Goal: Task Accomplishment & Management: Complete application form

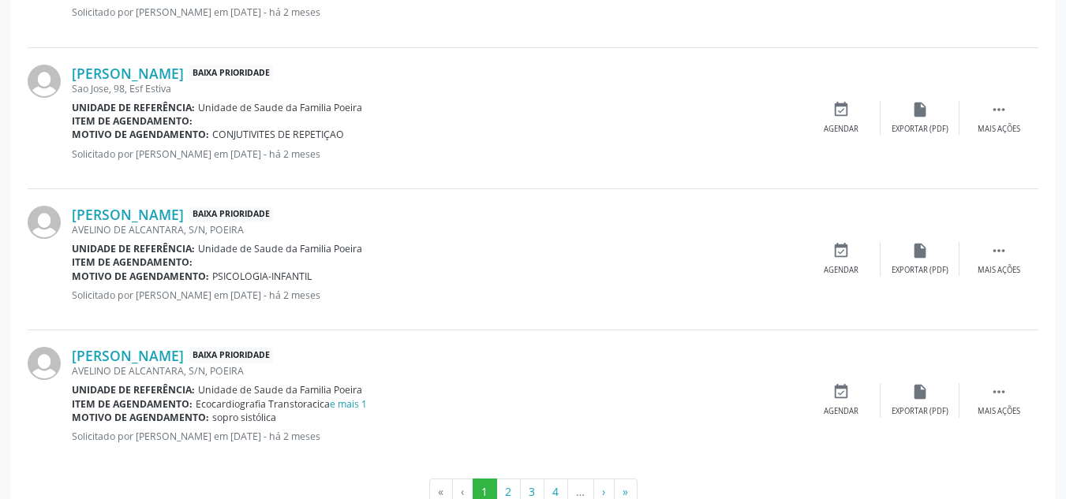
scroll to position [2175, 0]
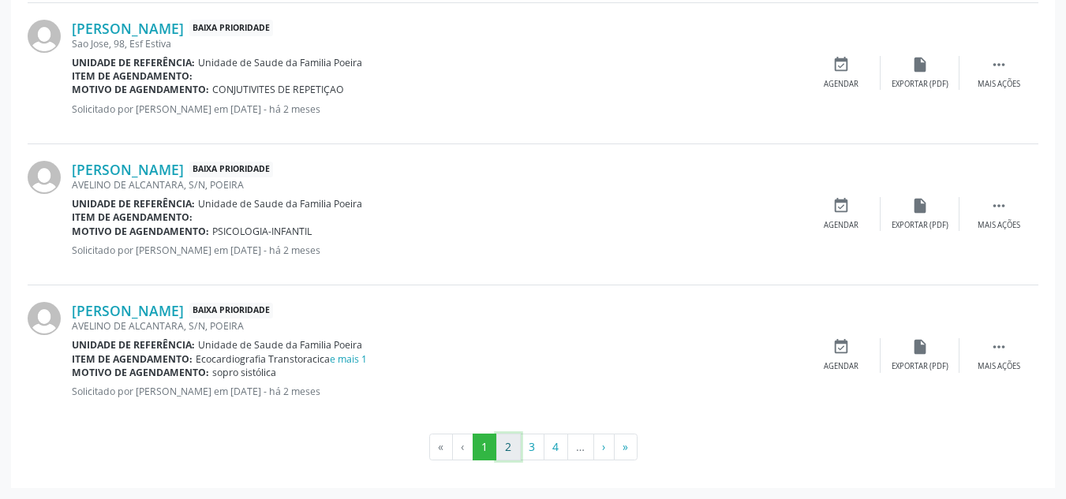
click at [507, 452] on button "2" at bounding box center [508, 447] width 24 height 27
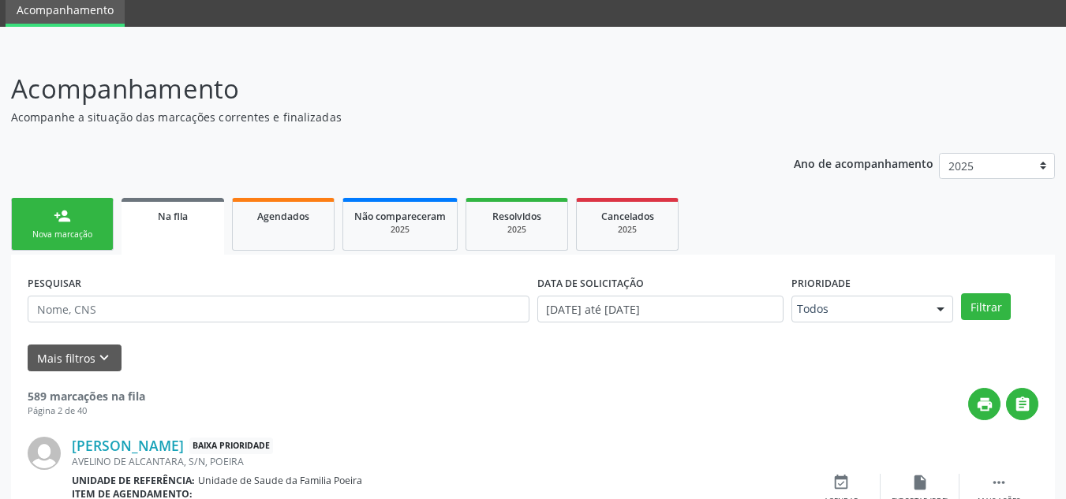
scroll to position [2188, 0]
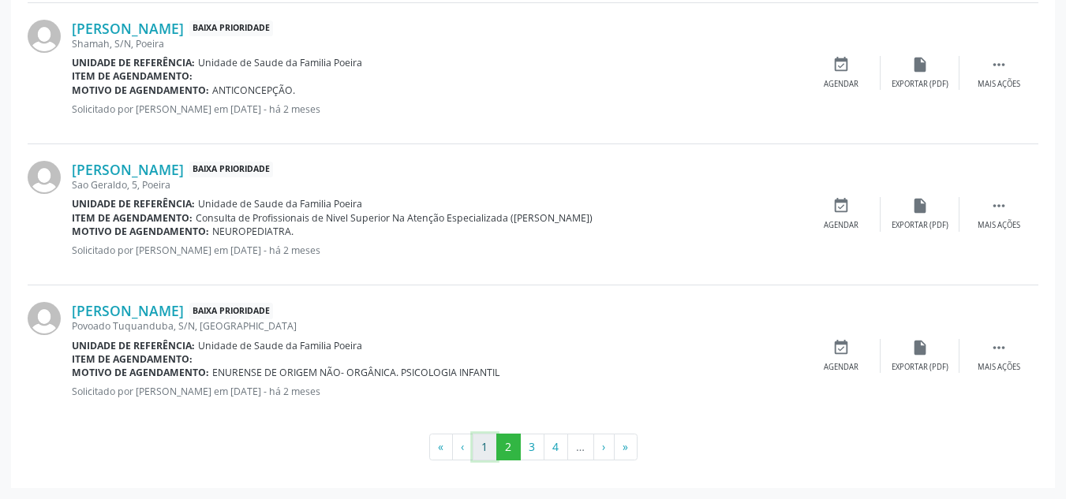
click at [488, 447] on button "1" at bounding box center [485, 447] width 24 height 27
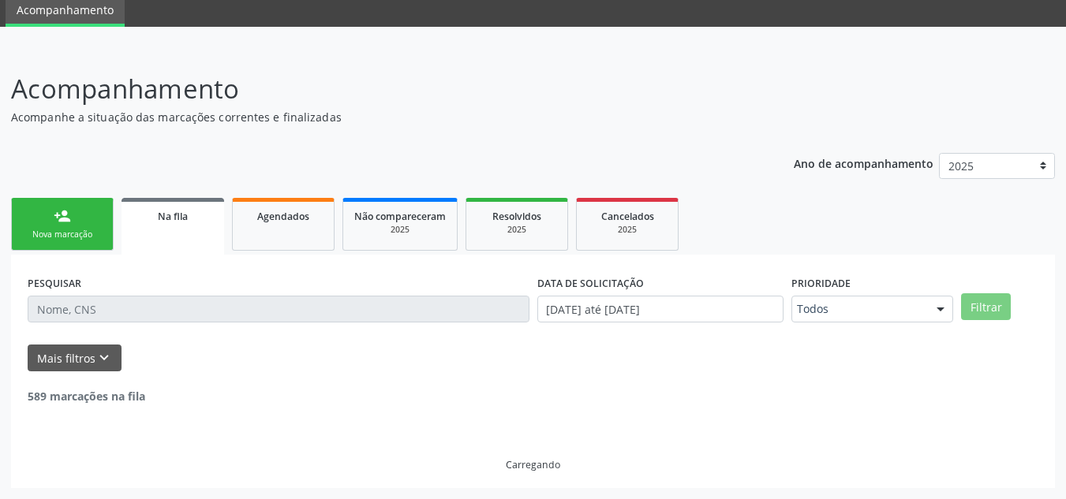
scroll to position [60, 0]
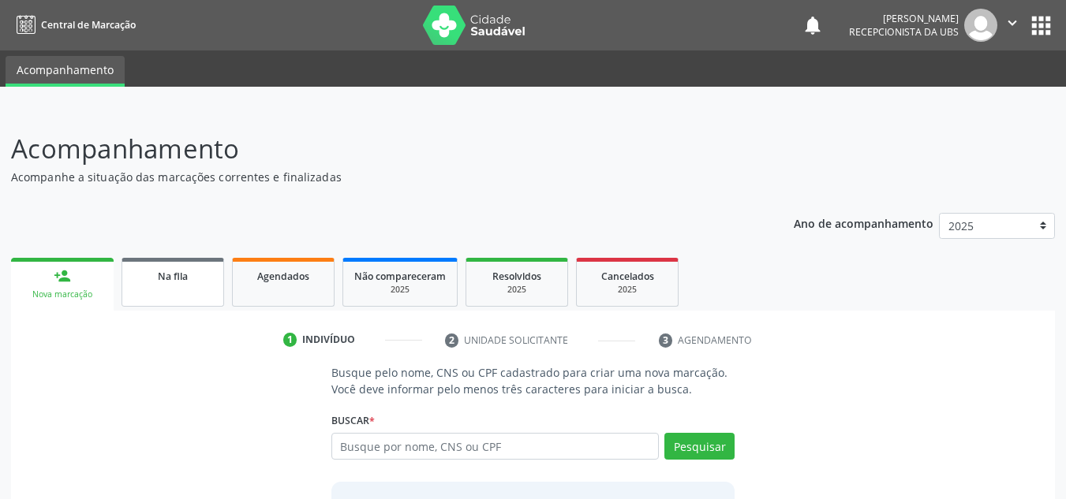
click at [159, 305] on link "Na fila" at bounding box center [173, 282] width 103 height 49
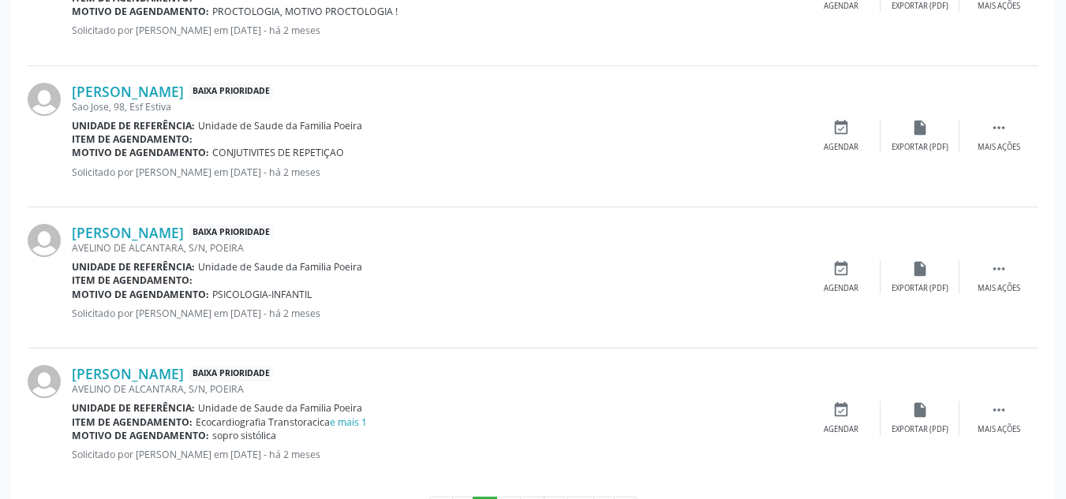
scroll to position [2175, 0]
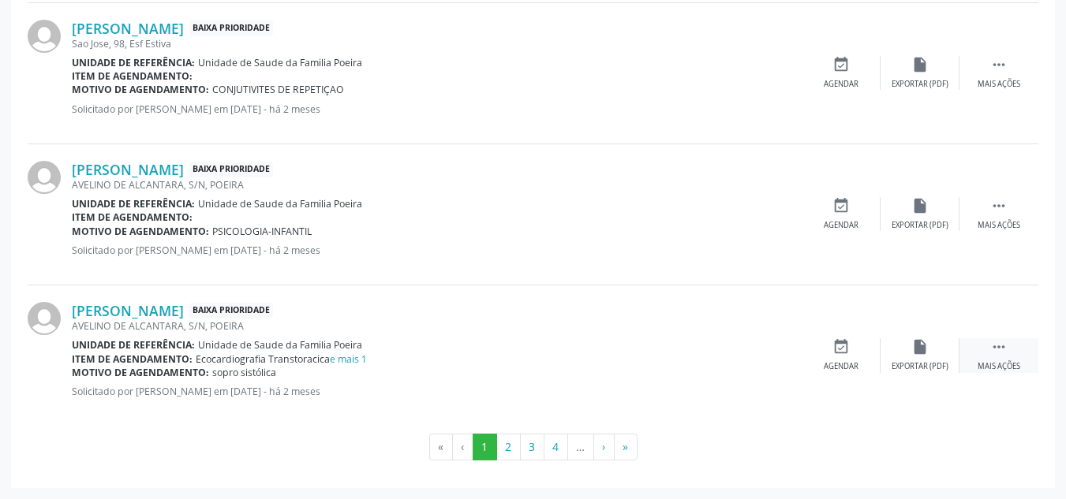
click at [1003, 368] on div "Mais ações" at bounding box center [999, 366] width 43 height 11
click at [922, 361] on div "Editar" at bounding box center [919, 366] width 25 height 11
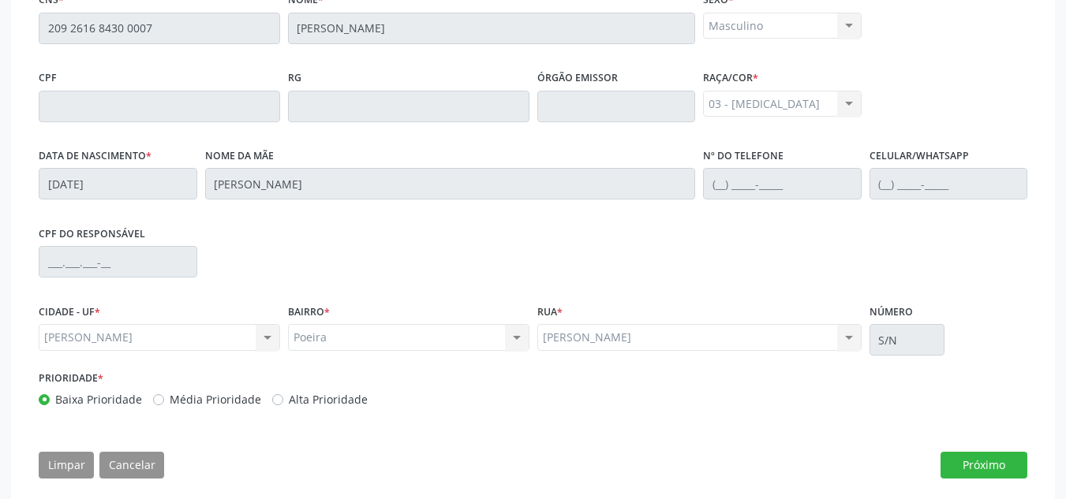
scroll to position [445, 0]
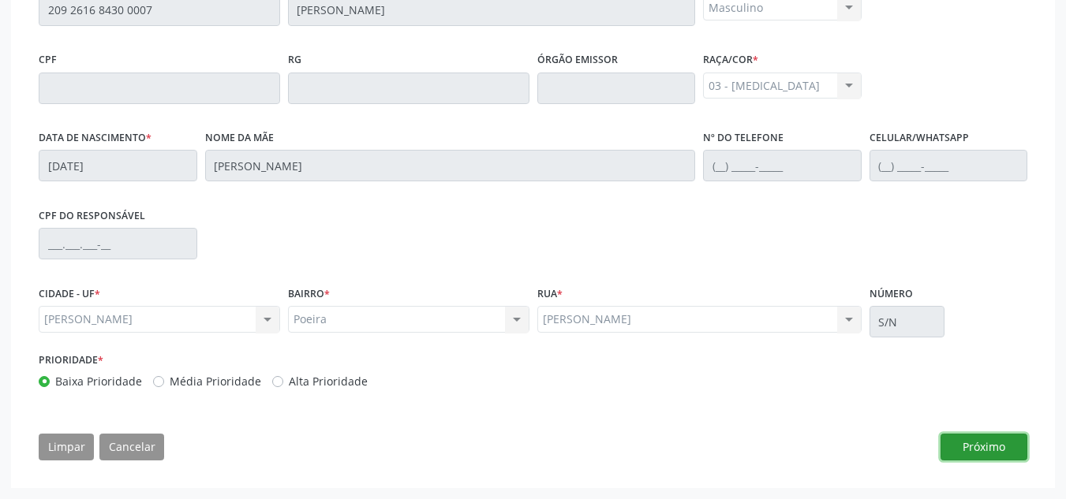
click at [977, 449] on button "Próximo" at bounding box center [984, 447] width 87 height 27
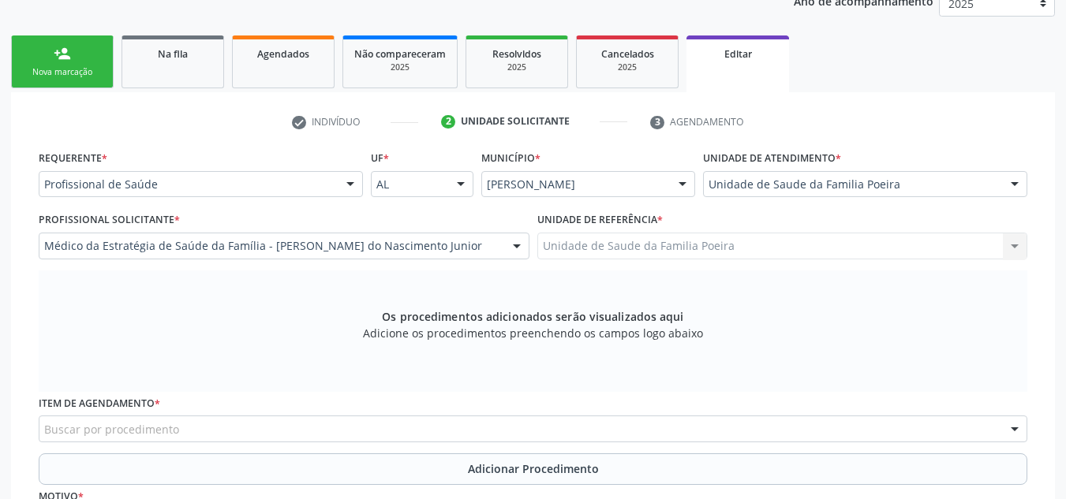
scroll to position [413, 0]
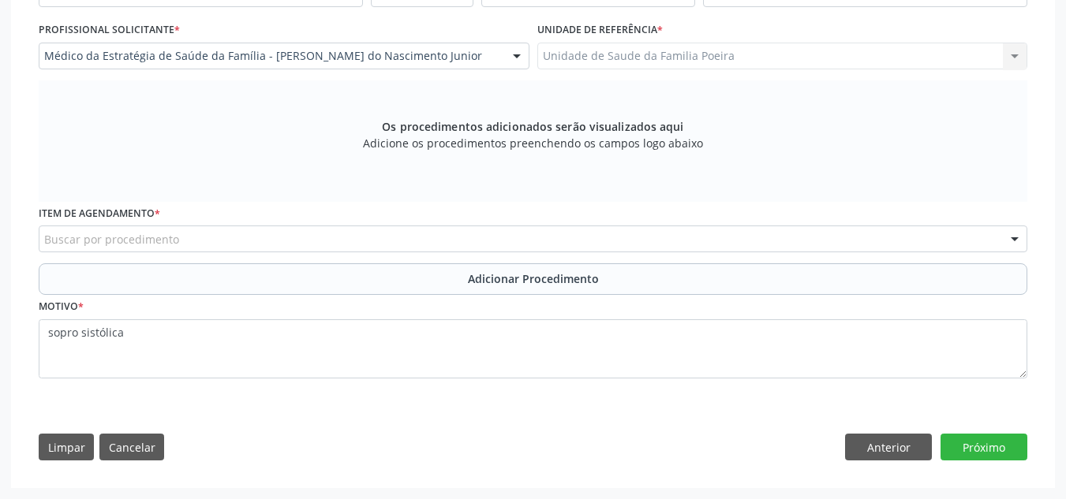
click at [192, 230] on div "Buscar por procedimento" at bounding box center [533, 239] width 989 height 27
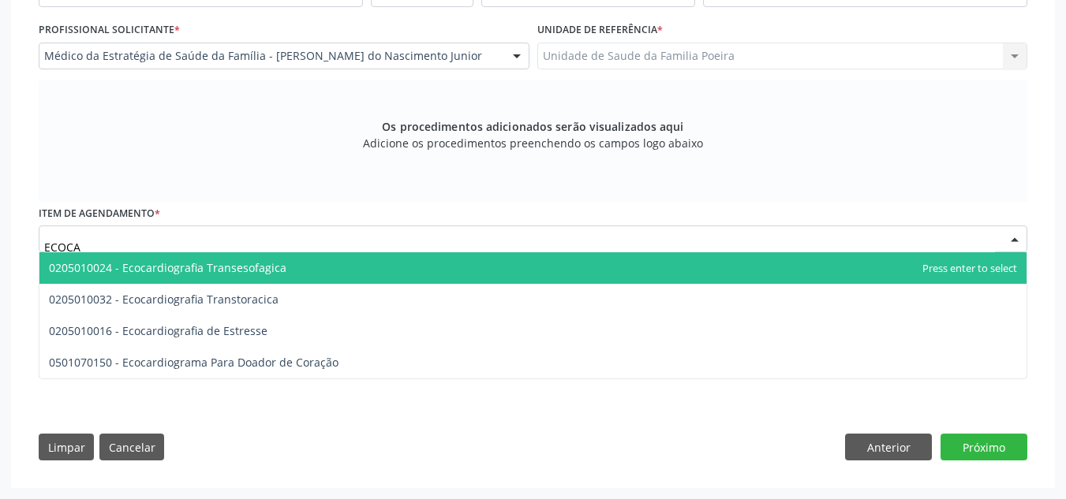
type input "ECOCAR"
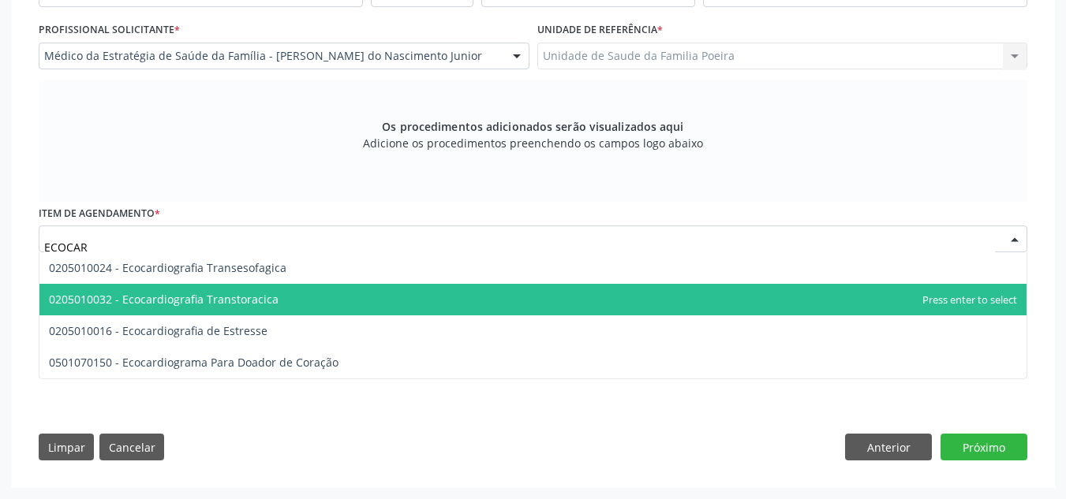
click at [201, 300] on span "0205010032 - Ecocardiografia Transtoracica" at bounding box center [164, 299] width 230 height 15
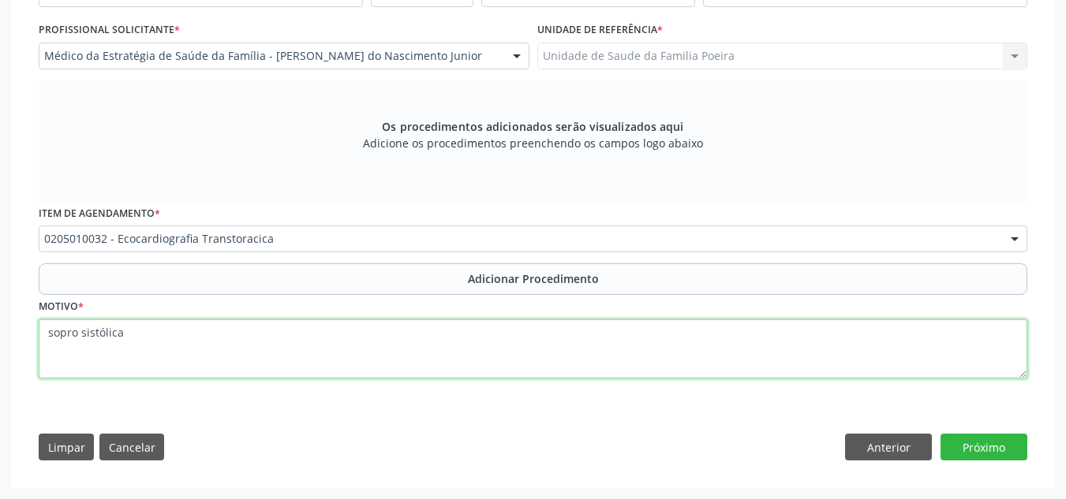
click at [260, 346] on textarea "sopro sistólica" at bounding box center [533, 350] width 989 height 60
type textarea "s"
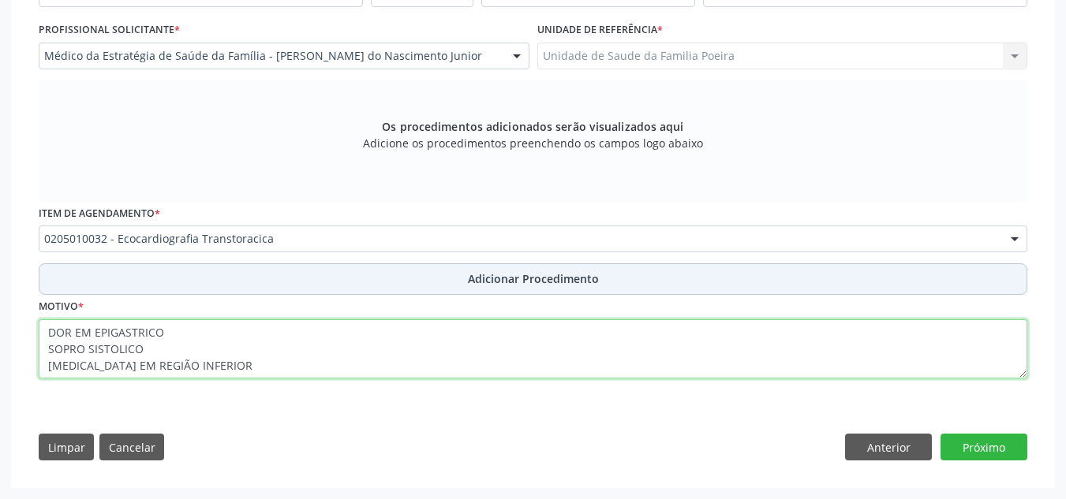
type textarea "DOR EM EPIGASTRICO SOPRO SISTOLICO [MEDICAL_DATA] EM REGIÃO INFERIOR"
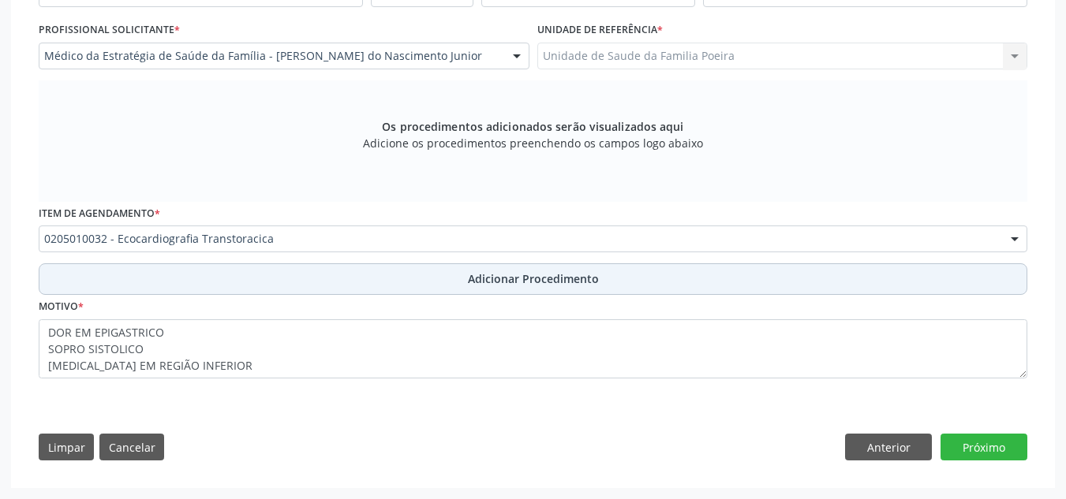
click at [454, 280] on button "Adicionar Procedimento" at bounding box center [533, 280] width 989 height 32
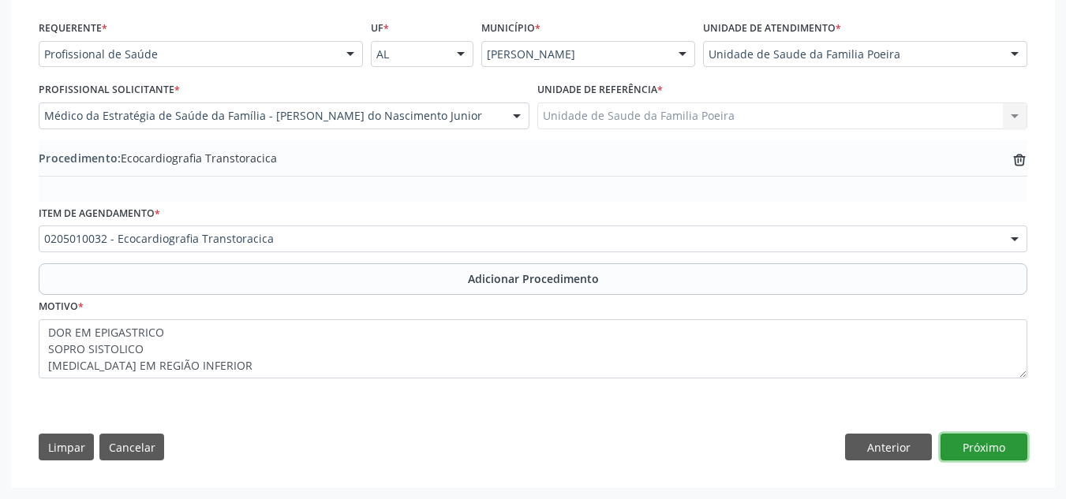
click at [1001, 443] on button "Próximo" at bounding box center [984, 447] width 87 height 27
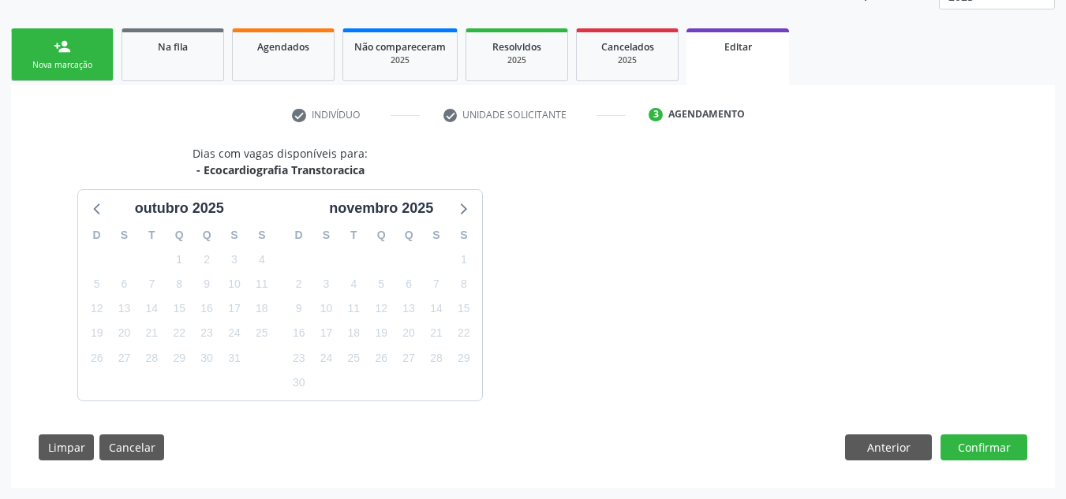
scroll to position [276, 0]
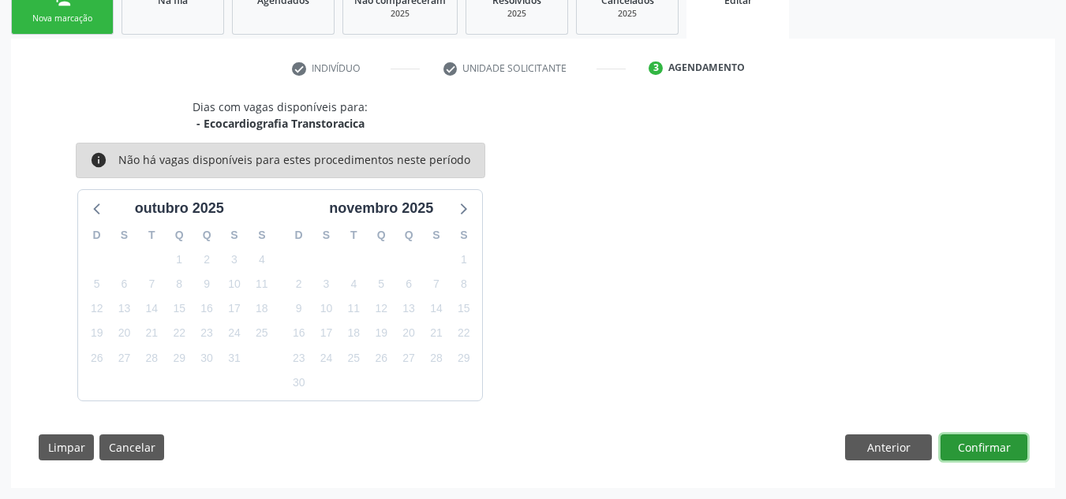
click at [1004, 454] on button "Confirmar" at bounding box center [984, 448] width 87 height 27
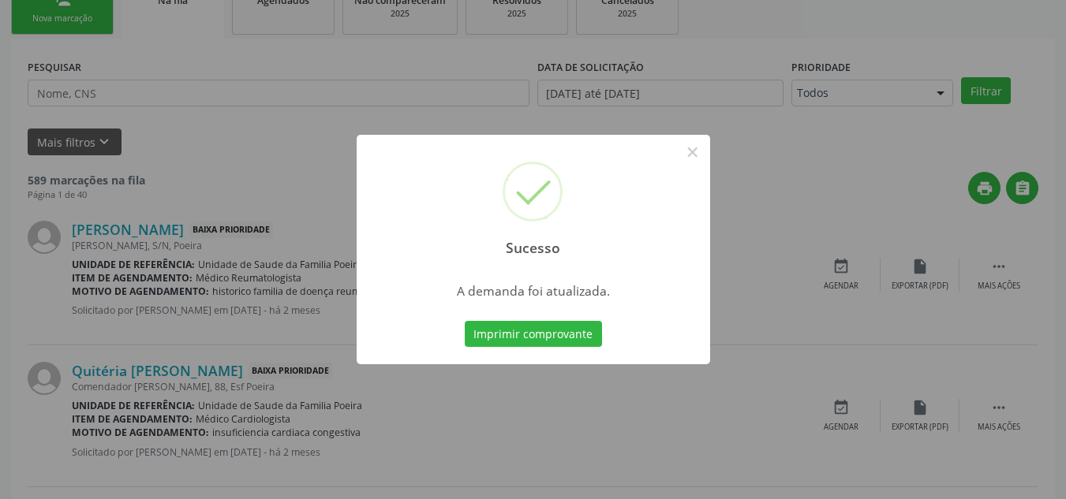
scroll to position [43, 0]
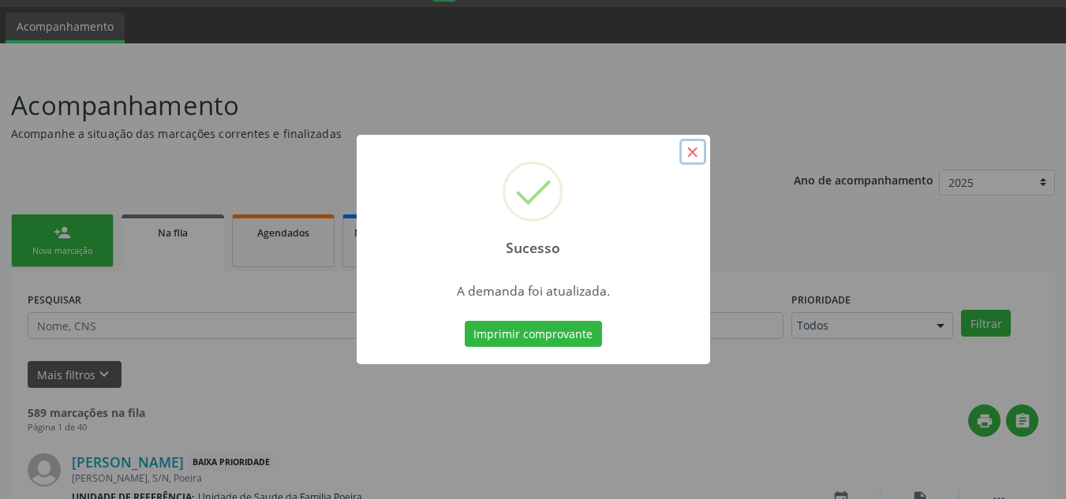
click at [697, 152] on button "×" at bounding box center [692, 152] width 27 height 27
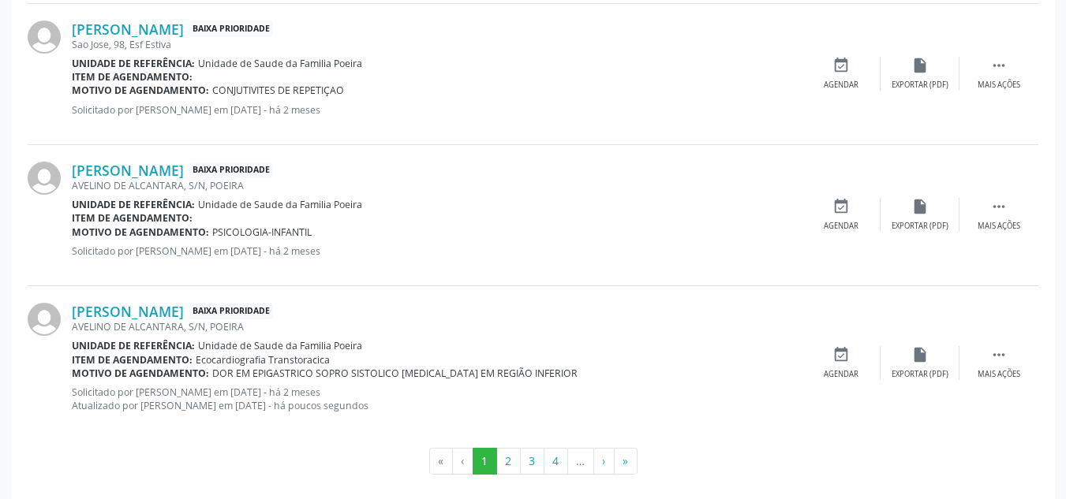
scroll to position [2188, 0]
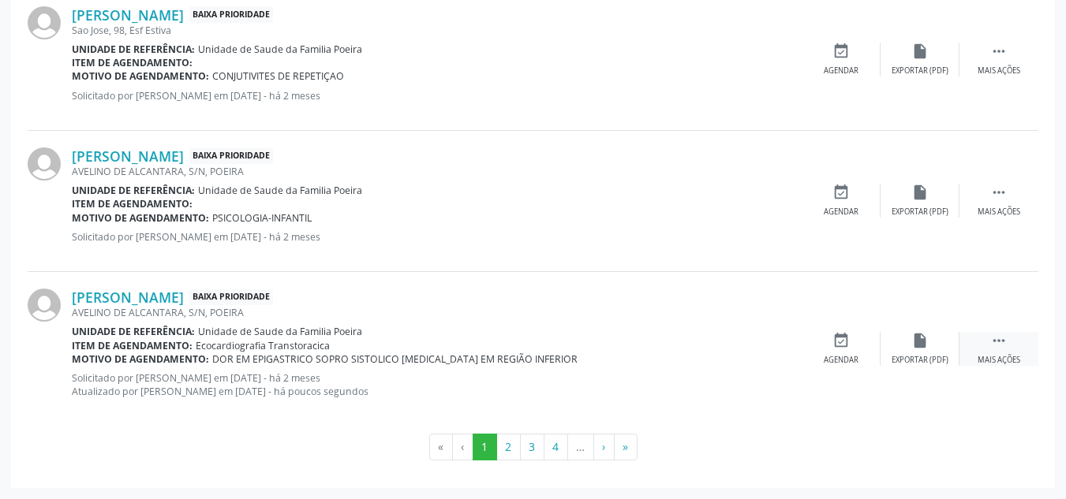
click at [1004, 353] on div " Mais ações" at bounding box center [998, 349] width 79 height 34
click at [925, 346] on icon "edit" at bounding box center [919, 340] width 17 height 17
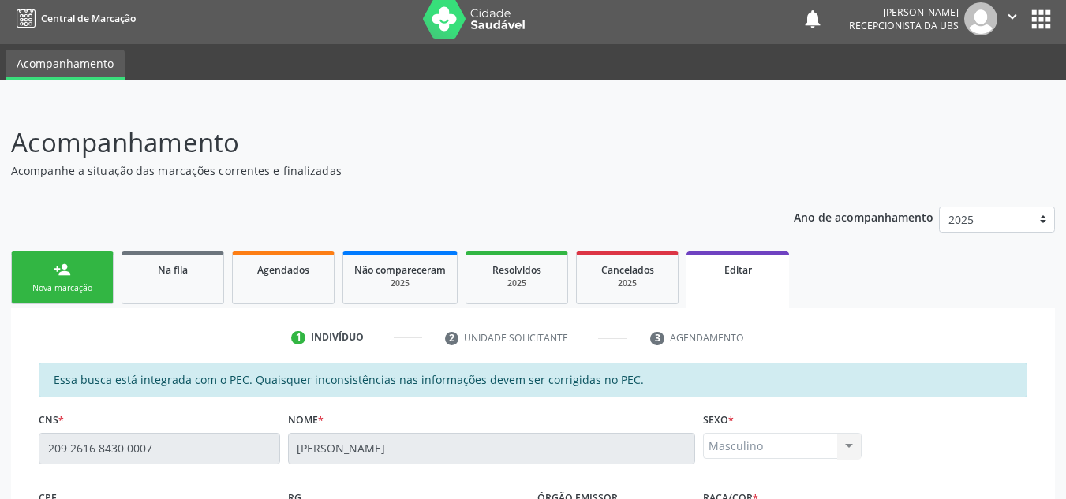
scroll to position [0, 0]
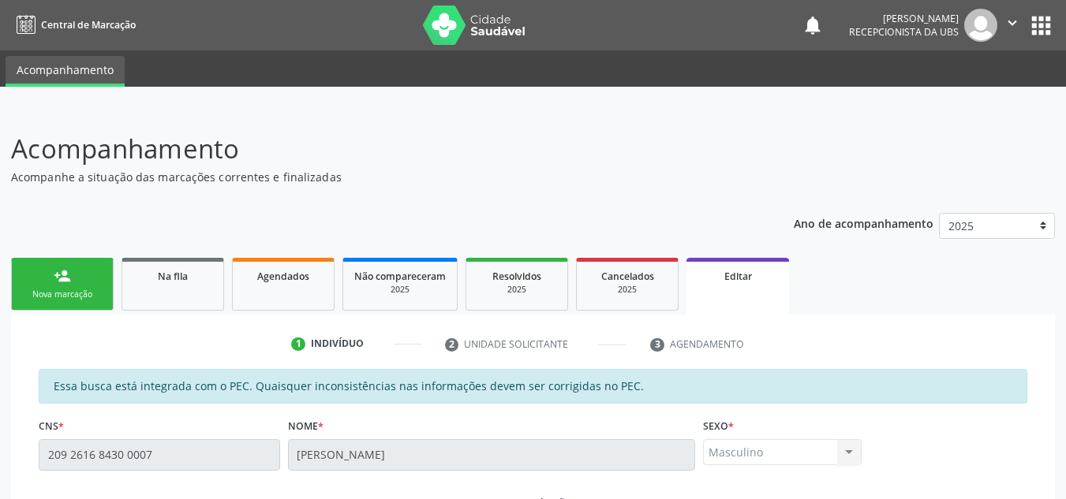
click at [92, 289] on div "Nova marcação" at bounding box center [62, 295] width 79 height 12
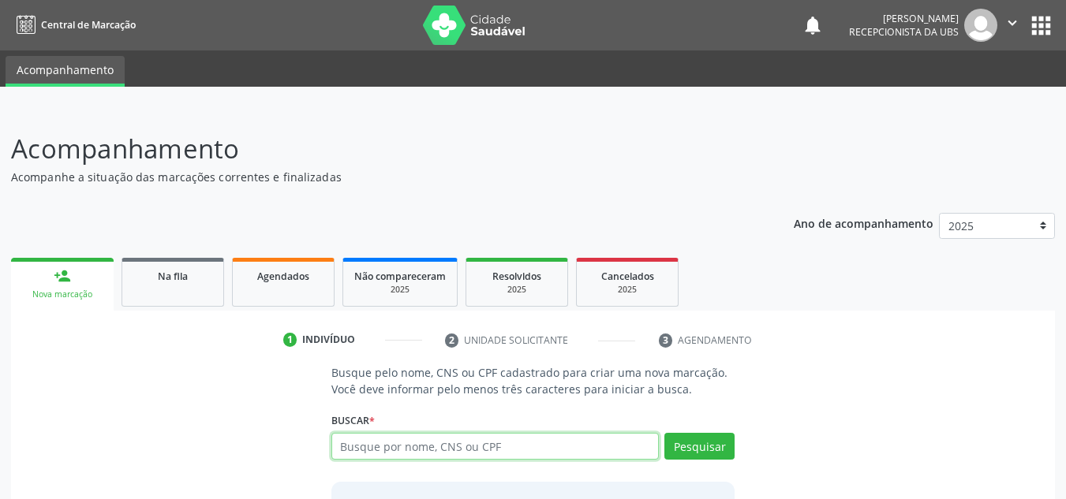
click at [548, 452] on input "text" at bounding box center [495, 446] width 328 height 27
type input "08661709440"
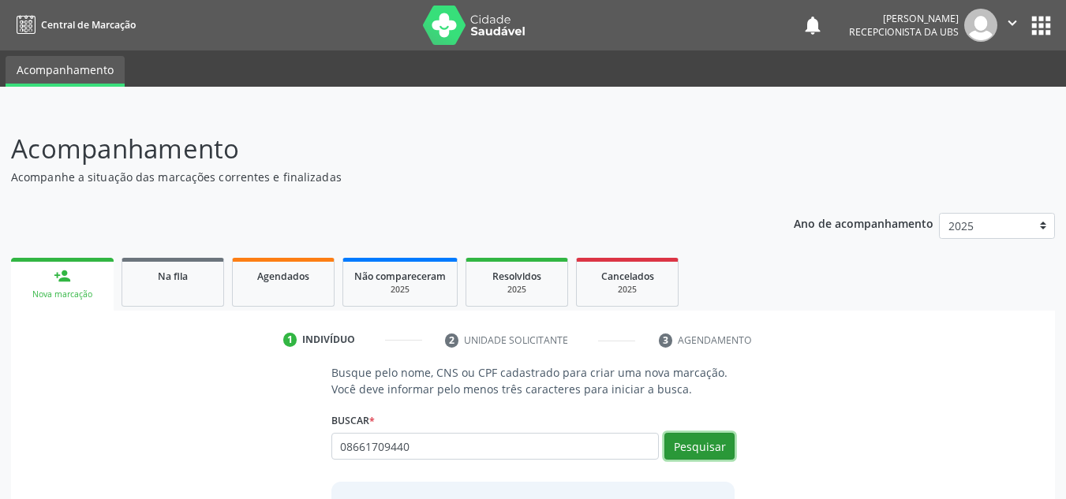
click at [677, 444] on button "Pesquisar" at bounding box center [699, 446] width 70 height 27
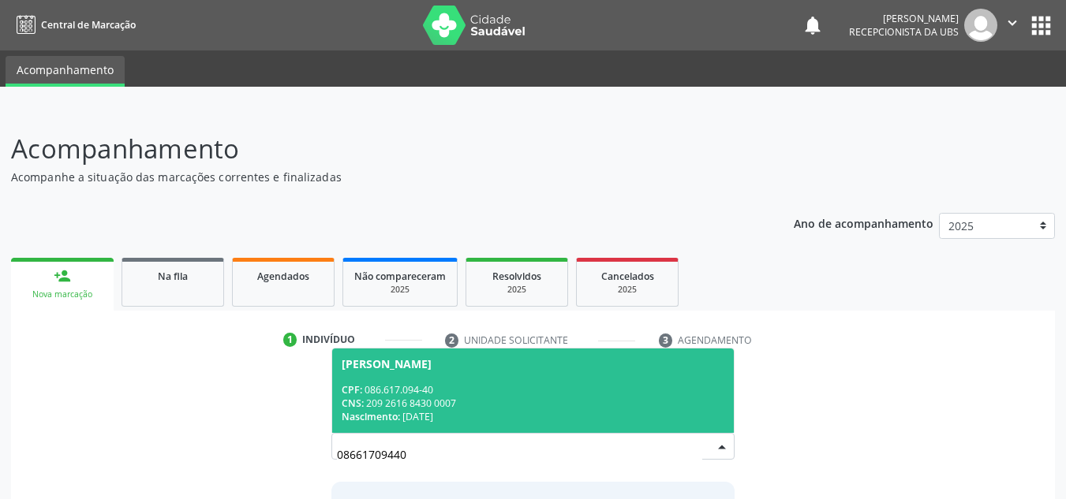
click at [514, 403] on div "CNS: 209 2616 8430 0007" at bounding box center [533, 403] width 383 height 13
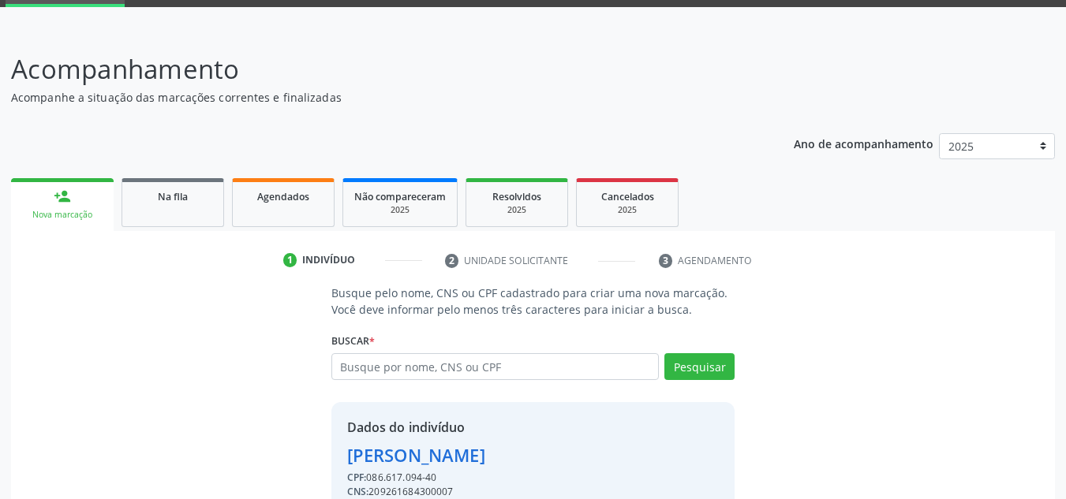
scroll to position [155, 0]
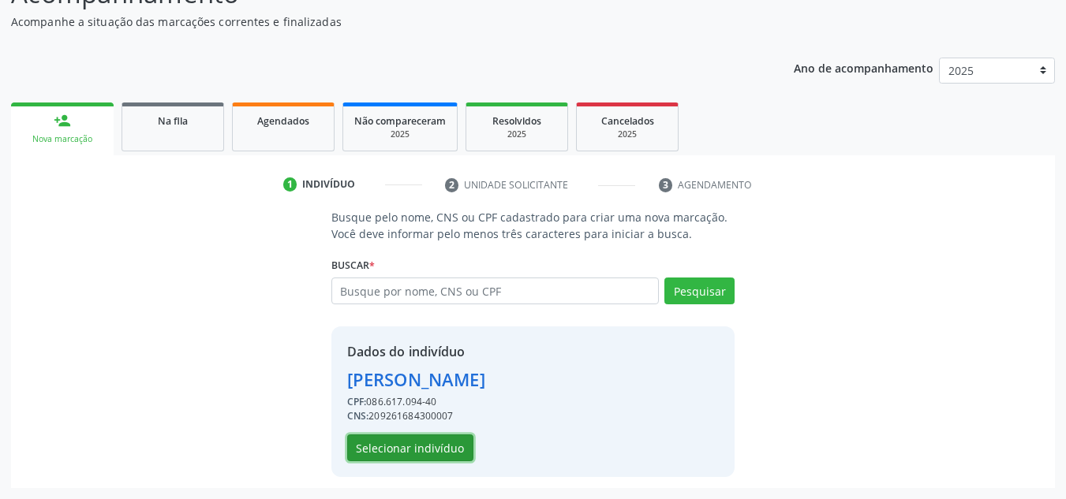
click at [428, 451] on button "Selecionar indivíduo" at bounding box center [410, 448] width 126 height 27
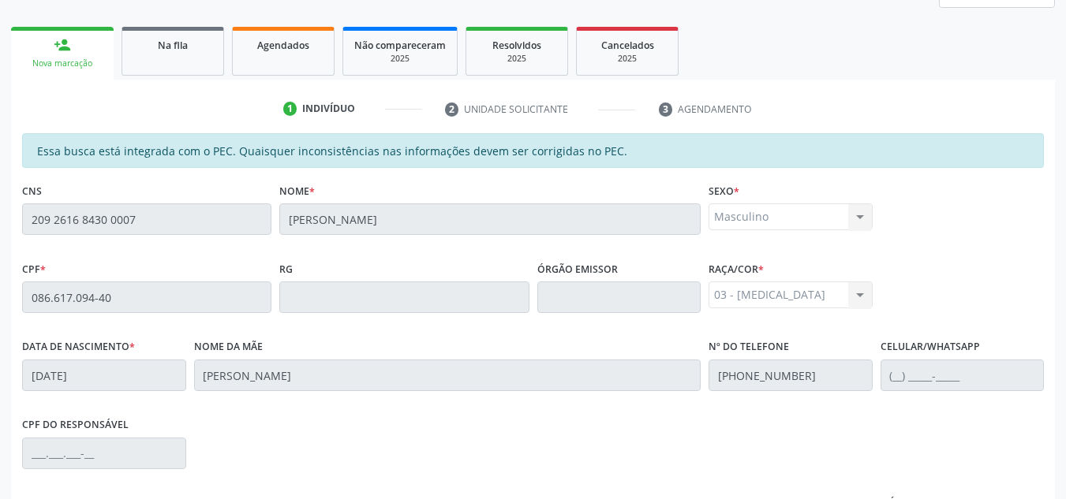
scroll to position [424, 0]
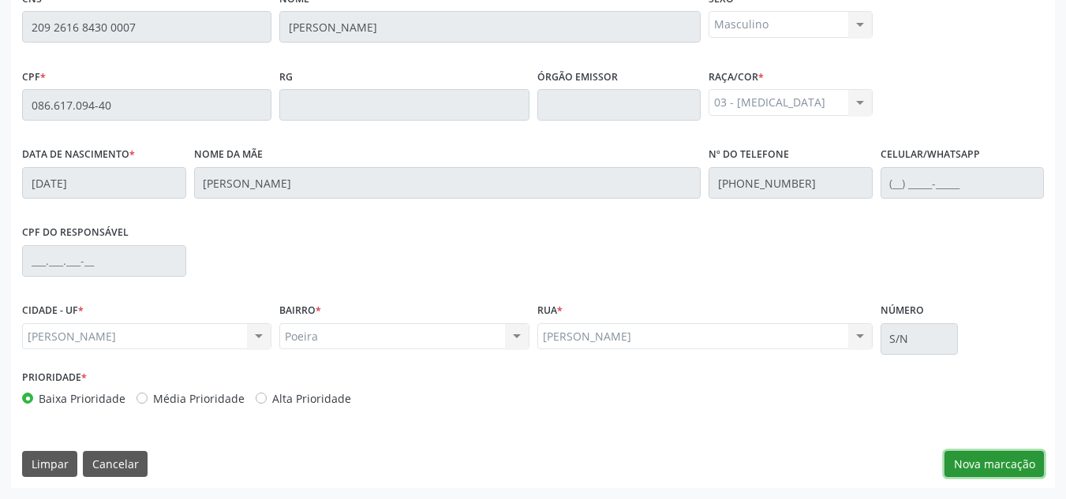
click at [1026, 457] on button "Nova marcação" at bounding box center [993, 464] width 99 height 27
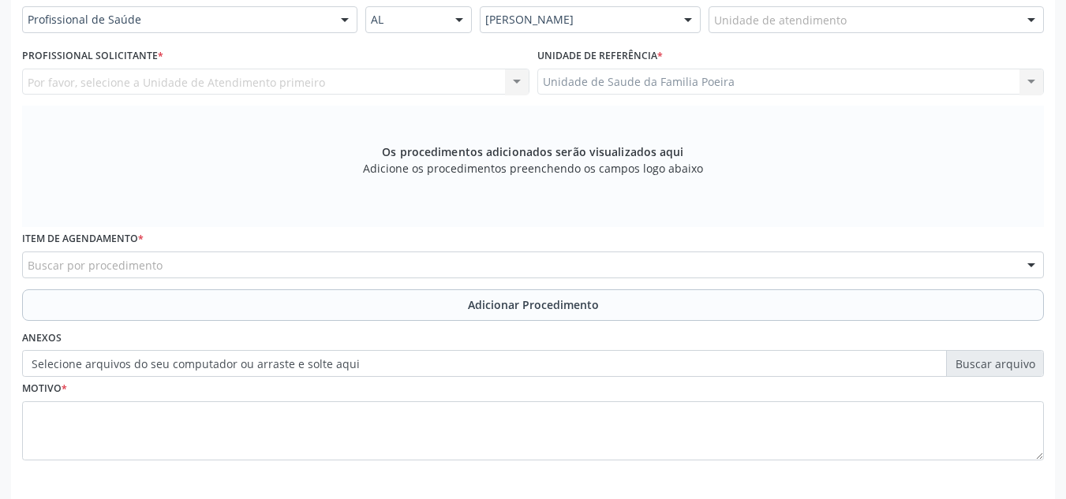
scroll to position [345, 0]
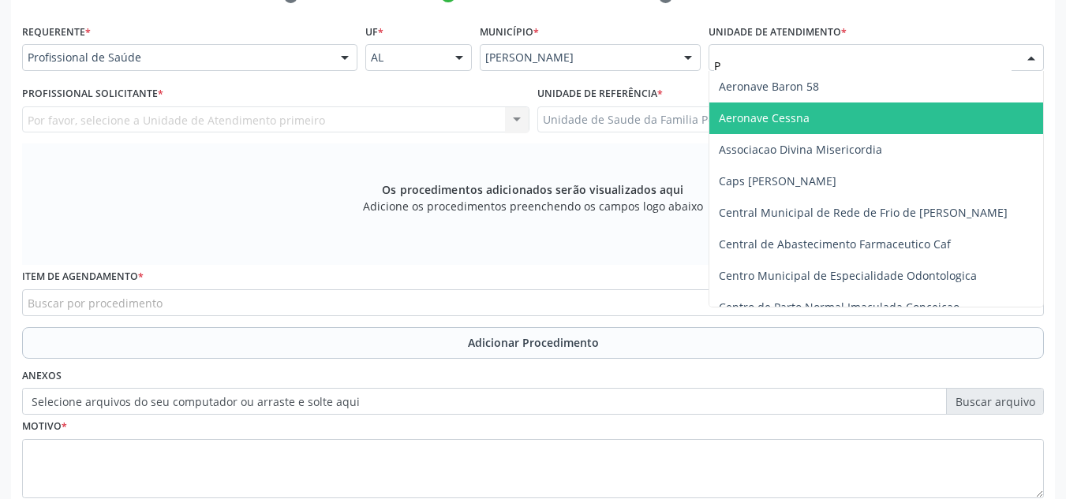
type input "PO"
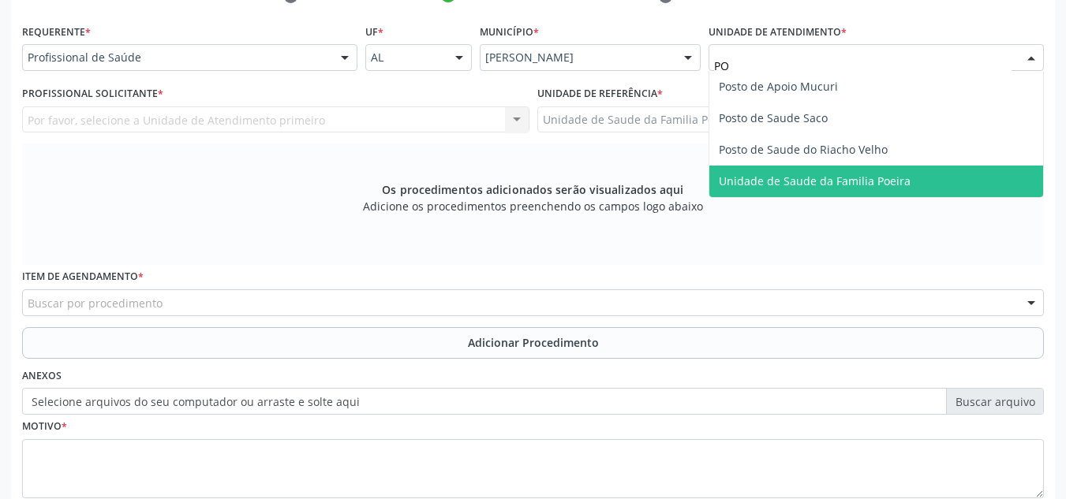
click at [892, 181] on span "Unidade de Saude da Familia Poeira" at bounding box center [815, 181] width 192 height 15
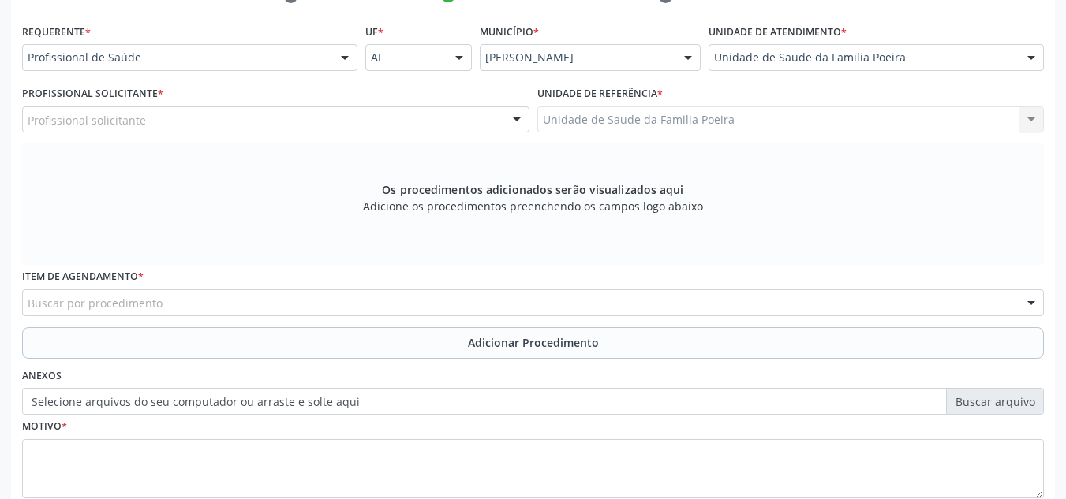
click at [293, 121] on div "Profissional solicitante" at bounding box center [275, 120] width 507 height 27
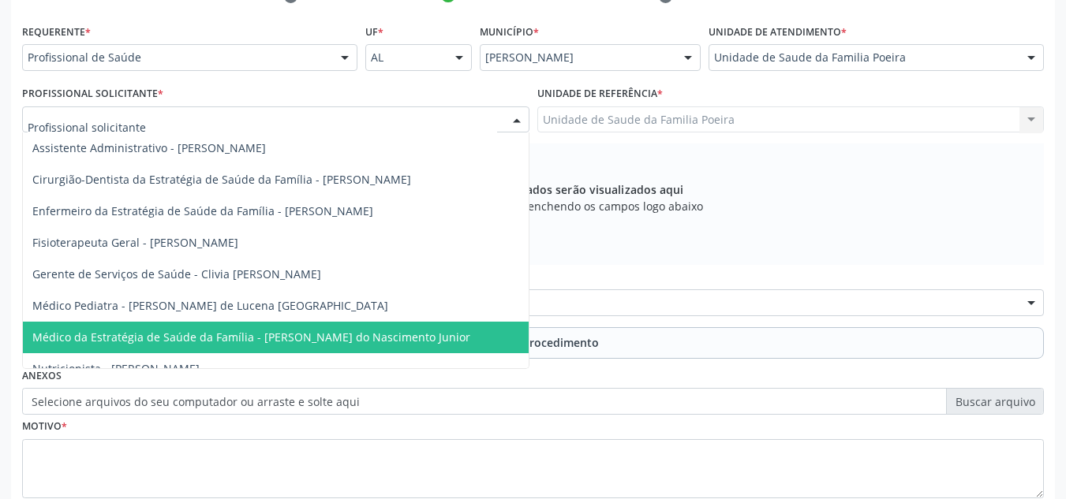
click at [307, 342] on span "Médico da Estratégia de Saúde da Família - [PERSON_NAME] do Nascimento Junior" at bounding box center [251, 337] width 438 height 15
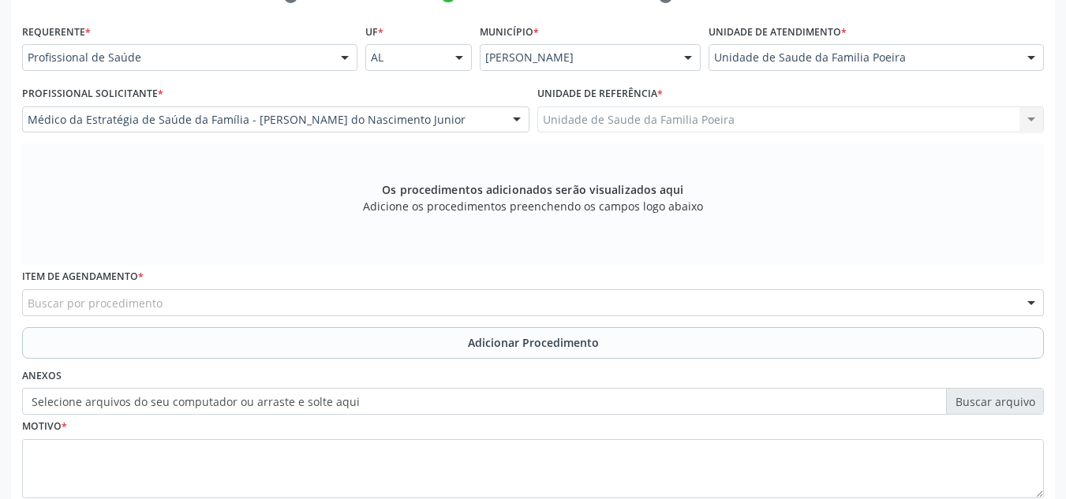
click at [298, 305] on div "Buscar por procedimento" at bounding box center [533, 303] width 1022 height 27
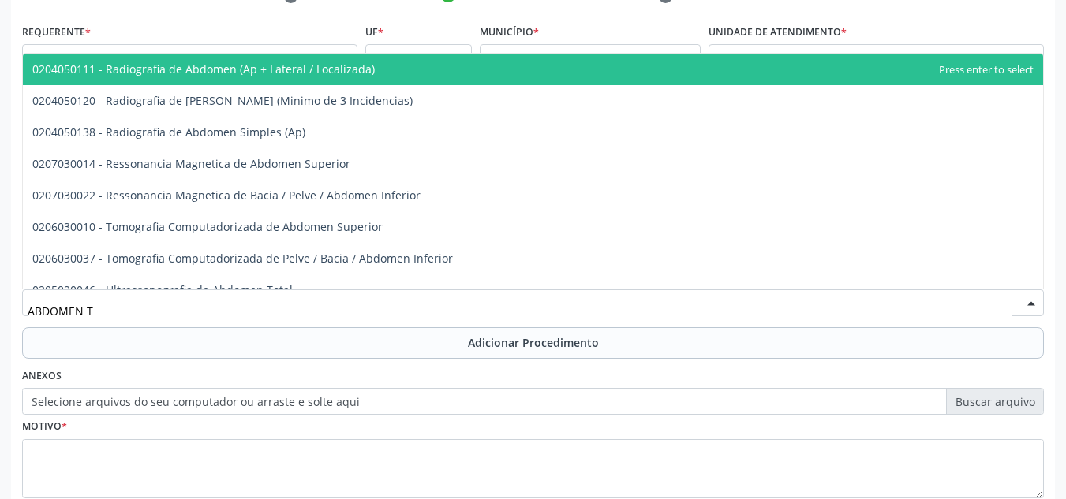
type input "ABDOMEN TO"
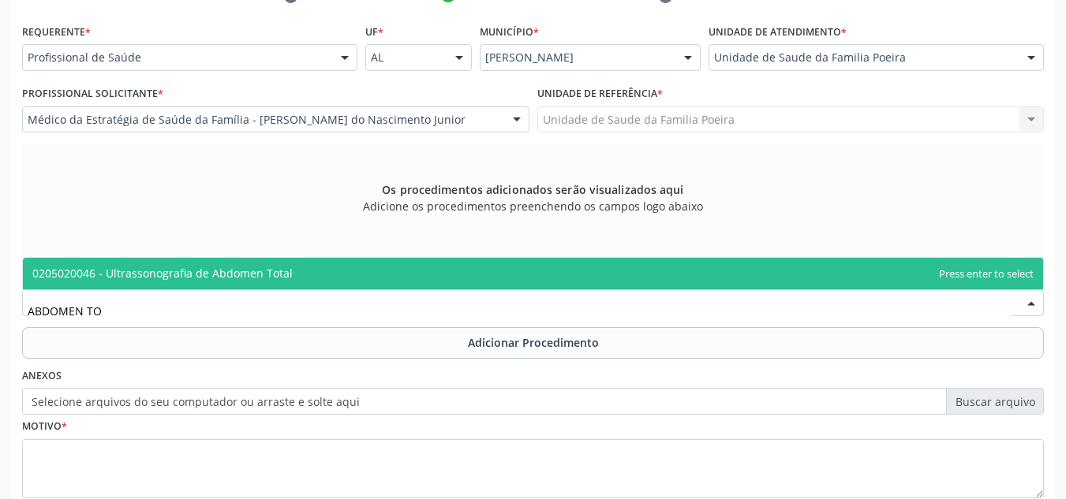
click at [282, 277] on span "0205020046 - Ultrassonografia de Abdomen Total" at bounding box center [162, 273] width 260 height 15
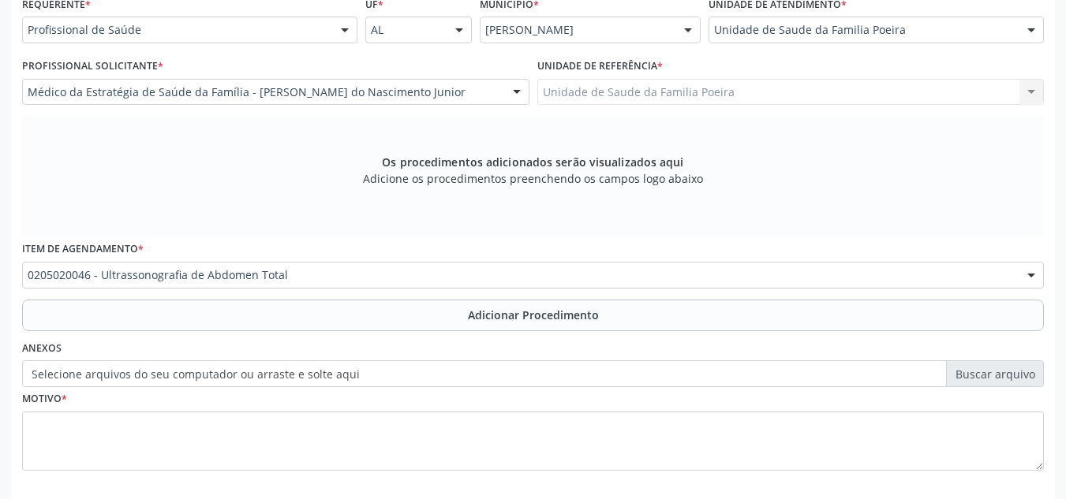
scroll to position [448, 0]
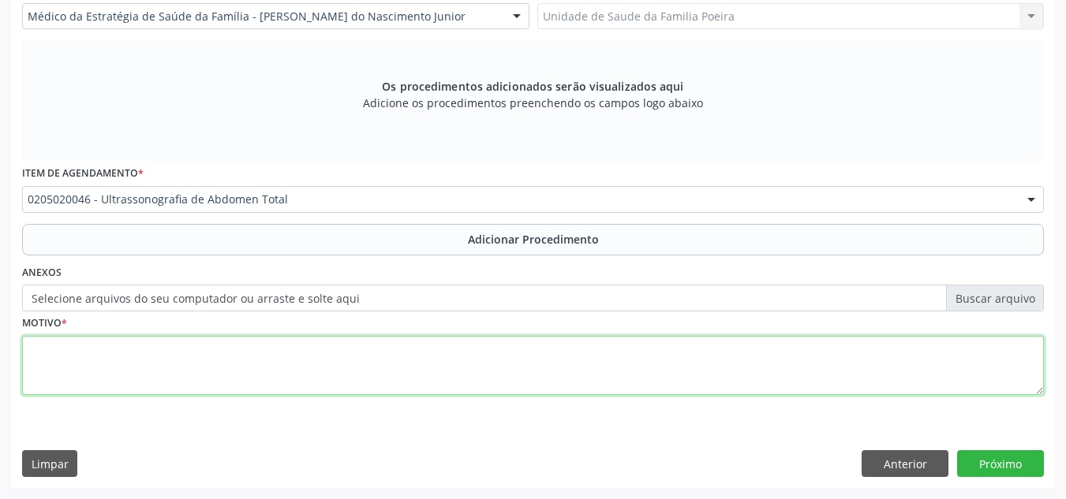
click at [282, 358] on textarea at bounding box center [533, 366] width 1022 height 60
click at [65, 349] on textarea "DOR R PALPAÇÃO NO ABDOMEN, MAIS" at bounding box center [533, 366] width 1022 height 60
click at [286, 359] on textarea "DOR E PALPAÇÃO NO ABDOMEN, MAIS" at bounding box center [533, 366] width 1022 height 60
type textarea "DOR E PALPAÇÃO NO ABDOMEN, MAIS"
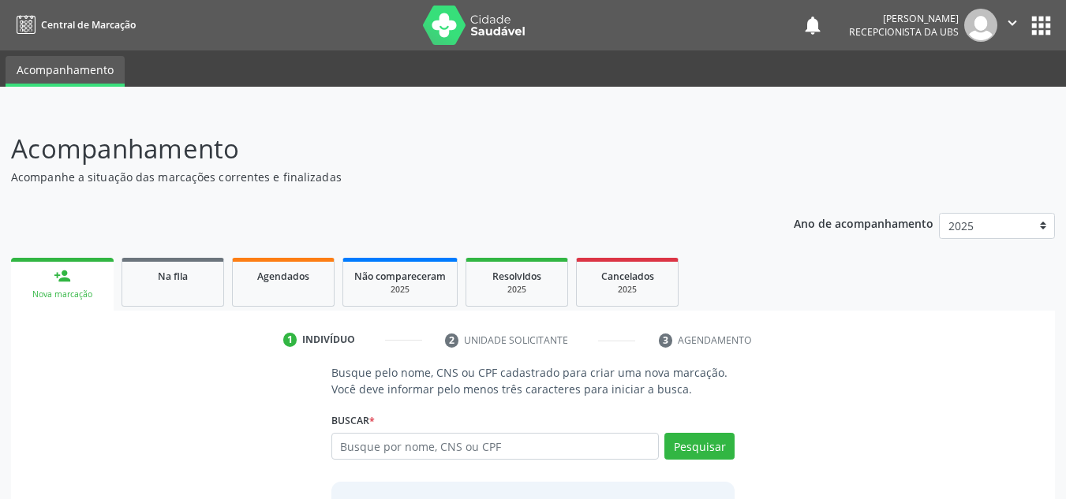
click at [159, 275] on span "Na fila" at bounding box center [173, 276] width 30 height 13
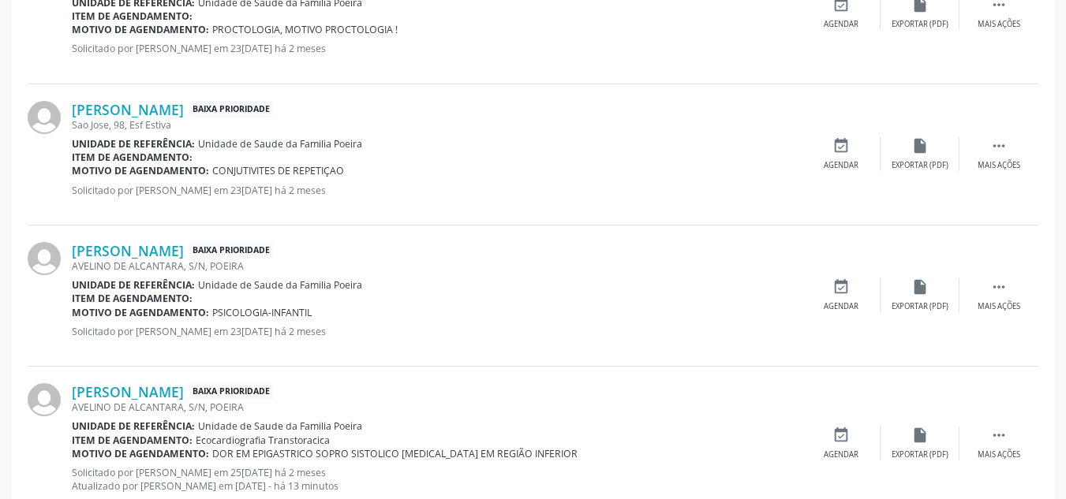
scroll to position [2188, 0]
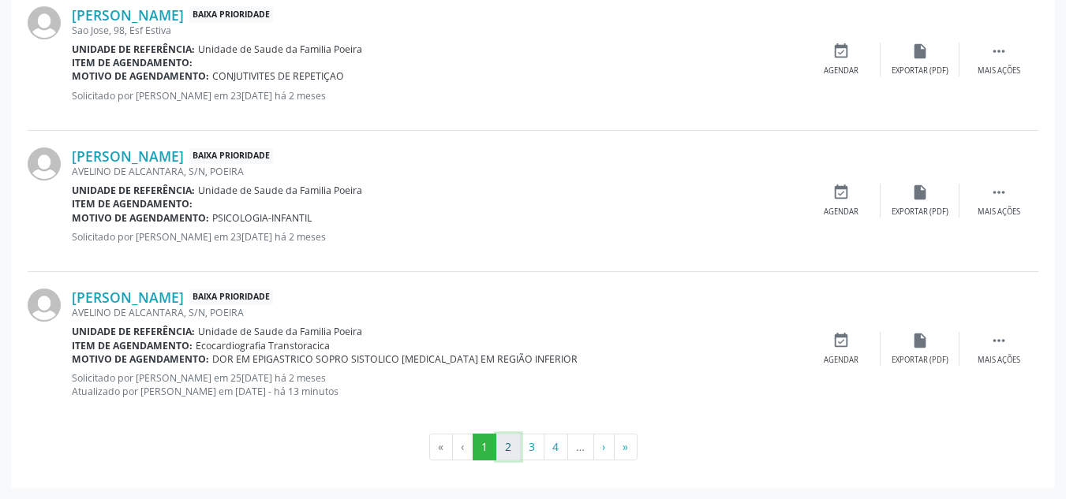
click at [508, 451] on button "2" at bounding box center [508, 447] width 24 height 27
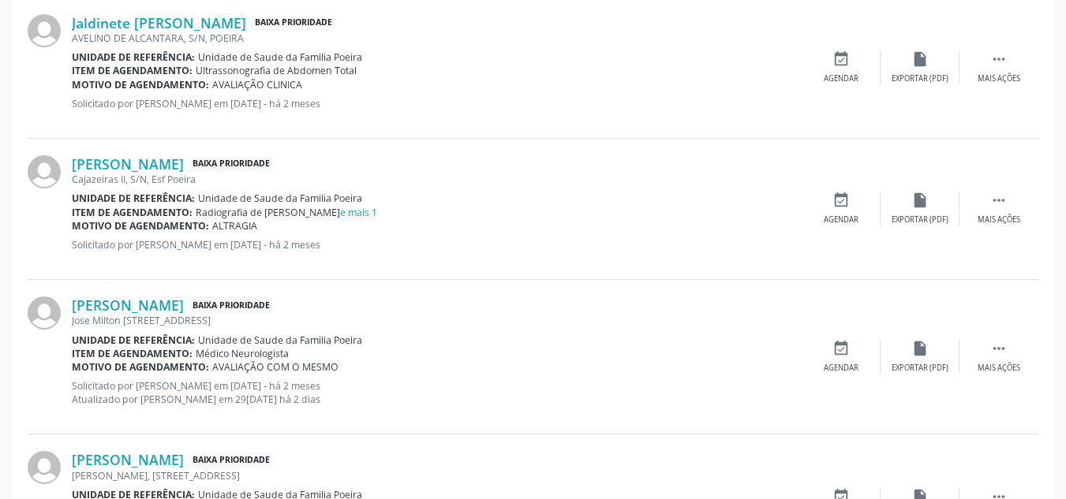
scroll to position [768, 0]
click at [340, 210] on link "e mais 1" at bounding box center [358, 210] width 37 height 13
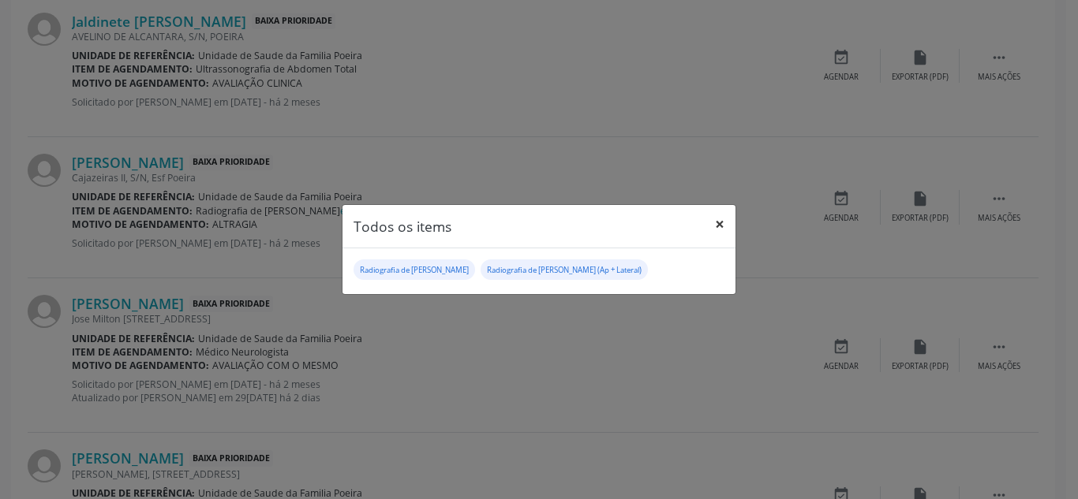
click at [721, 222] on button "×" at bounding box center [720, 224] width 32 height 39
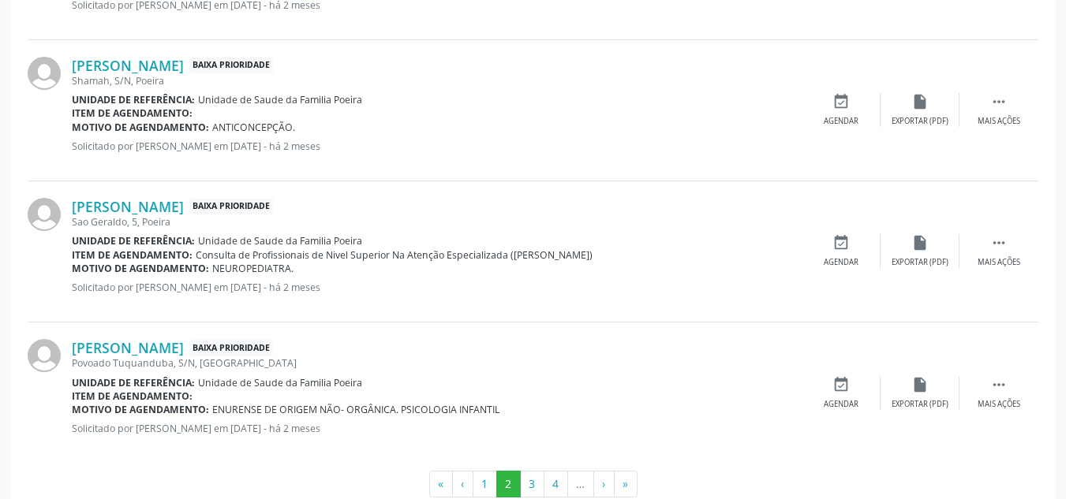
scroll to position [2188, 0]
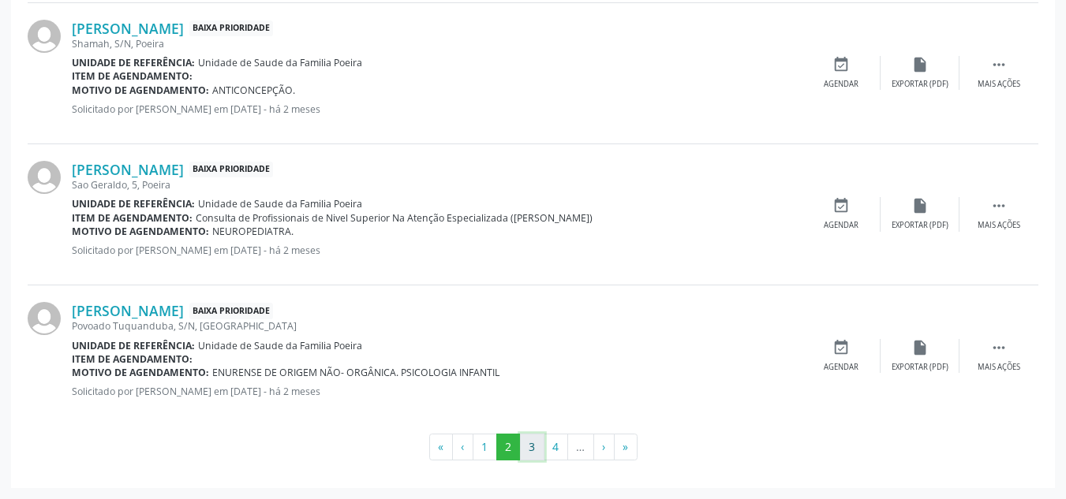
click at [530, 450] on button "3" at bounding box center [532, 447] width 24 height 27
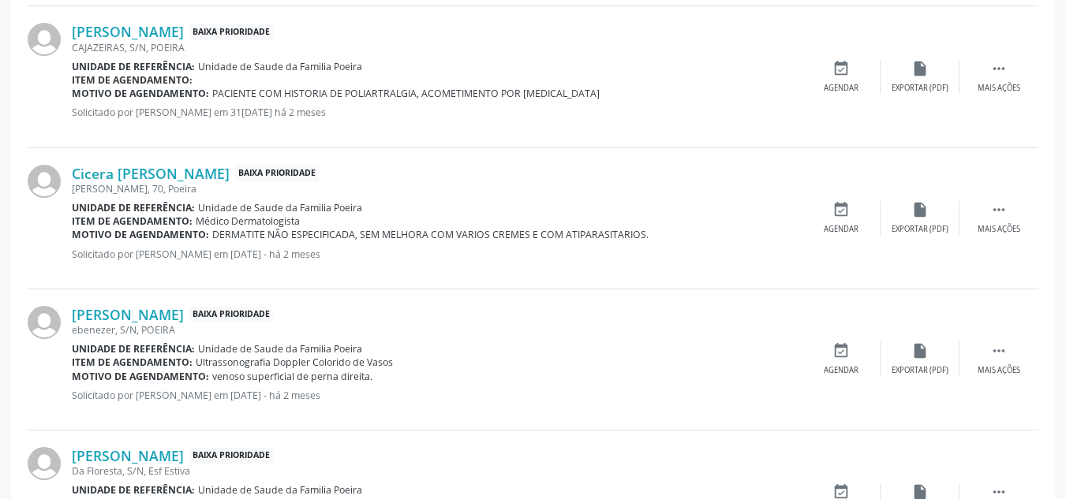
scroll to position [2175, 0]
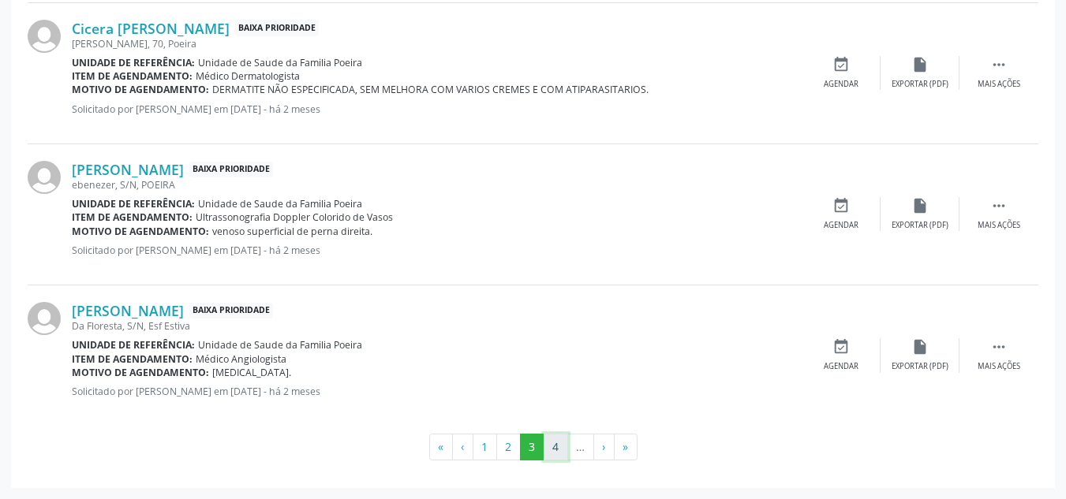
click at [562, 453] on button "4" at bounding box center [556, 447] width 24 height 27
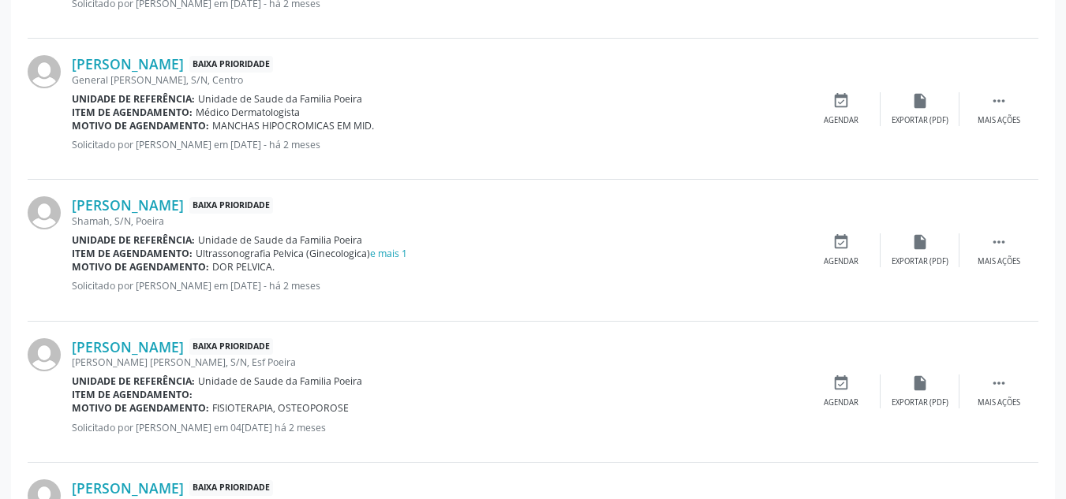
scroll to position [1228, 0]
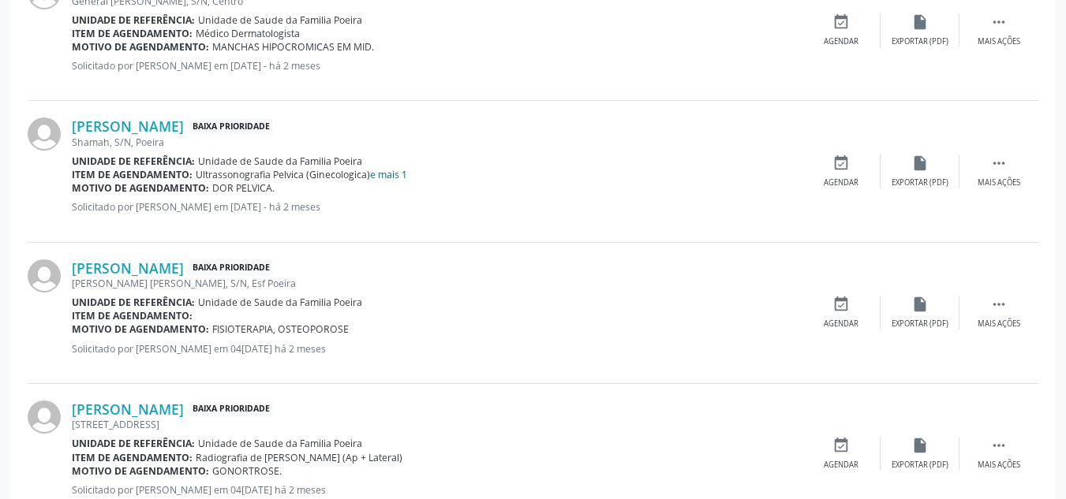
click at [391, 173] on link "e mais 1" at bounding box center [388, 174] width 37 height 13
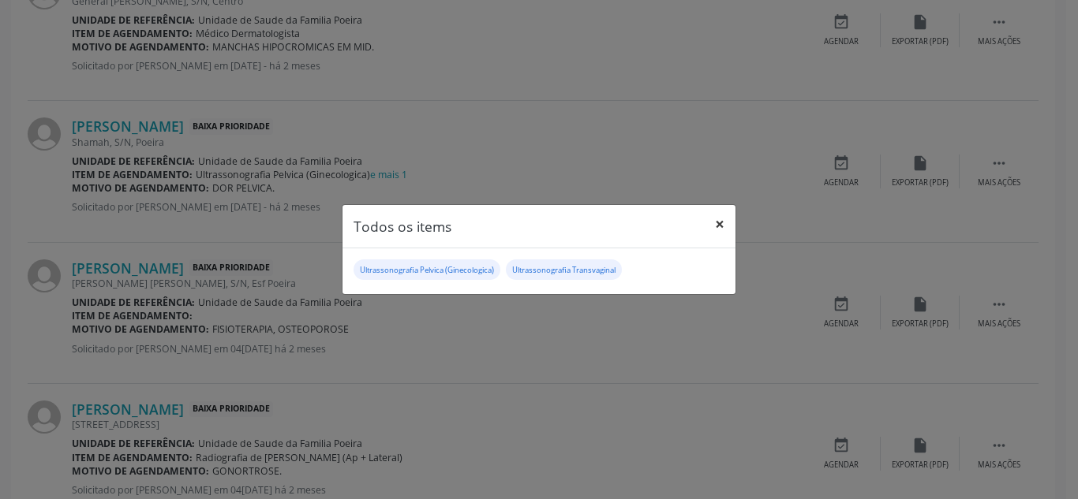
click at [717, 219] on button "×" at bounding box center [720, 224] width 32 height 39
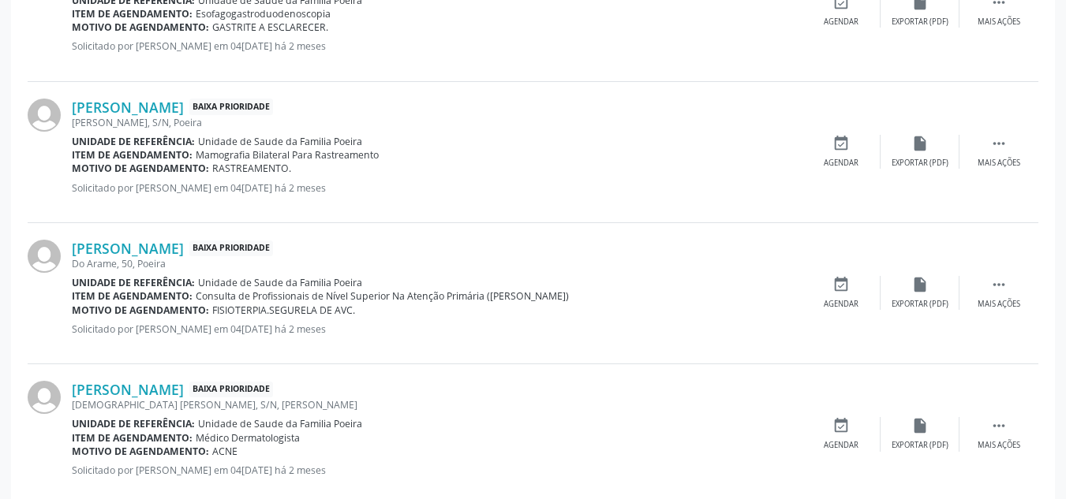
scroll to position [2175, 0]
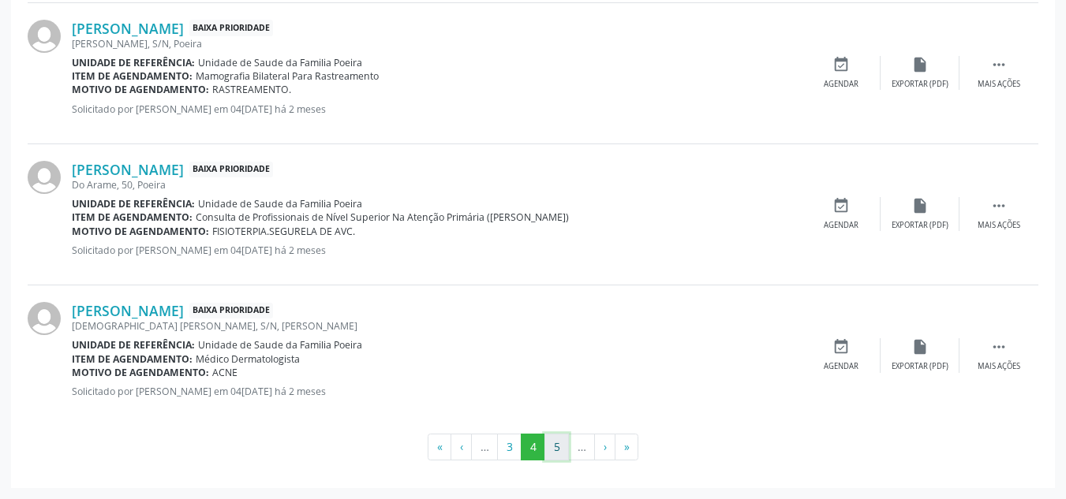
click at [559, 443] on button "5" at bounding box center [556, 447] width 24 height 27
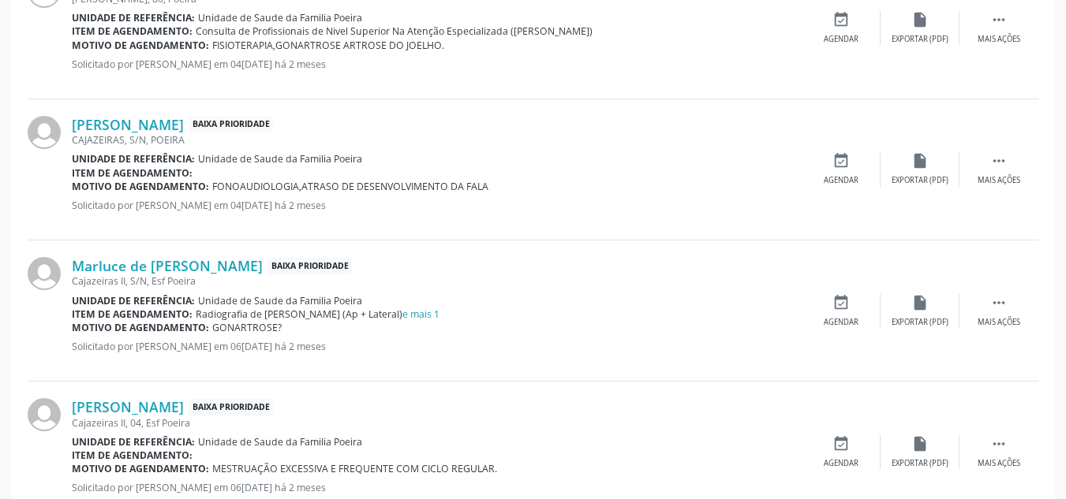
scroll to position [833, 0]
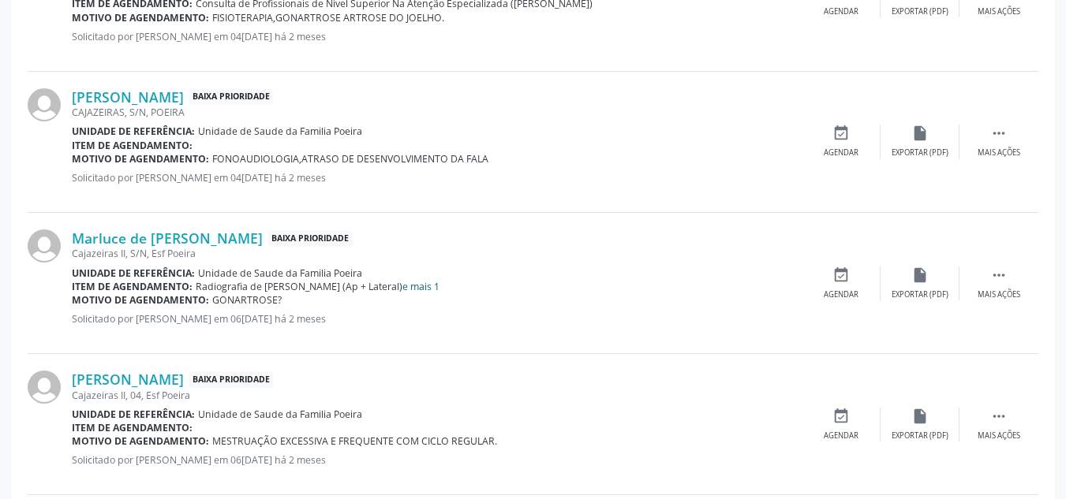
click at [402, 285] on link "e mais 1" at bounding box center [420, 286] width 37 height 13
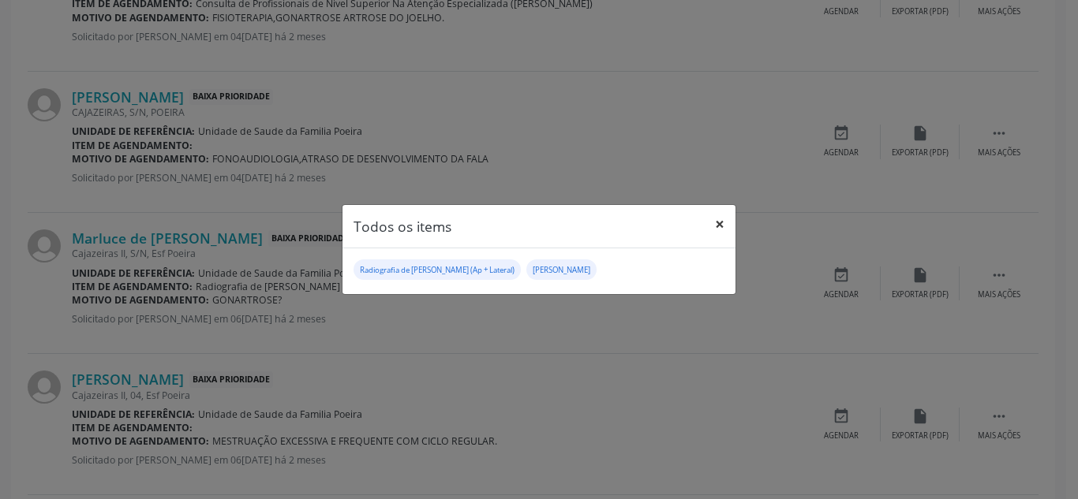
click at [724, 221] on button "×" at bounding box center [720, 224] width 32 height 39
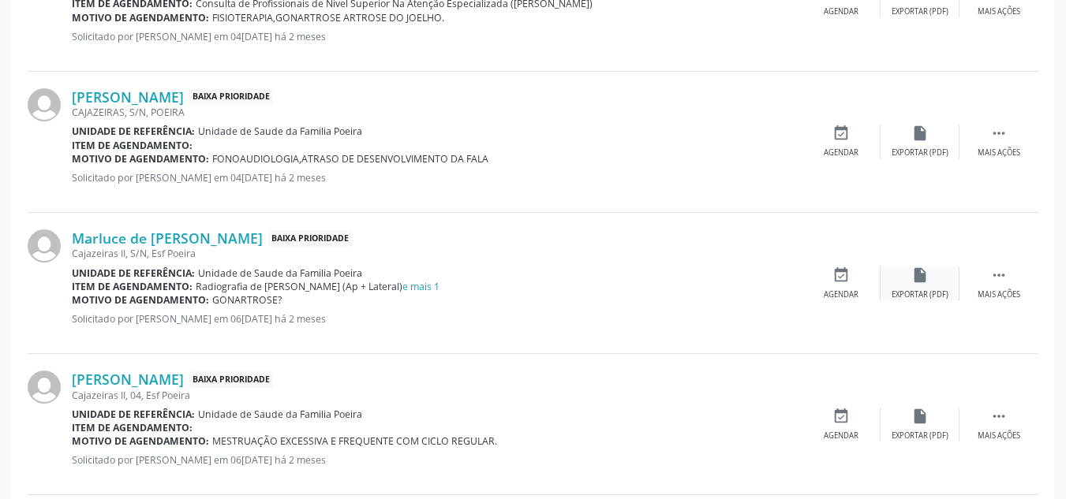
click at [895, 283] on div "insert_drive_file Exportar (PDF)" at bounding box center [920, 284] width 79 height 34
click at [992, 285] on div " Mais ações" at bounding box center [998, 284] width 79 height 34
click at [926, 279] on icon "edit" at bounding box center [919, 275] width 17 height 17
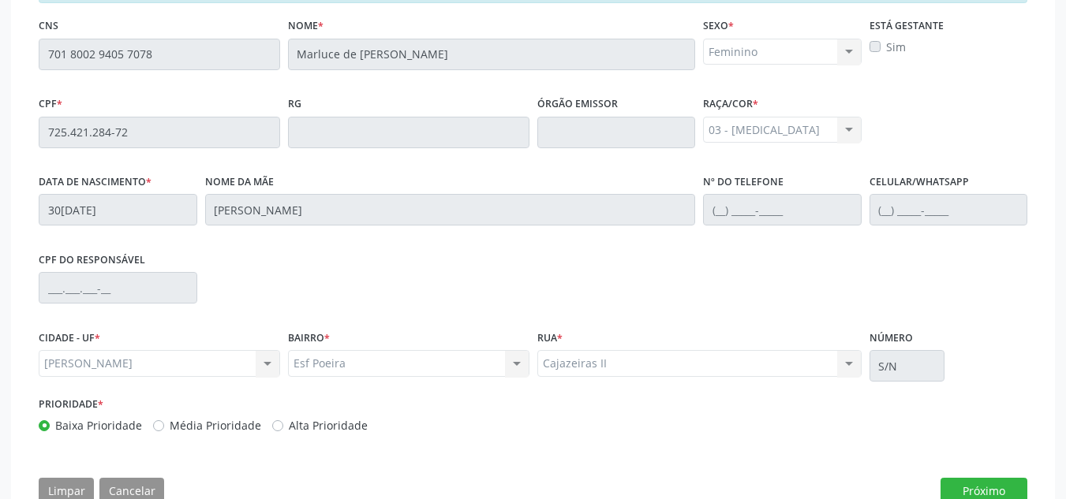
scroll to position [445, 0]
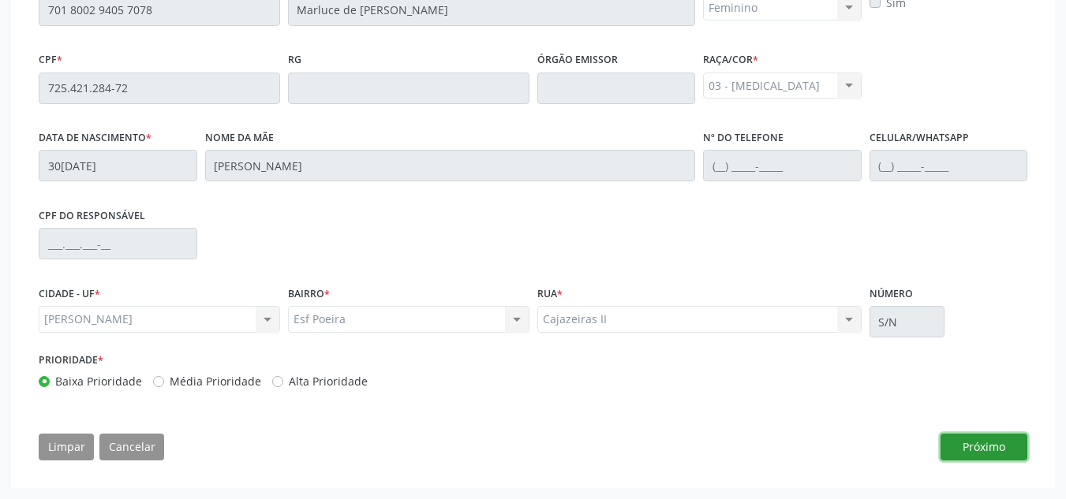
click at [1011, 447] on button "Próximo" at bounding box center [984, 447] width 87 height 27
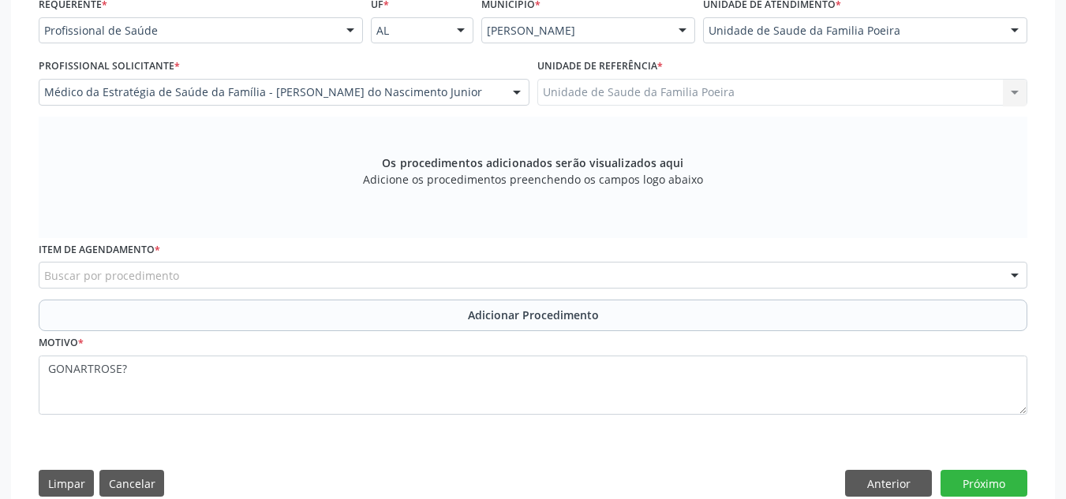
scroll to position [413, 0]
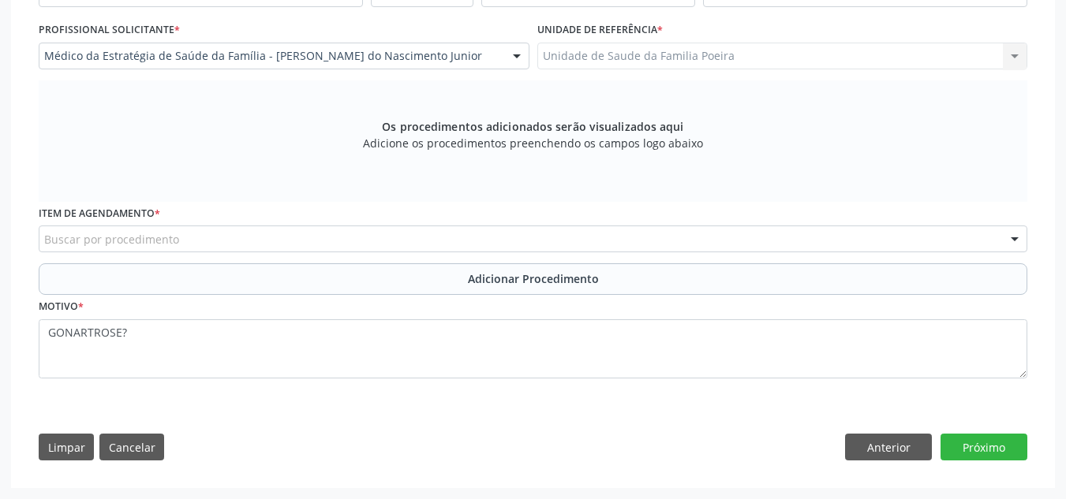
click at [182, 245] on div "Buscar por procedimento" at bounding box center [533, 239] width 989 height 27
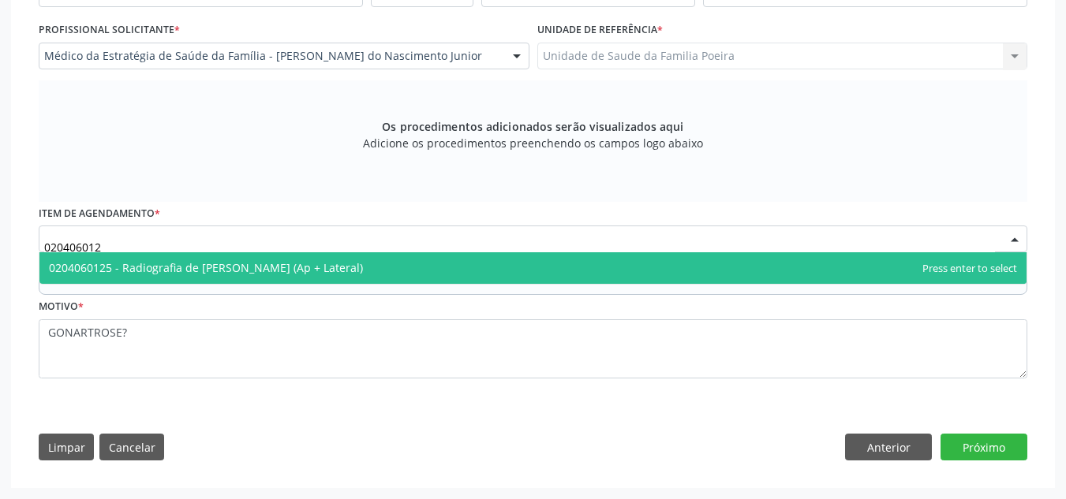
type input "0204060125"
click at [181, 260] on span "0204060125 - Radiografia de Joelho (Ap + Lateral)" at bounding box center [206, 267] width 314 height 15
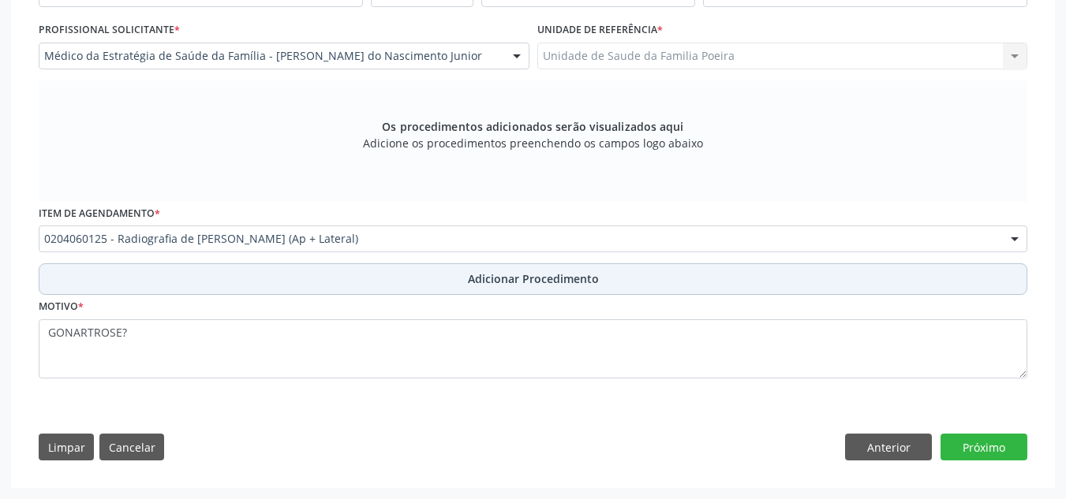
click at [505, 276] on span "Adicionar Procedimento" at bounding box center [533, 279] width 131 height 17
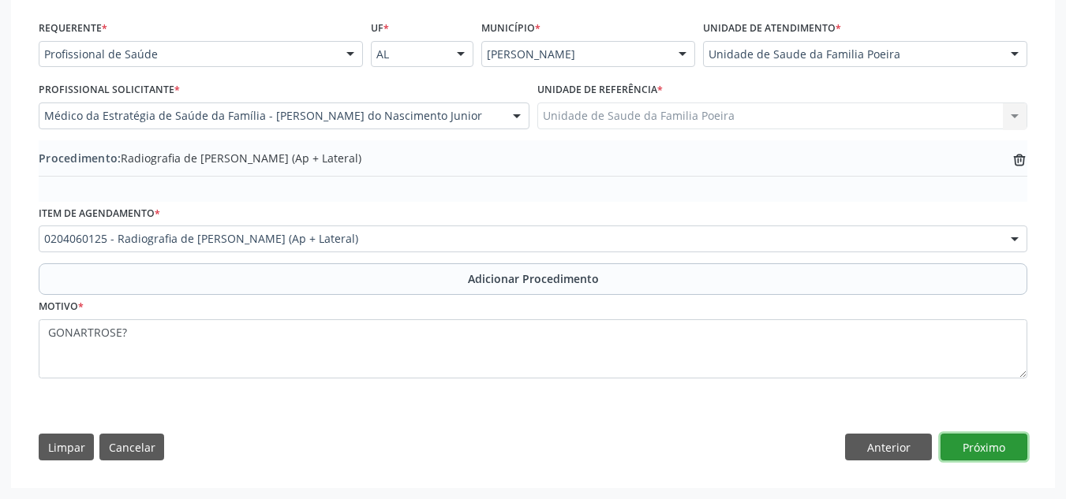
click at [1001, 448] on button "Próximo" at bounding box center [984, 447] width 87 height 27
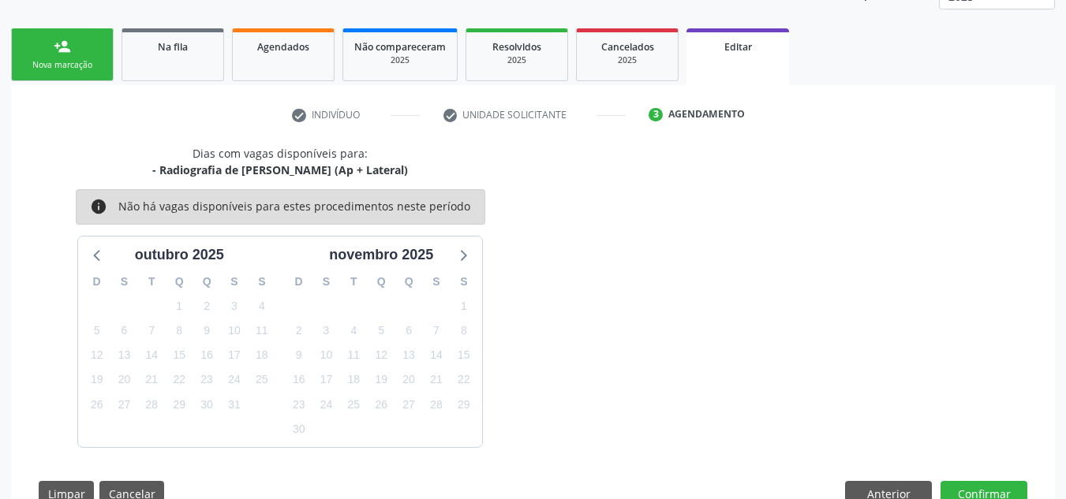
scroll to position [276, 0]
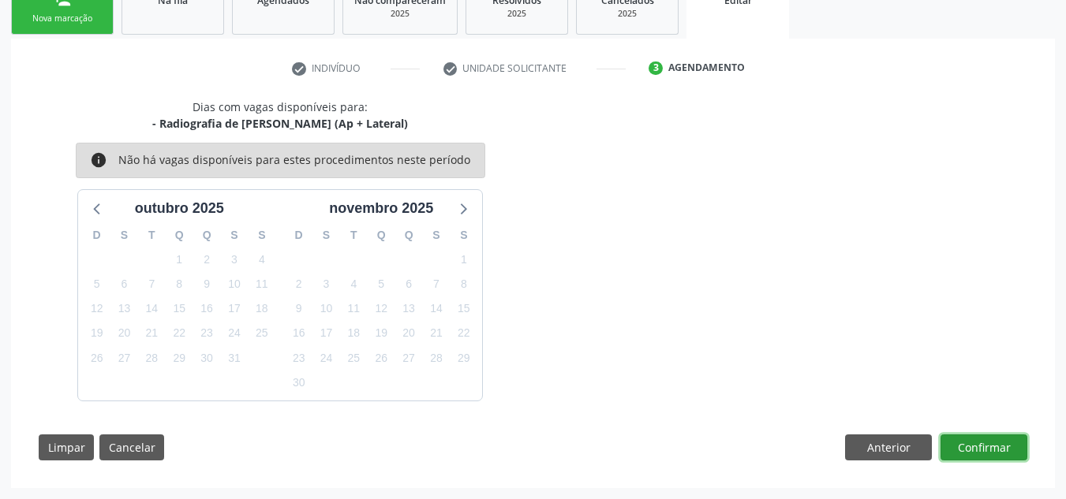
click at [1001, 448] on button "Confirmar" at bounding box center [984, 448] width 87 height 27
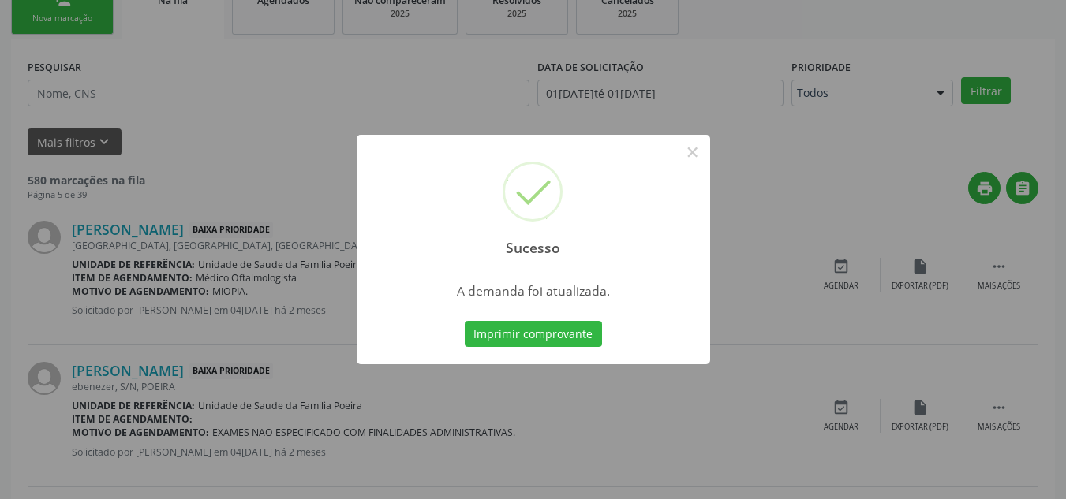
scroll to position [43, 0]
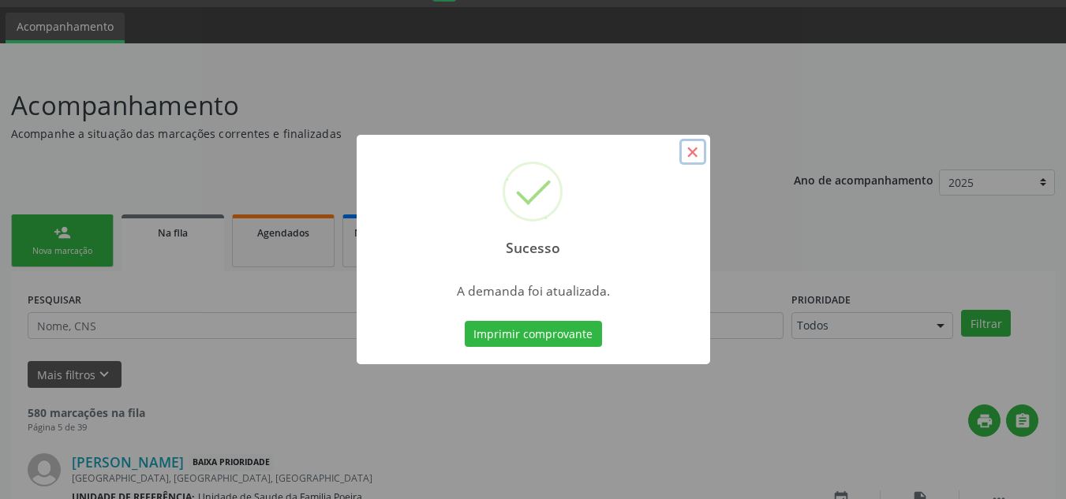
click at [694, 144] on button "×" at bounding box center [692, 152] width 27 height 27
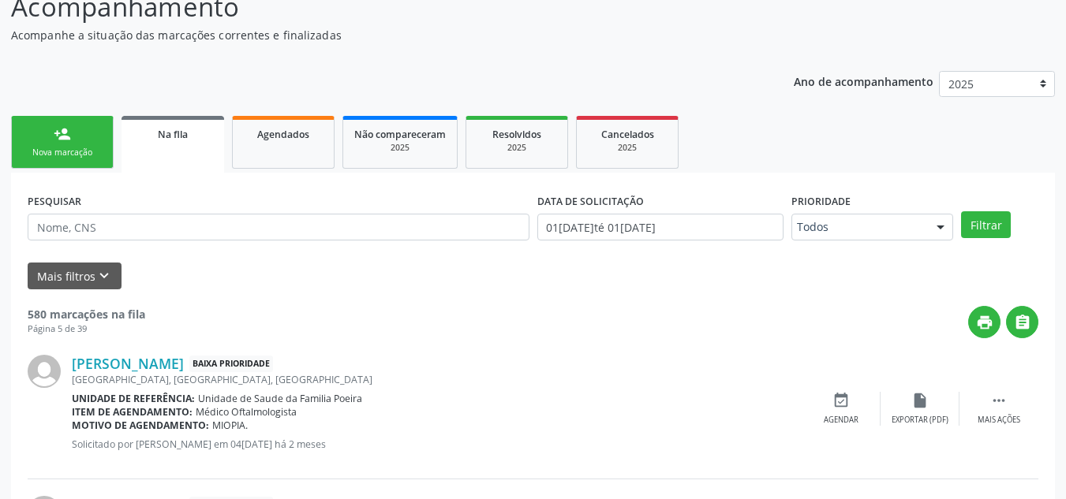
scroll to position [122, 0]
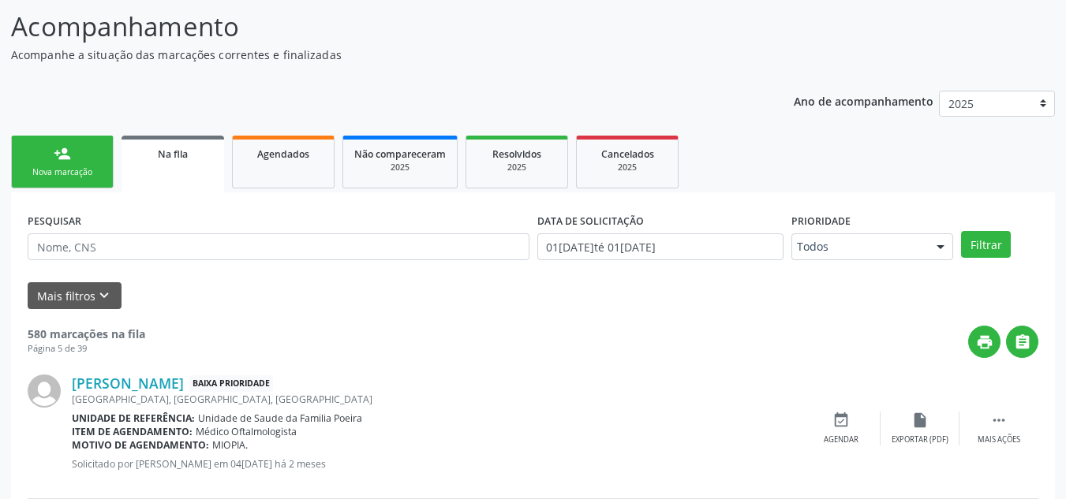
click at [64, 171] on div "Nova marcação" at bounding box center [62, 172] width 79 height 12
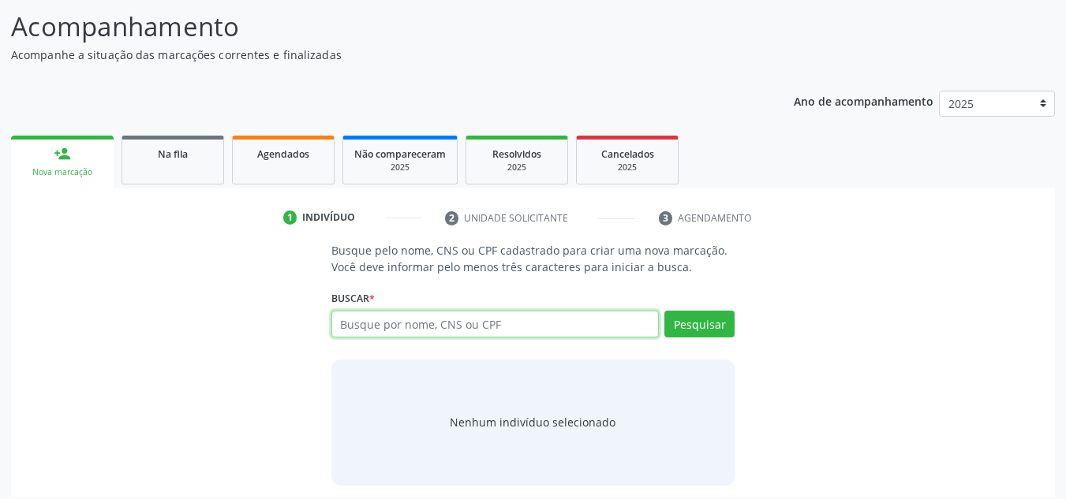
click at [405, 323] on input "text" at bounding box center [495, 324] width 328 height 27
type input "701800294057078"
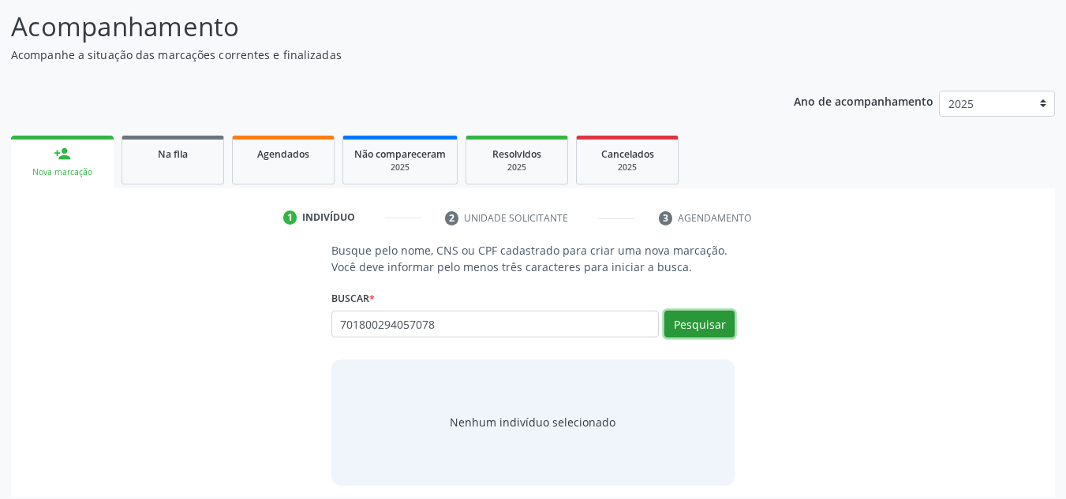
click at [725, 312] on button "Pesquisar" at bounding box center [699, 324] width 70 height 27
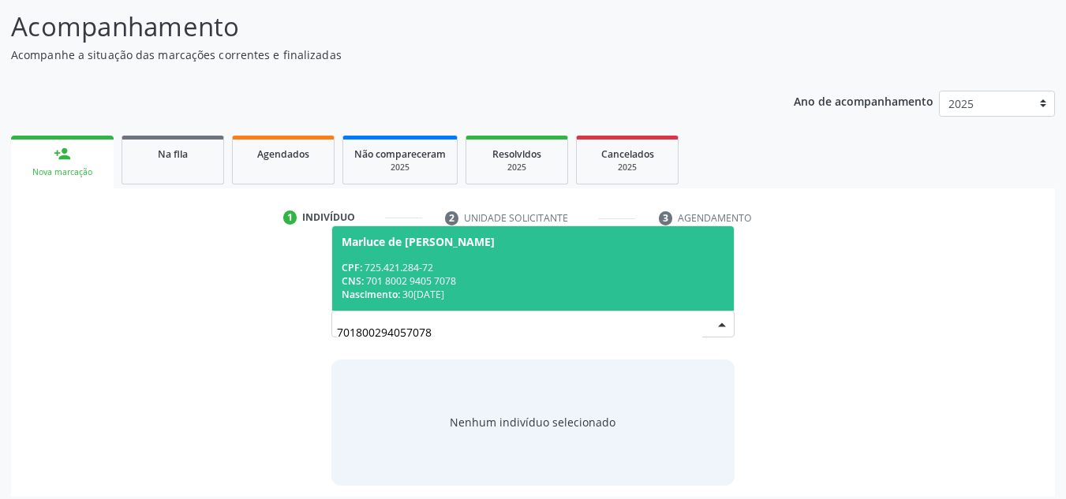
click at [432, 279] on div "CNS: 701 8002 9405 7078" at bounding box center [533, 281] width 383 height 13
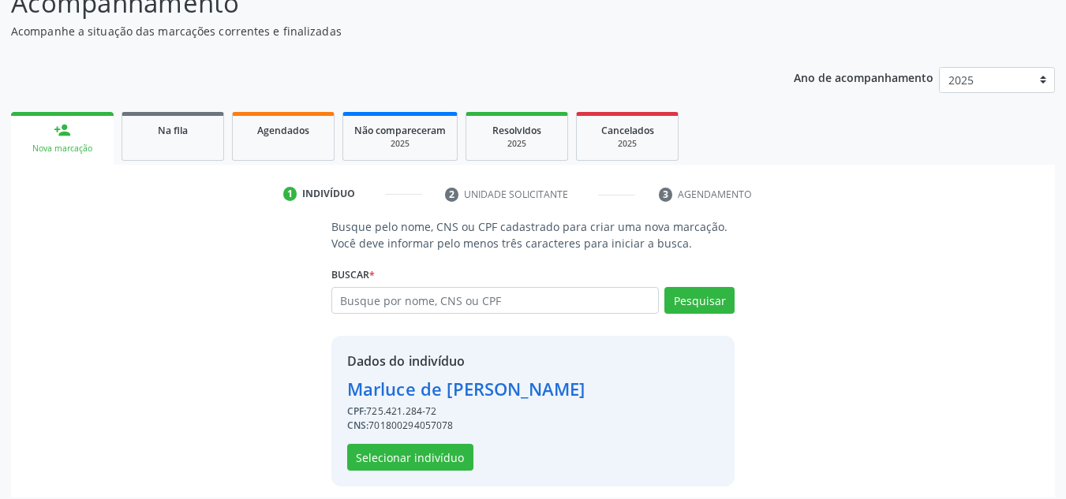
scroll to position [155, 0]
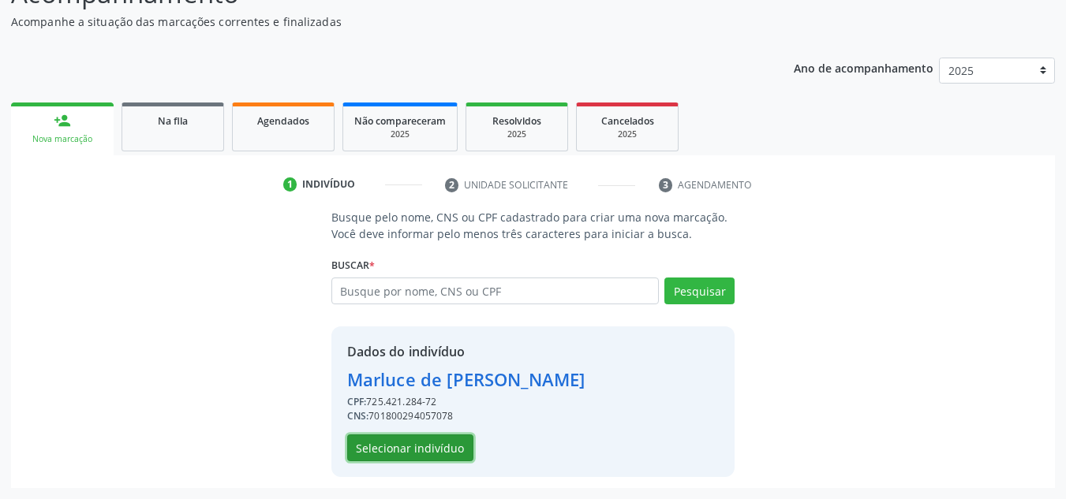
click at [387, 446] on button "Selecionar indivíduo" at bounding box center [410, 448] width 126 height 27
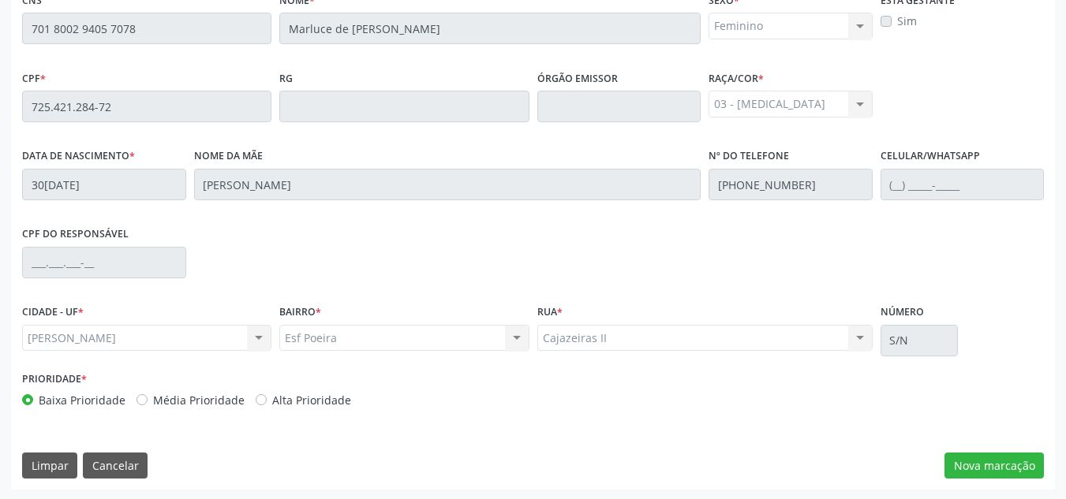
scroll to position [424, 0]
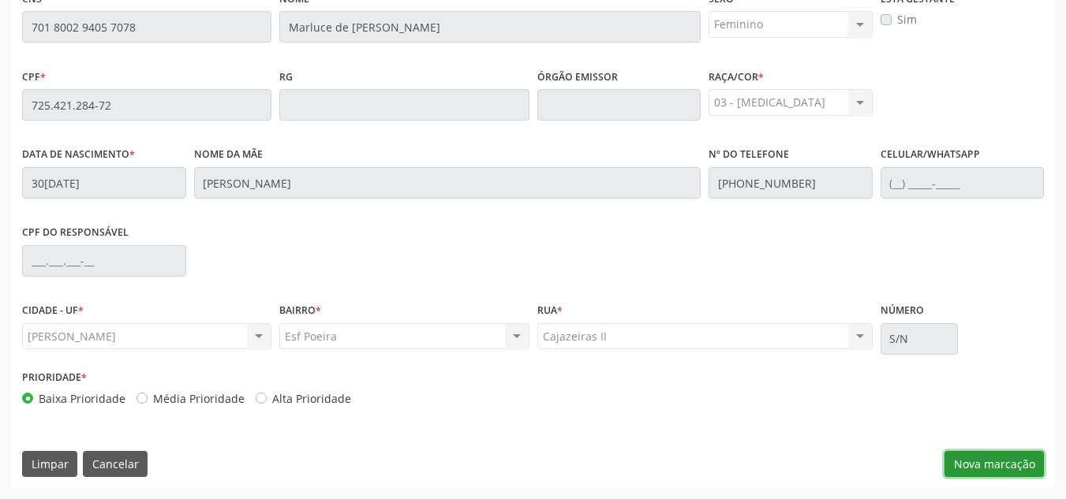
click at [964, 460] on button "Nova marcação" at bounding box center [993, 464] width 99 height 27
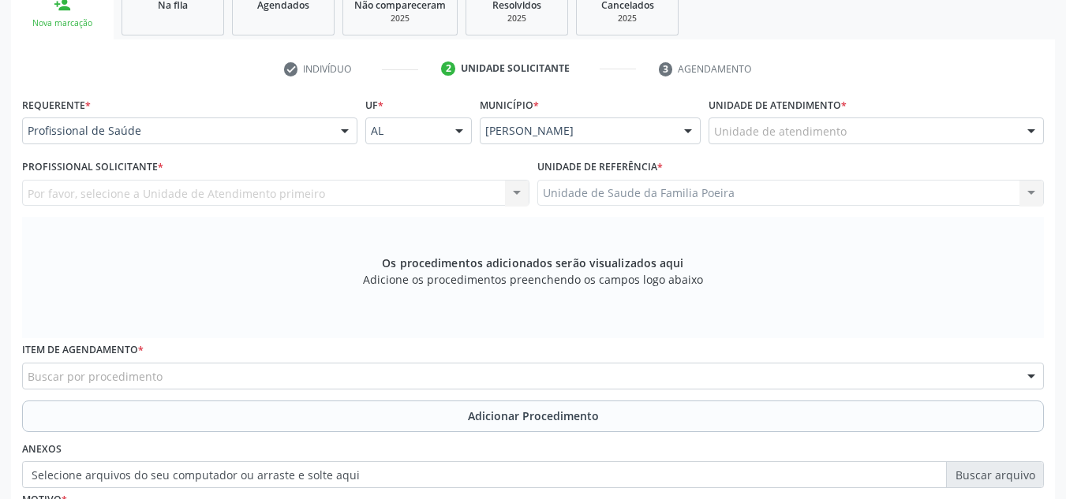
scroll to position [266, 0]
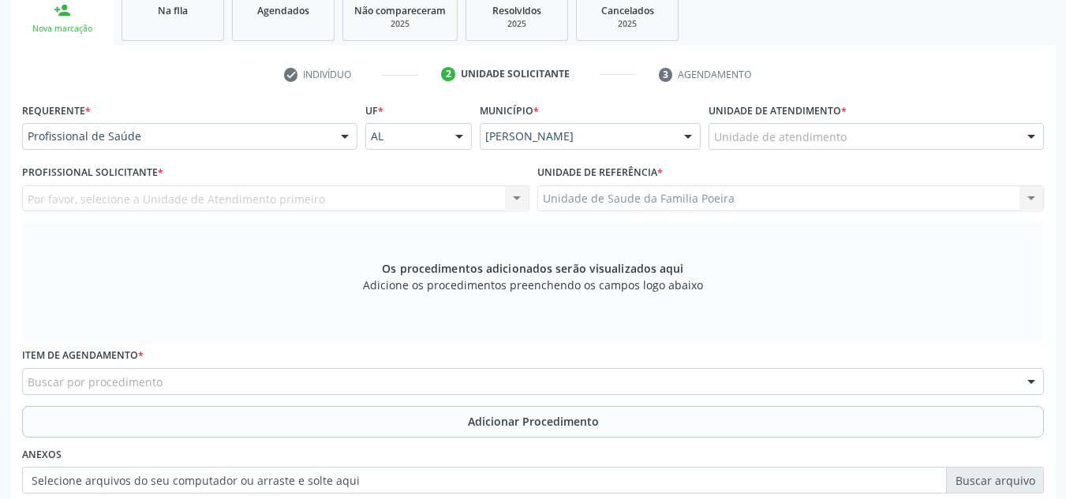
click at [910, 129] on div "Unidade de atendimento" at bounding box center [876, 136] width 335 height 27
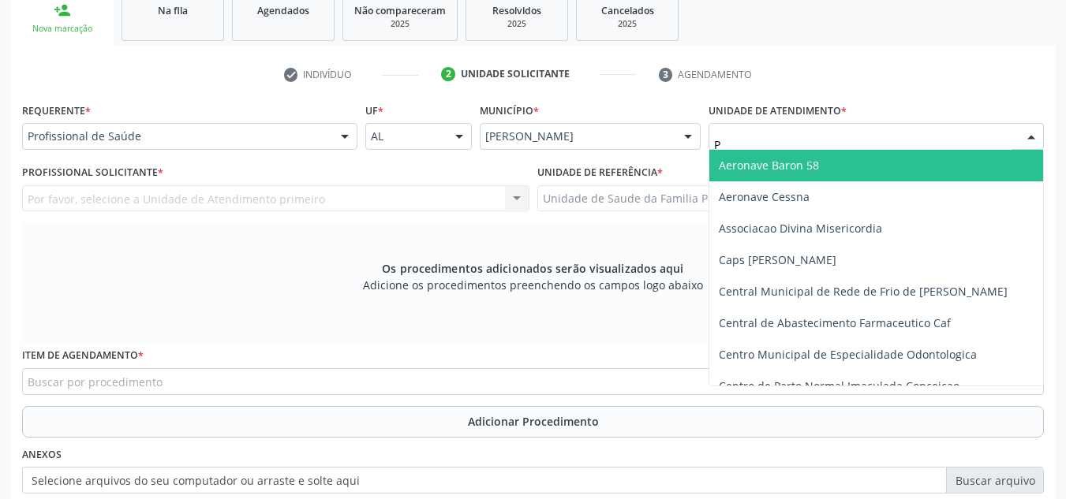
type input "PO"
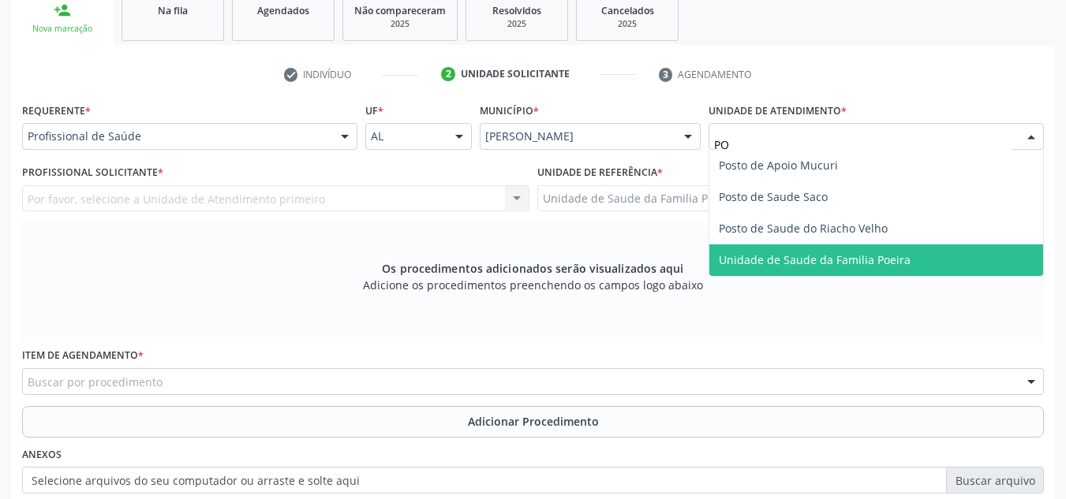
click at [886, 269] on span "Unidade de Saude da Familia Poeira" at bounding box center [876, 261] width 334 height 32
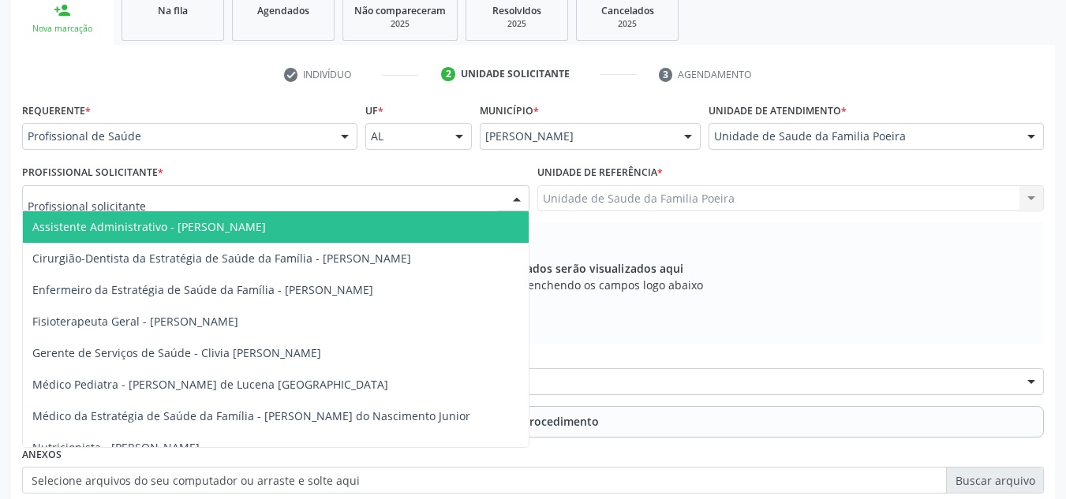
click at [215, 209] on div at bounding box center [275, 198] width 507 height 27
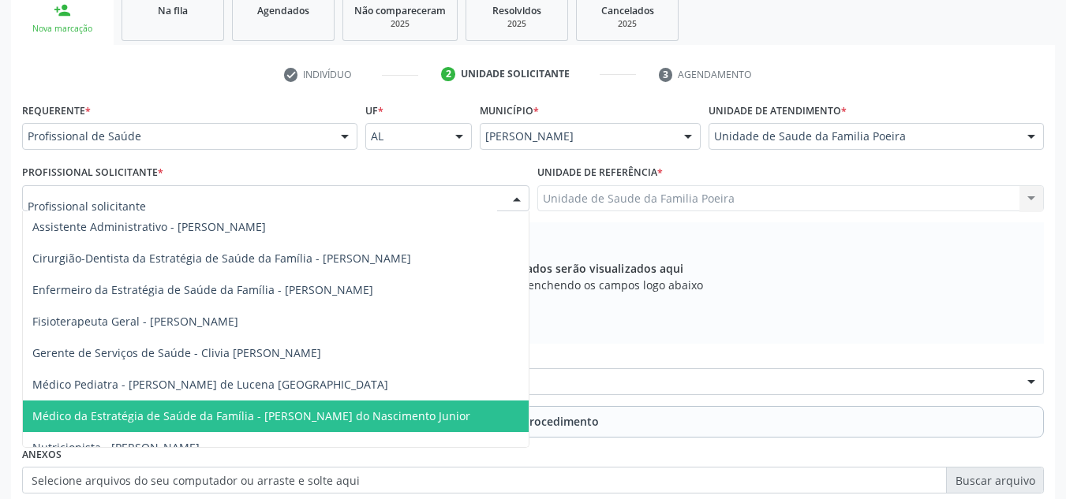
click at [234, 417] on span "Médico da Estratégia de Saúde da Família - [PERSON_NAME] do Nascimento Junior" at bounding box center [251, 416] width 438 height 15
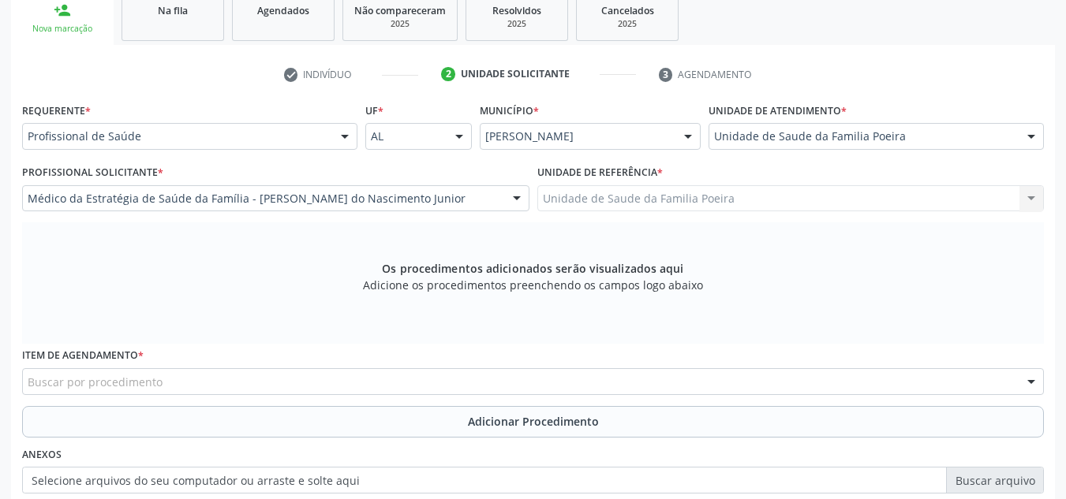
click at [229, 379] on div "Buscar por procedimento" at bounding box center [533, 381] width 1022 height 27
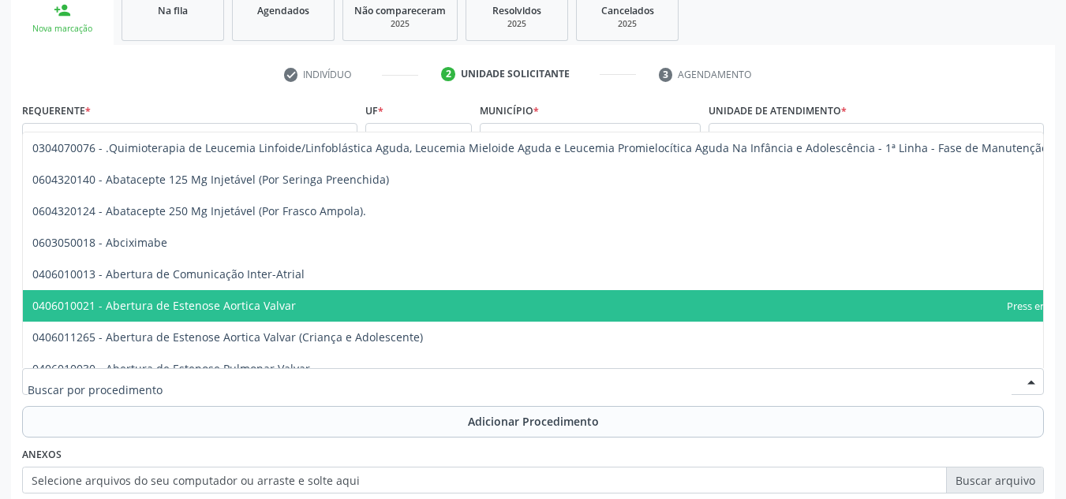
type input "0"
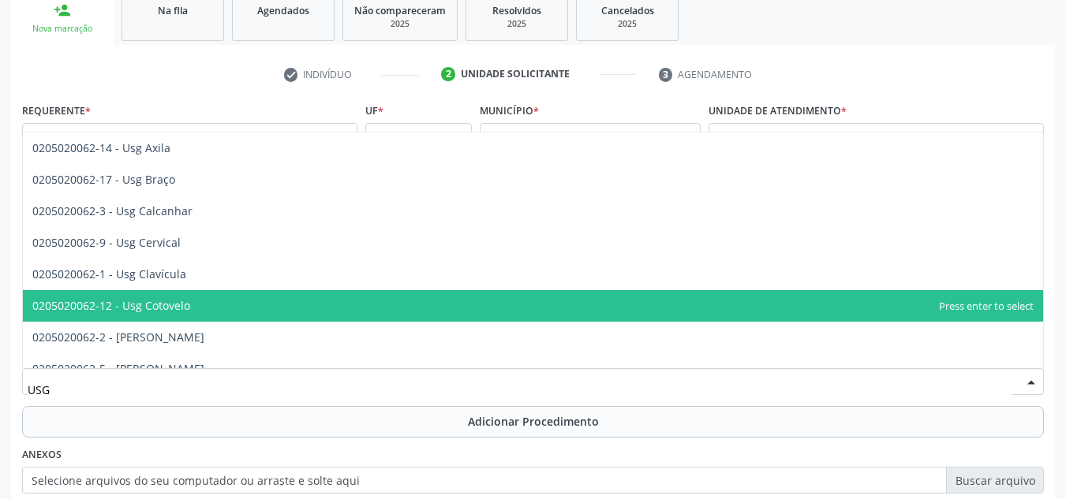
type input "USG"
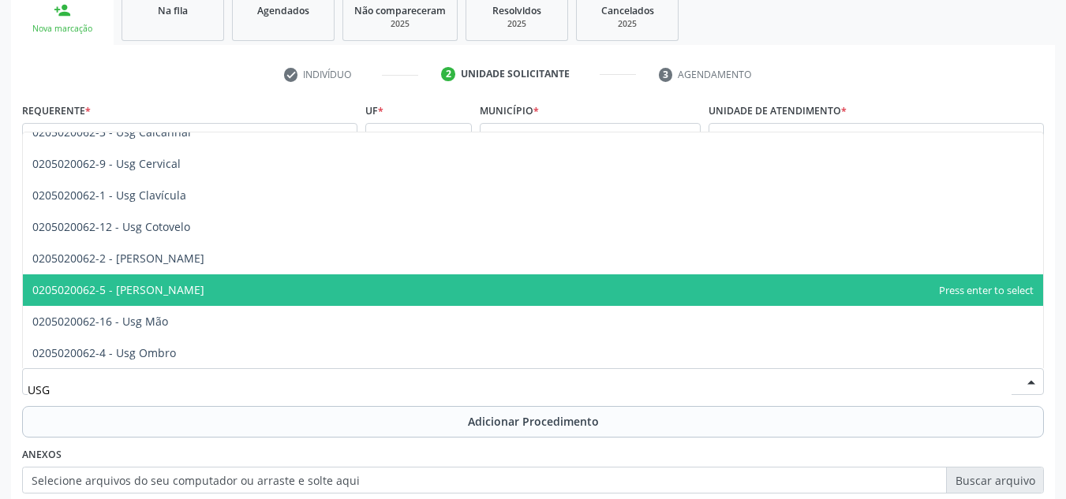
click at [211, 286] on span "0205020062-5 - [PERSON_NAME]" at bounding box center [533, 291] width 1020 height 32
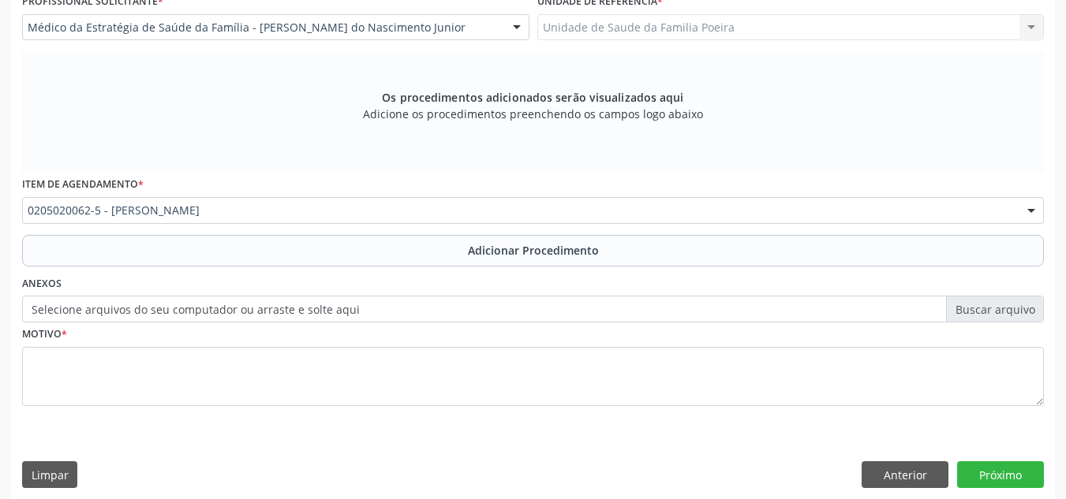
scroll to position [448, 0]
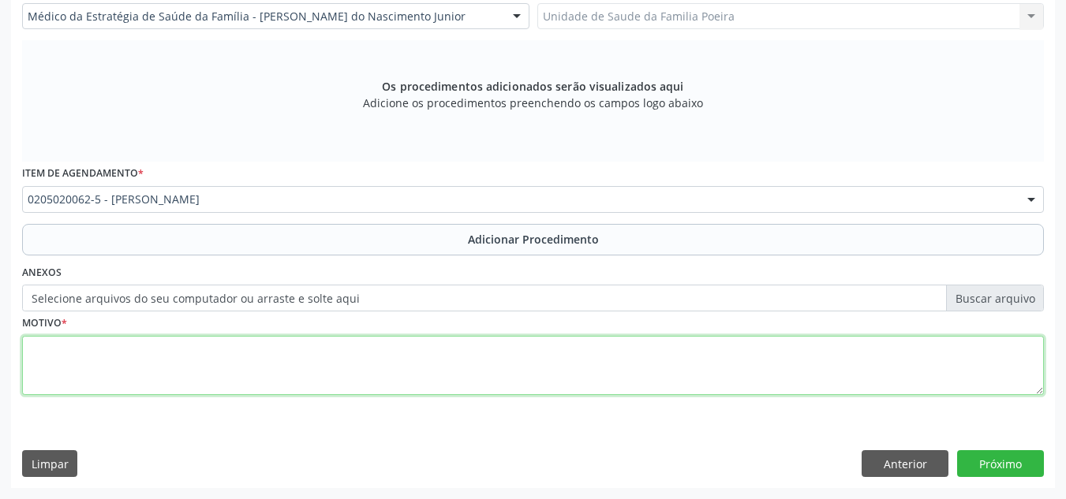
click at [226, 361] on textarea at bounding box center [533, 366] width 1022 height 60
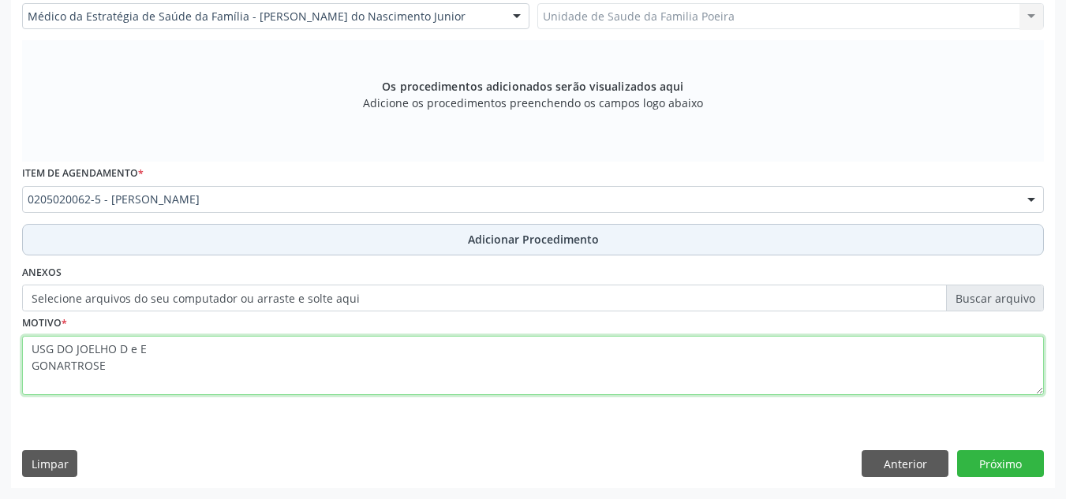
type textarea "USG DO JOELHO D e E GONARTROSE"
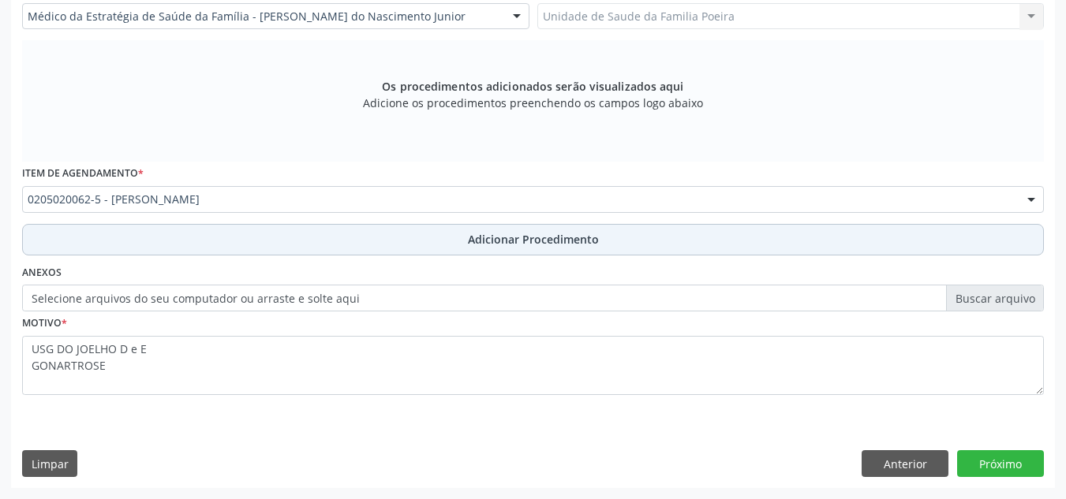
click at [492, 245] on span "Adicionar Procedimento" at bounding box center [533, 239] width 131 height 17
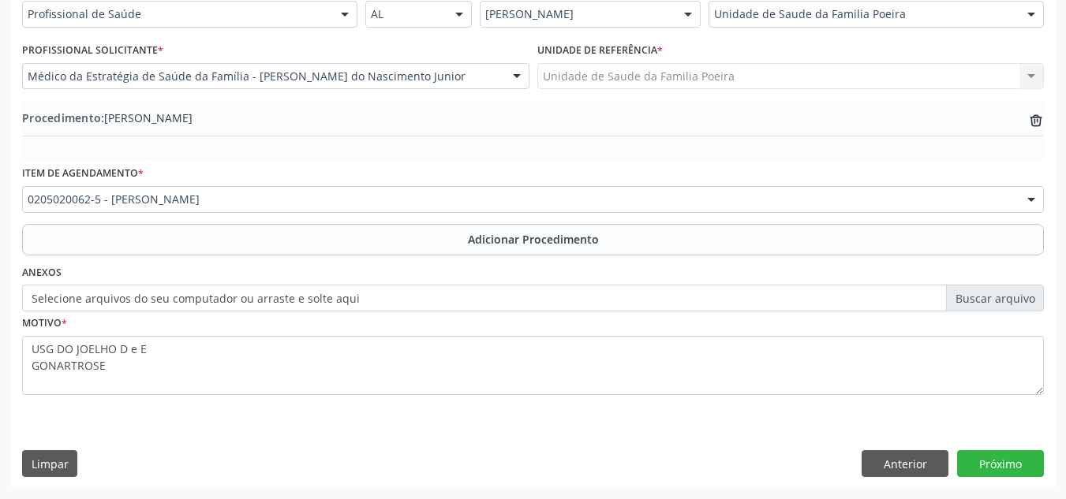
scroll to position [388, 0]
click at [1001, 456] on button "Próximo" at bounding box center [1000, 464] width 87 height 27
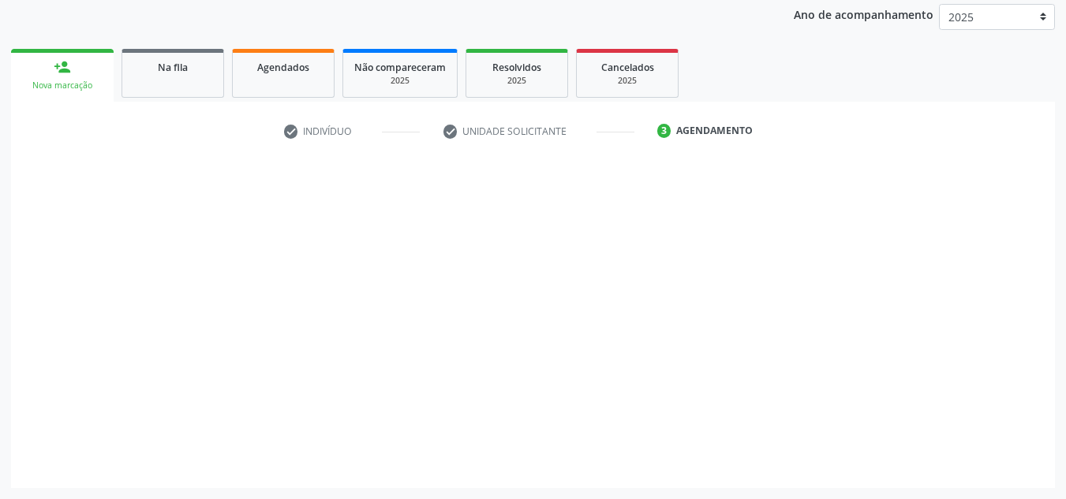
scroll to position [209, 0]
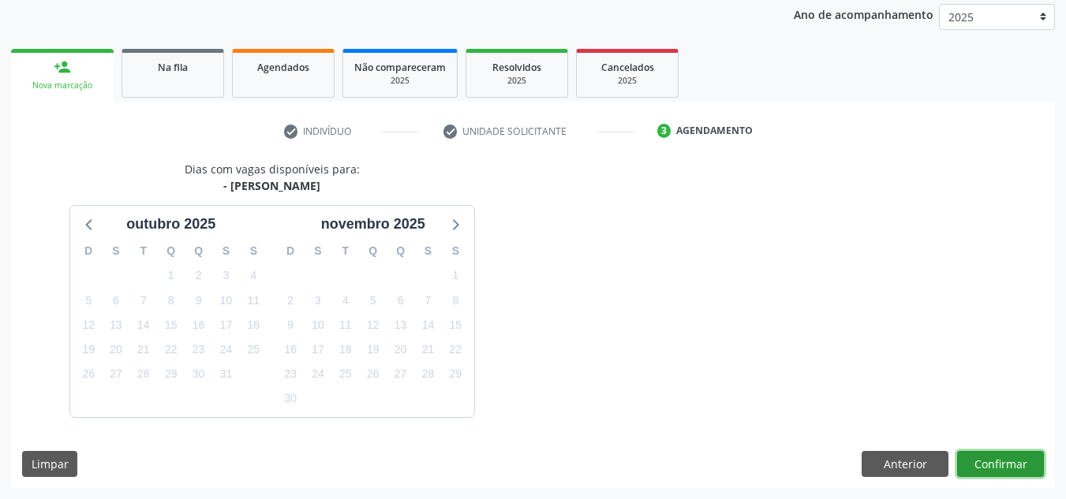
click at [1001, 462] on button "Confirmar" at bounding box center [1000, 464] width 87 height 27
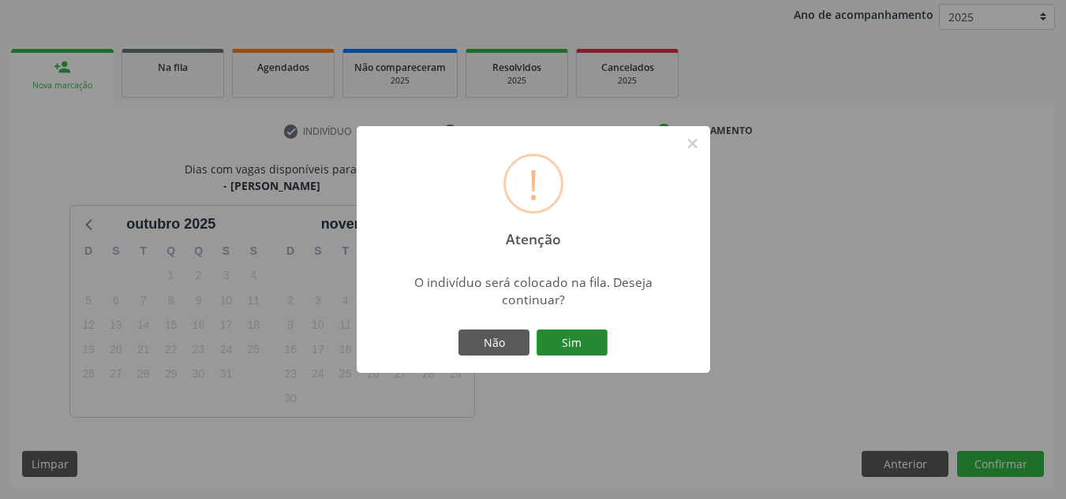
click at [558, 339] on button "Sim" at bounding box center [572, 343] width 71 height 27
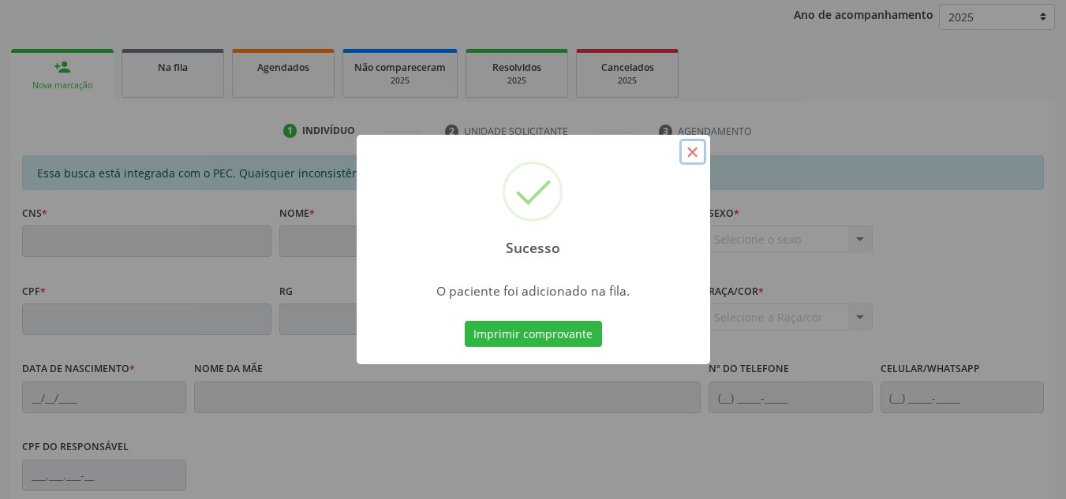
click at [691, 150] on button "×" at bounding box center [692, 152] width 27 height 27
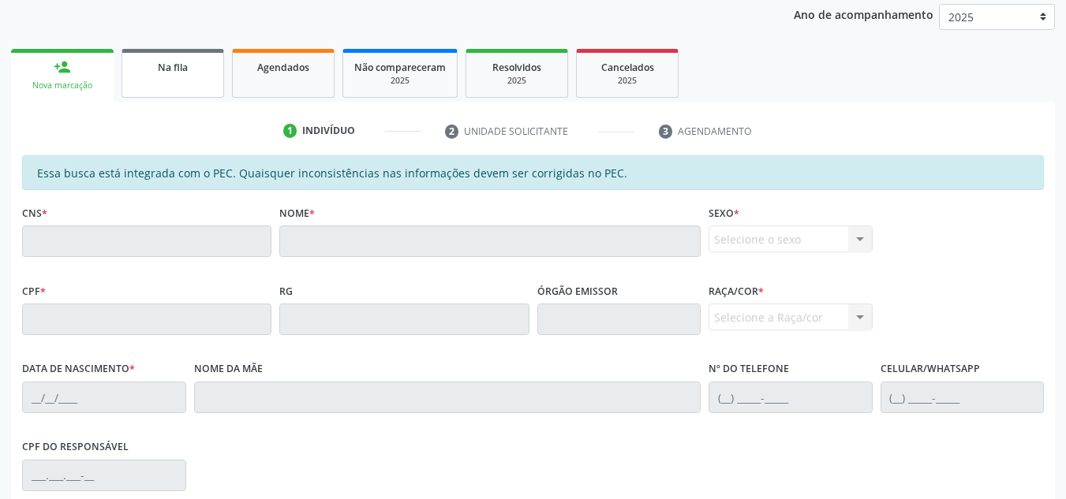
click at [153, 66] on div "Na fila" at bounding box center [172, 66] width 79 height 17
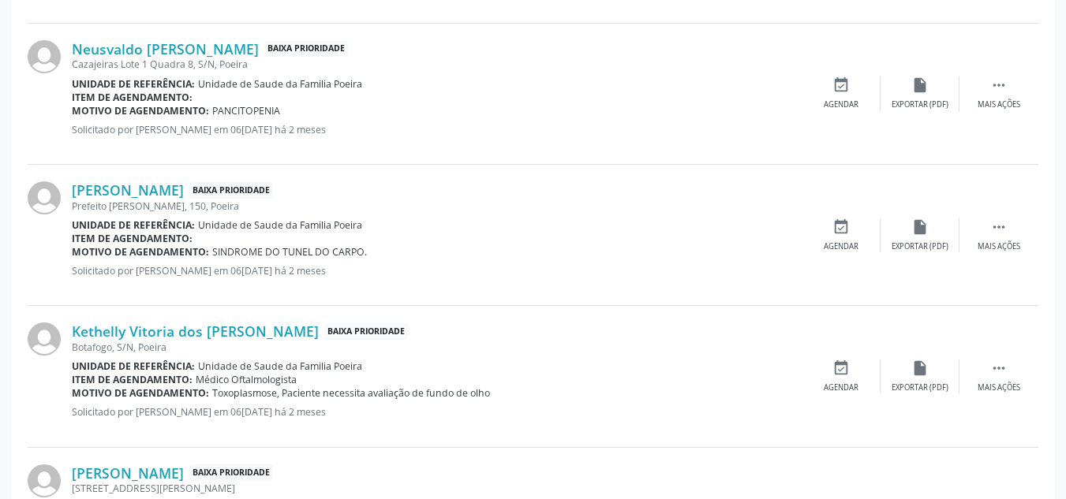
scroll to position [1629, 0]
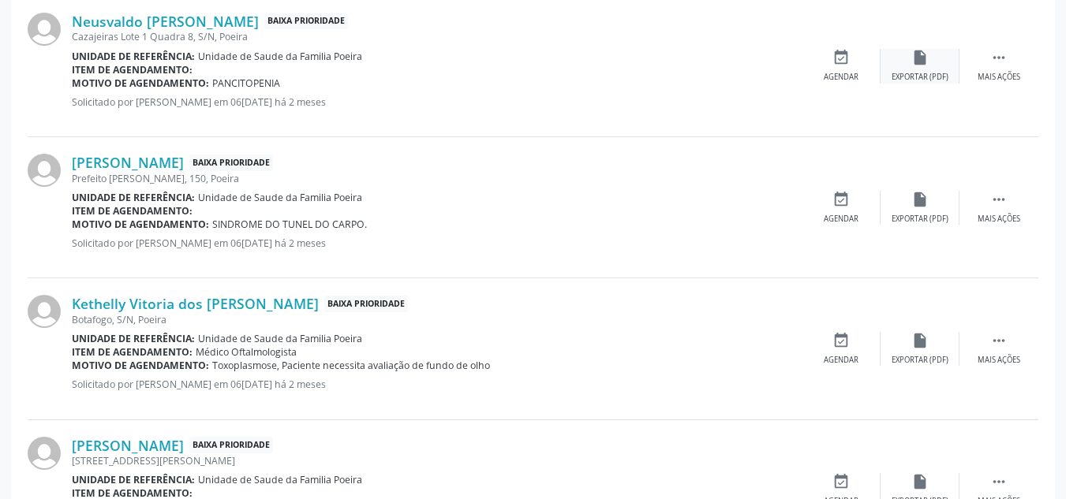
click at [934, 70] on div "insert_drive_file Exportar (PDF)" at bounding box center [920, 66] width 79 height 34
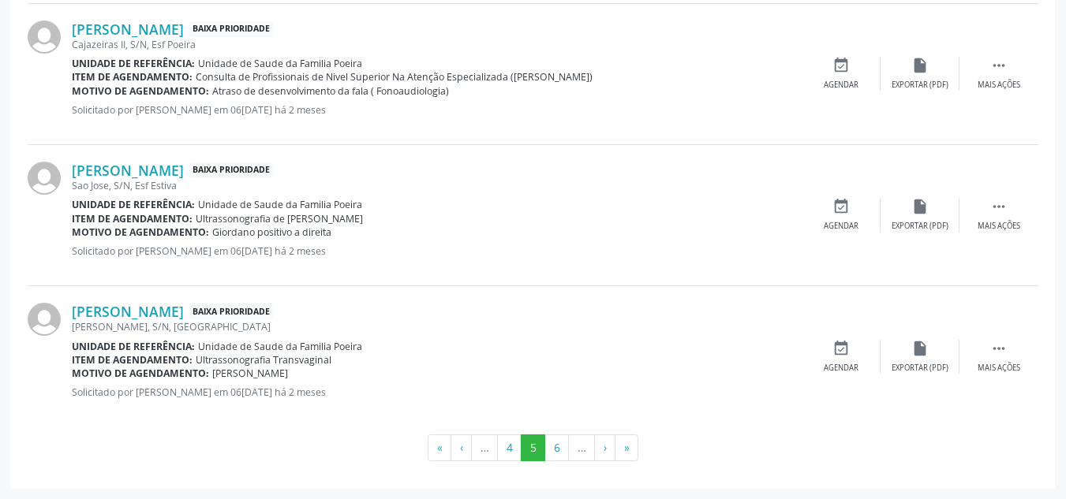
scroll to position [2188, 0]
click at [567, 446] on button "6" at bounding box center [556, 447] width 24 height 27
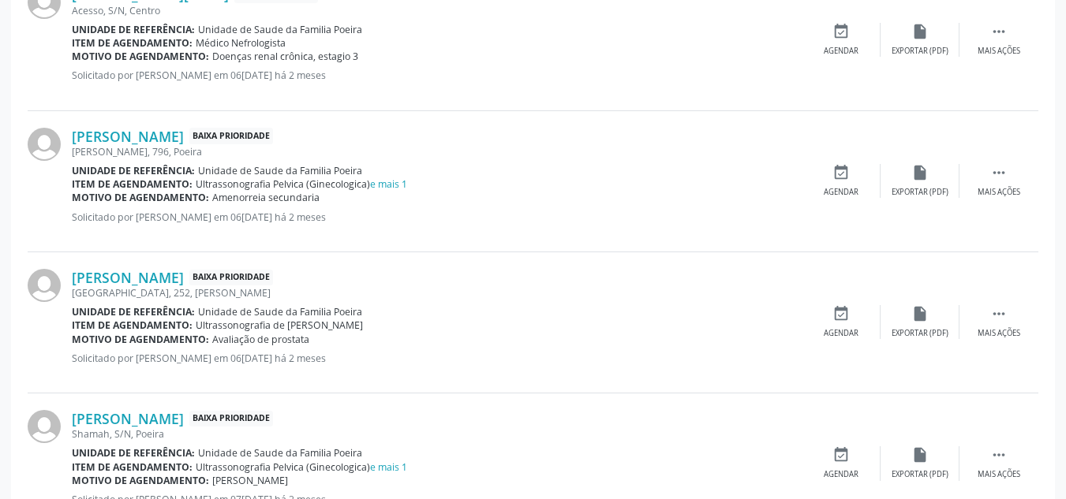
scroll to position [2096, 0]
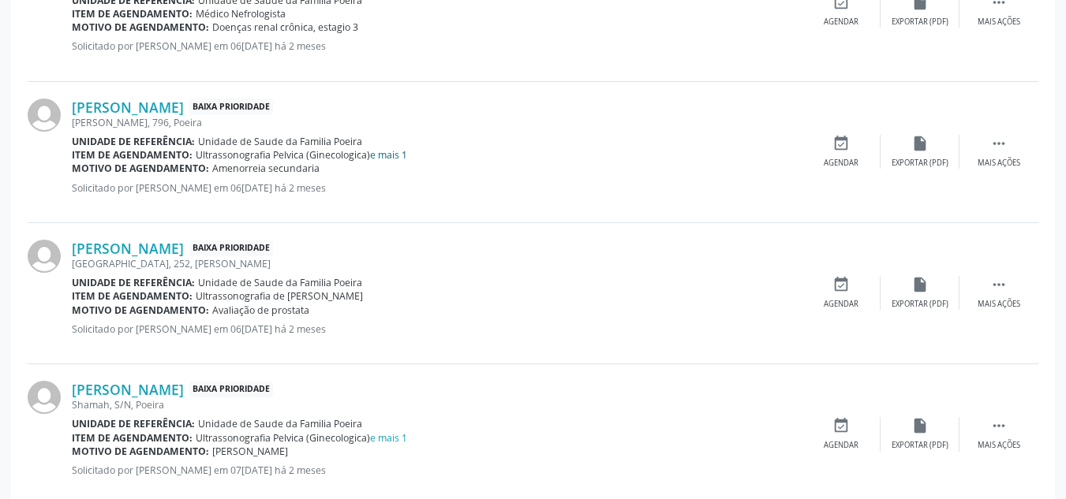
click at [386, 157] on link "e mais 1" at bounding box center [388, 154] width 37 height 13
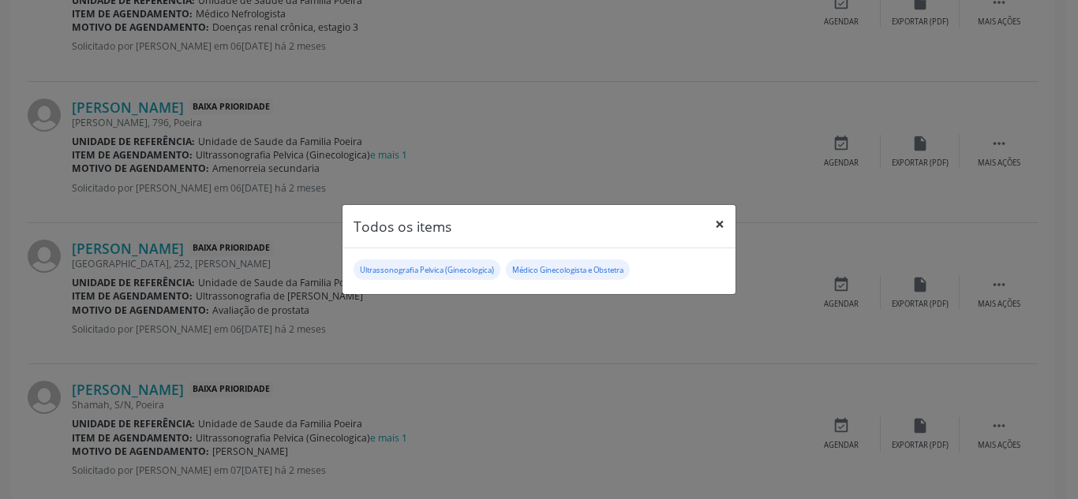
click at [717, 220] on button "×" at bounding box center [720, 224] width 32 height 39
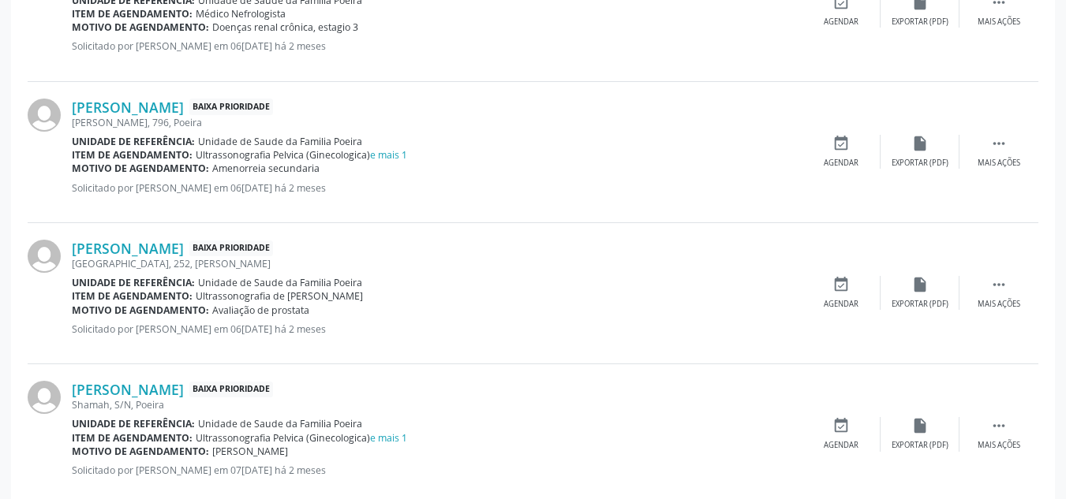
drag, startPoint x: 209, startPoint y: 169, endPoint x: 316, endPoint y: 169, distance: 107.3
click at [316, 169] on div "Motivo de agendamento: Amenorreia secundaria" at bounding box center [437, 168] width 730 height 13
copy div "Amenorreia secundaria"
click at [910, 151] on div "insert_drive_file Exportar (PDF)" at bounding box center [920, 152] width 79 height 34
click at [1001, 157] on div " Mais ações" at bounding box center [998, 152] width 79 height 34
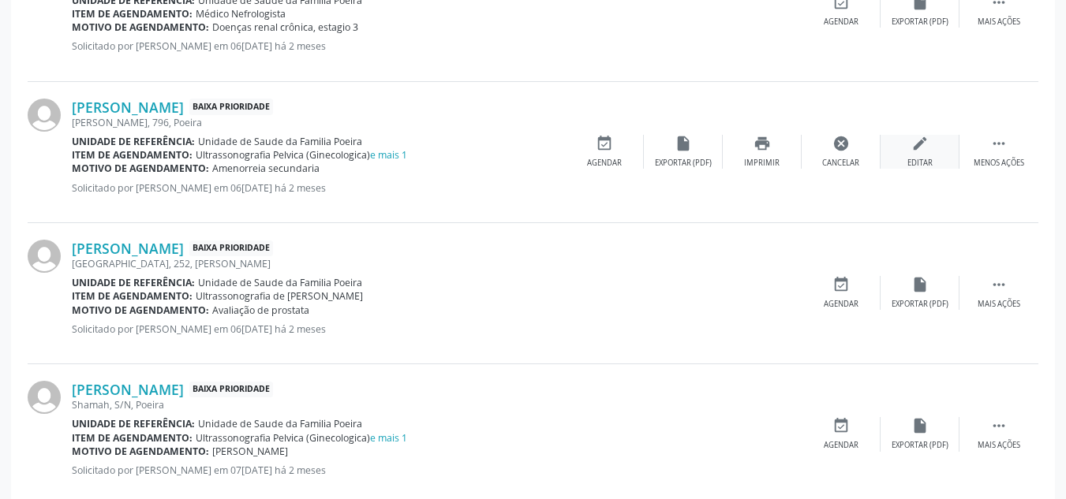
click at [916, 149] on icon "edit" at bounding box center [919, 143] width 17 height 17
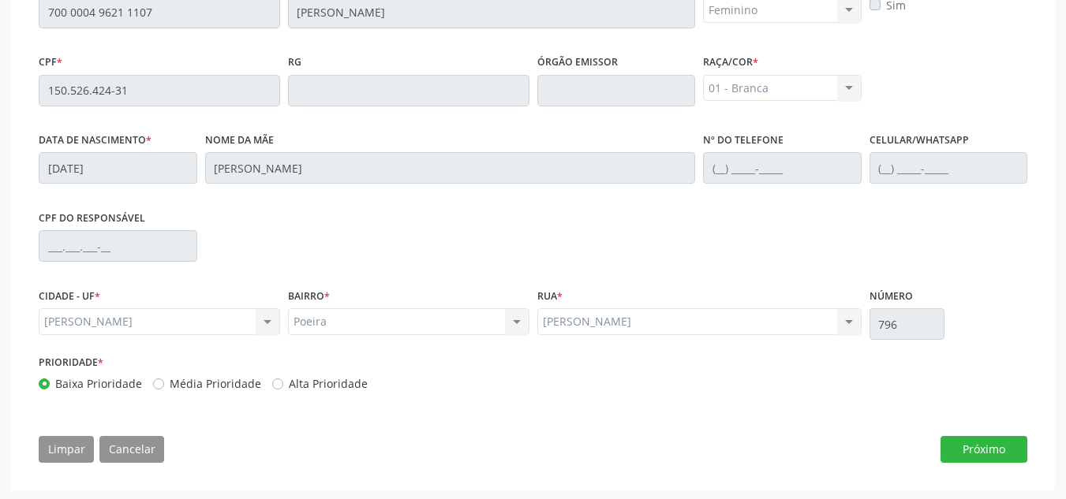
scroll to position [445, 0]
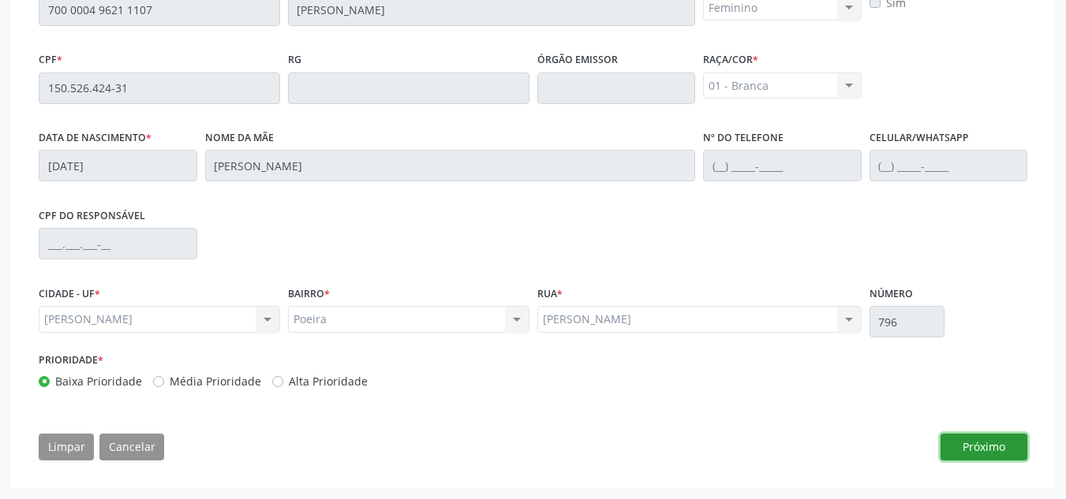
click at [989, 450] on button "Próximo" at bounding box center [984, 447] width 87 height 27
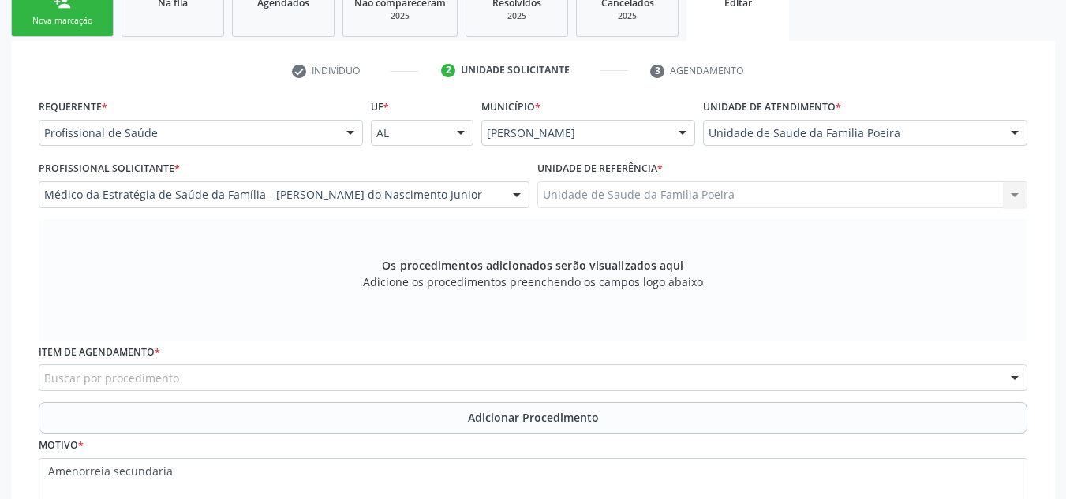
scroll to position [334, 0]
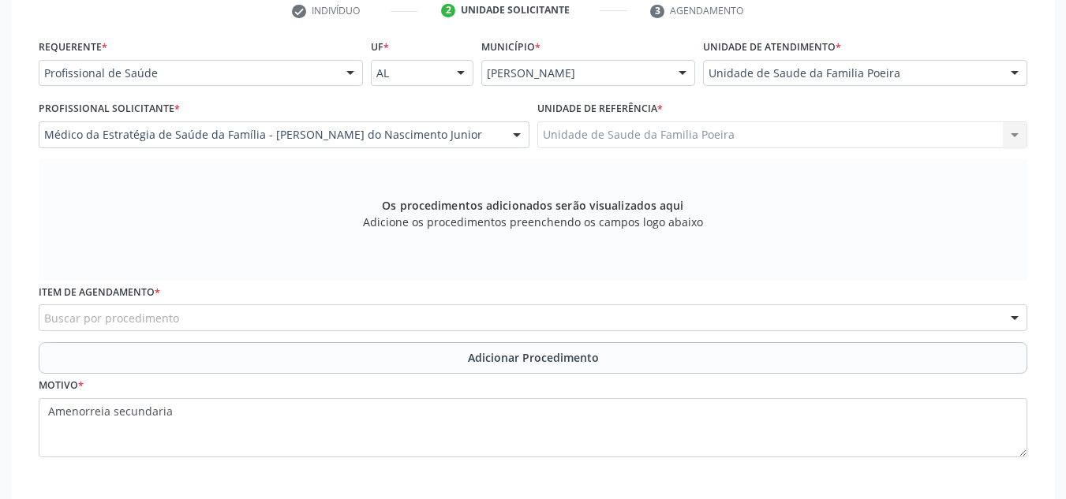
click at [285, 320] on div "Buscar por procedimento" at bounding box center [533, 318] width 989 height 27
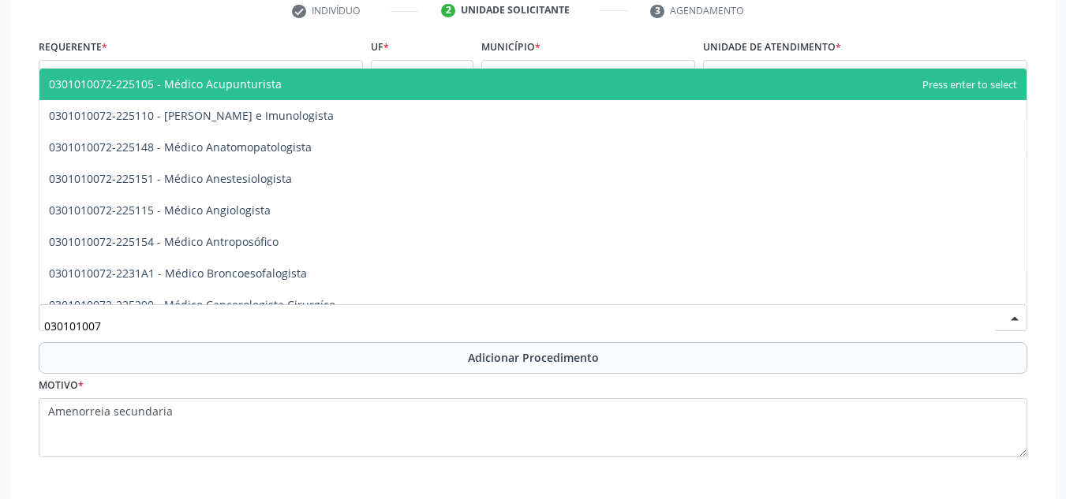
type input "0301010072"
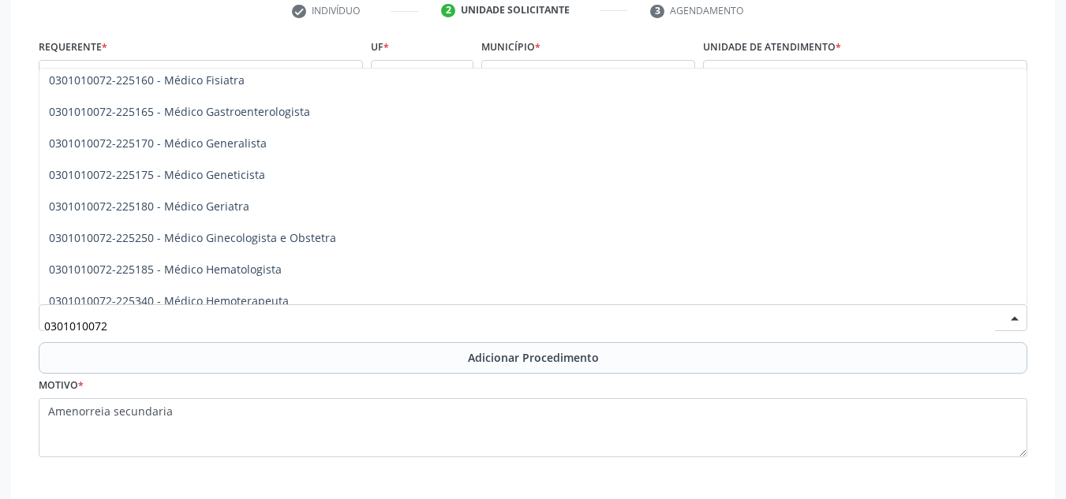
scroll to position [789, 0]
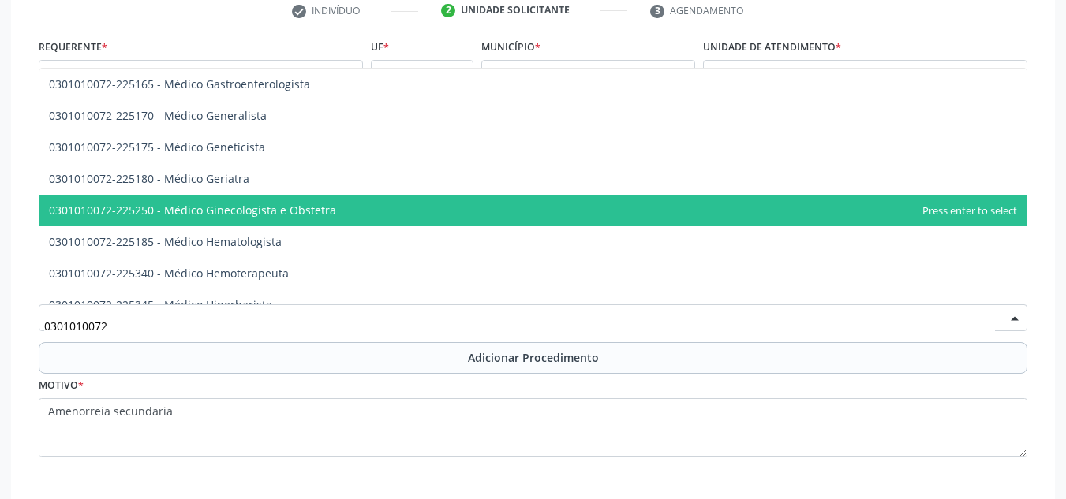
click at [473, 207] on span "0301010072-225250 - Médico Ginecologista e Obstetra" at bounding box center [532, 211] width 987 height 32
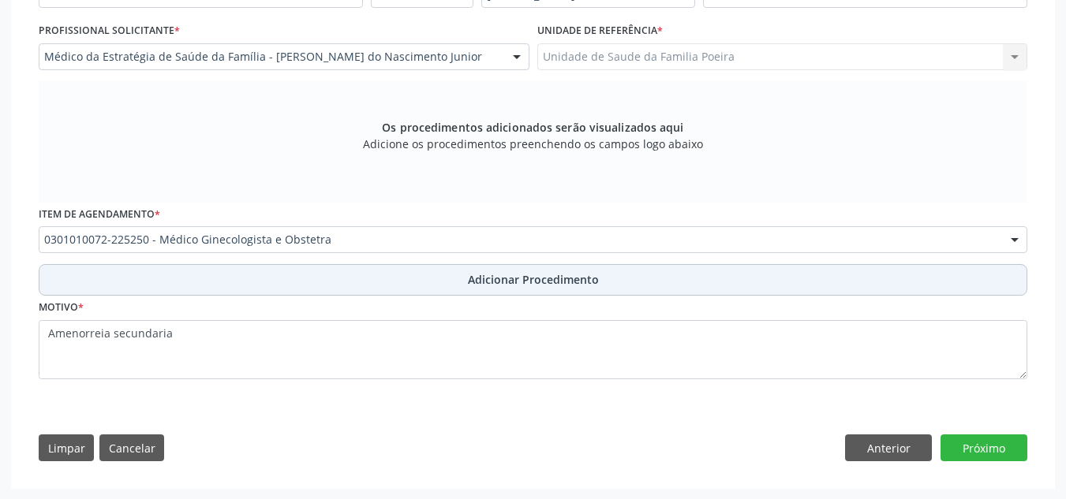
scroll to position [413, 0]
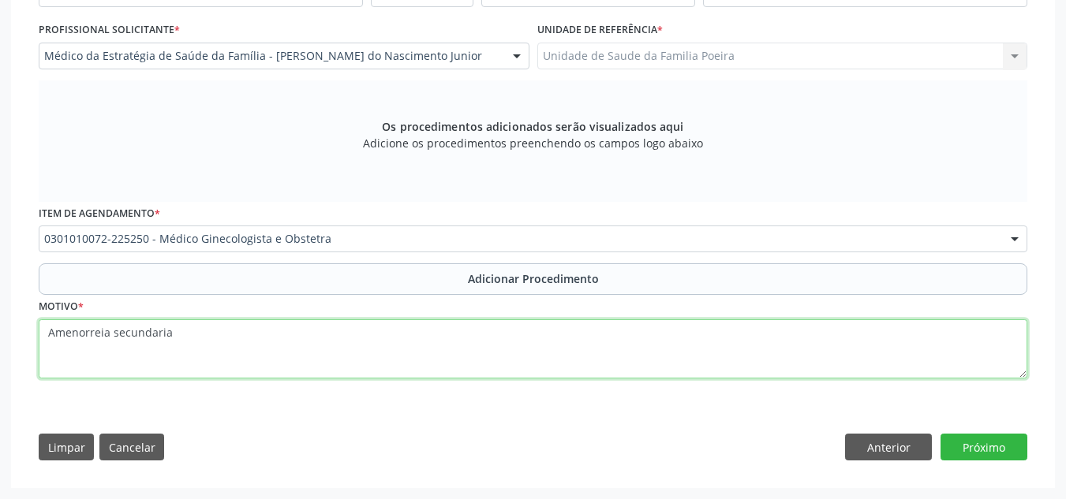
click at [592, 339] on textarea "Amenorreia secundaria" at bounding box center [533, 350] width 989 height 60
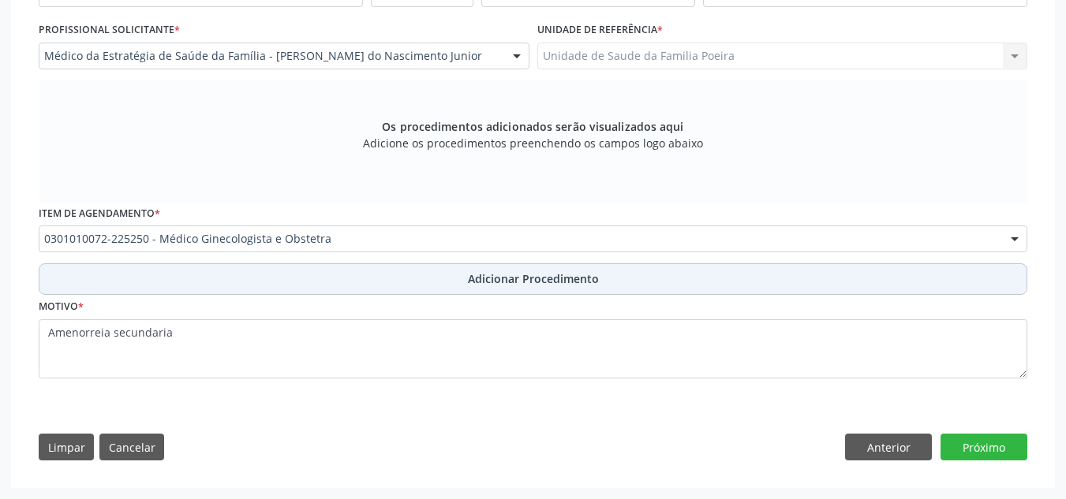
click at [579, 279] on span "Adicionar Procedimento" at bounding box center [533, 279] width 131 height 17
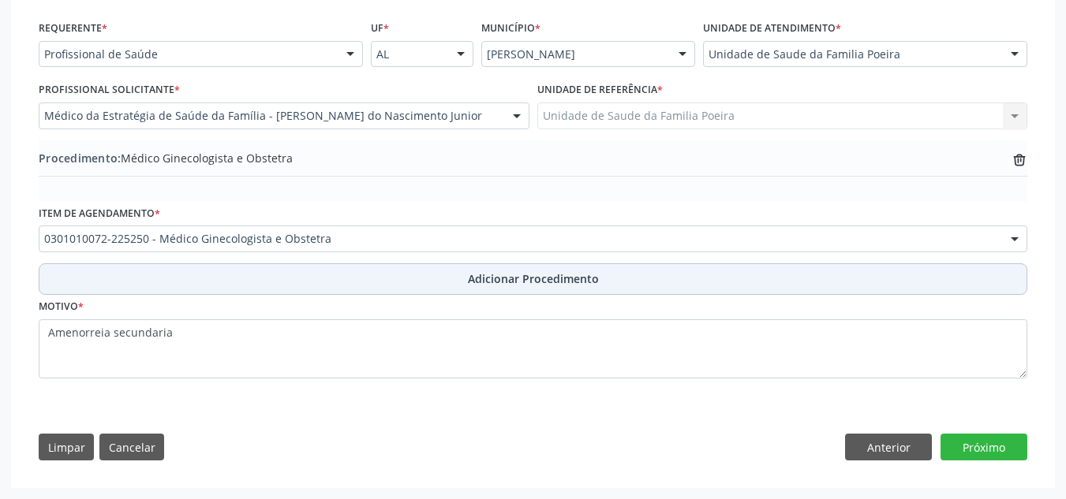
scroll to position [353, 0]
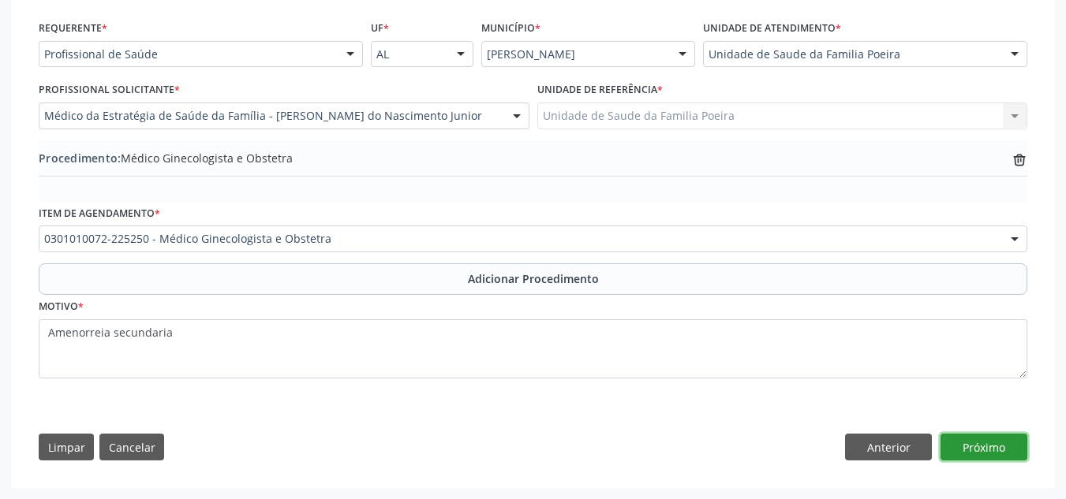
click at [974, 441] on button "Próximo" at bounding box center [984, 447] width 87 height 27
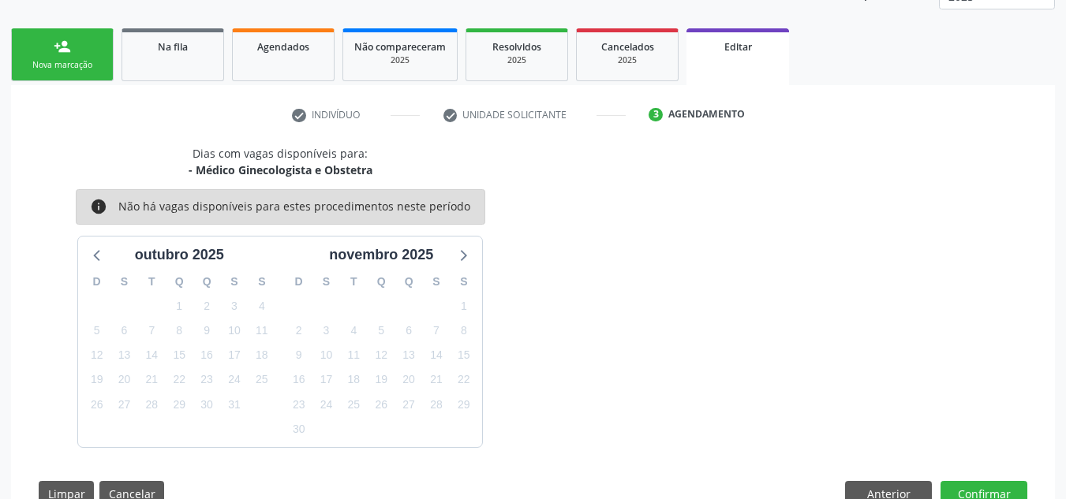
scroll to position [276, 0]
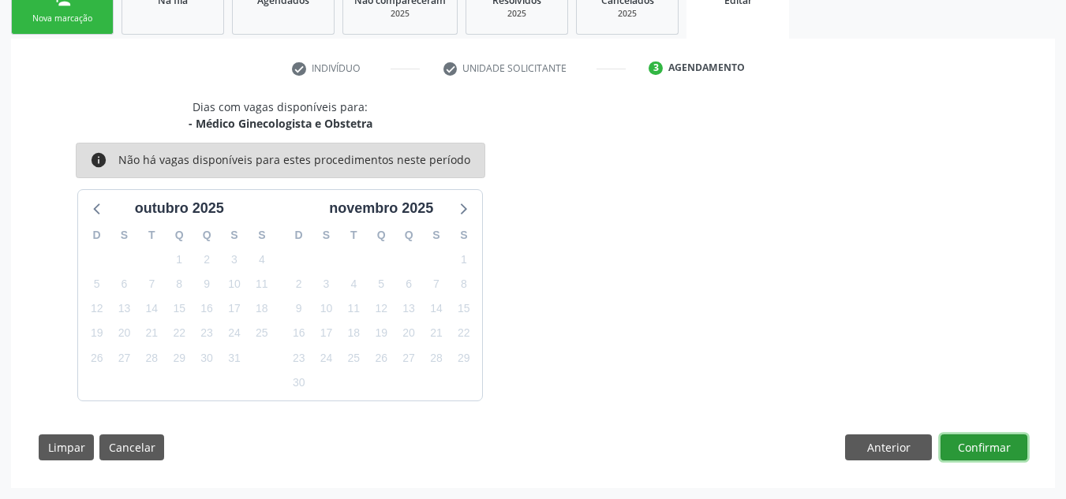
click at [974, 441] on button "Confirmar" at bounding box center [984, 448] width 87 height 27
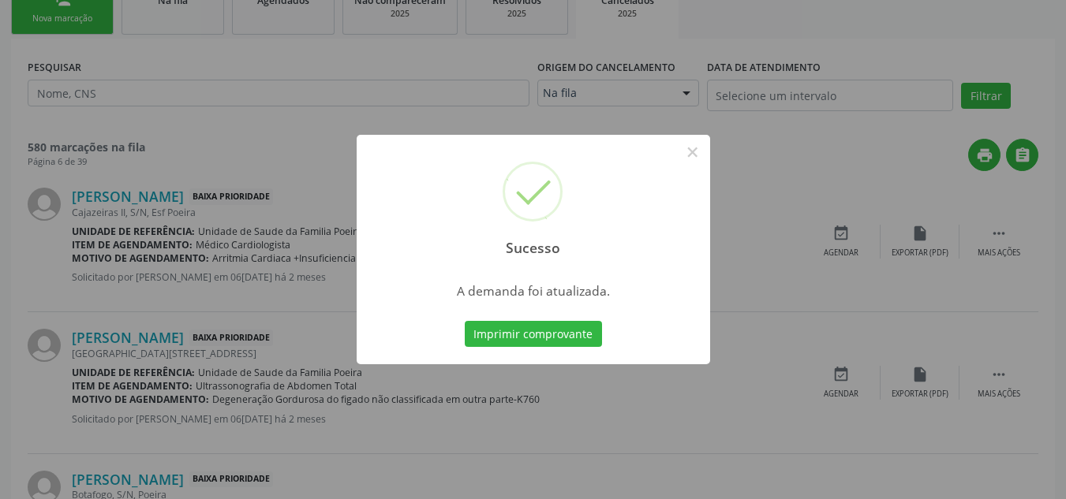
scroll to position [0, 0]
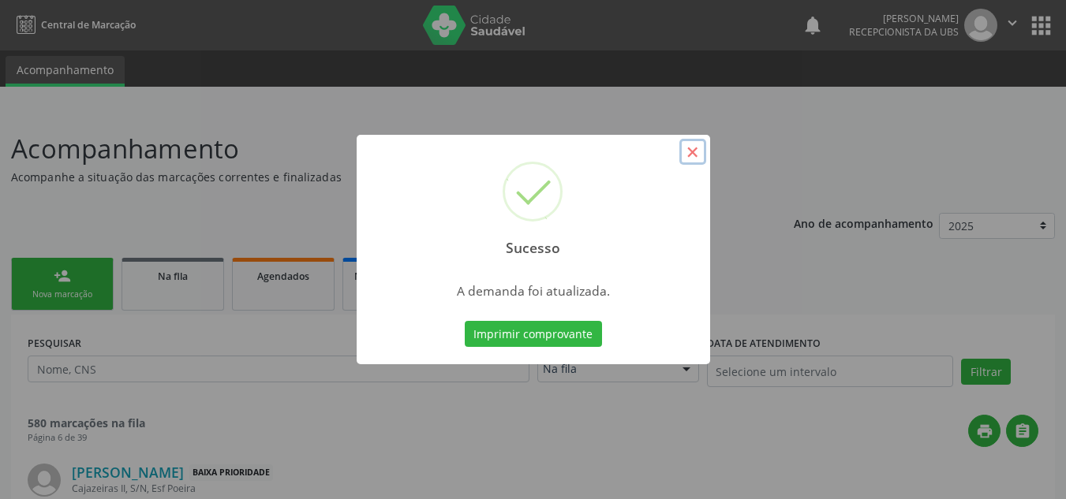
click at [694, 153] on button "×" at bounding box center [692, 152] width 27 height 27
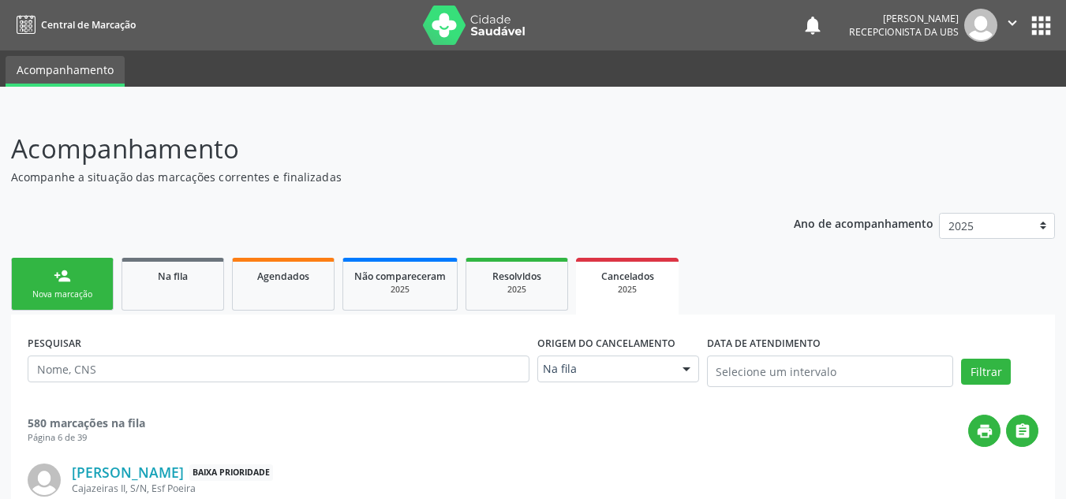
click at [85, 288] on link "person_add Nova marcação" at bounding box center [62, 284] width 103 height 53
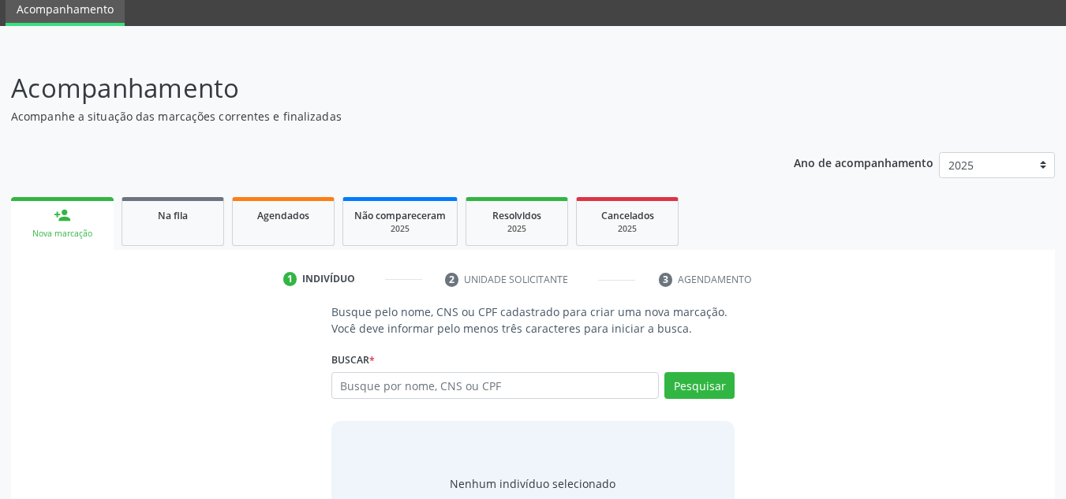
scroll to position [131, 0]
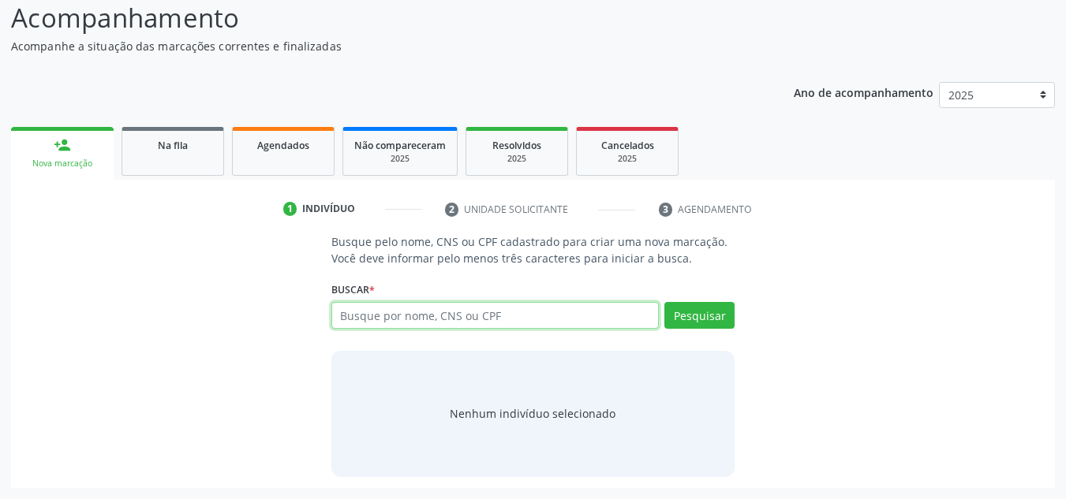
click at [369, 312] on input "text" at bounding box center [495, 315] width 328 height 27
type input "700000496211107"
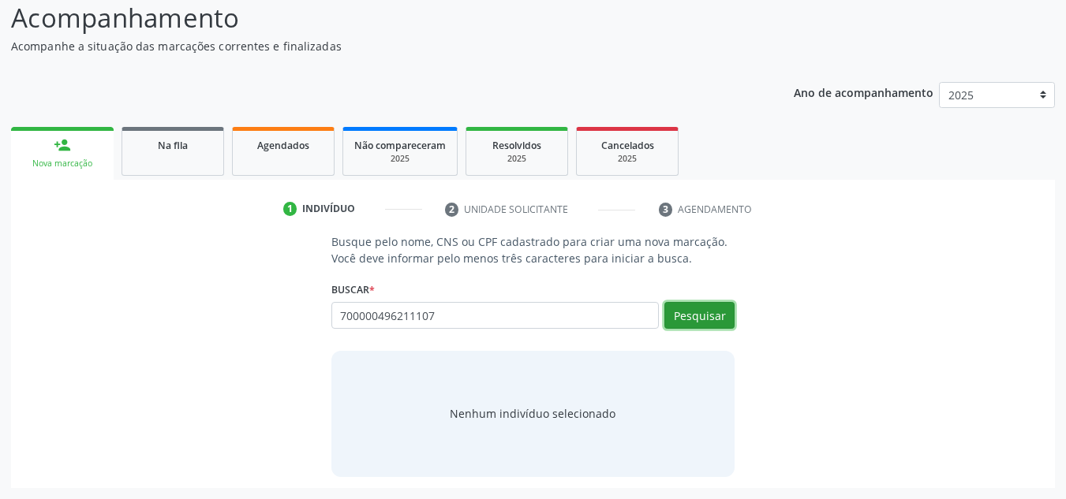
click at [708, 316] on button "Pesquisar" at bounding box center [699, 315] width 70 height 27
type input "700000496211107"
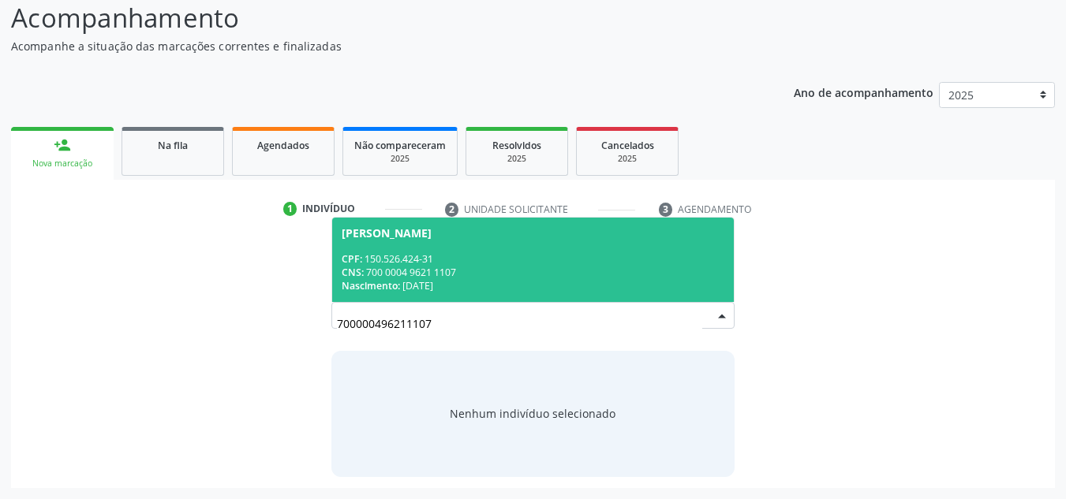
click at [562, 263] on div "CPF: 150.526.424-31" at bounding box center [533, 258] width 383 height 13
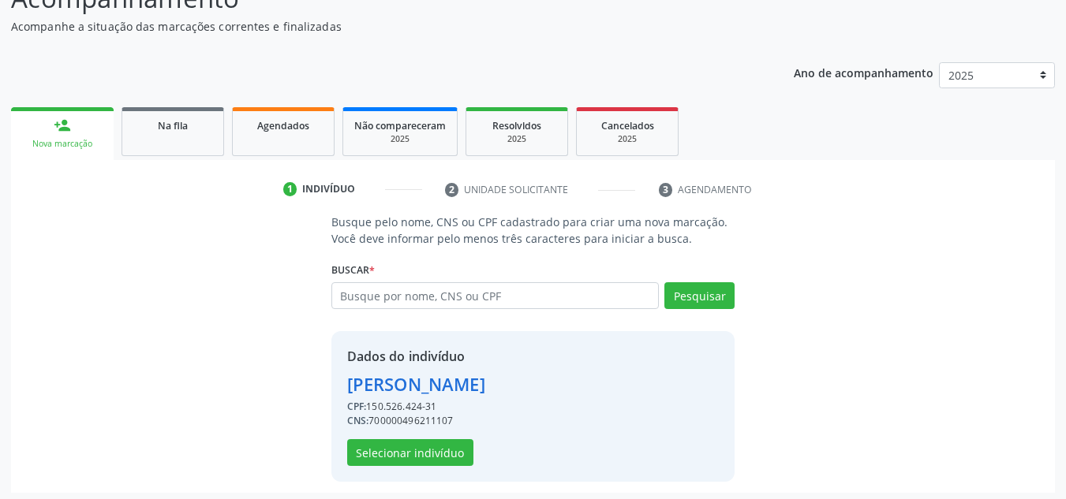
scroll to position [155, 0]
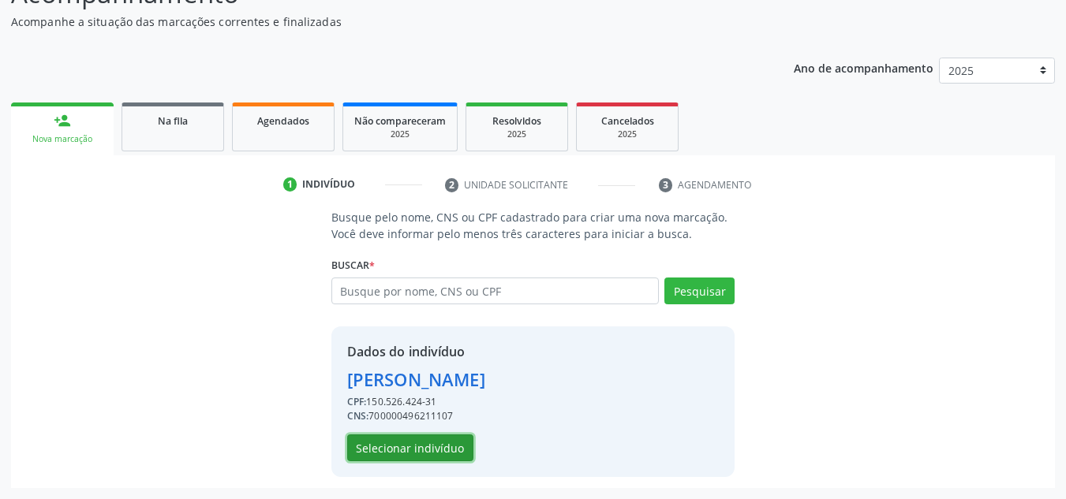
click at [385, 454] on button "Selecionar indivíduo" at bounding box center [410, 448] width 126 height 27
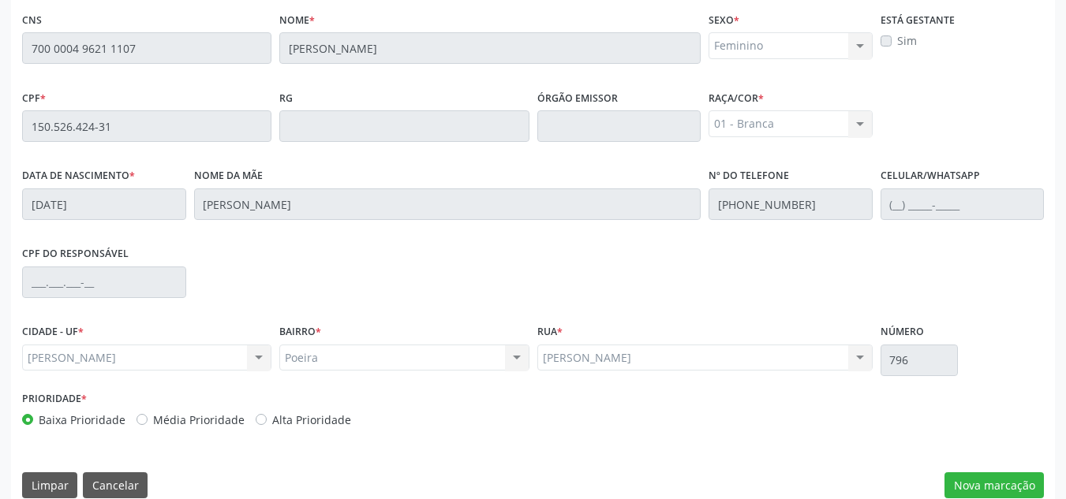
scroll to position [424, 0]
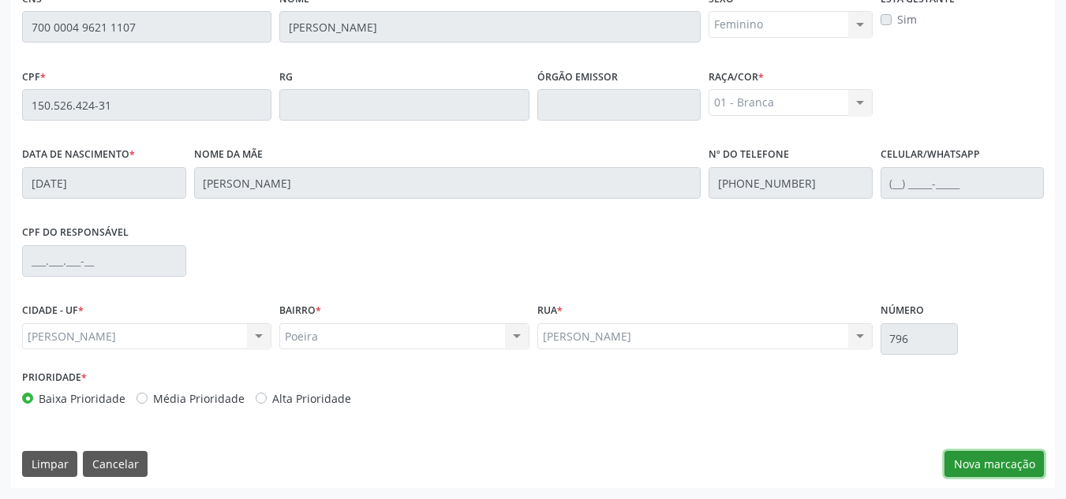
click at [990, 462] on button "Nova marcação" at bounding box center [993, 464] width 99 height 27
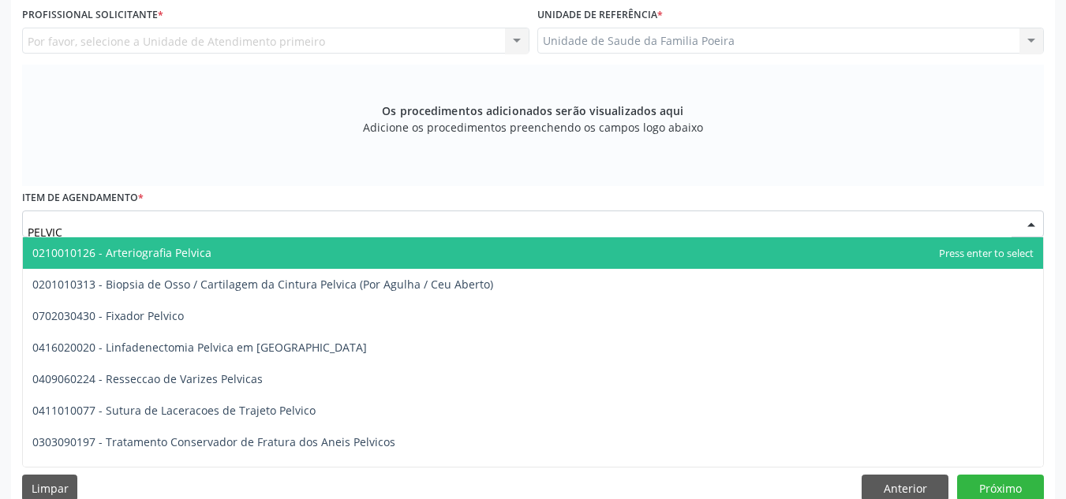
type input "PELVICA"
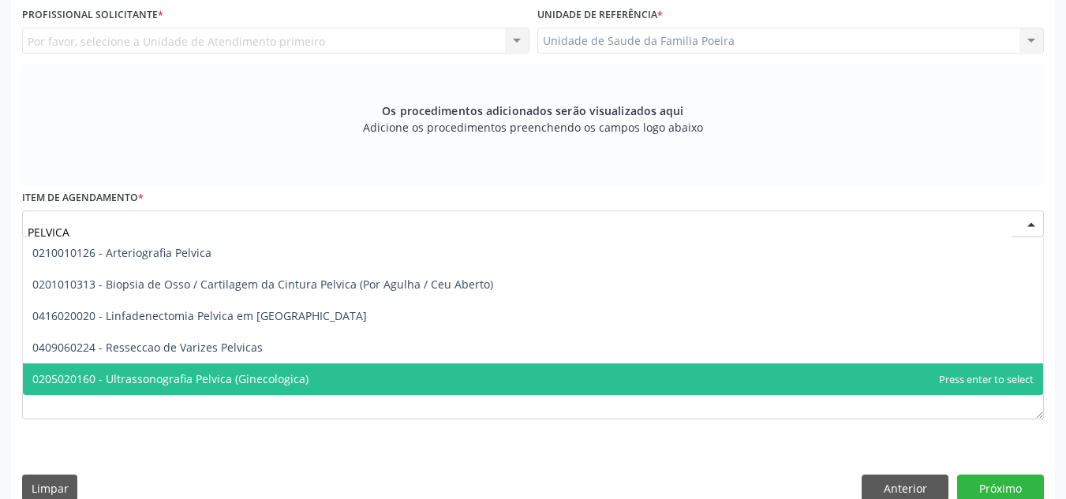
click at [194, 386] on span "0205020160 - Ultrassonografia Pelvica (Ginecologica)" at bounding box center [170, 379] width 276 height 15
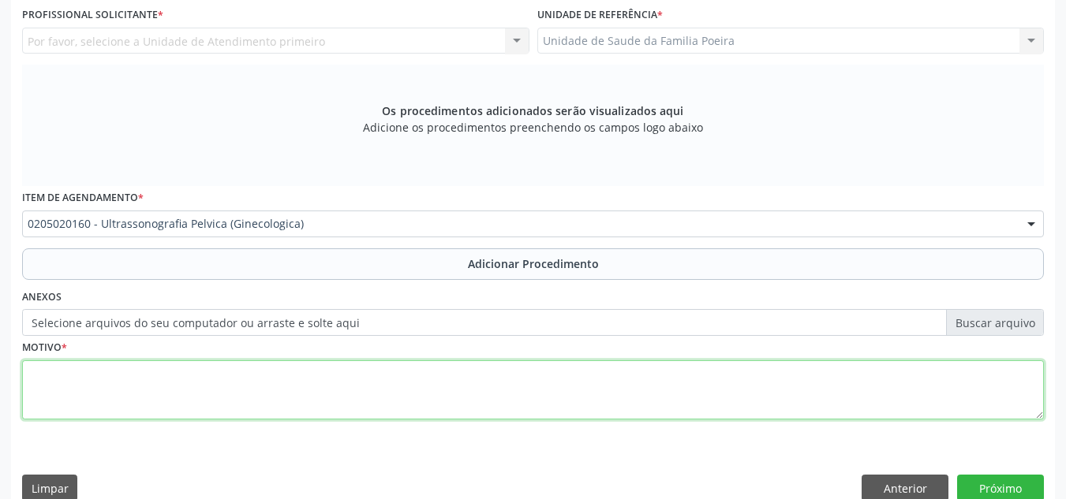
click at [196, 395] on textarea at bounding box center [533, 391] width 1022 height 60
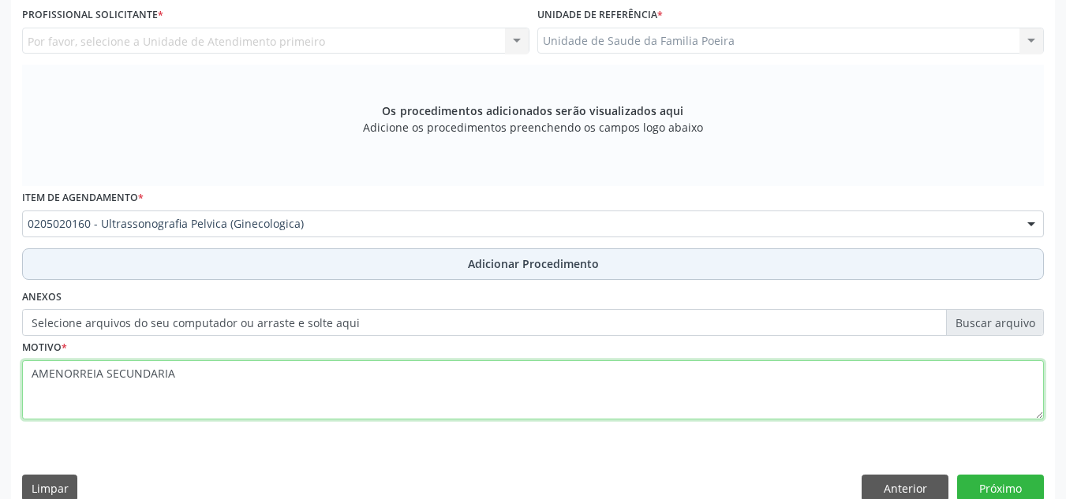
type textarea "AMENORREIA SECUNDARIA"
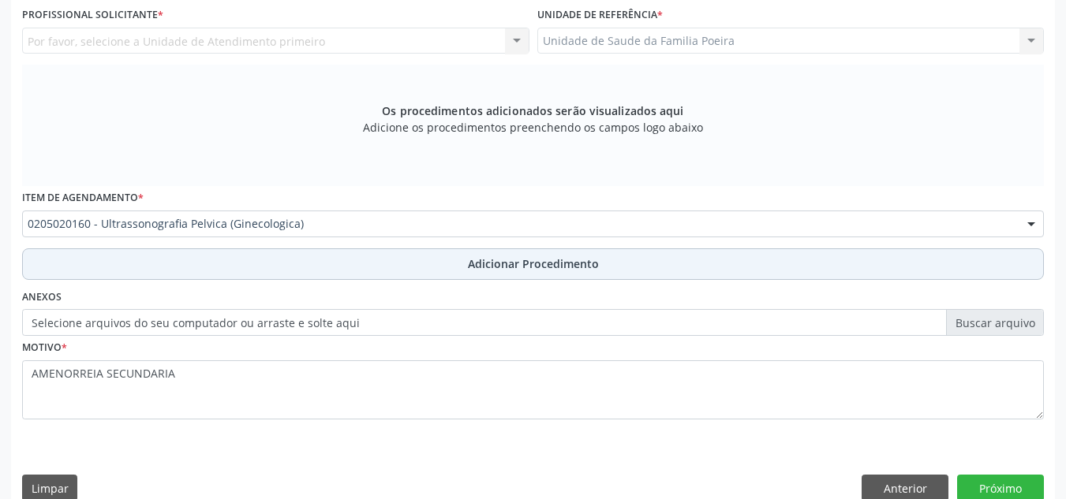
click at [569, 266] on span "Adicionar Procedimento" at bounding box center [533, 264] width 131 height 17
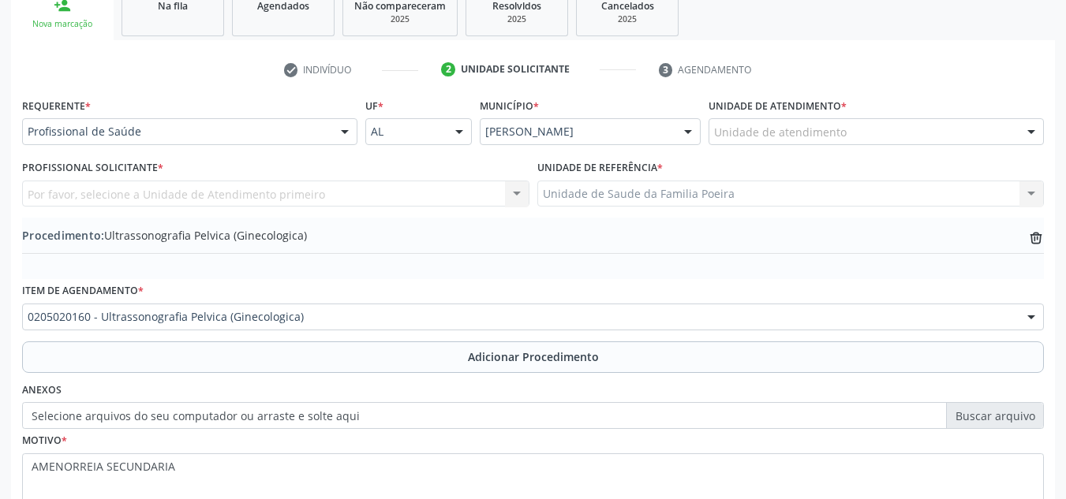
scroll to position [230, 0]
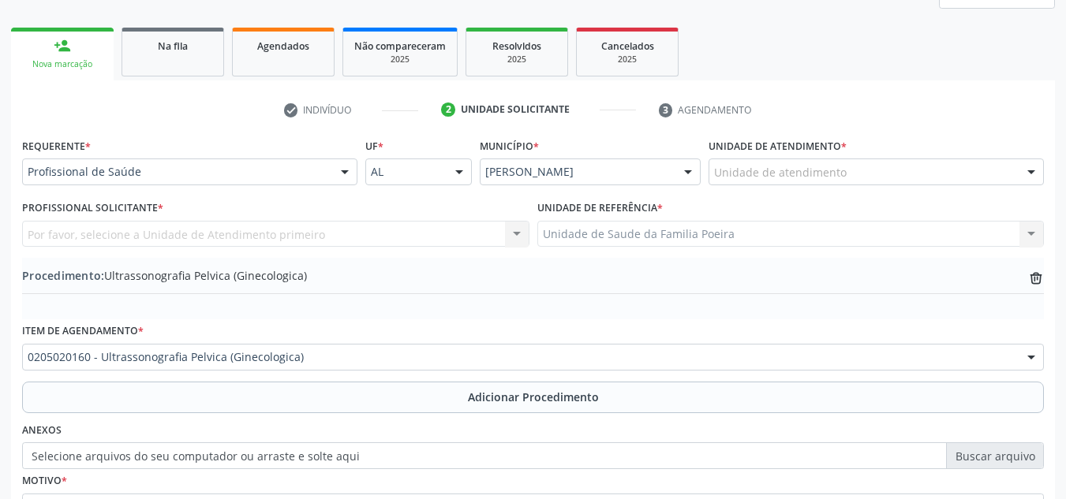
click at [836, 181] on div "Unidade de atendimento" at bounding box center [876, 172] width 335 height 27
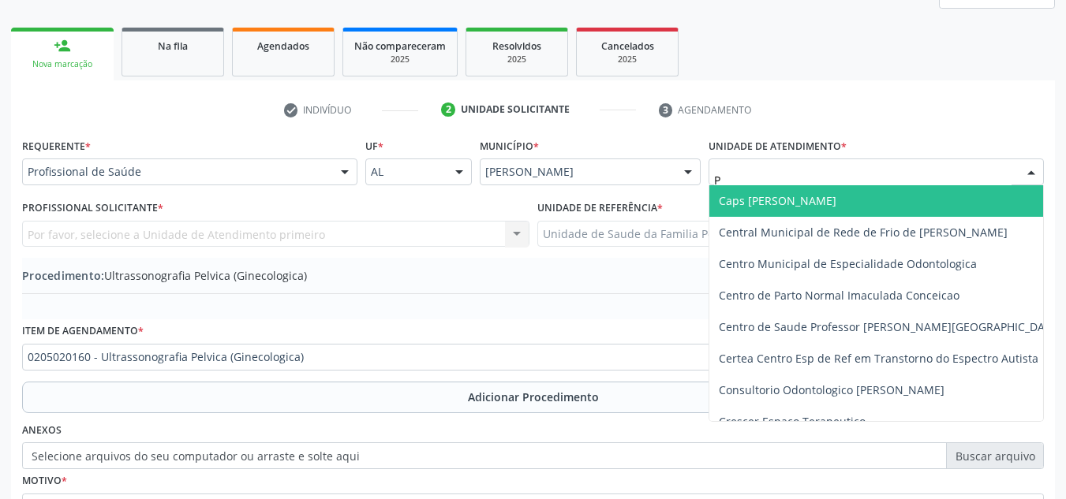
type input "PO"
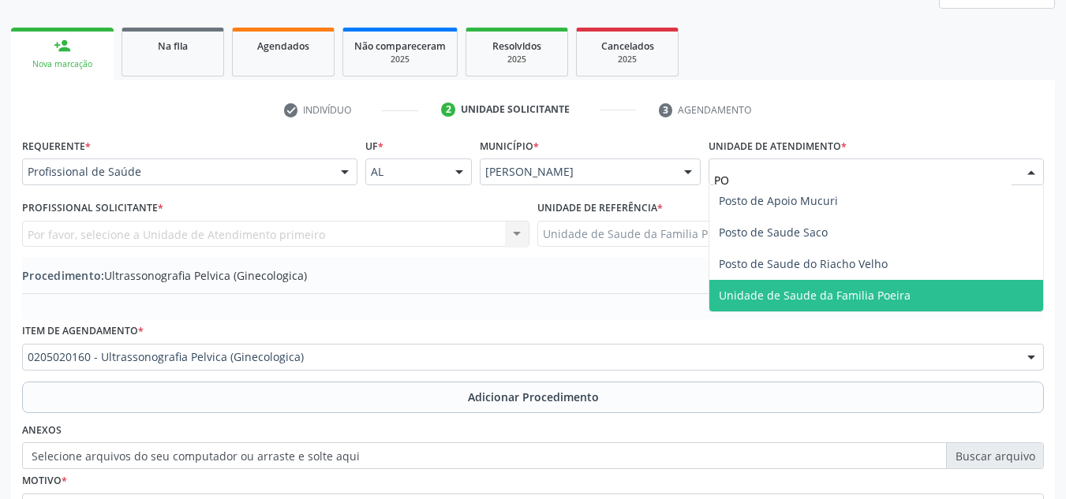
click at [850, 306] on span "Unidade de Saude da Familia Poeira" at bounding box center [876, 296] width 334 height 32
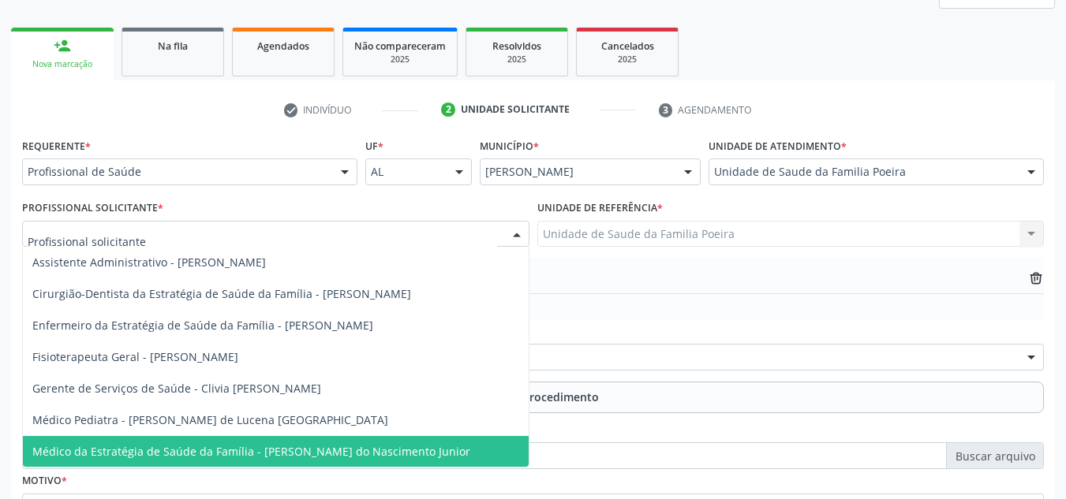
click at [190, 448] on span "Médico da Estratégia de Saúde da Família - [PERSON_NAME] do Nascimento Junior" at bounding box center [251, 451] width 438 height 15
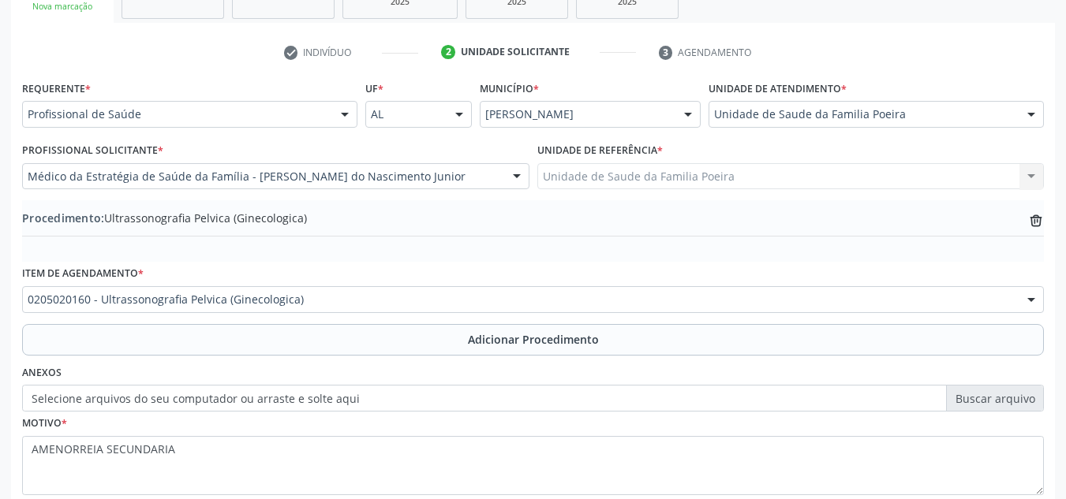
scroll to position [388, 0]
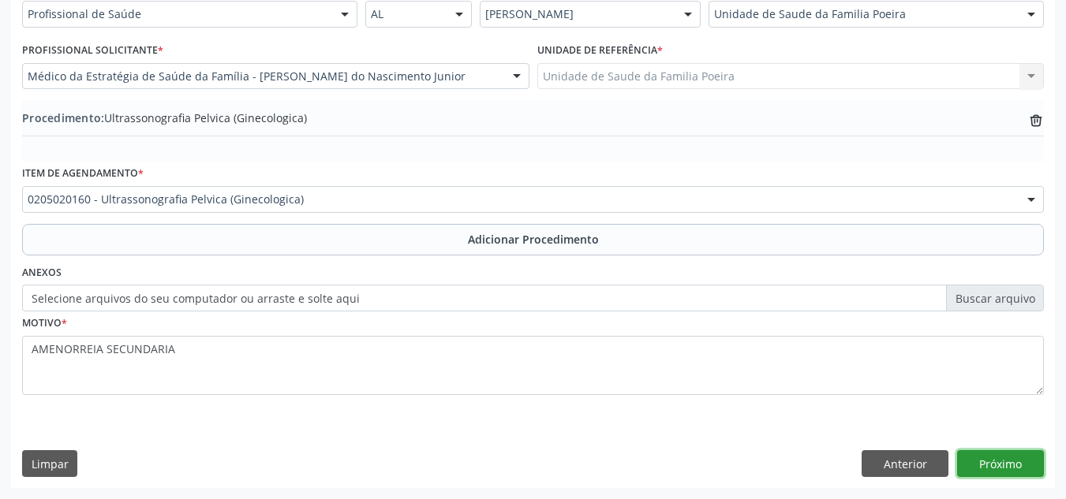
click at [987, 465] on button "Próximo" at bounding box center [1000, 464] width 87 height 27
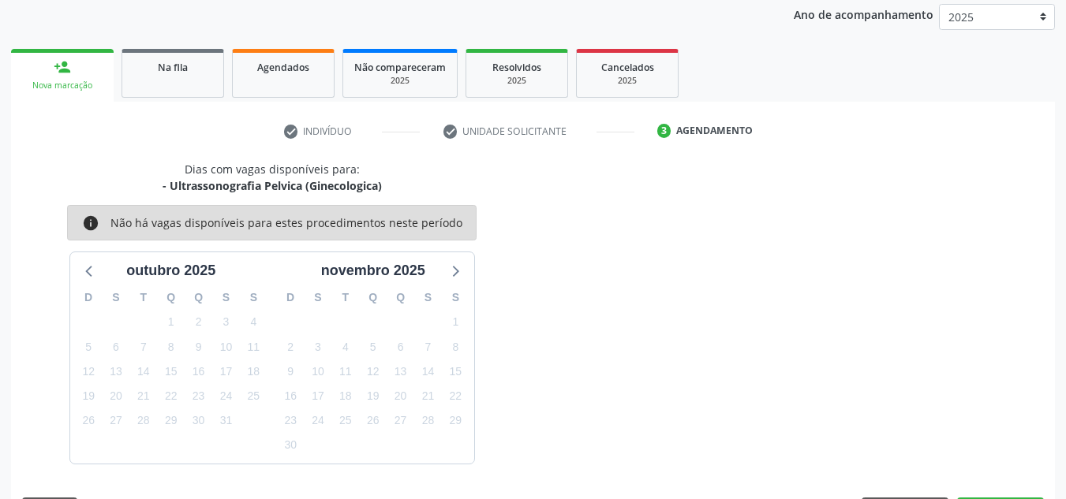
scroll to position [256, 0]
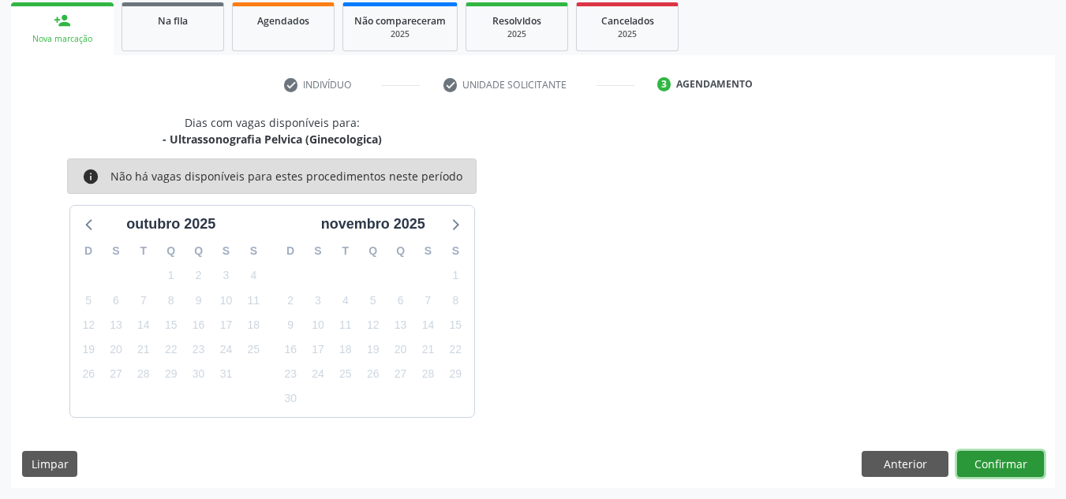
click at [987, 465] on button "Confirmar" at bounding box center [1000, 464] width 87 height 27
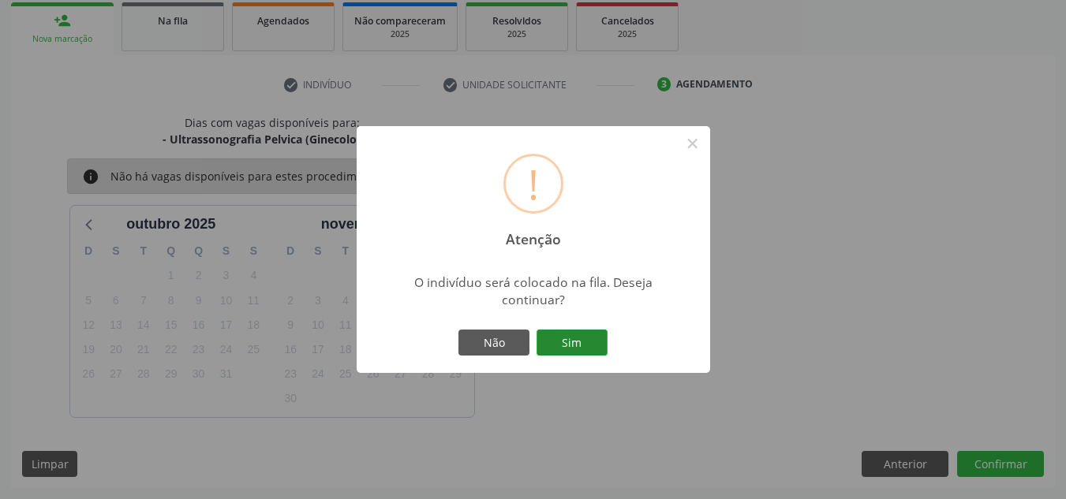
click at [561, 344] on button "Sim" at bounding box center [572, 343] width 71 height 27
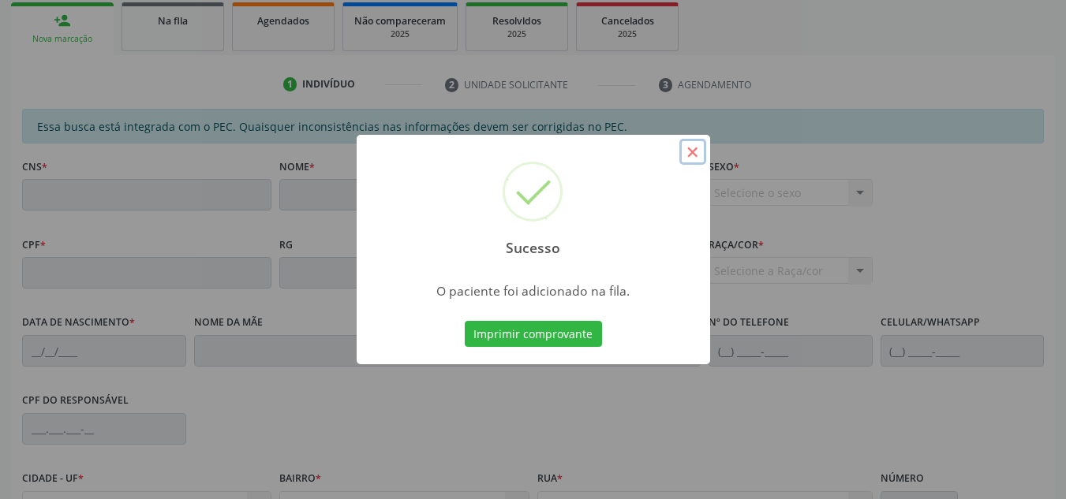
click at [691, 145] on button "×" at bounding box center [692, 152] width 27 height 27
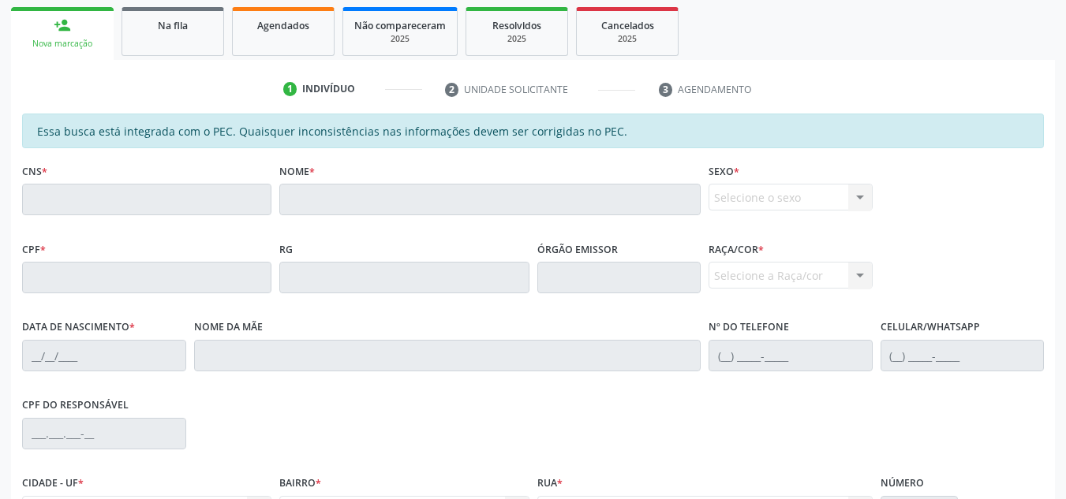
scroll to position [266, 0]
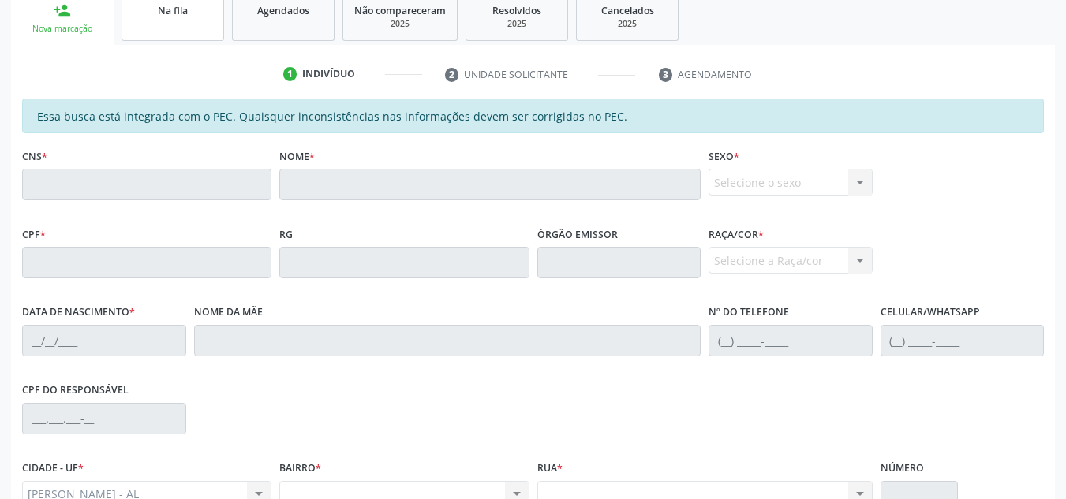
click at [178, 22] on link "Na fila" at bounding box center [173, 16] width 103 height 49
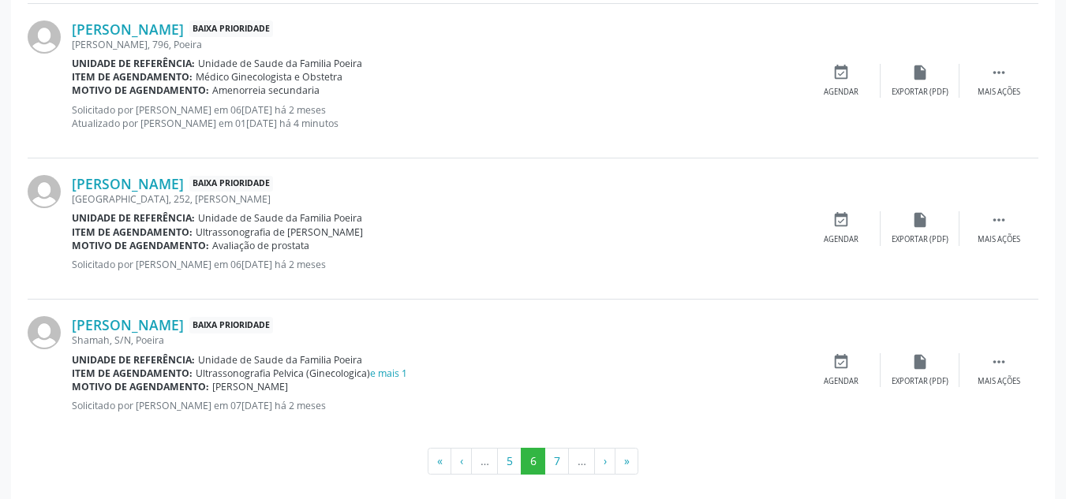
scroll to position [2188, 0]
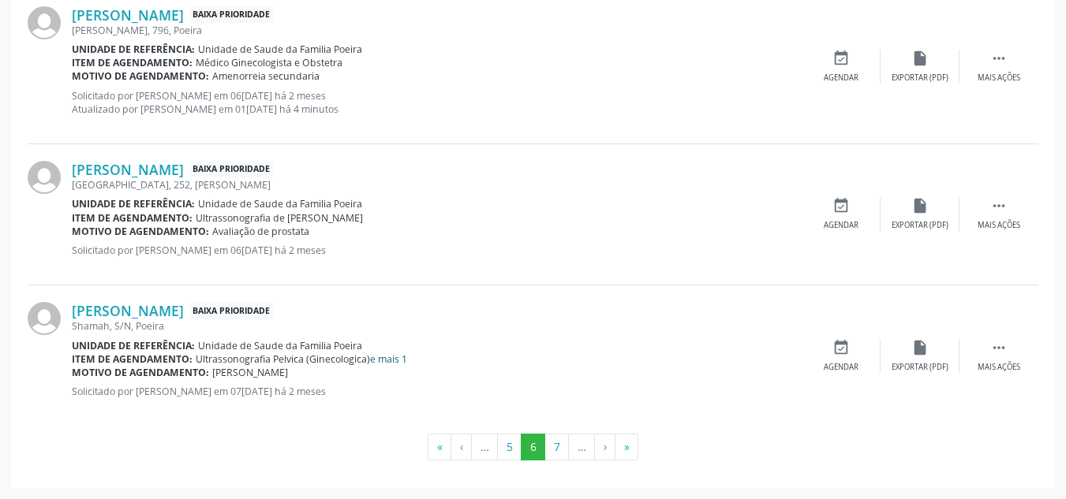
click at [394, 354] on link "e mais 1" at bounding box center [388, 359] width 37 height 13
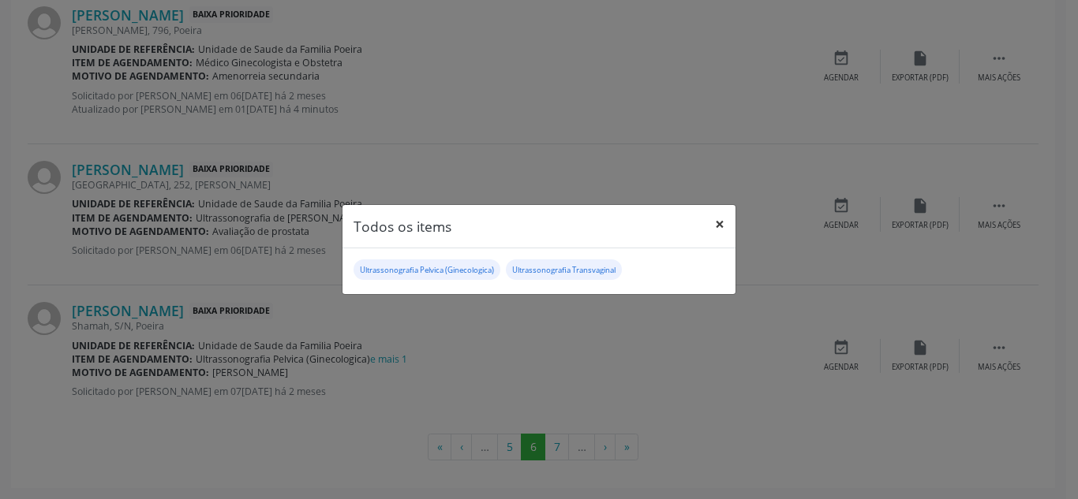
click at [718, 217] on button "×" at bounding box center [720, 224] width 32 height 39
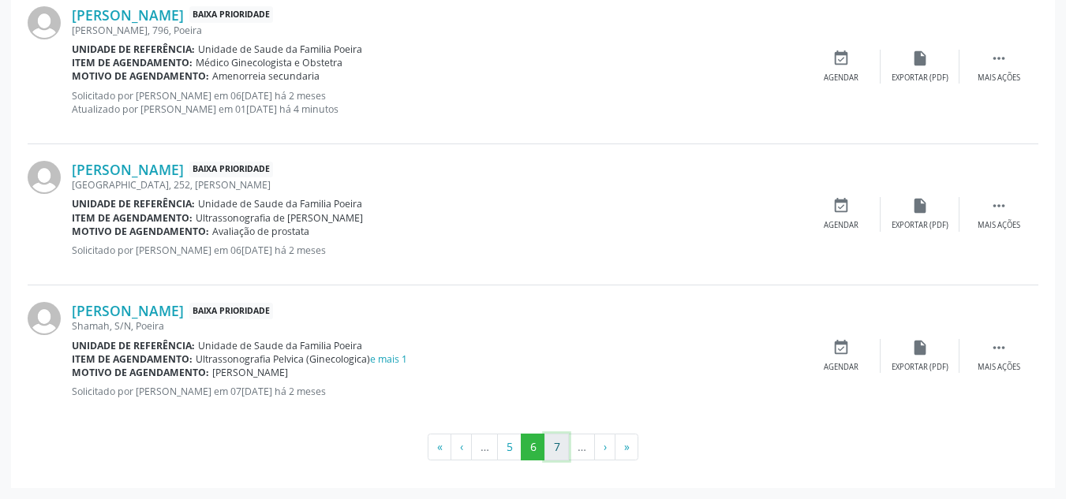
click at [556, 450] on button "7" at bounding box center [556, 447] width 24 height 27
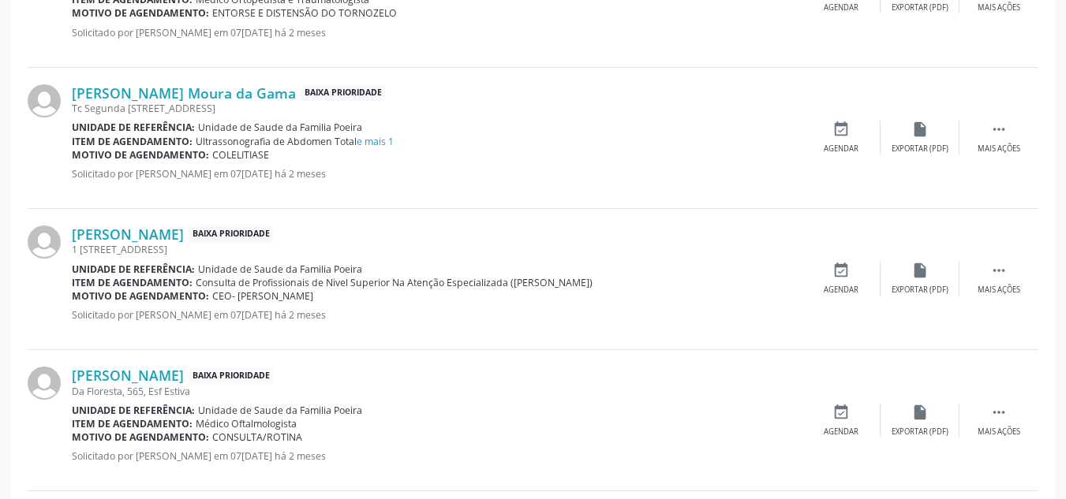
scroll to position [1543, 0]
click at [381, 136] on link "e mais 1" at bounding box center [375, 142] width 37 height 13
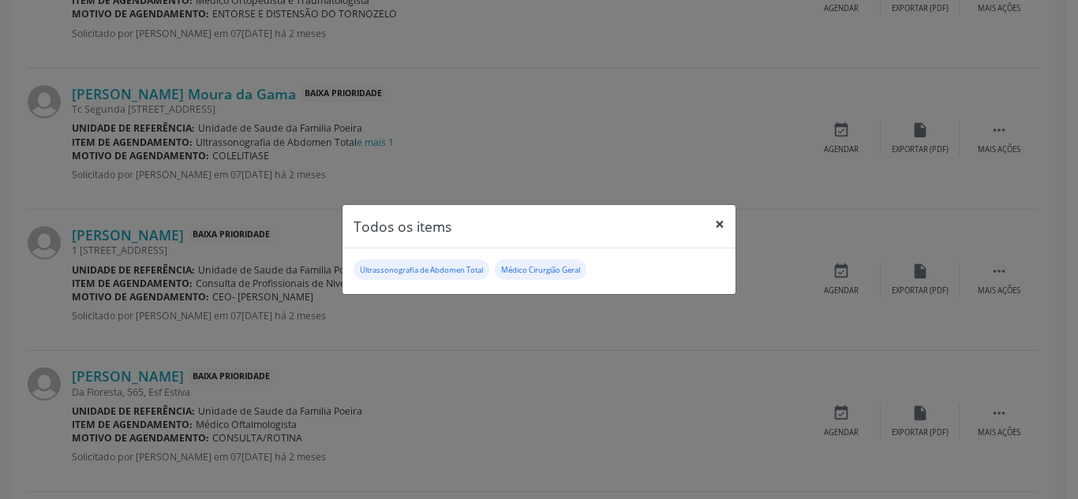
click at [721, 219] on button "×" at bounding box center [720, 224] width 32 height 39
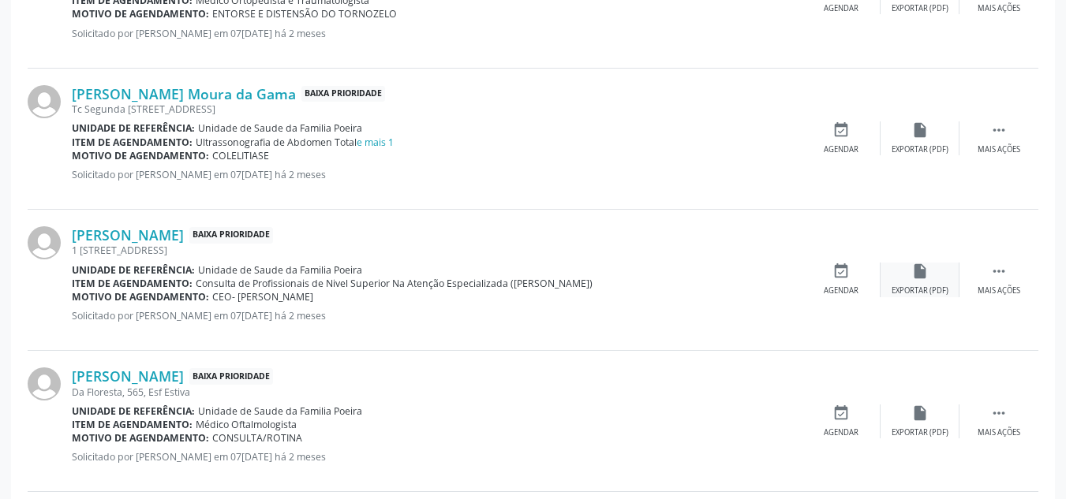
click at [935, 290] on div "Exportar (PDF)" at bounding box center [920, 291] width 57 height 11
click at [980, 144] on div "Mais ações" at bounding box center [999, 149] width 43 height 11
click at [925, 127] on icon "edit" at bounding box center [919, 130] width 17 height 17
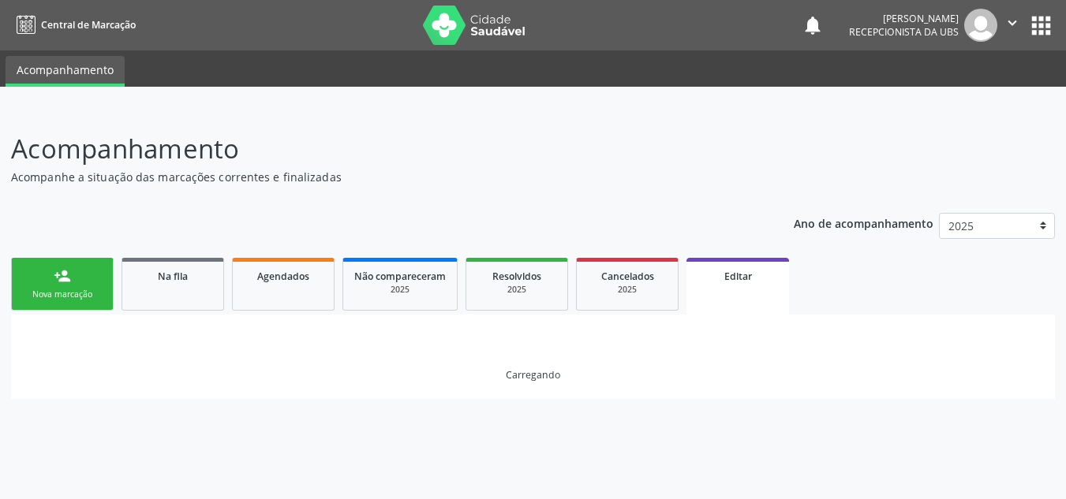
scroll to position [0, 0]
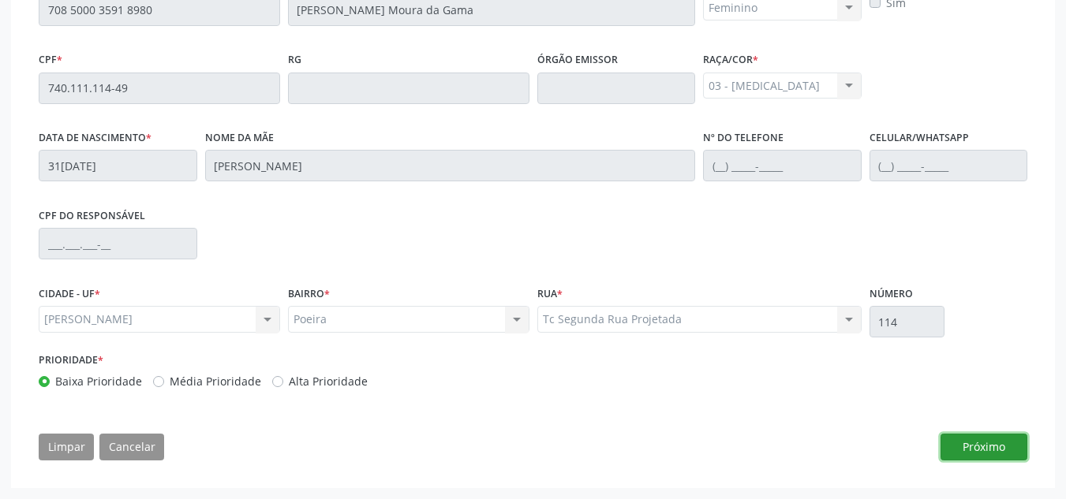
click at [997, 440] on button "Próximo" at bounding box center [984, 447] width 87 height 27
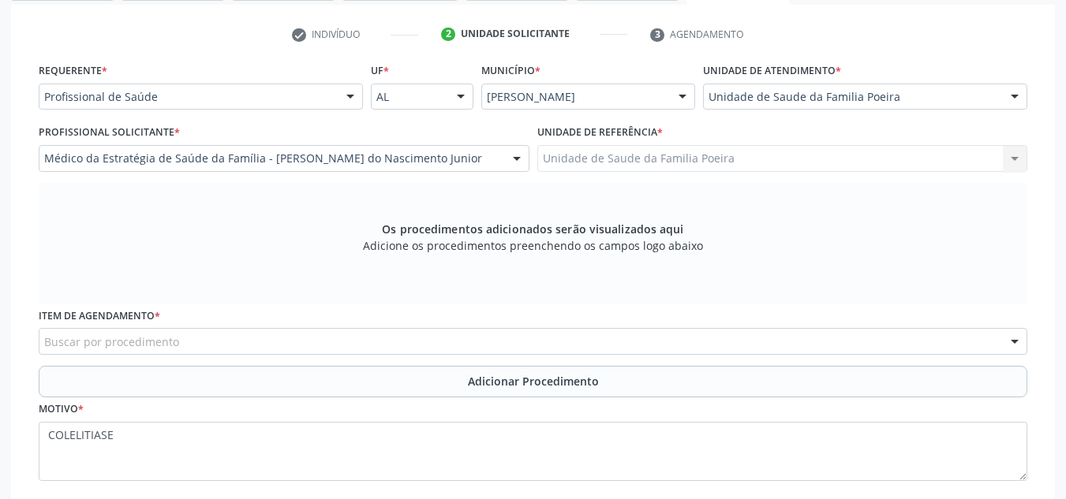
scroll to position [334, 0]
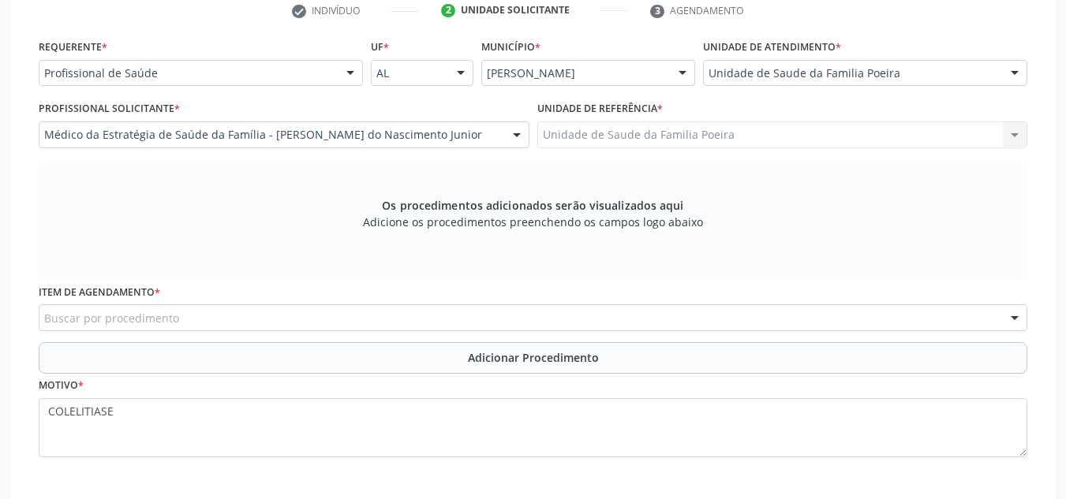
click at [222, 318] on div "Buscar por procedimento" at bounding box center [533, 318] width 989 height 27
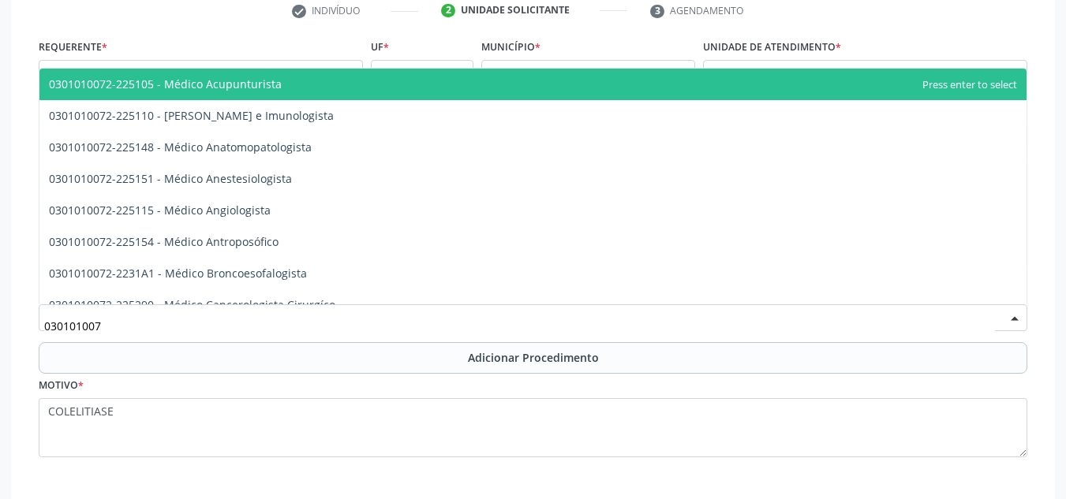
type input "0301010072"
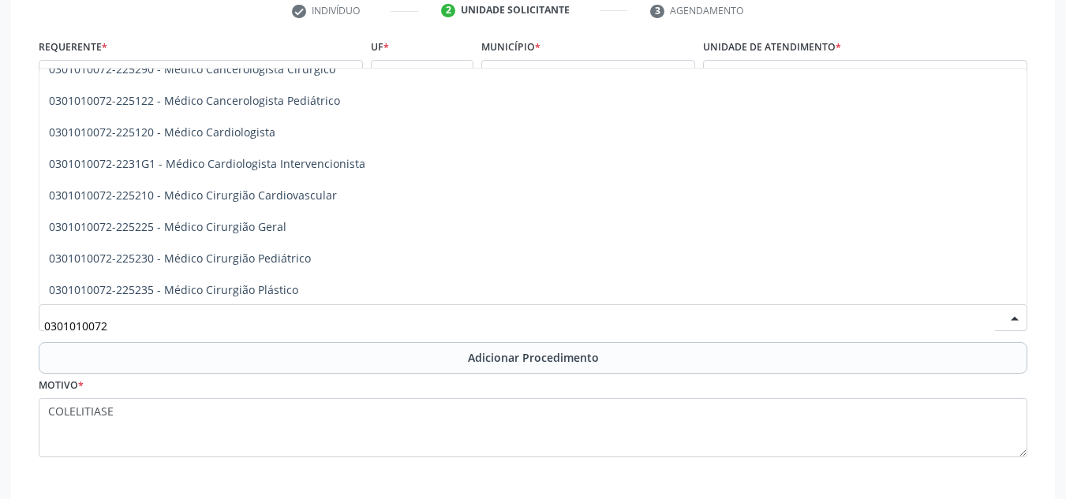
scroll to position [237, 0]
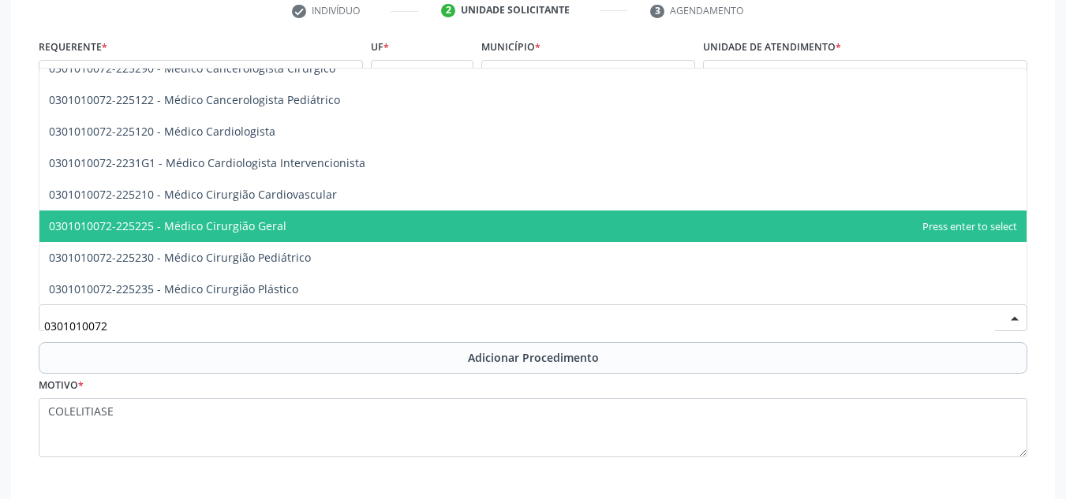
click at [248, 217] on span "0301010072-225225 - Médico Cirurgião Geral" at bounding box center [532, 227] width 987 height 32
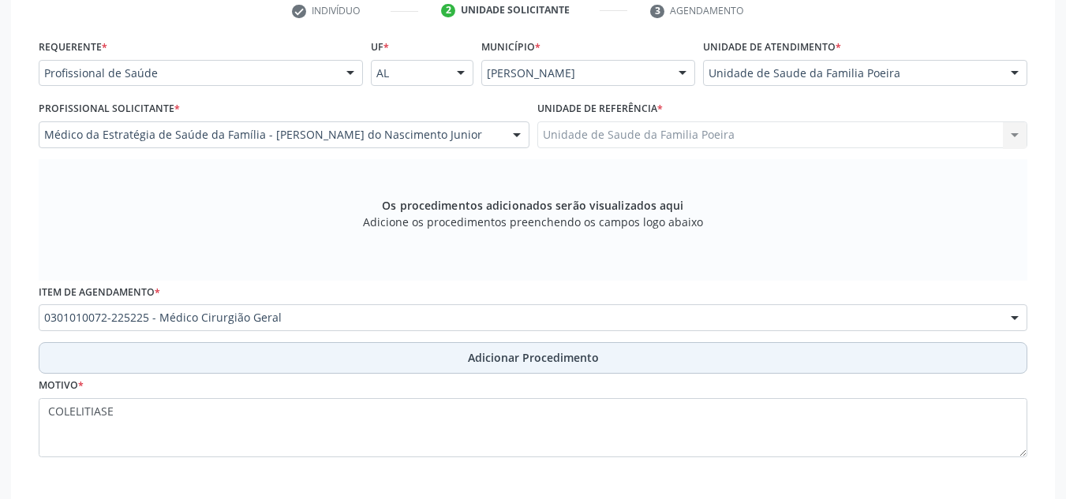
click at [337, 365] on button "Adicionar Procedimento" at bounding box center [533, 358] width 989 height 32
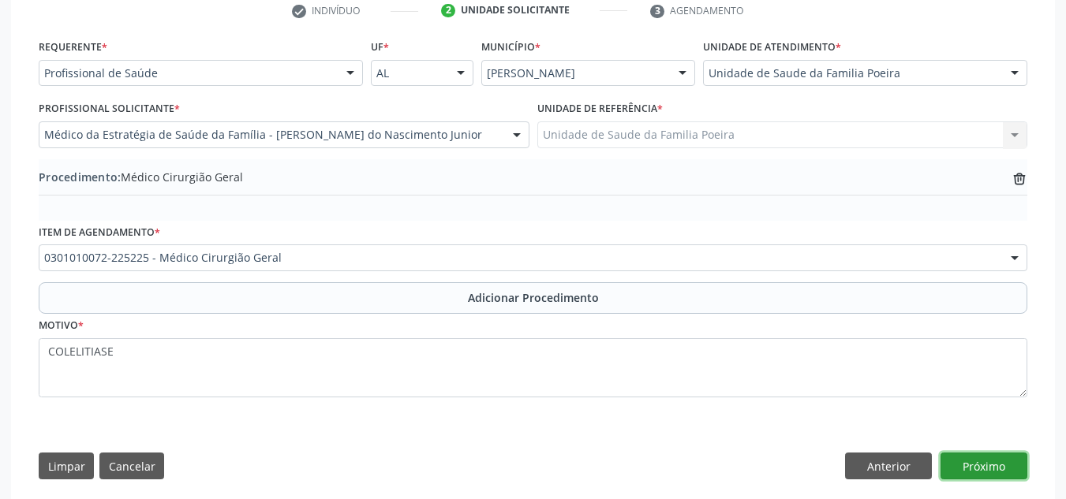
click at [993, 466] on button "Próximo" at bounding box center [984, 466] width 87 height 27
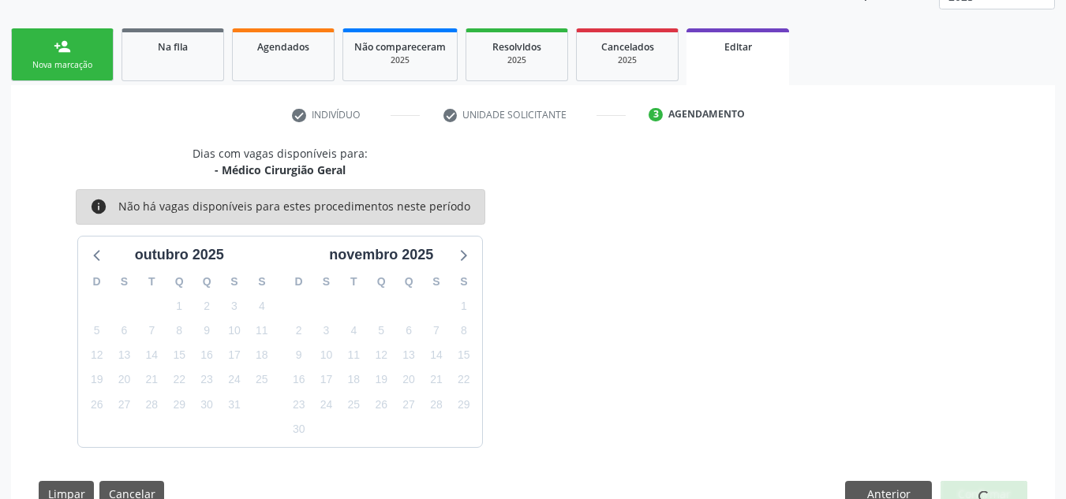
scroll to position [276, 0]
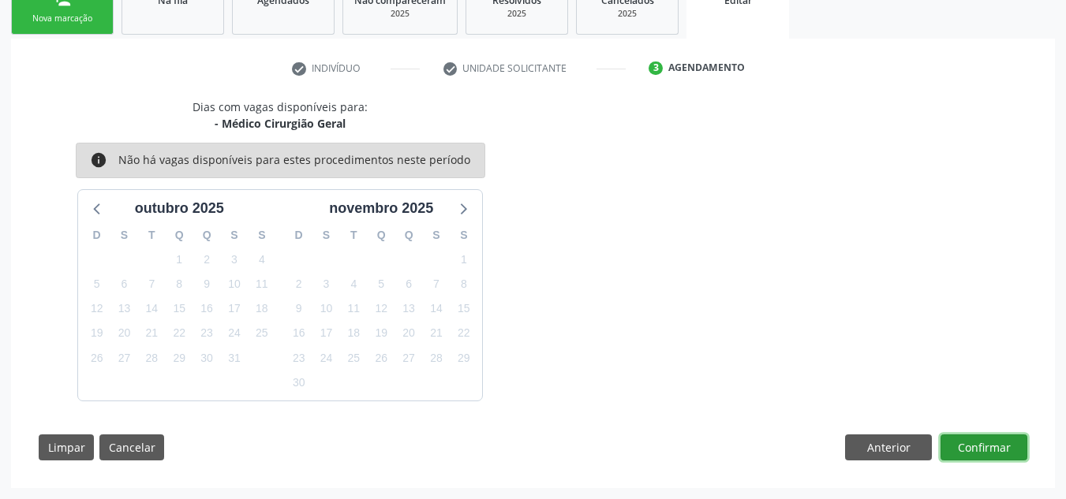
click at [982, 451] on button "Confirmar" at bounding box center [984, 448] width 87 height 27
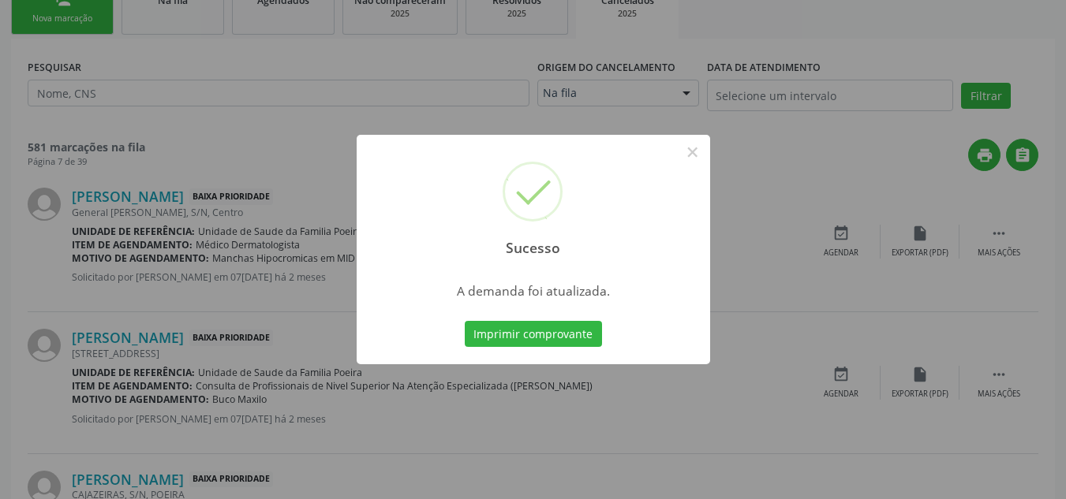
scroll to position [0, 0]
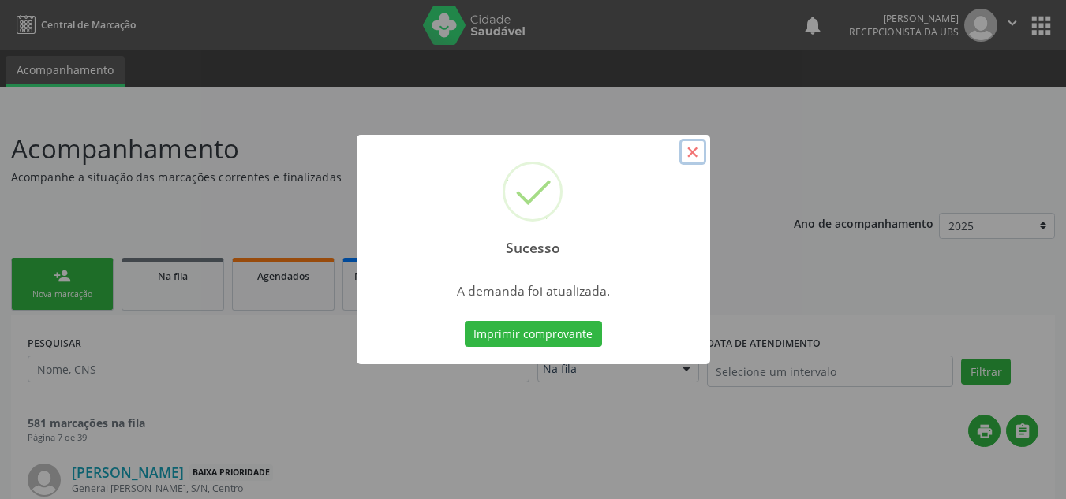
click at [688, 155] on button "×" at bounding box center [692, 152] width 27 height 27
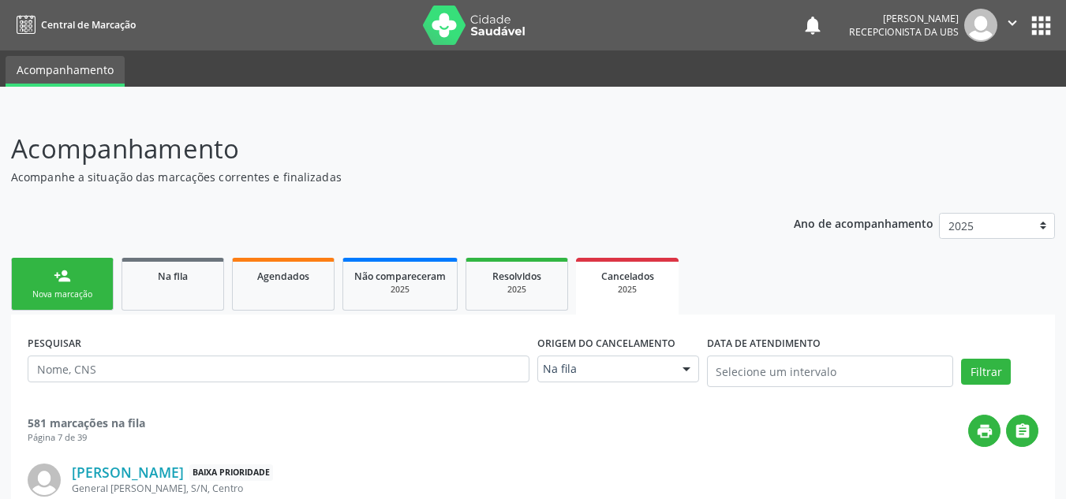
click at [28, 284] on link "person_add Nova marcação" at bounding box center [62, 284] width 103 height 53
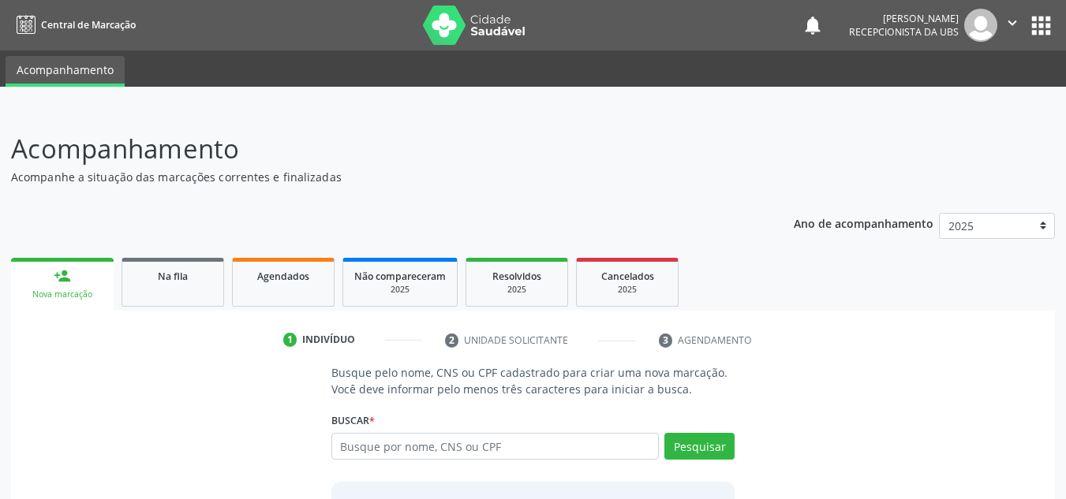
scroll to position [131, 0]
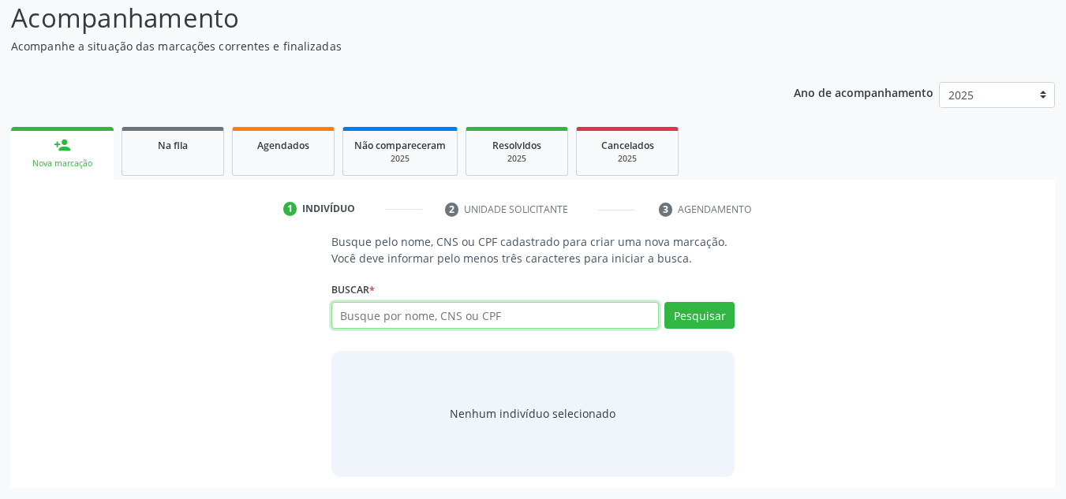
click at [364, 320] on input "text" at bounding box center [495, 315] width 328 height 27
type input "898005153988173"
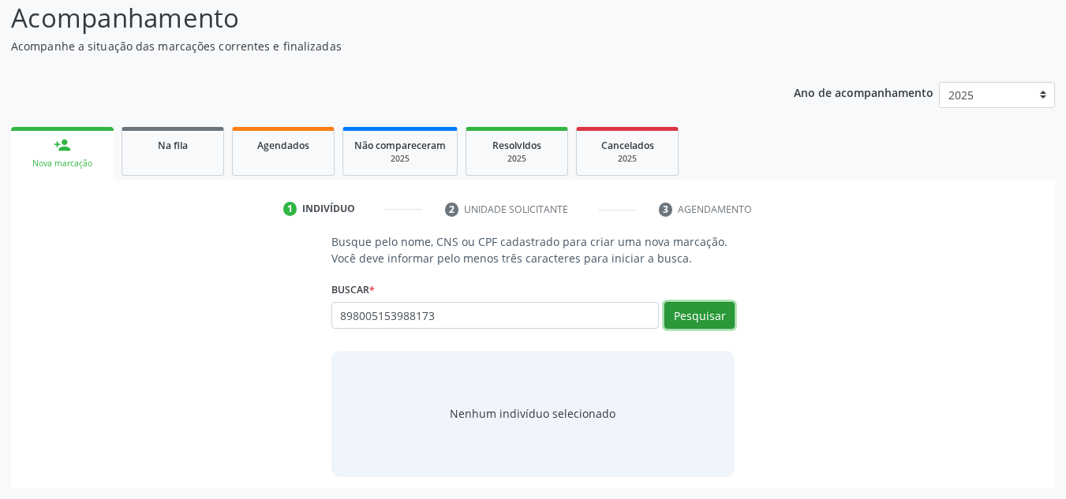
click at [679, 314] on button "Pesquisar" at bounding box center [699, 315] width 70 height 27
type input "898005153988173"
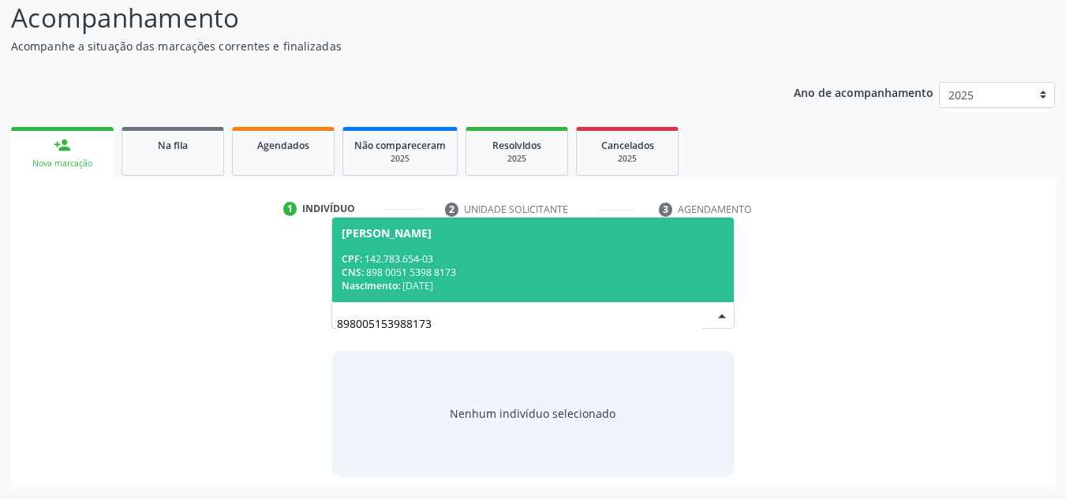
click at [536, 273] on div "CNS: 898 0051 5398 8173" at bounding box center [533, 272] width 383 height 13
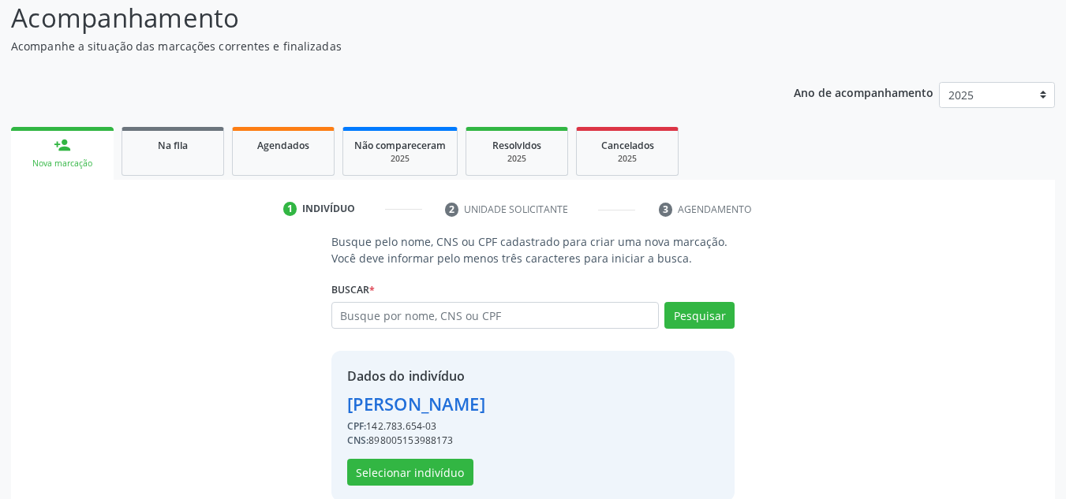
scroll to position [155, 0]
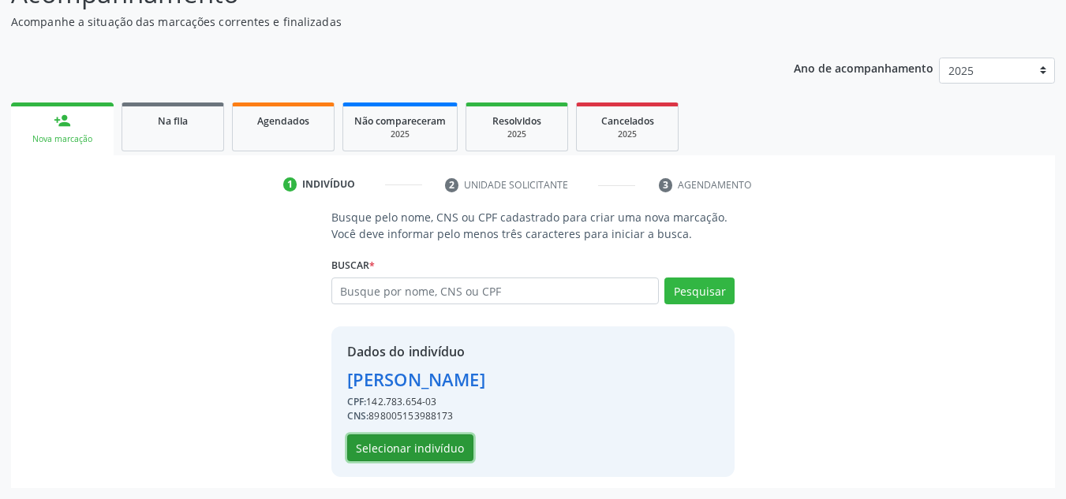
click at [413, 456] on button "Selecionar indivíduo" at bounding box center [410, 448] width 126 height 27
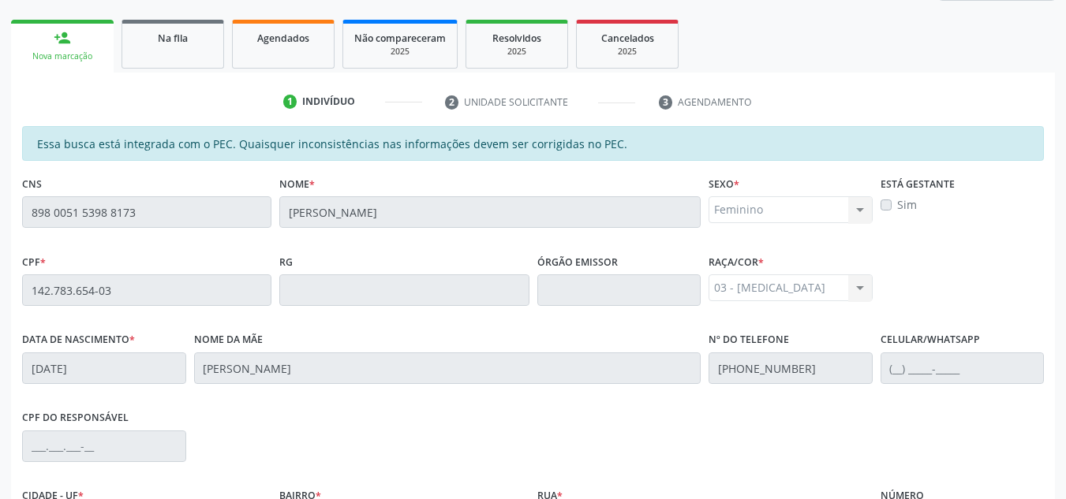
scroll to position [266, 0]
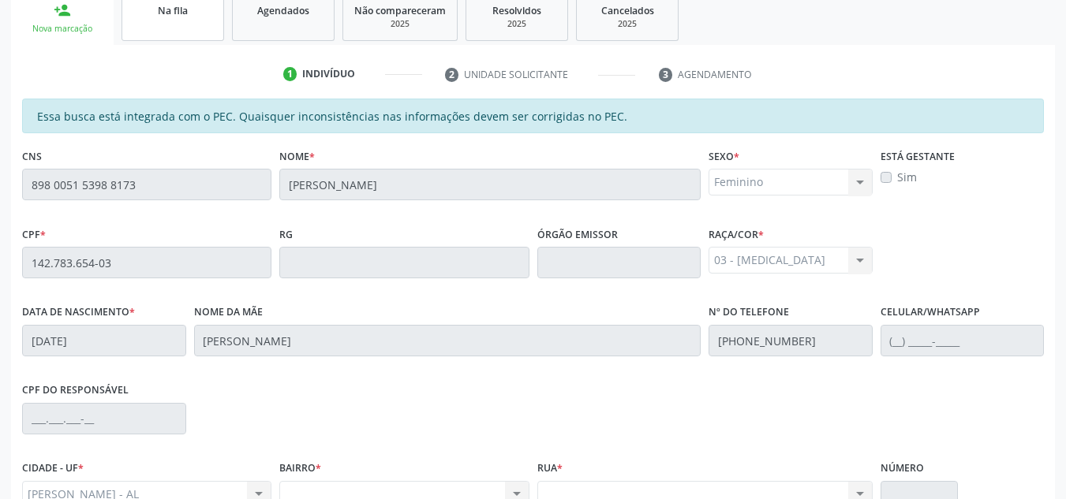
click at [180, 29] on link "Na fila" at bounding box center [173, 16] width 103 height 49
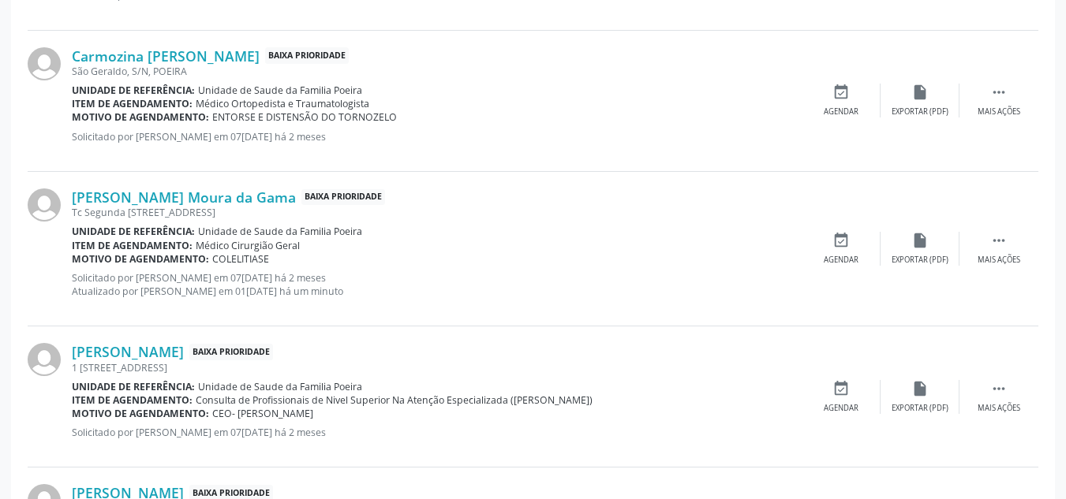
scroll to position [1464, 0]
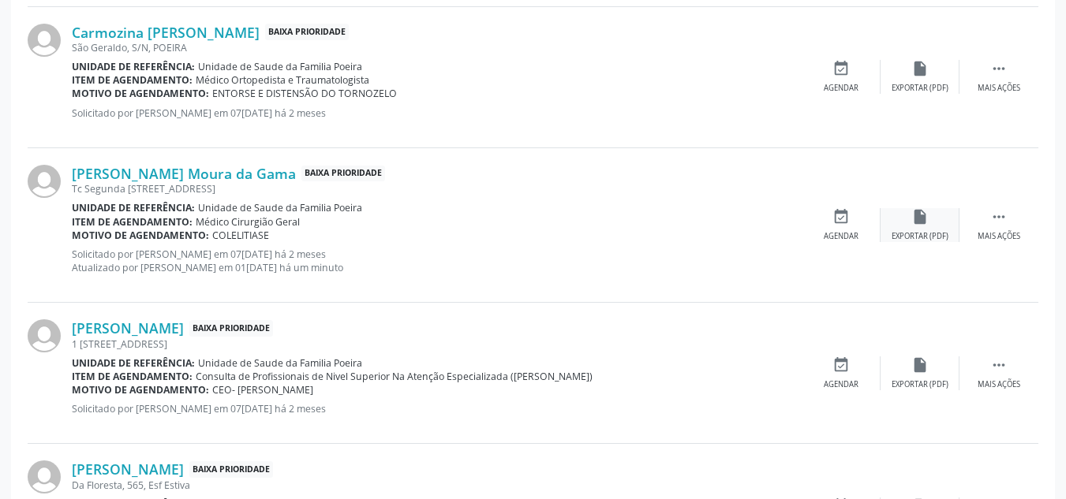
click at [918, 226] on div "insert_drive_file Exportar (PDF)" at bounding box center [920, 225] width 79 height 34
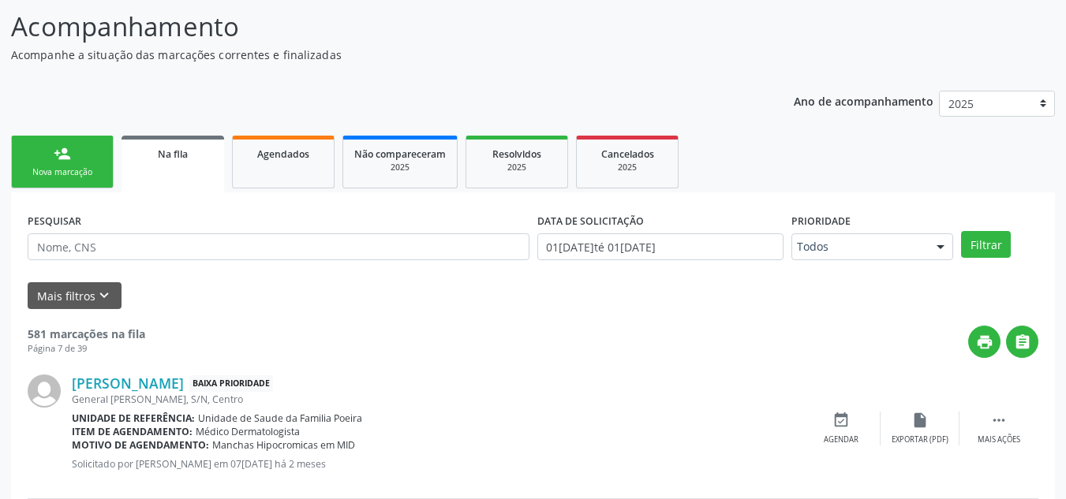
scroll to position [0, 0]
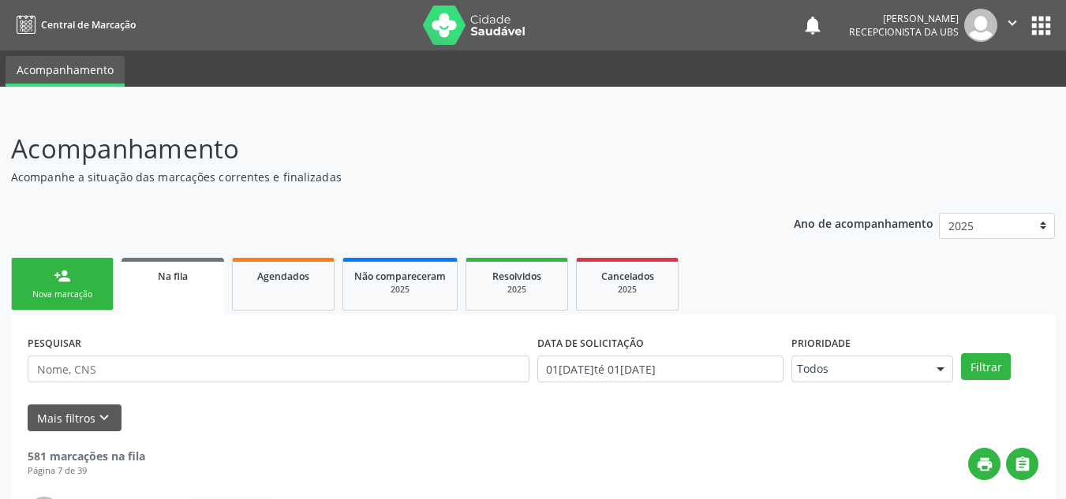
click at [42, 284] on link "person_add Nova marcação" at bounding box center [62, 284] width 103 height 53
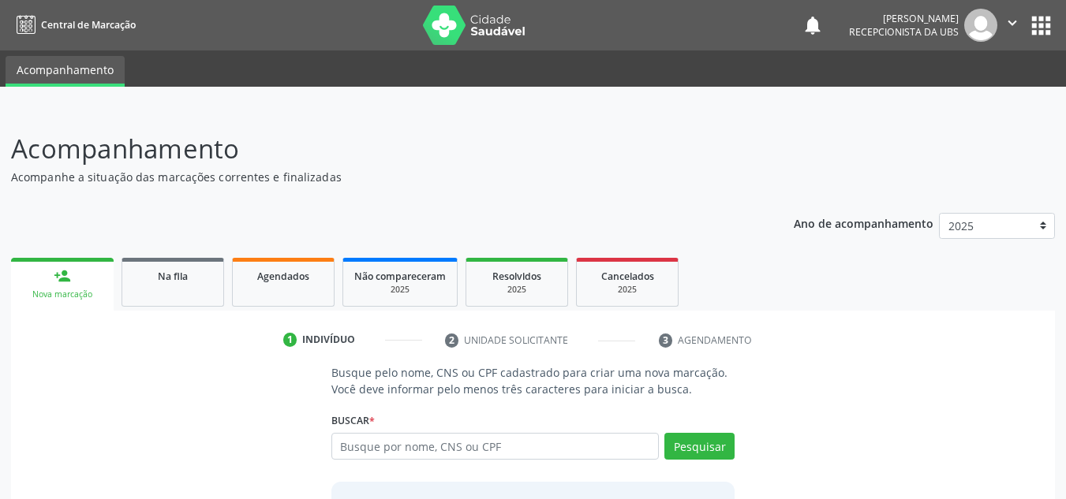
scroll to position [79, 0]
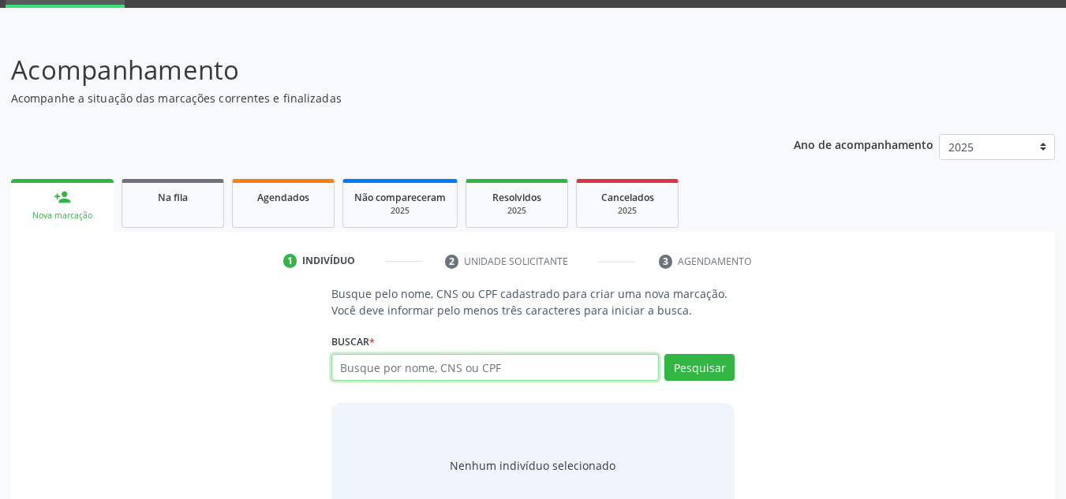
click at [475, 364] on input "text" at bounding box center [495, 367] width 328 height 27
type input "708500035918980"
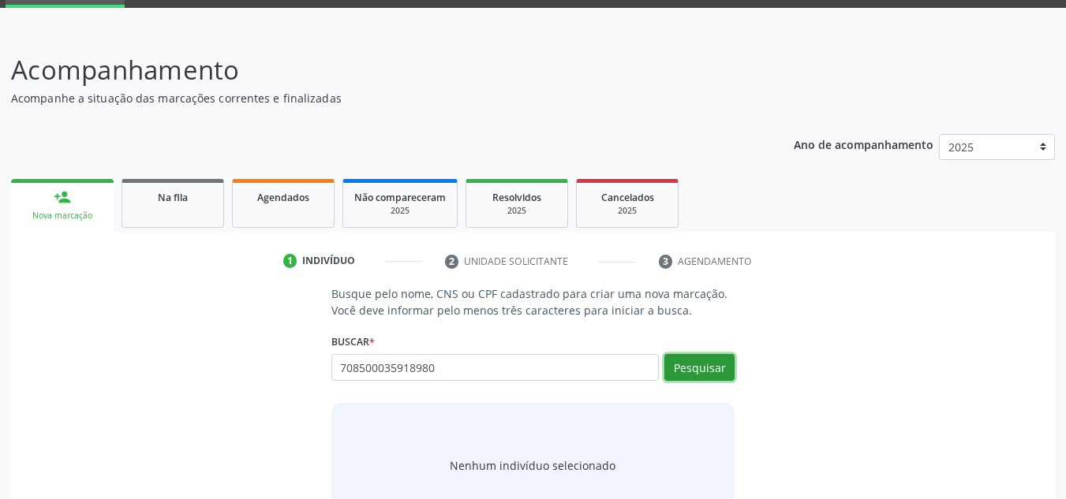
click at [694, 366] on button "Pesquisar" at bounding box center [699, 367] width 70 height 27
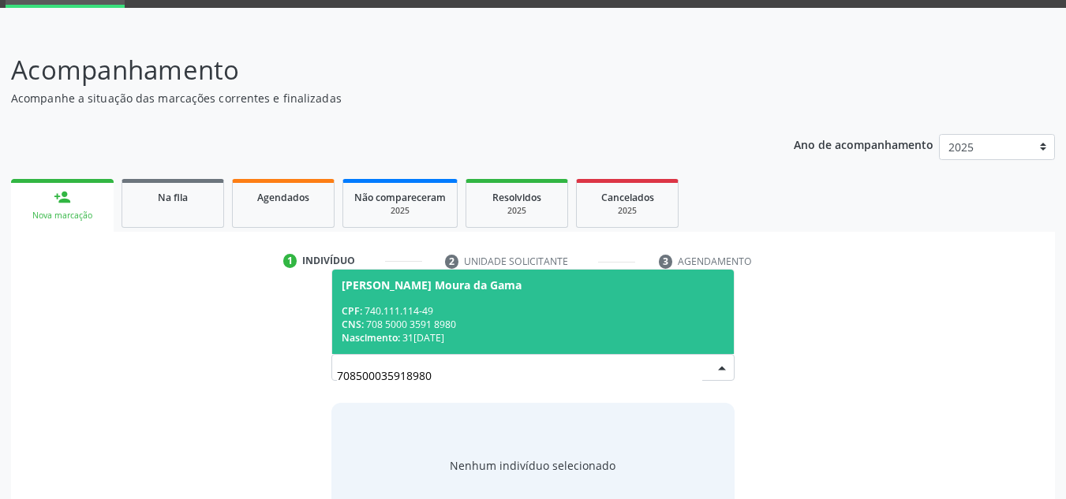
click at [437, 325] on div "CNS: 708 5000 3591 8980" at bounding box center [533, 324] width 383 height 13
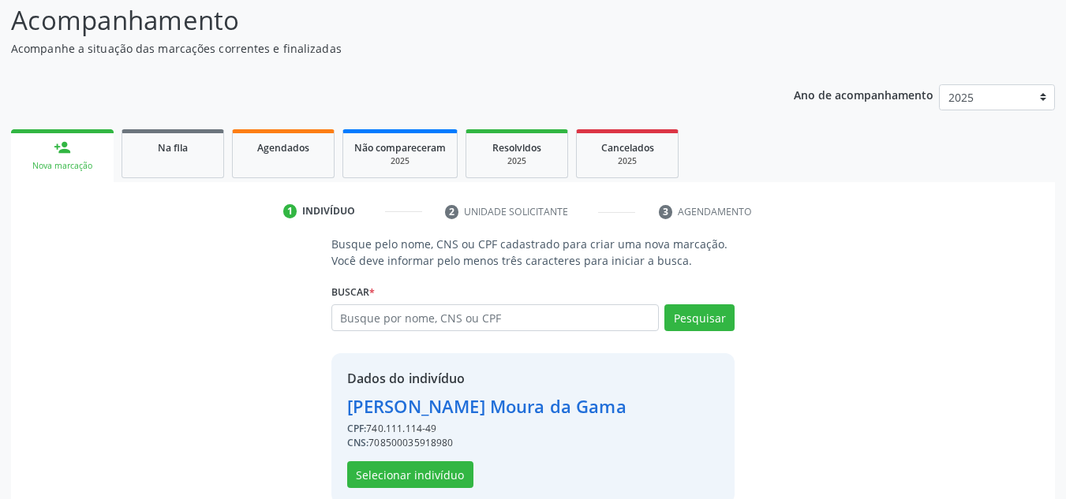
scroll to position [155, 0]
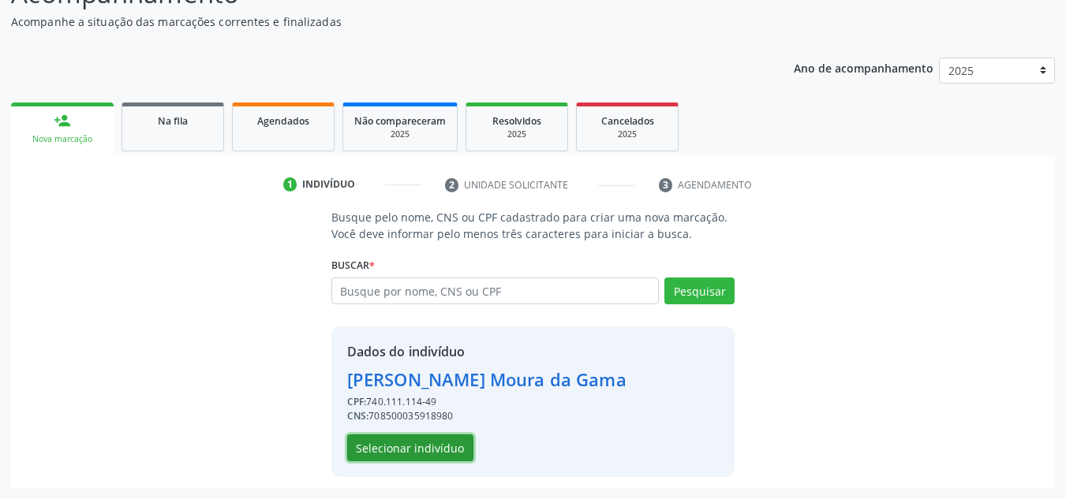
click at [436, 445] on button "Selecionar indivíduo" at bounding box center [410, 448] width 126 height 27
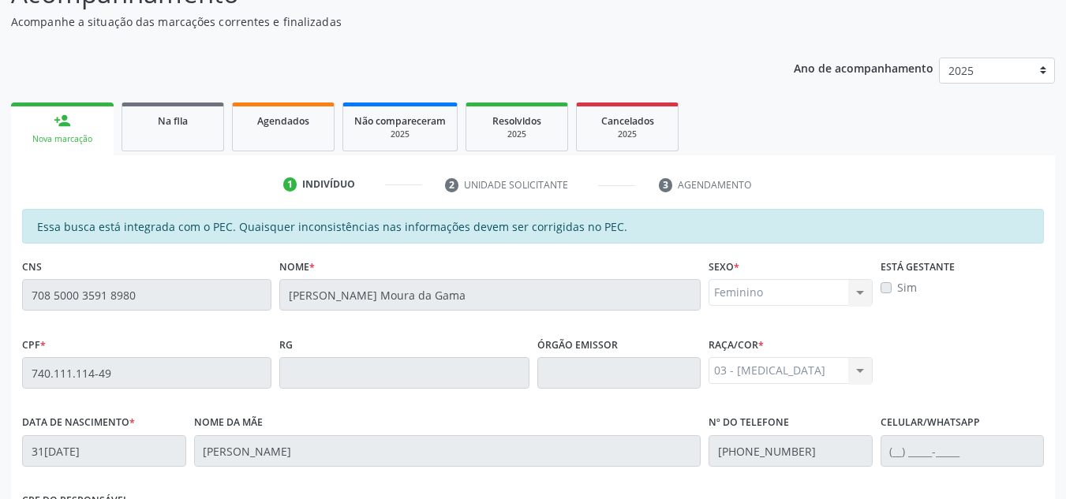
scroll to position [424, 0]
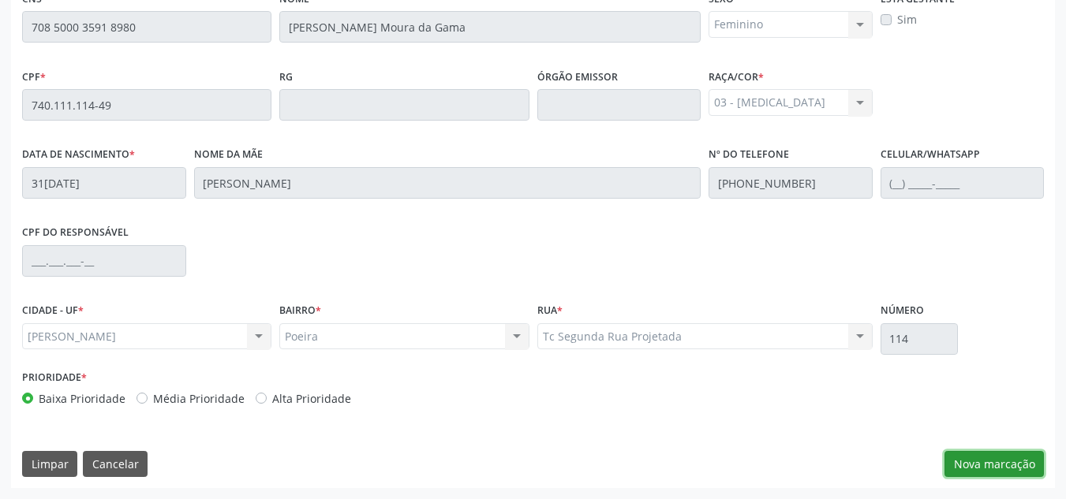
click at [984, 471] on button "Nova marcação" at bounding box center [993, 464] width 99 height 27
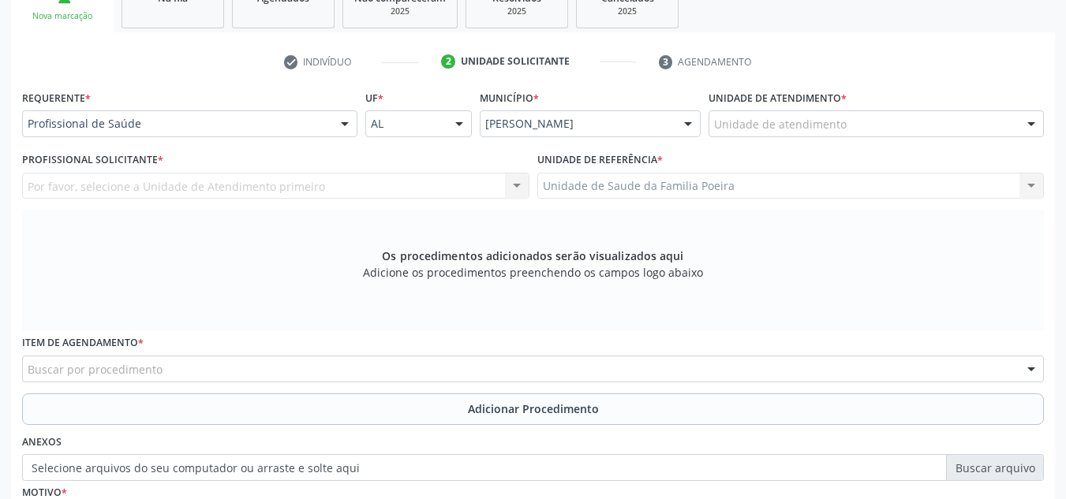
scroll to position [266, 0]
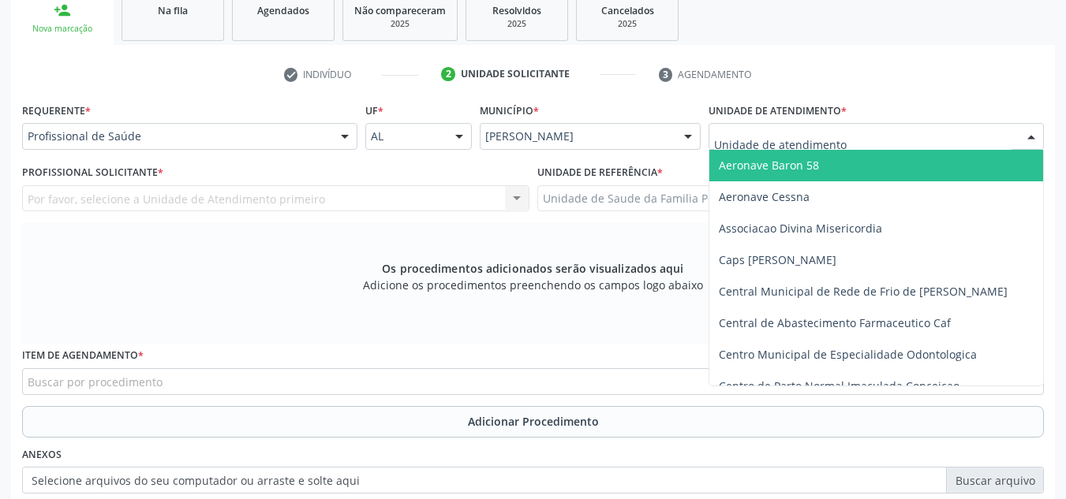
click at [901, 135] on div at bounding box center [876, 136] width 335 height 27
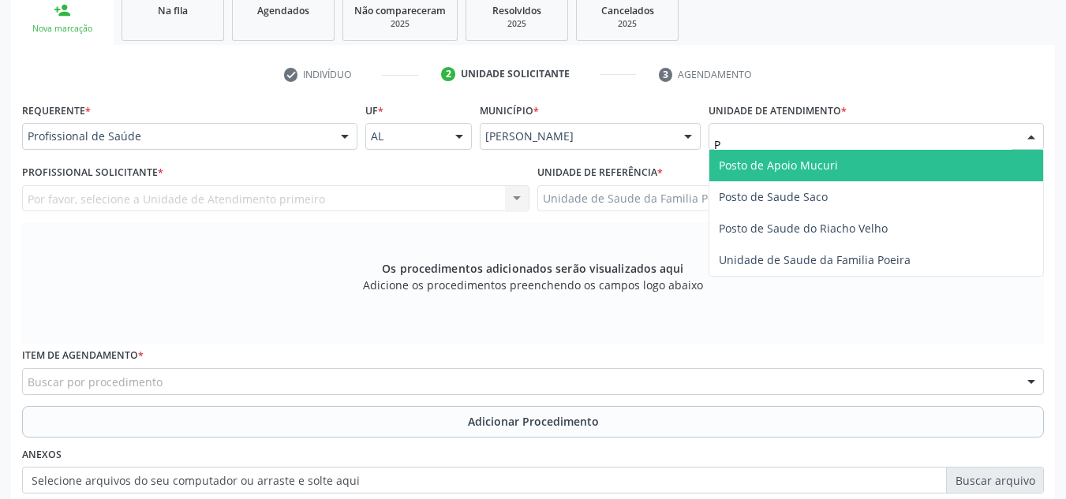
type input "PO"
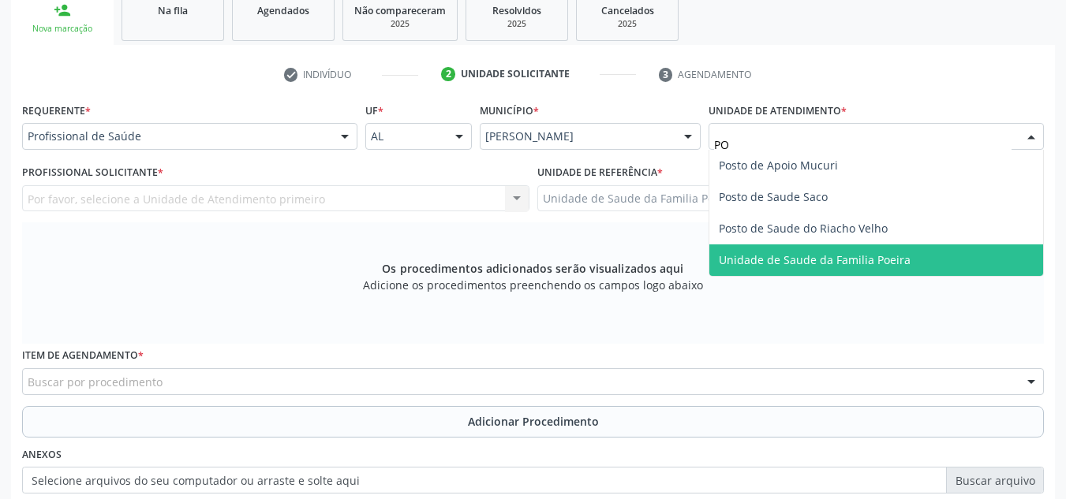
click at [900, 251] on span "Unidade de Saude da Familia Poeira" at bounding box center [876, 261] width 334 height 32
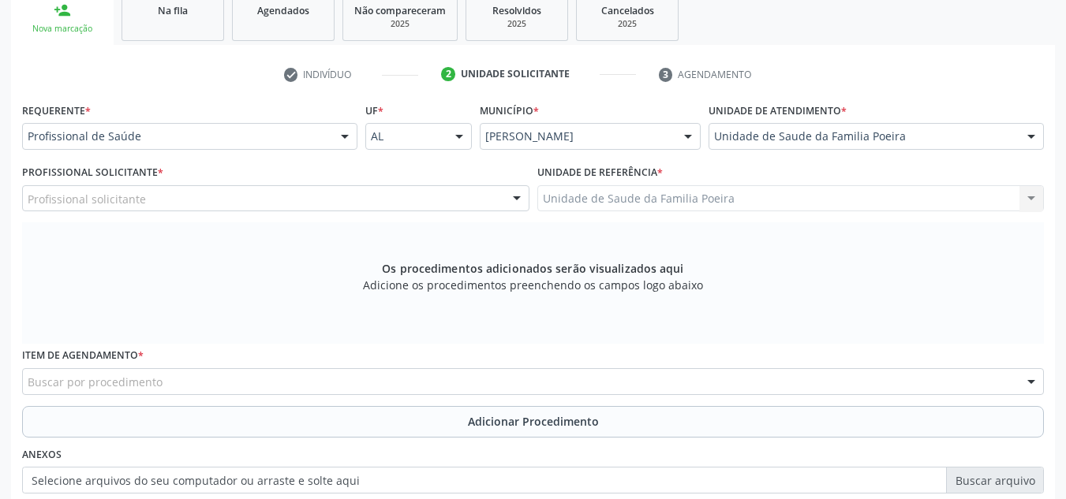
click at [152, 203] on div "Profissional solicitante" at bounding box center [275, 198] width 507 height 27
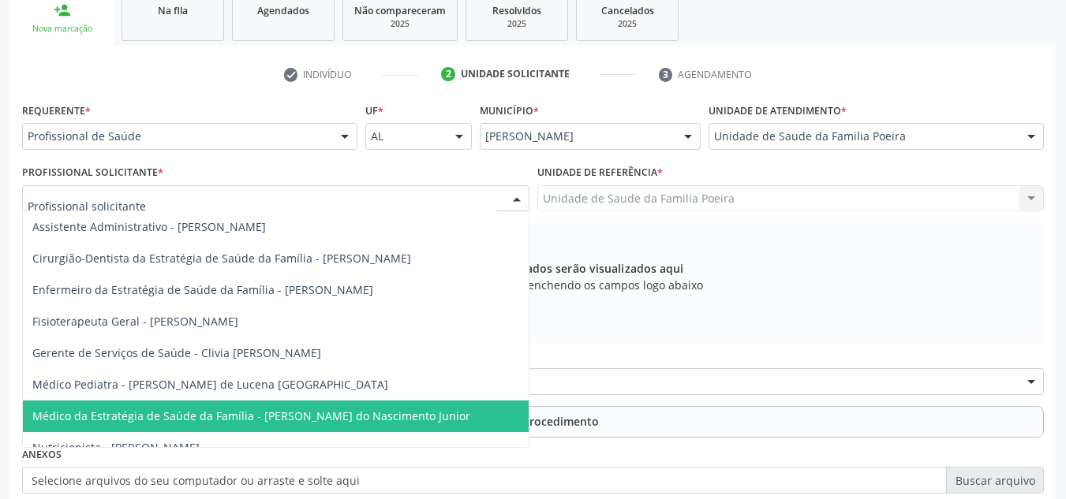
click at [243, 411] on span "Médico da Estratégia de Saúde da Família - [PERSON_NAME] do Nascimento Junior" at bounding box center [251, 416] width 438 height 15
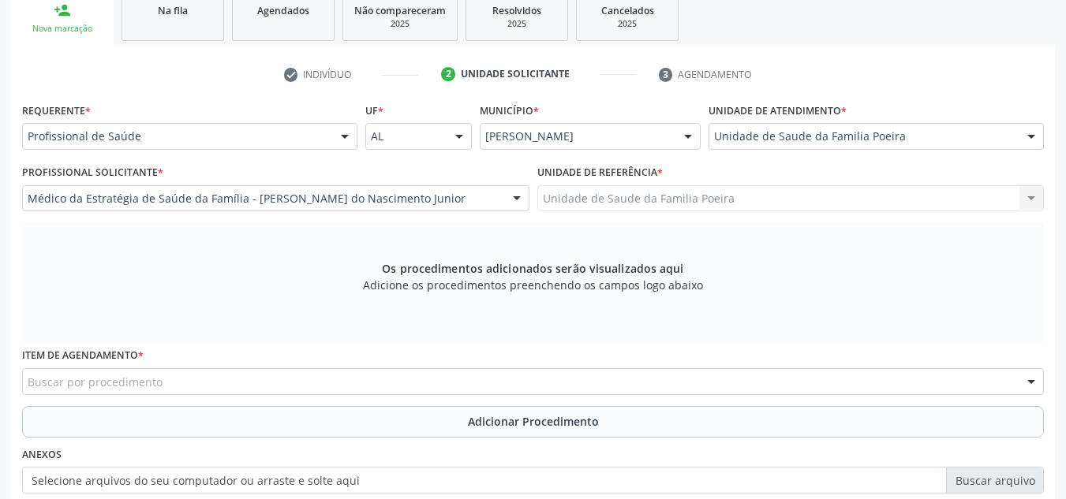
click at [244, 383] on div "Buscar por procedimento" at bounding box center [533, 381] width 1022 height 27
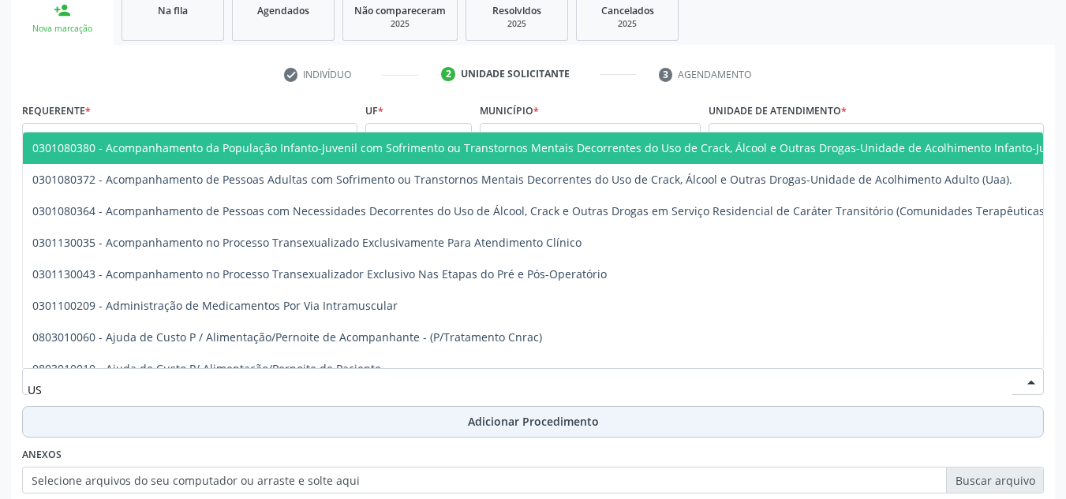
type input "U"
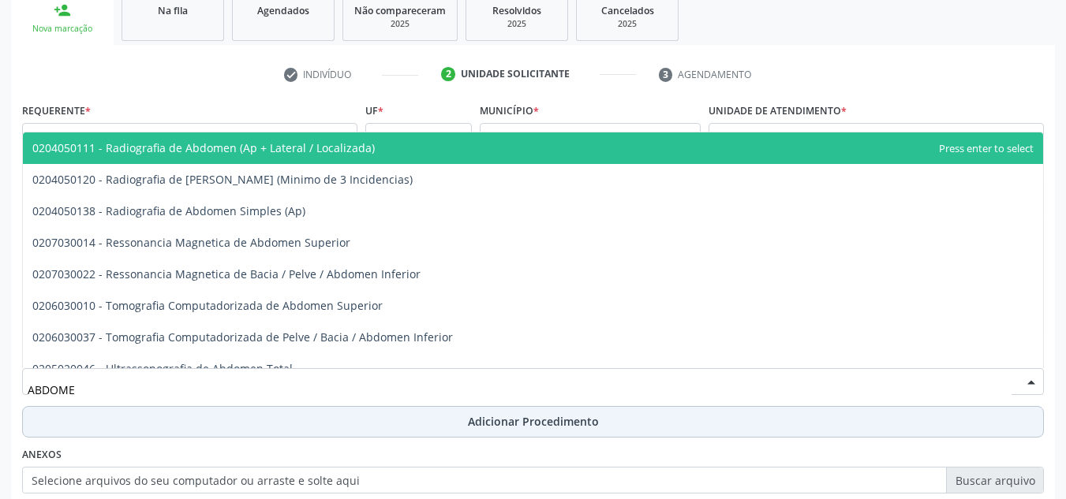
type input "ABDOMEN"
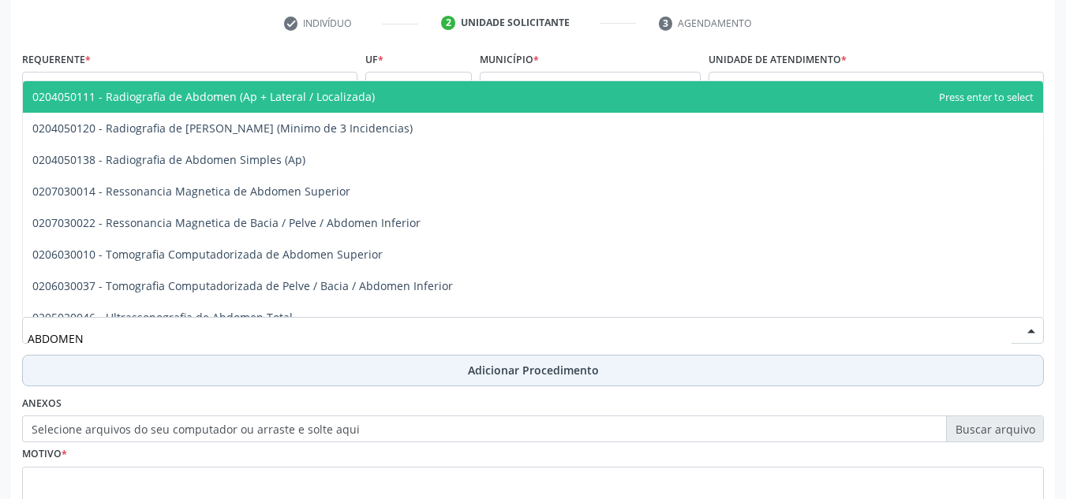
scroll to position [345, 0]
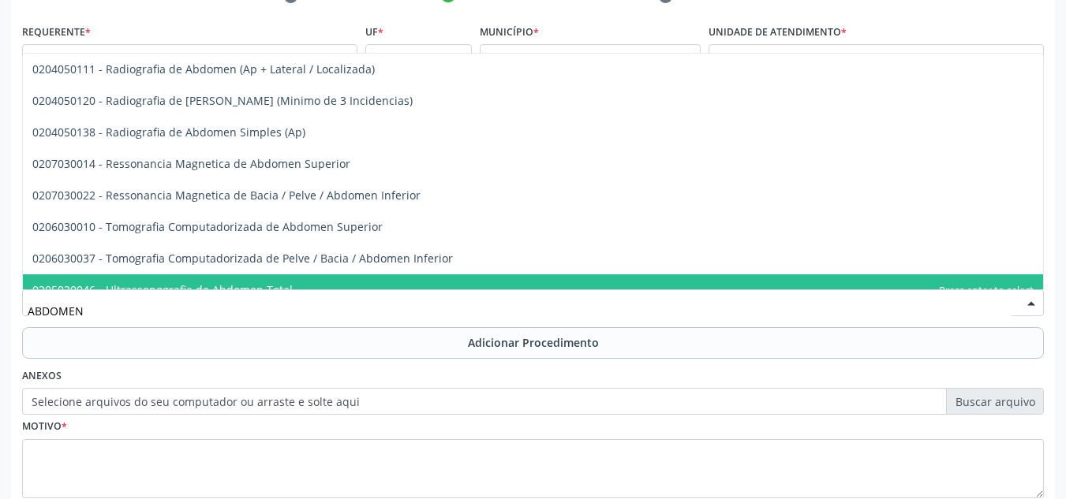
click at [191, 286] on span "0205020046 - Ultrassonografia de Abdomen Total" at bounding box center [162, 289] width 260 height 15
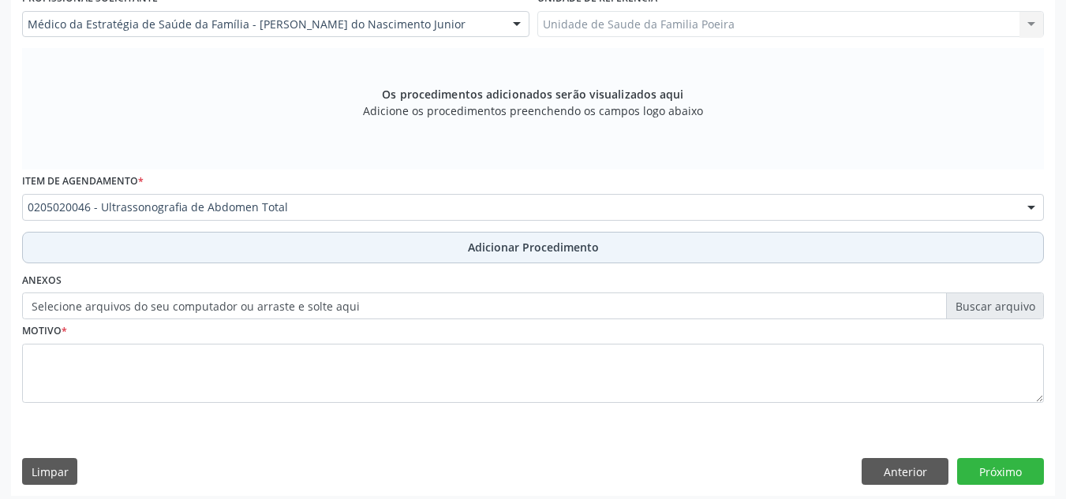
scroll to position [448, 0]
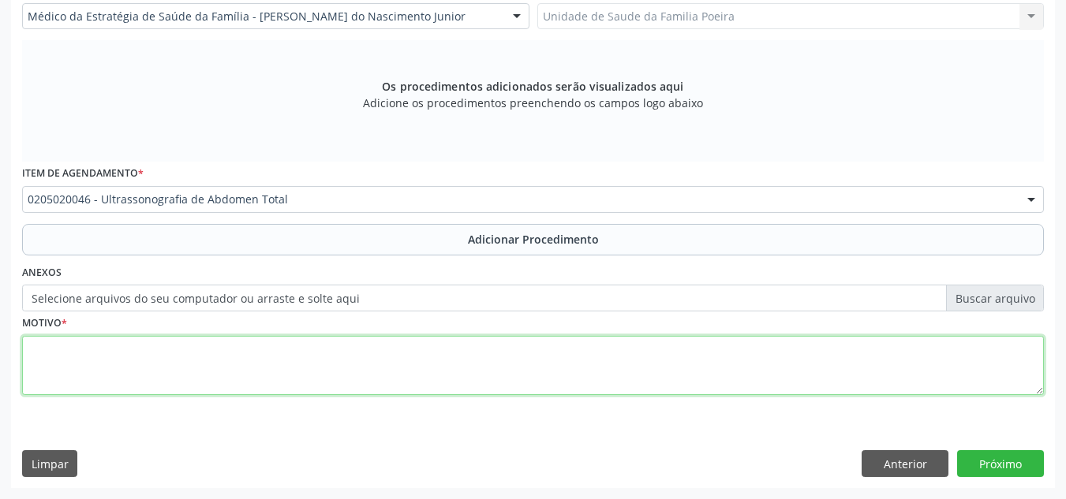
click at [218, 368] on textarea at bounding box center [533, 366] width 1022 height 60
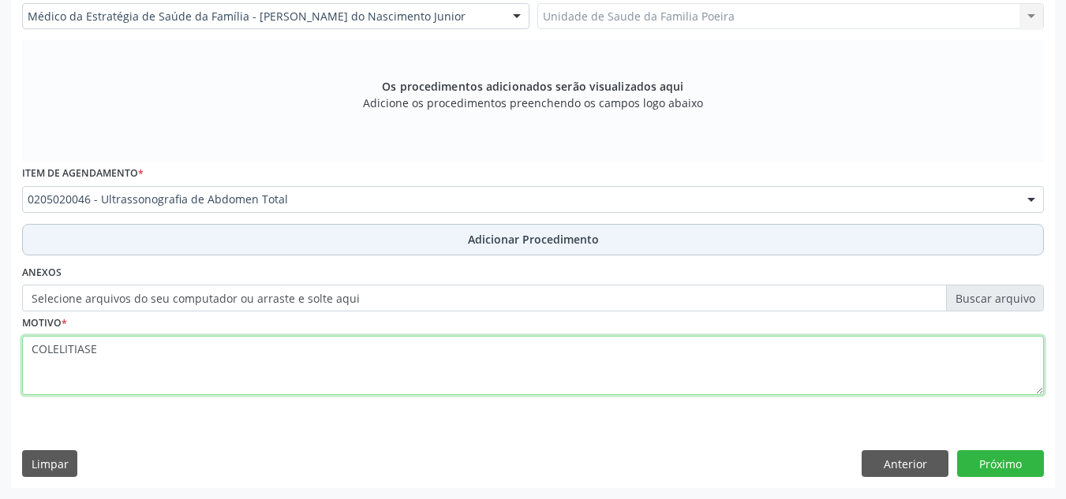
type textarea "COLELITIASE"
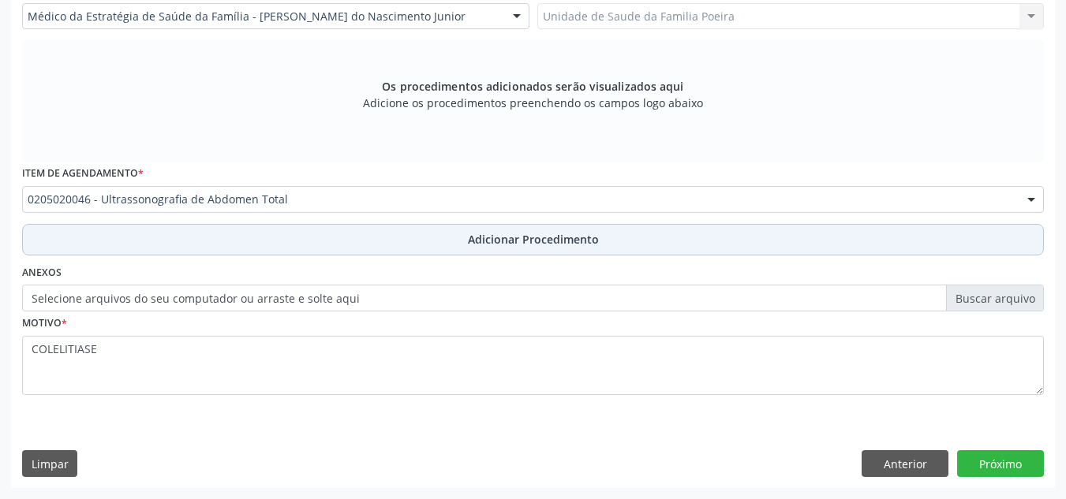
click at [519, 244] on span "Adicionar Procedimento" at bounding box center [533, 239] width 131 height 17
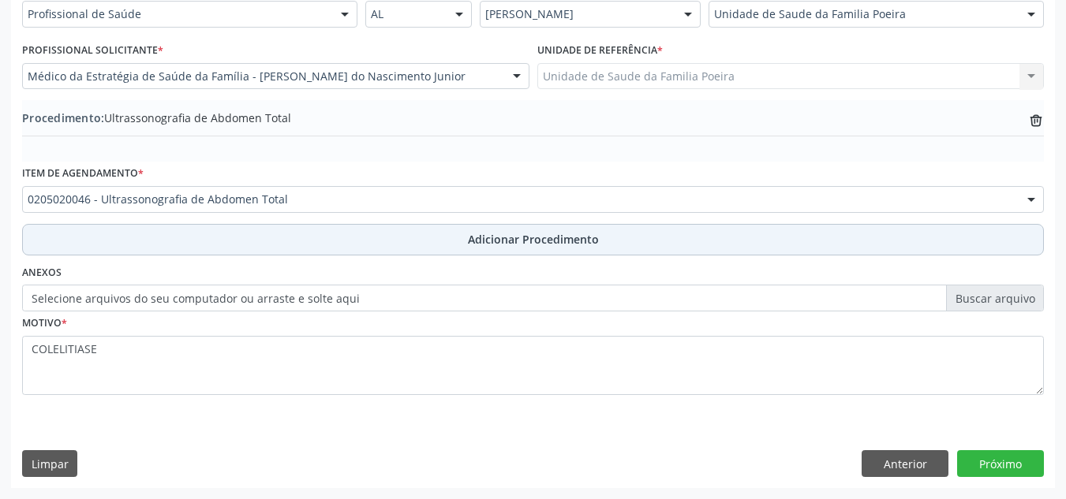
scroll to position [388, 0]
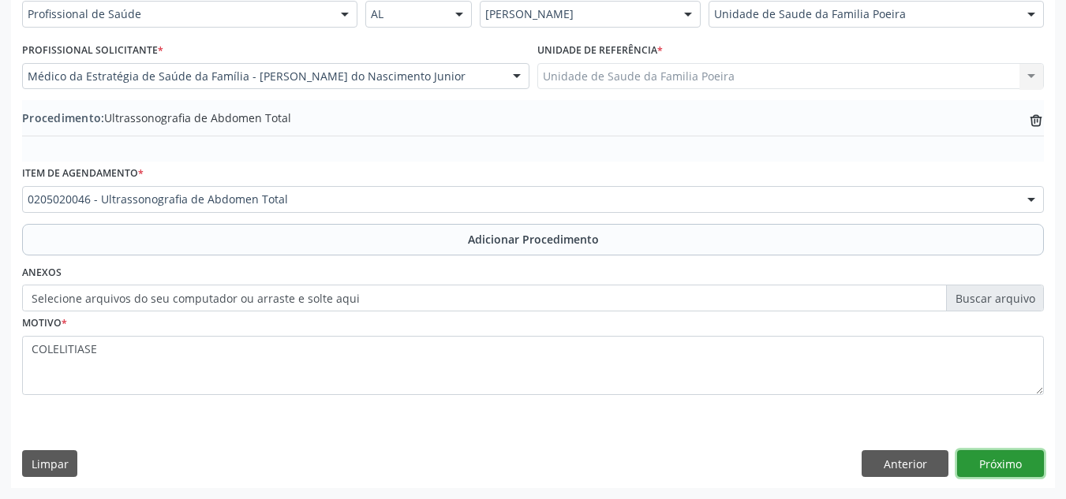
click at [1002, 454] on button "Próximo" at bounding box center [1000, 464] width 87 height 27
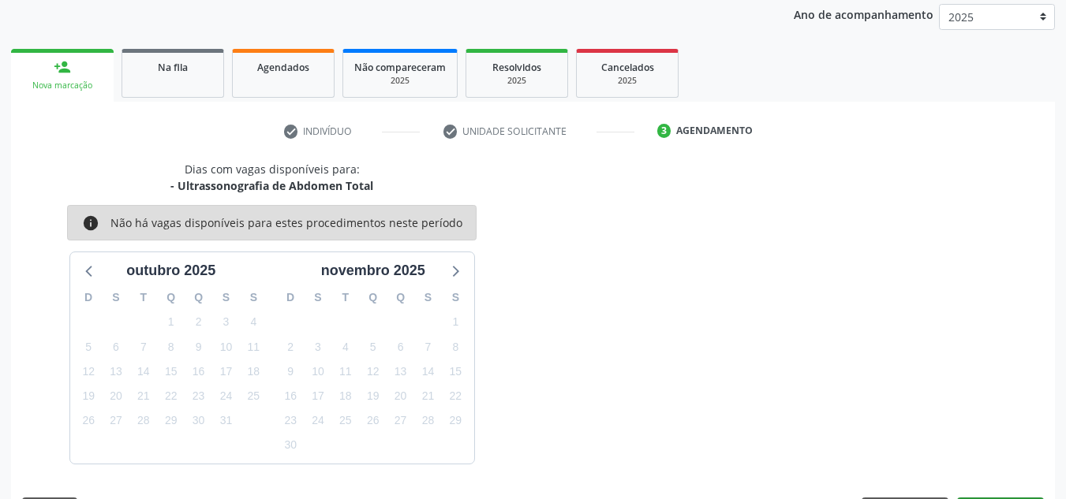
scroll to position [256, 0]
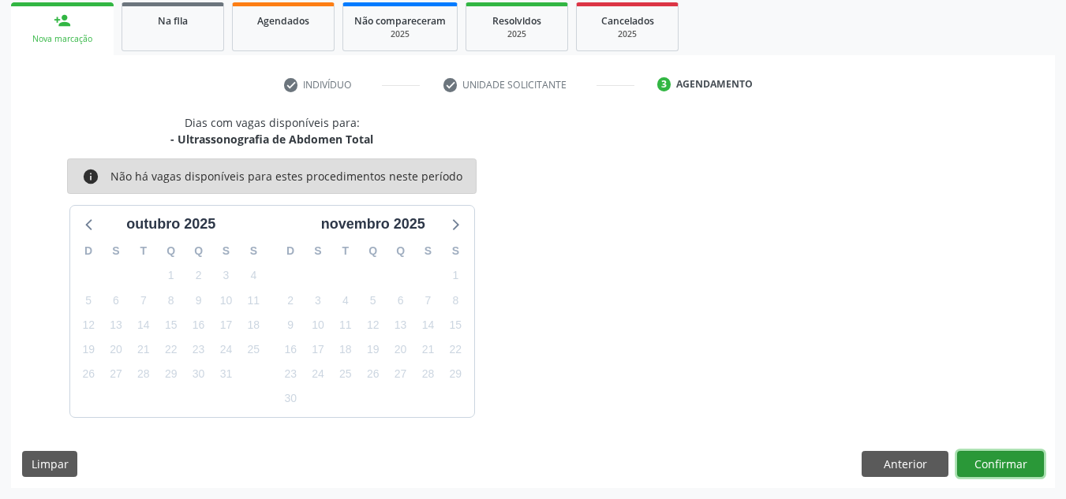
click at [997, 466] on button "Confirmar" at bounding box center [1000, 464] width 87 height 27
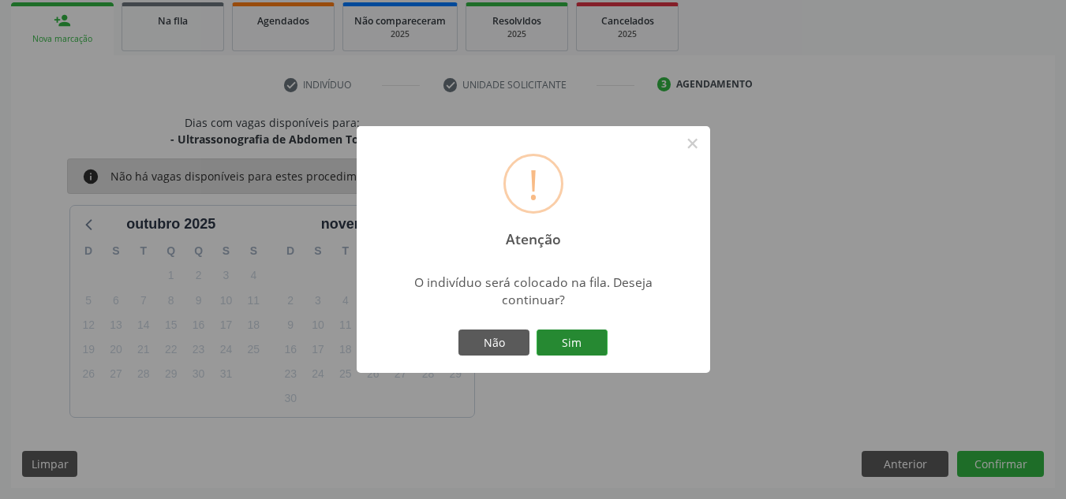
click at [578, 342] on button "Sim" at bounding box center [572, 343] width 71 height 27
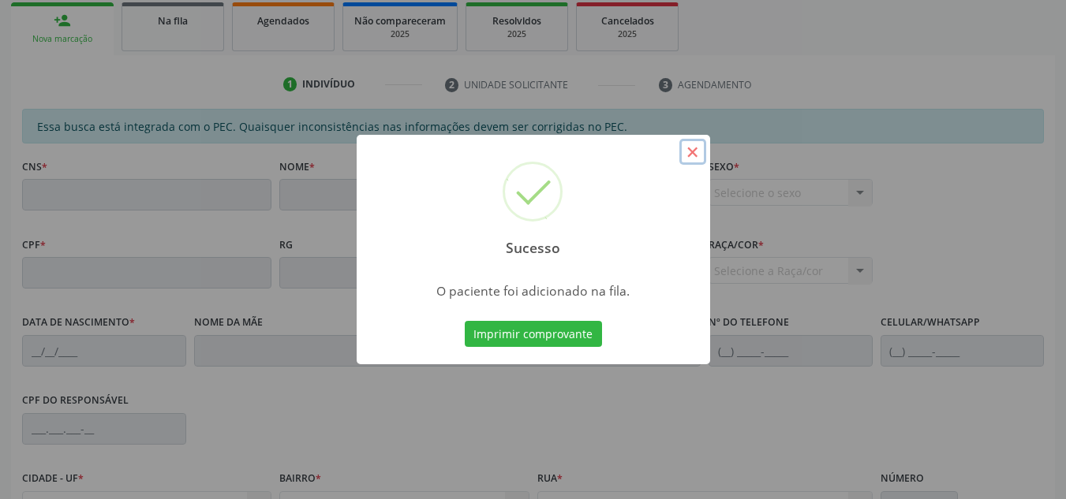
click at [694, 150] on button "×" at bounding box center [692, 152] width 27 height 27
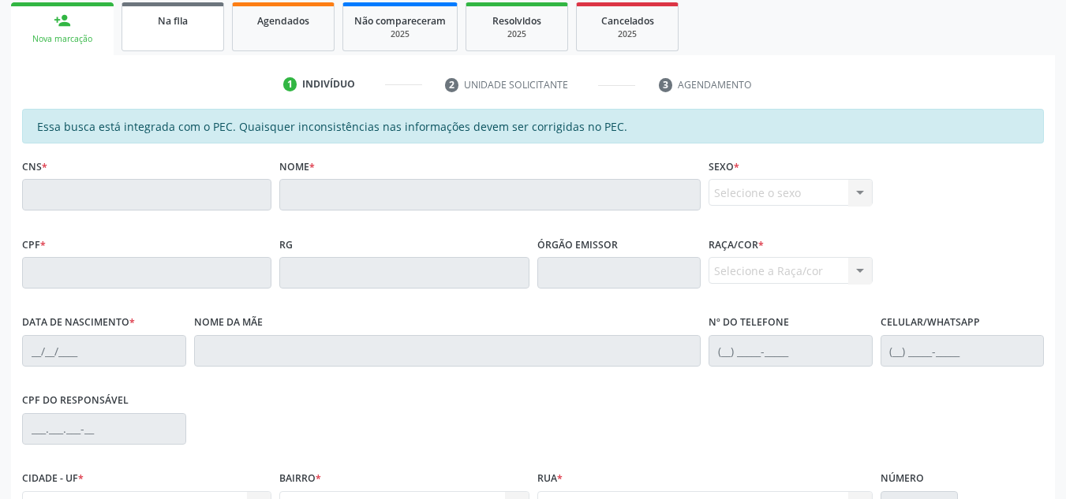
click at [193, 24] on div "Na fila" at bounding box center [172, 20] width 79 height 17
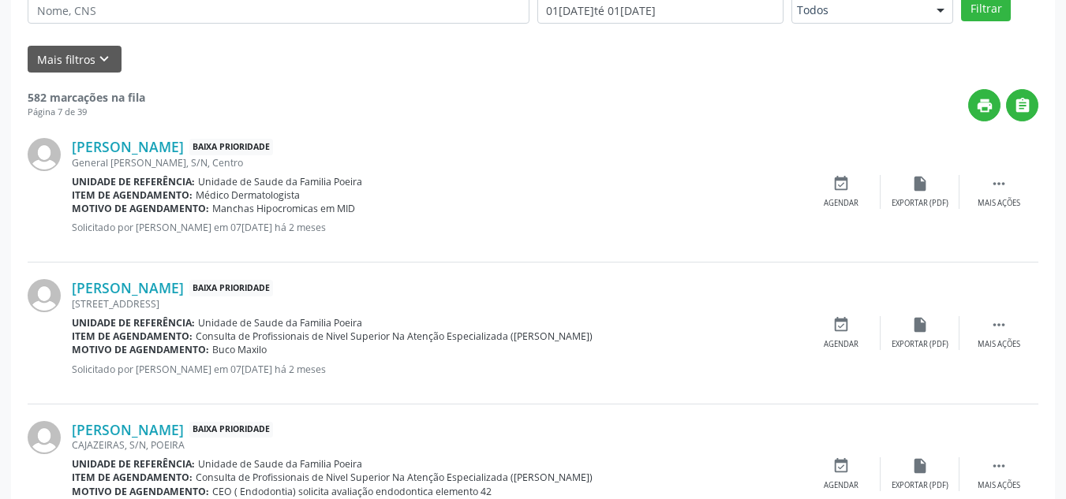
scroll to position [43, 0]
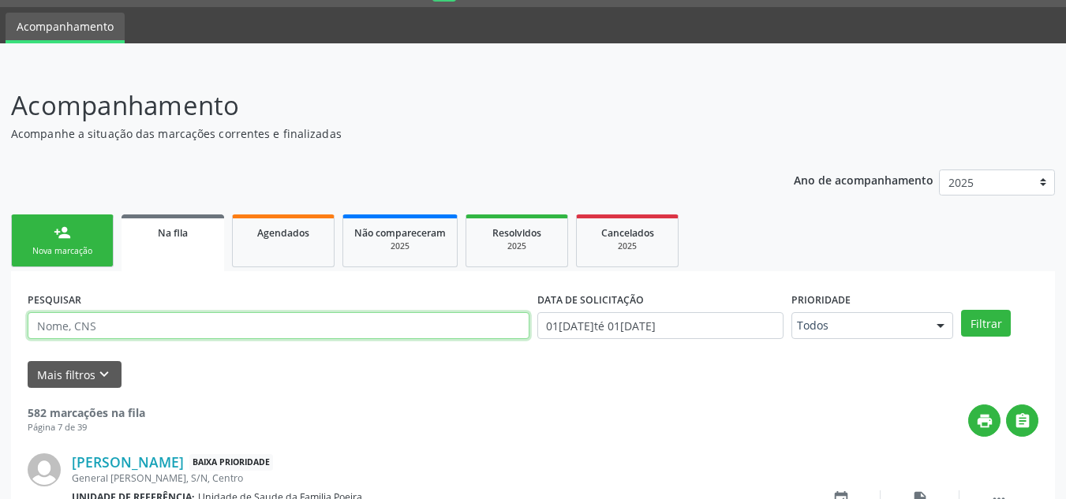
click at [144, 317] on input "text" at bounding box center [279, 325] width 502 height 27
type input "708500035918980"
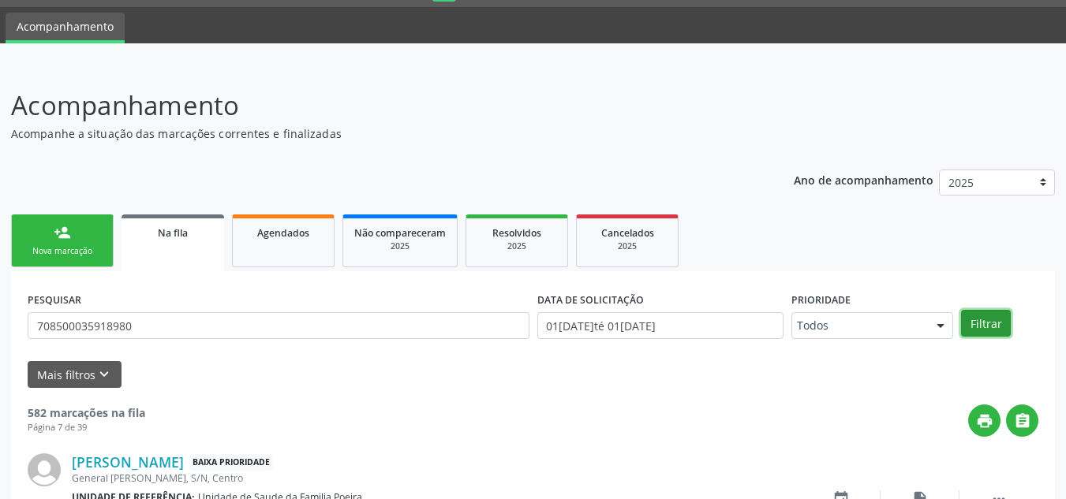
click at [986, 330] on button "Filtrar" at bounding box center [986, 323] width 50 height 27
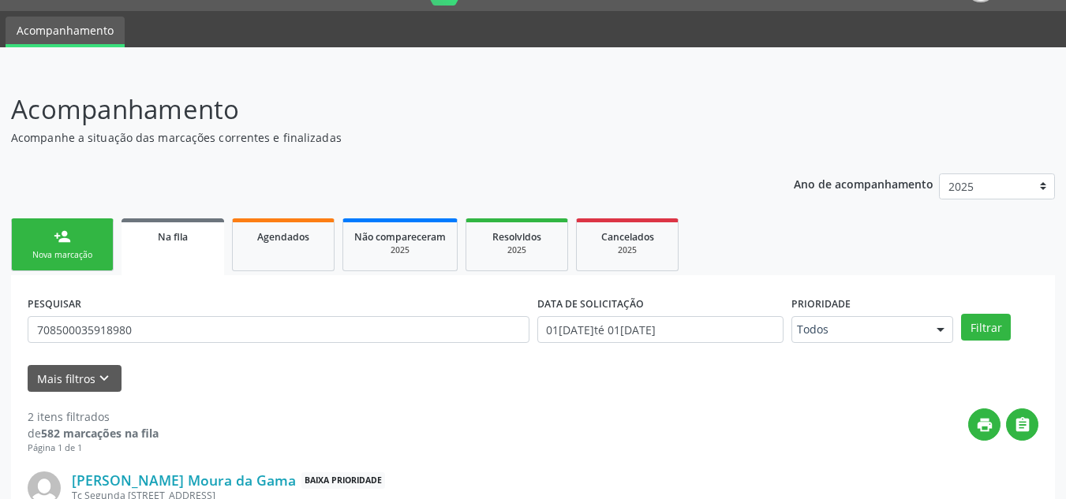
scroll to position [0, 0]
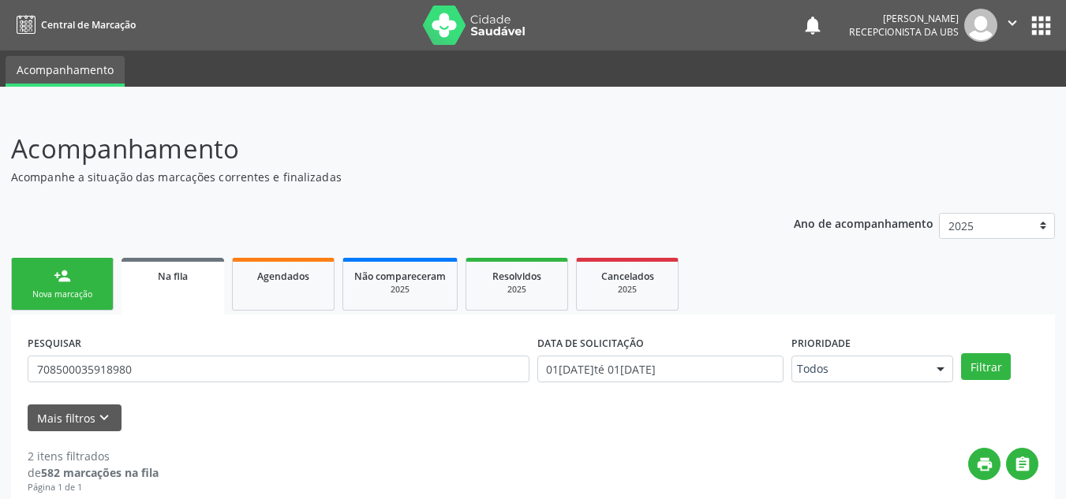
click at [151, 273] on div "Na fila" at bounding box center [173, 275] width 80 height 17
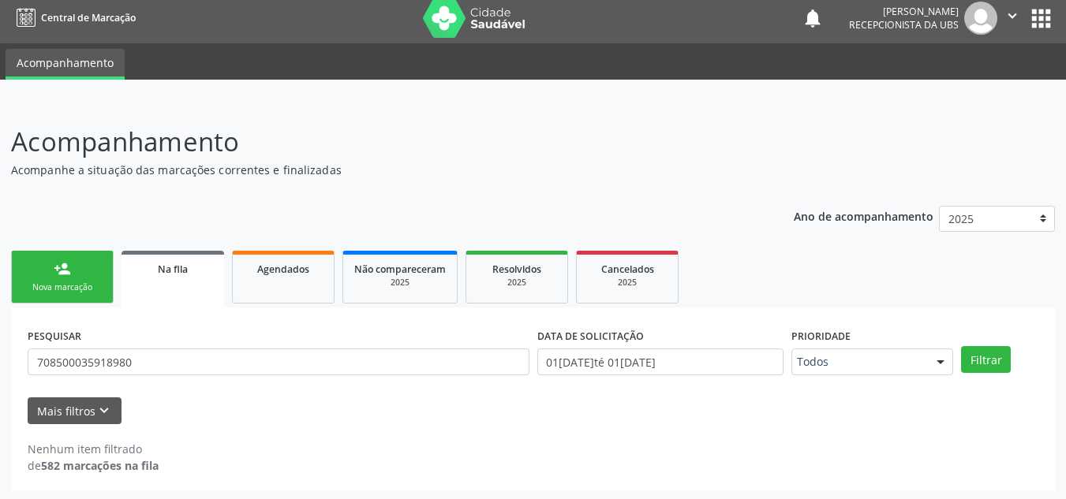
scroll to position [9, 0]
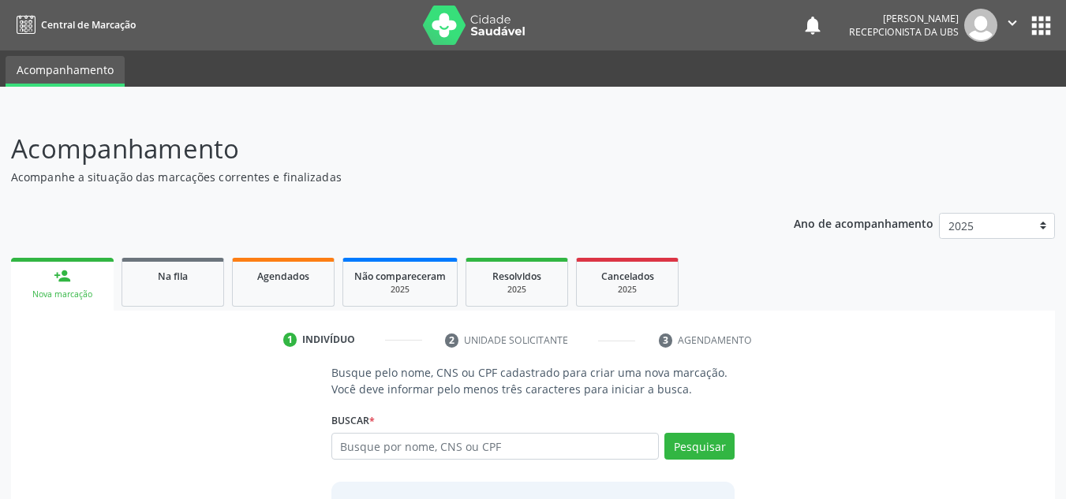
scroll to position [9, 0]
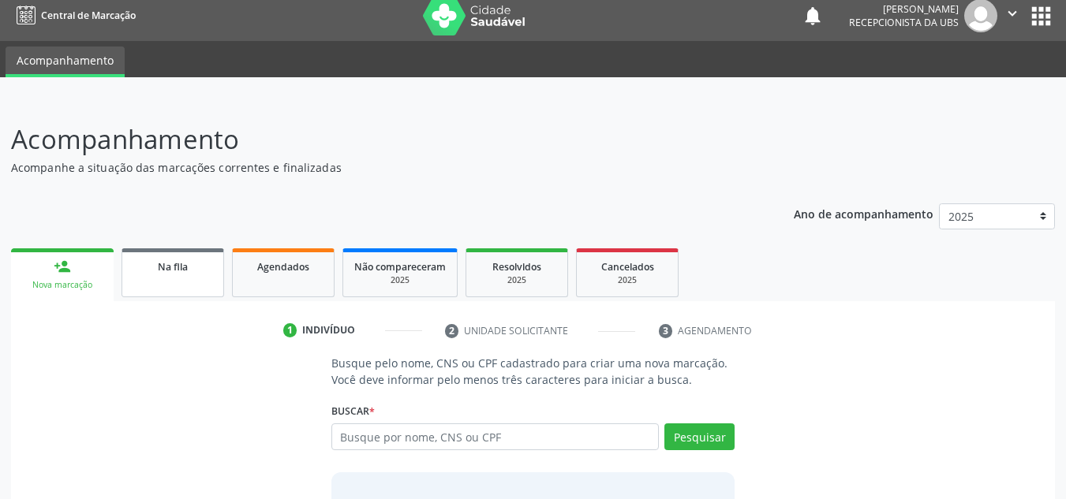
click at [171, 264] on span "Na fila" at bounding box center [173, 266] width 30 height 13
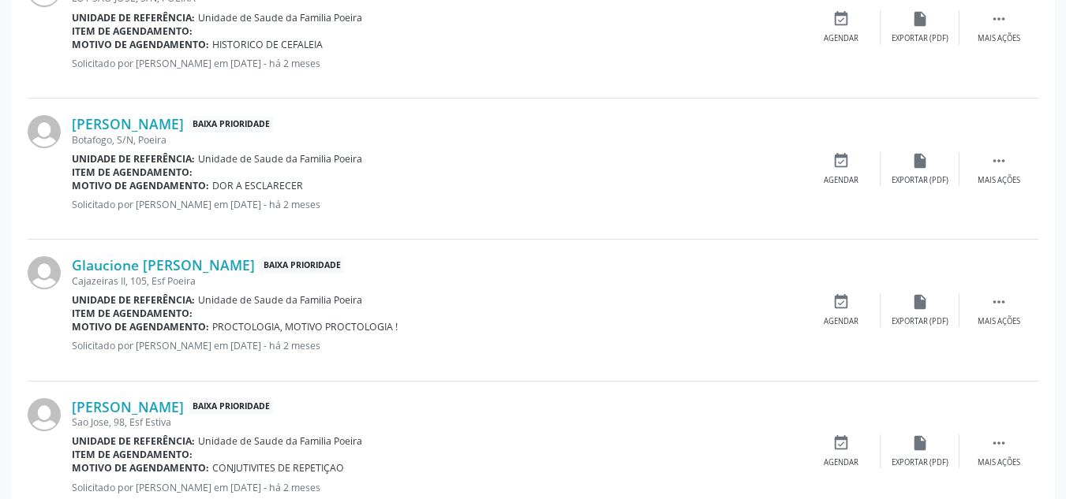
scroll to position [2188, 0]
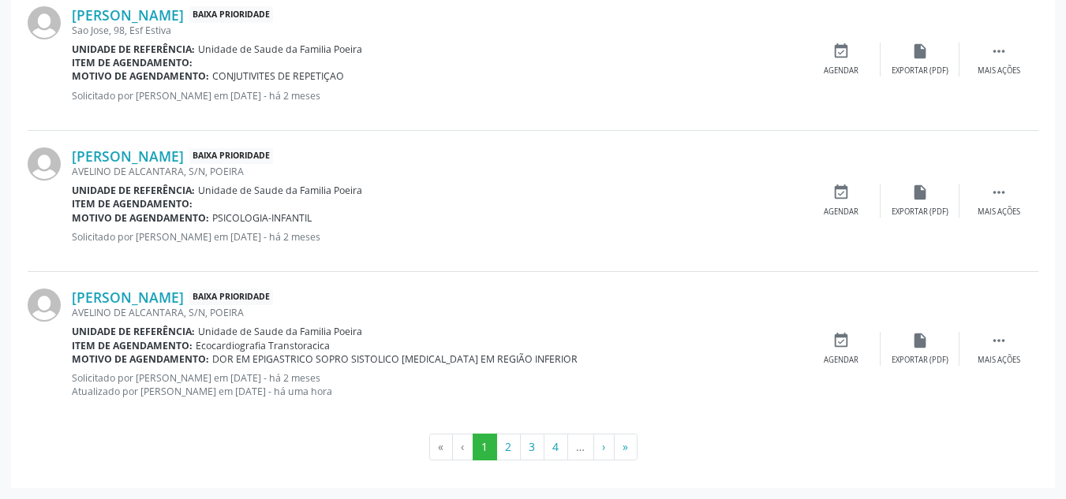
click at [578, 447] on li "…" at bounding box center [581, 447] width 26 height 27
click at [578, 454] on li "…" at bounding box center [581, 447] width 26 height 27
click at [559, 449] on button "4" at bounding box center [556, 447] width 24 height 27
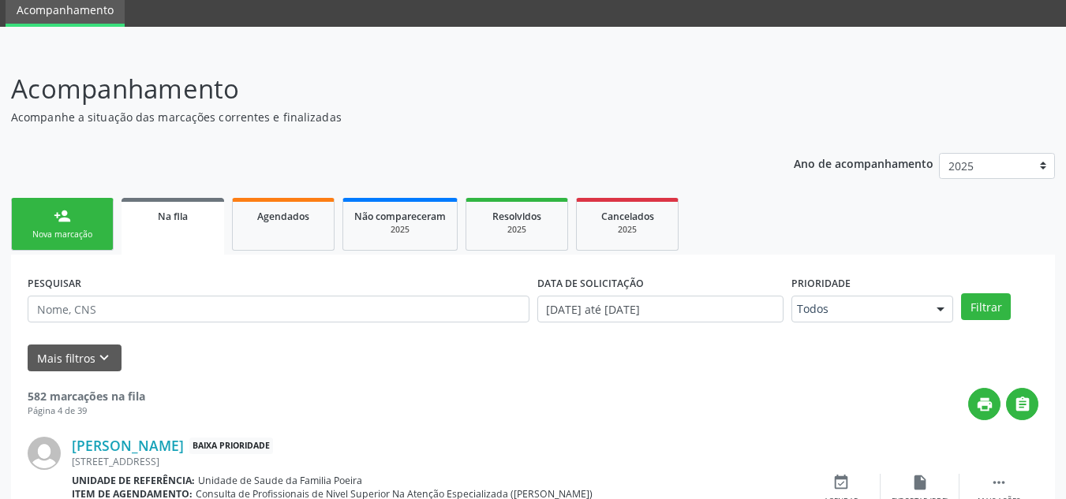
scroll to position [2175, 0]
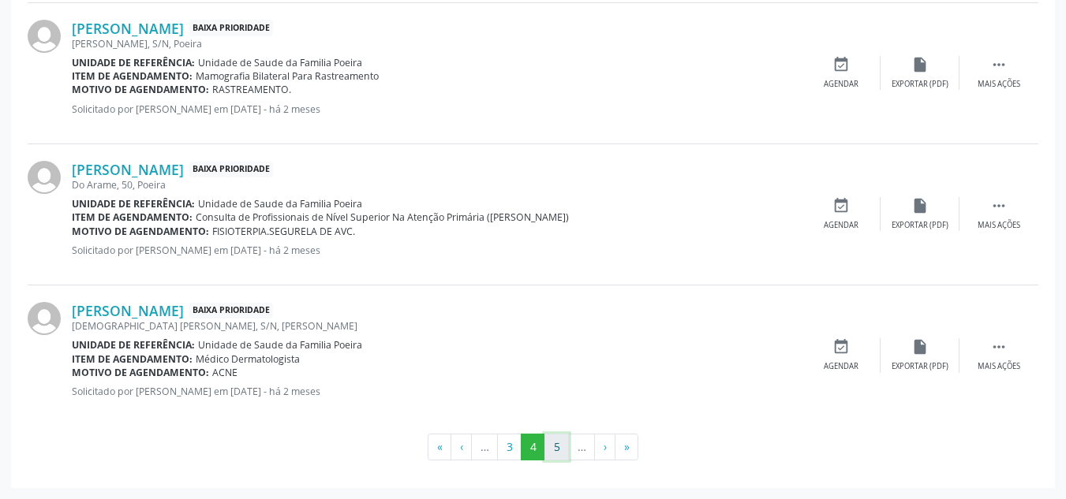
click at [549, 452] on button "5" at bounding box center [556, 447] width 24 height 27
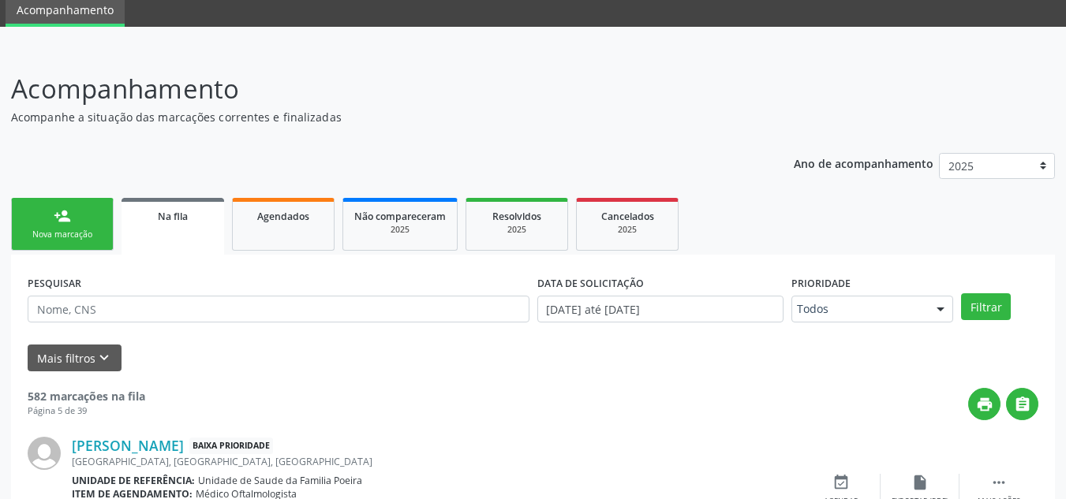
scroll to position [2188, 0]
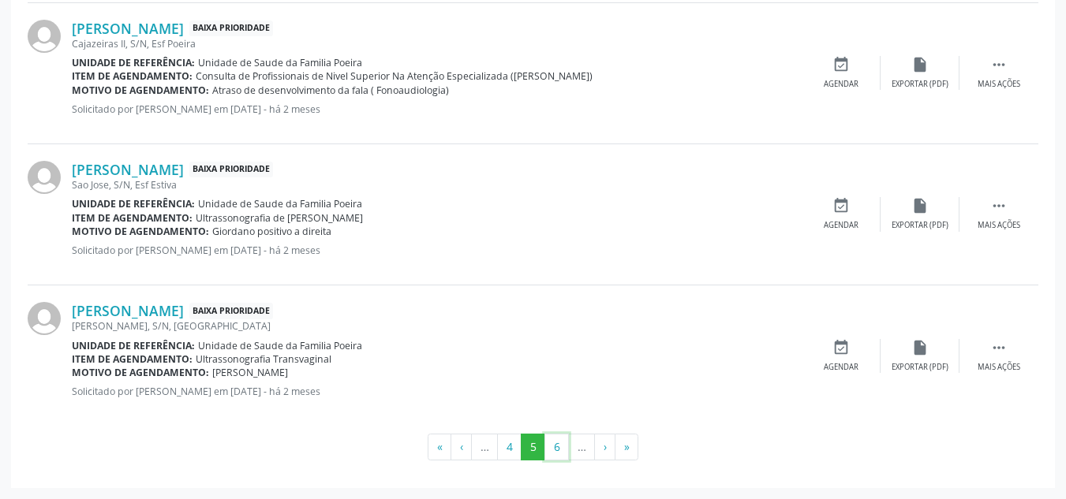
click at [551, 442] on button "6" at bounding box center [556, 447] width 24 height 27
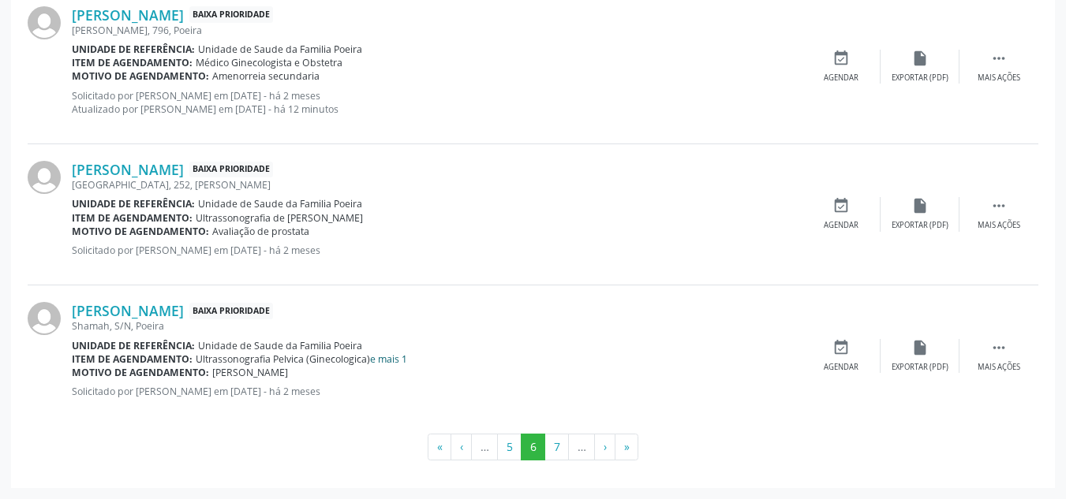
click at [392, 356] on link "e mais 1" at bounding box center [388, 359] width 37 height 13
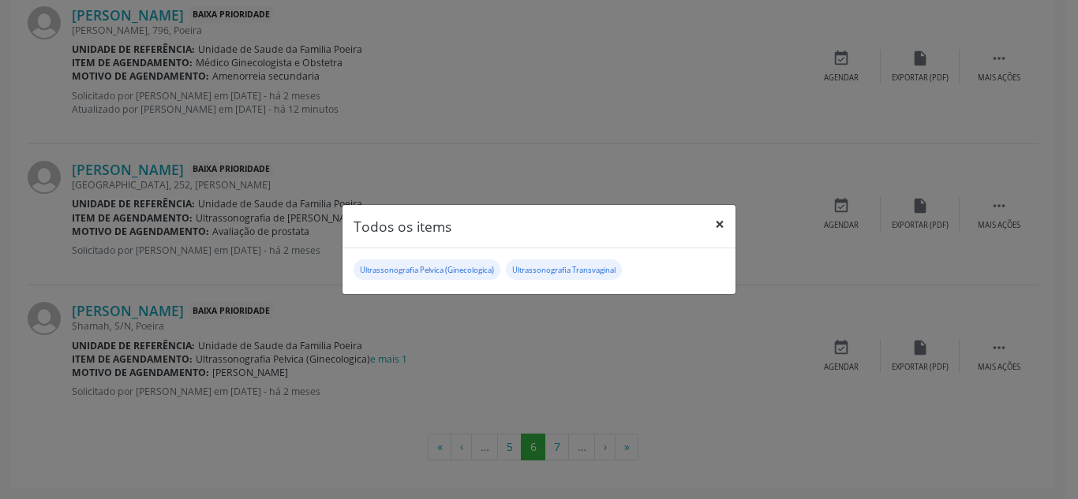
click at [715, 220] on button "×" at bounding box center [720, 224] width 32 height 39
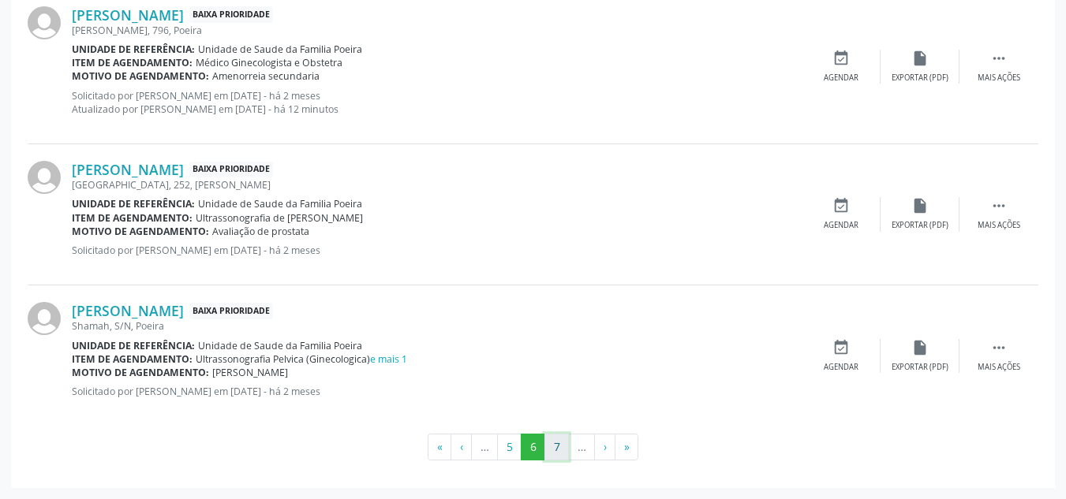
click at [558, 454] on button "7" at bounding box center [556, 447] width 24 height 27
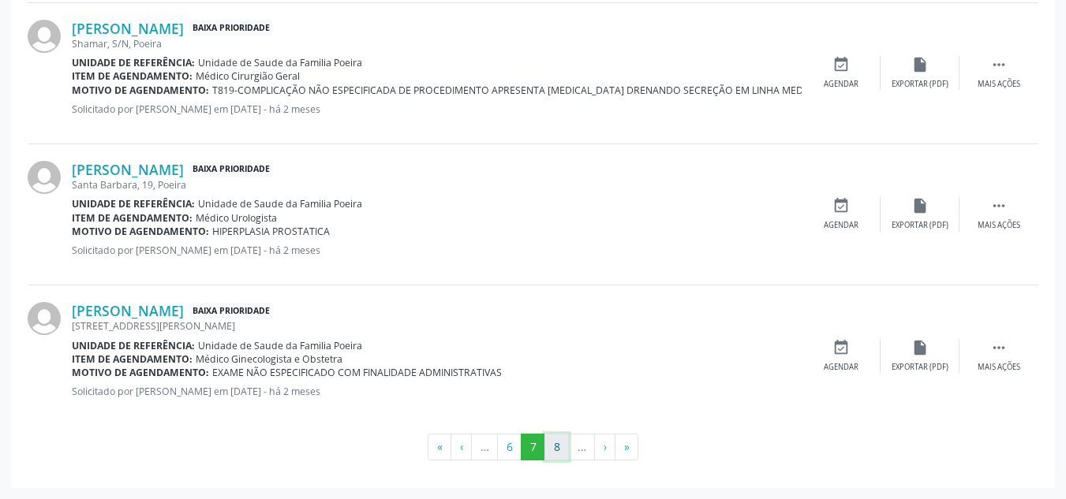
click at [559, 454] on button "8" at bounding box center [556, 447] width 24 height 27
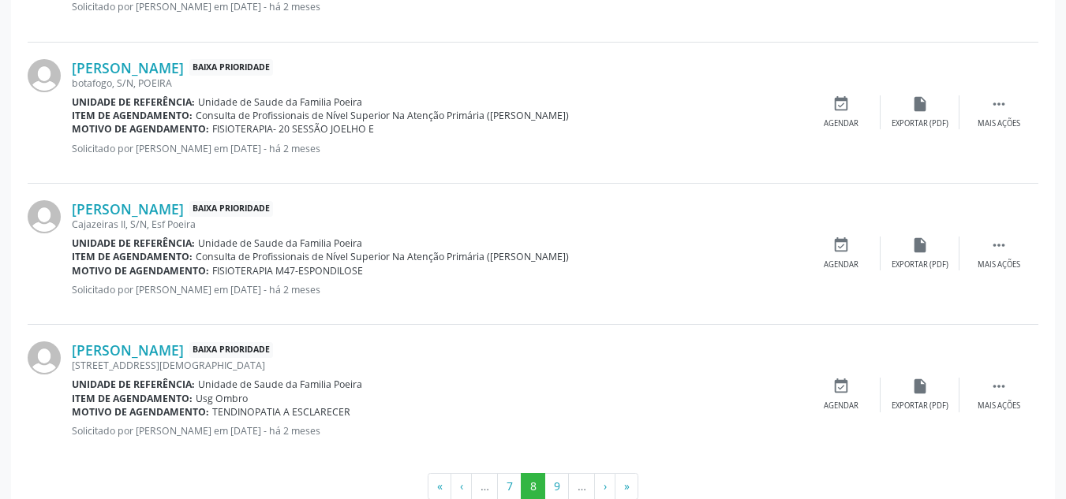
scroll to position [2175, 0]
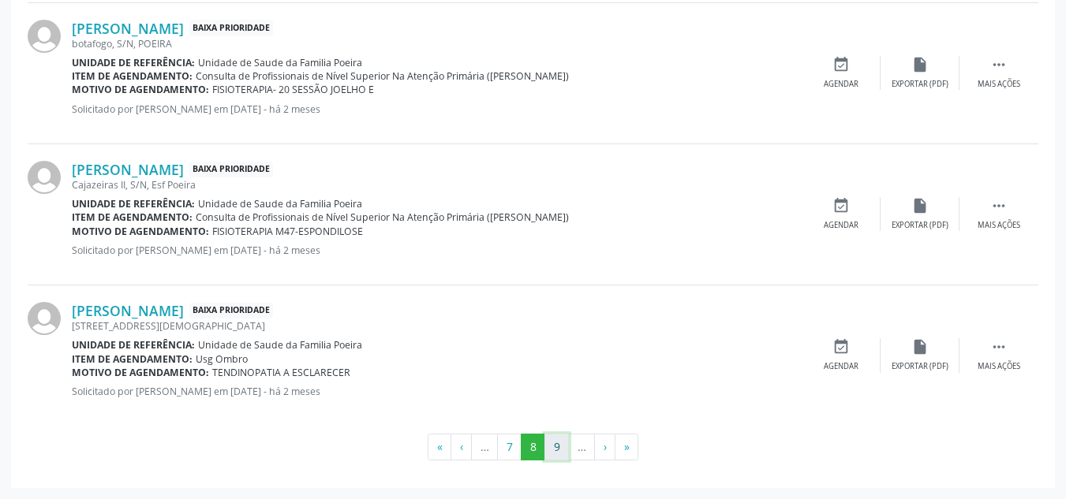
click at [554, 451] on button "9" at bounding box center [556, 447] width 24 height 27
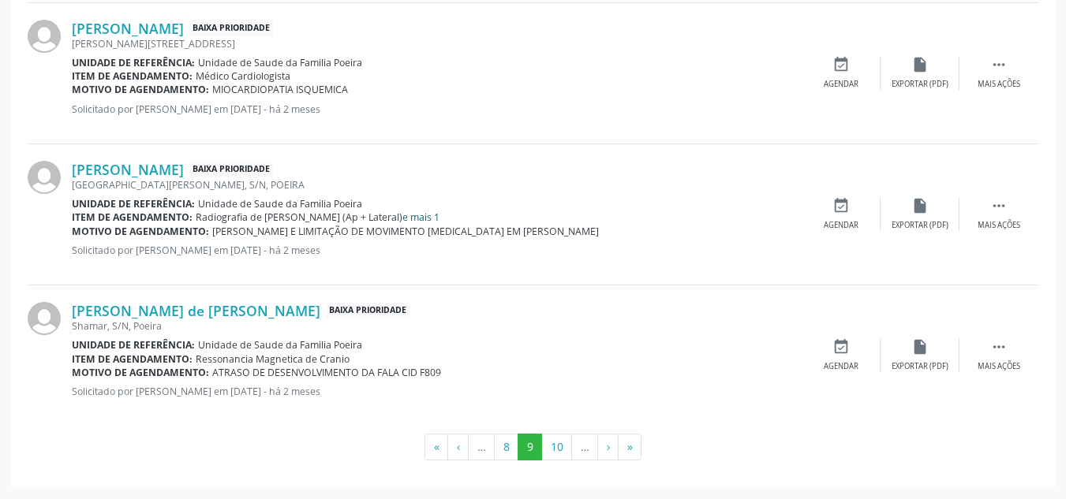
click at [402, 220] on link "e mais 1" at bounding box center [420, 217] width 37 height 13
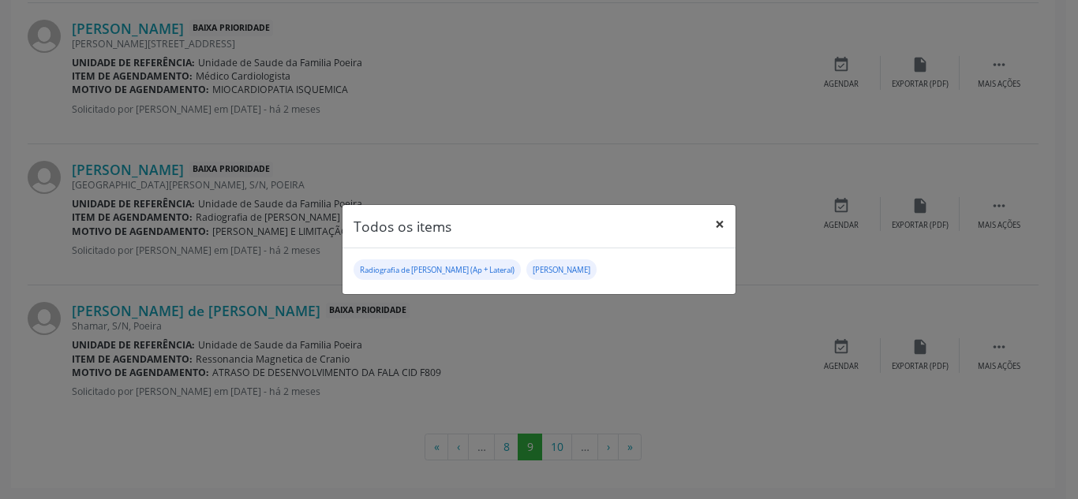
click at [724, 226] on button "×" at bounding box center [720, 224] width 32 height 39
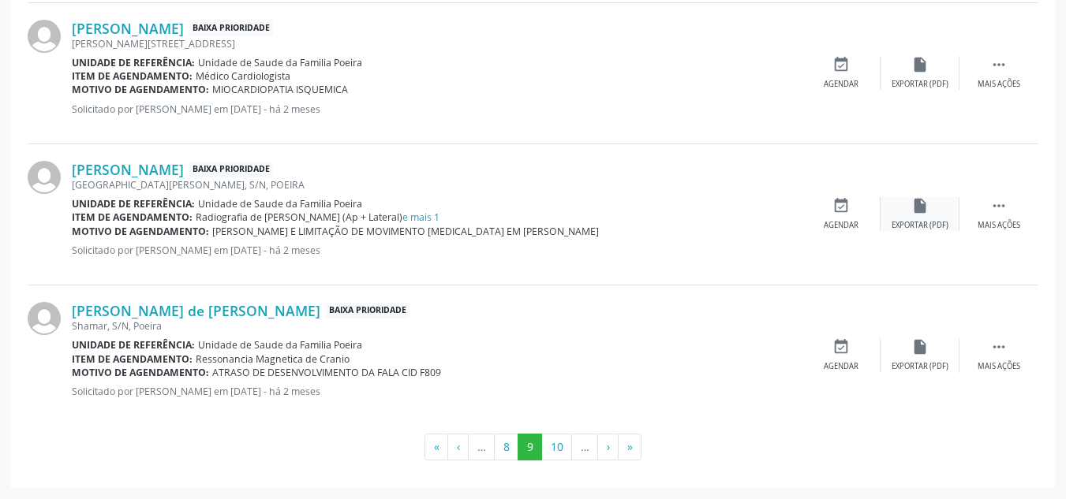
click at [933, 206] on div "insert_drive_file Exportar (PDF)" at bounding box center [920, 214] width 79 height 34
click at [989, 224] on div "Mais ações" at bounding box center [999, 225] width 43 height 11
click at [908, 225] on div "Editar" at bounding box center [919, 225] width 25 height 11
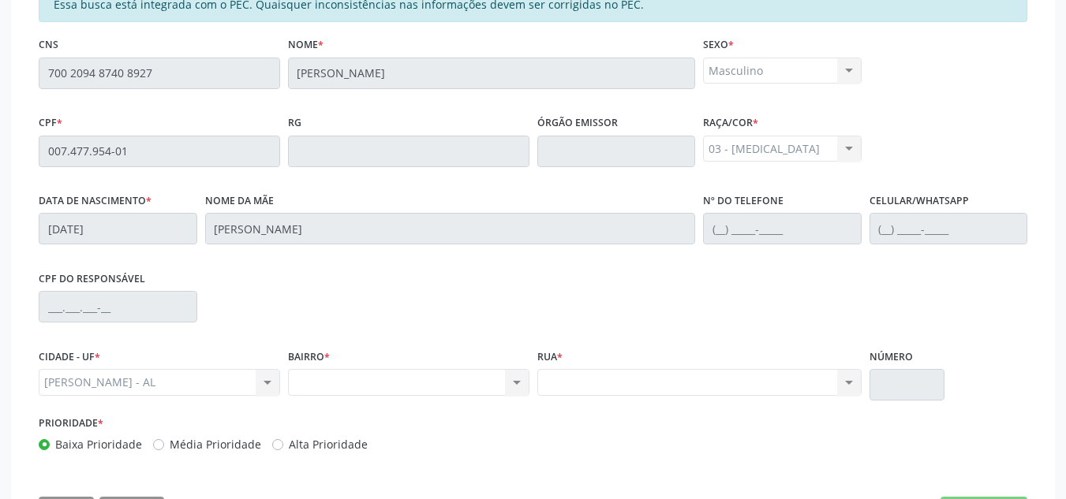
scroll to position [195, 0]
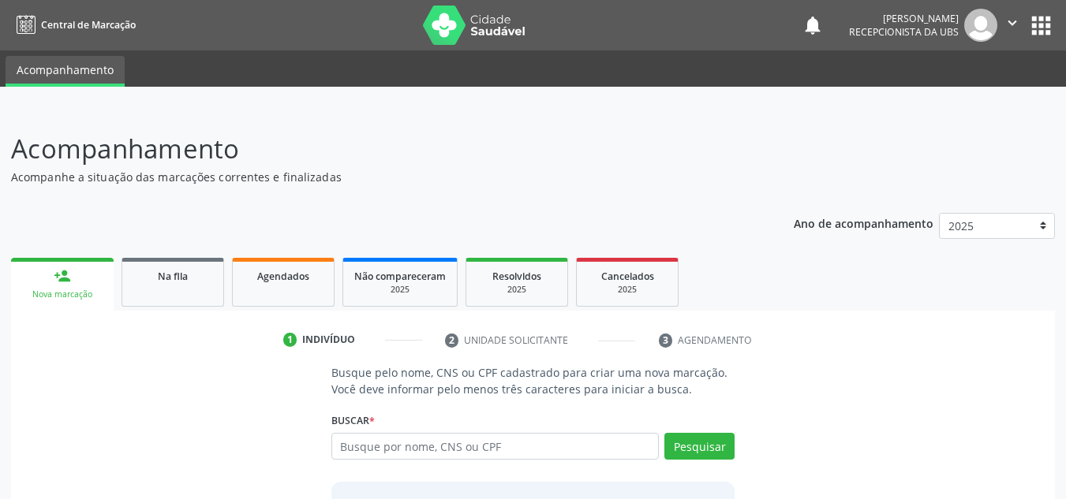
scroll to position [131, 0]
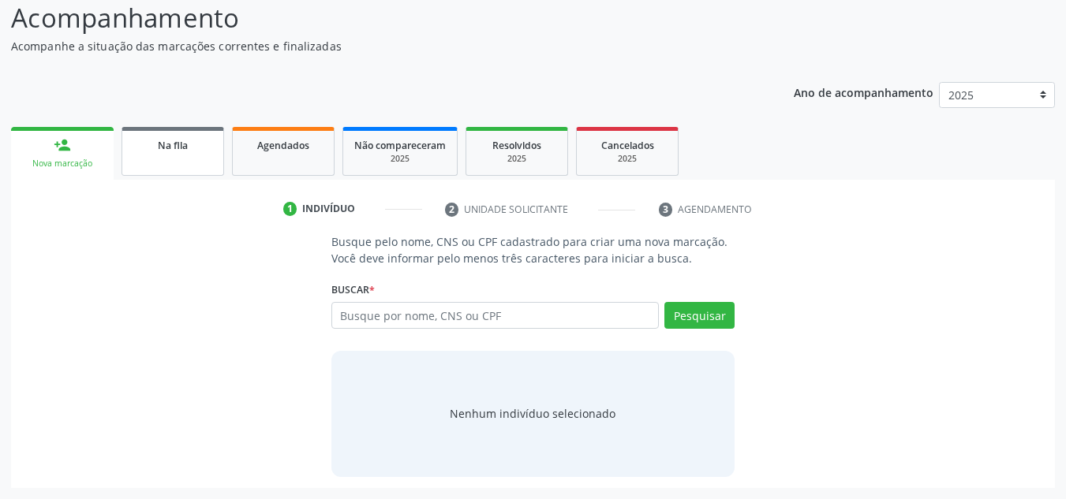
click at [166, 168] on link "Na fila" at bounding box center [173, 151] width 103 height 49
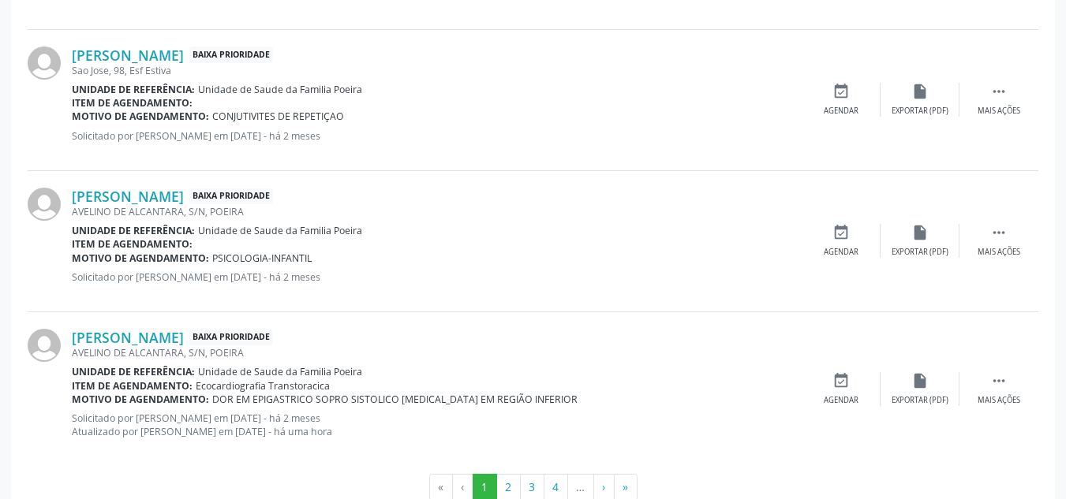
scroll to position [2188, 0]
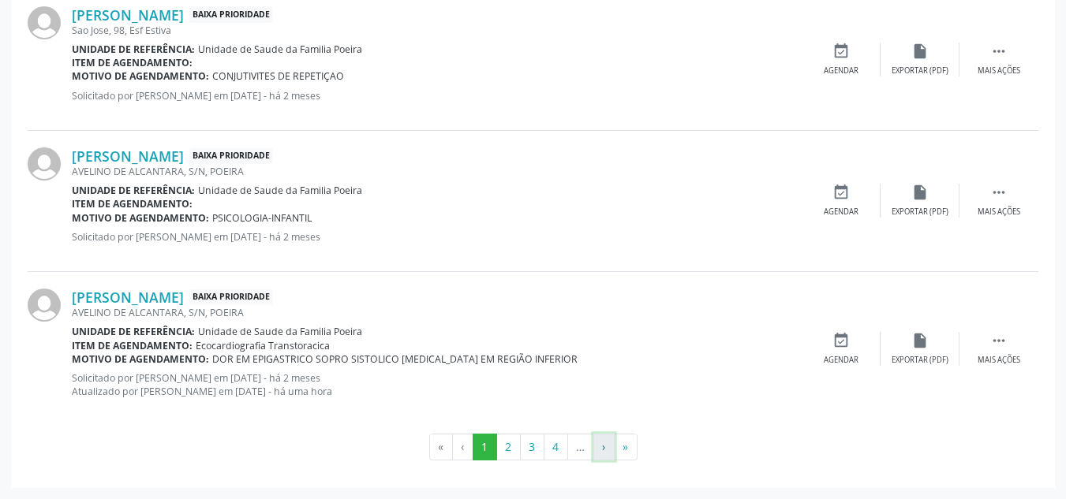
click at [603, 442] on button "›" at bounding box center [603, 447] width 21 height 27
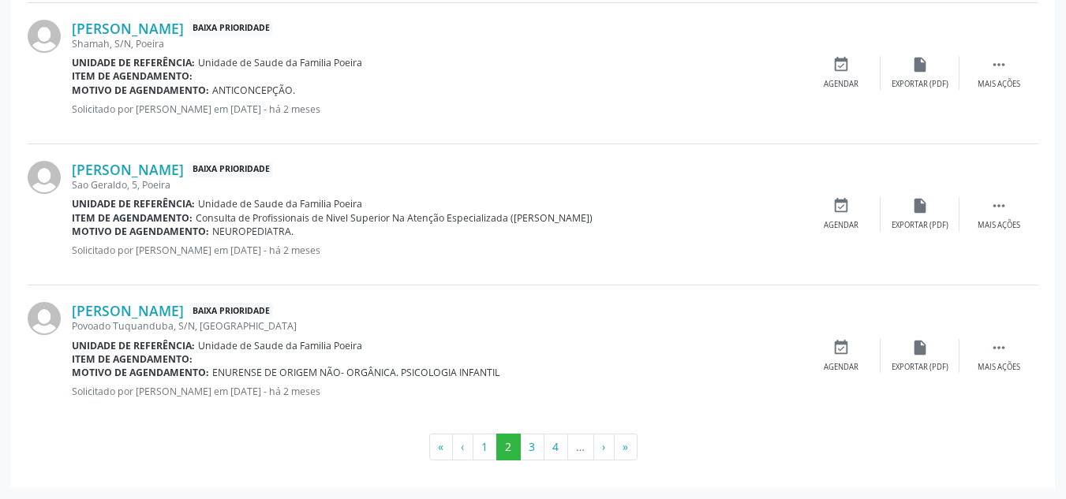
click at [579, 446] on li "…" at bounding box center [581, 447] width 26 height 27
click at [578, 447] on li "…" at bounding box center [581, 447] width 26 height 27
click at [581, 451] on li "…" at bounding box center [581, 447] width 26 height 27
click at [552, 456] on button "4" at bounding box center [556, 447] width 24 height 27
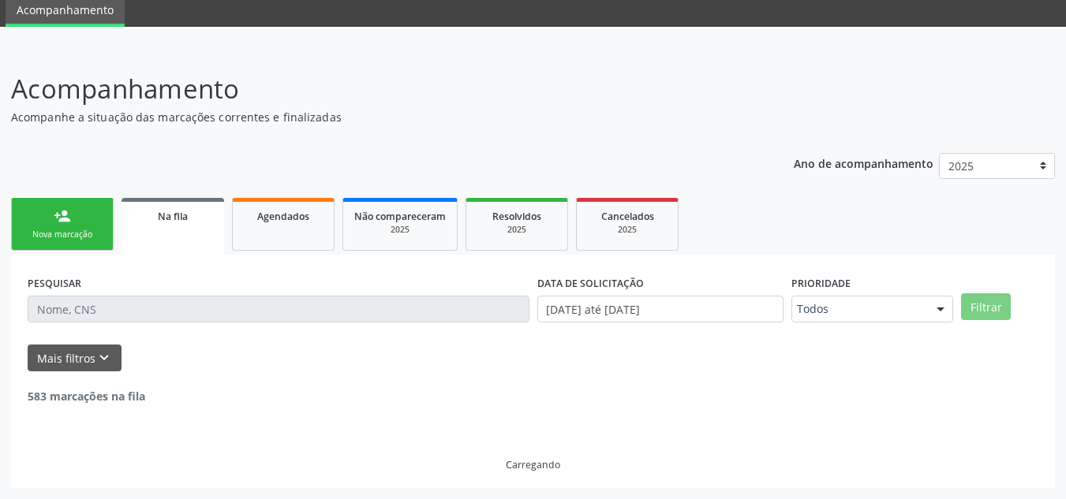
scroll to position [60, 0]
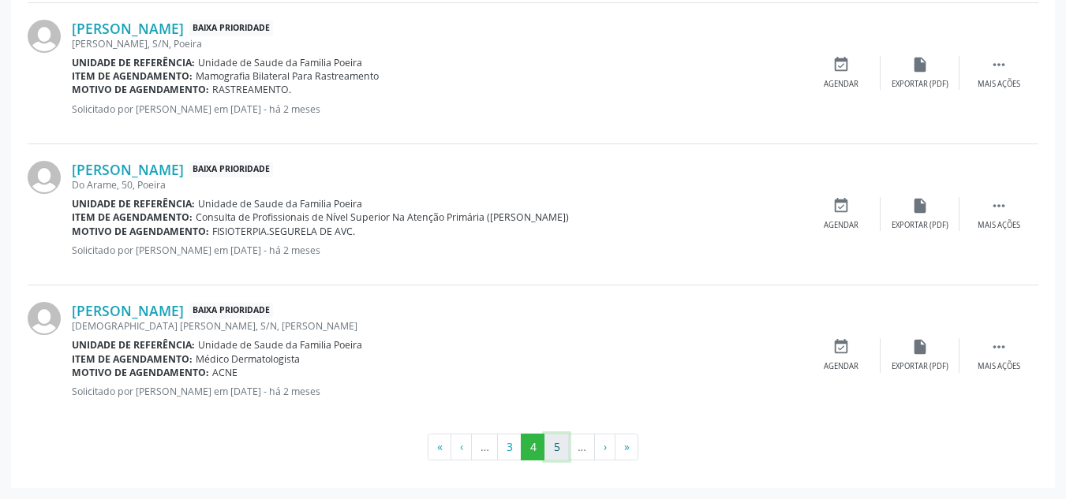
click at [562, 452] on button "5" at bounding box center [556, 447] width 24 height 27
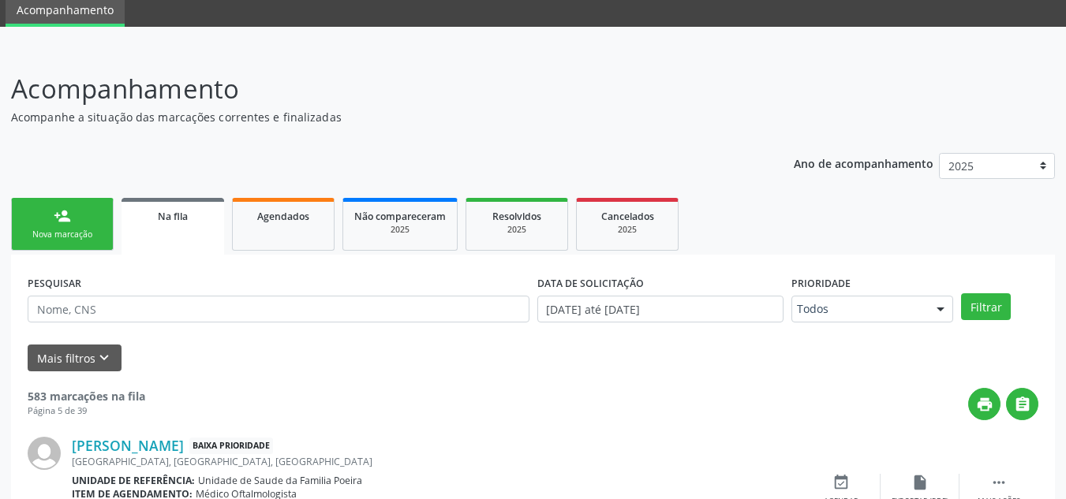
scroll to position [2188, 0]
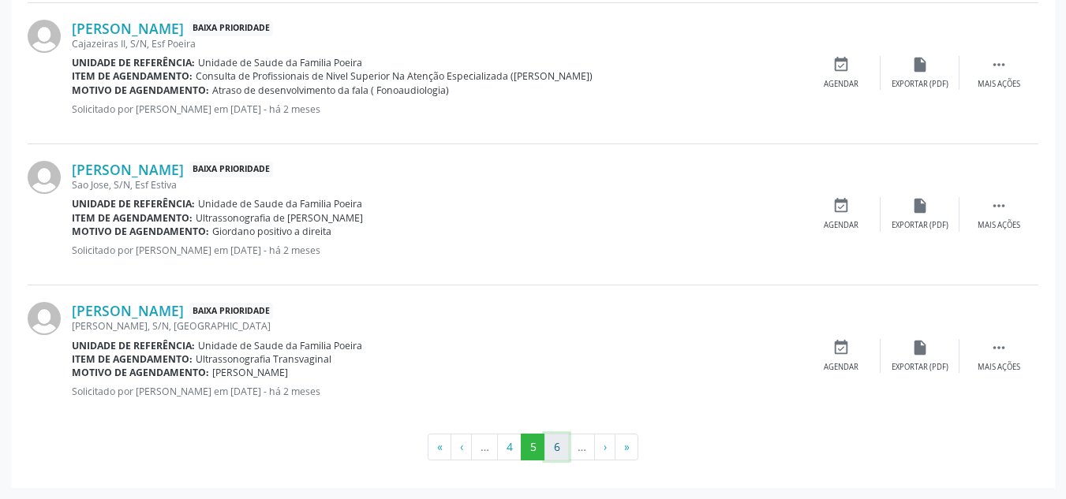
click at [563, 440] on button "6" at bounding box center [556, 447] width 24 height 27
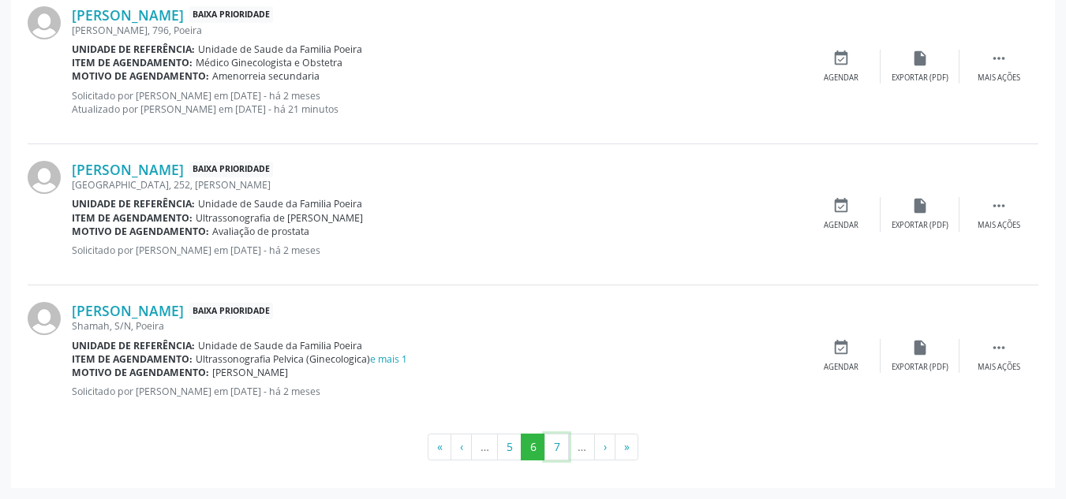
click at [561, 440] on button "7" at bounding box center [556, 447] width 24 height 27
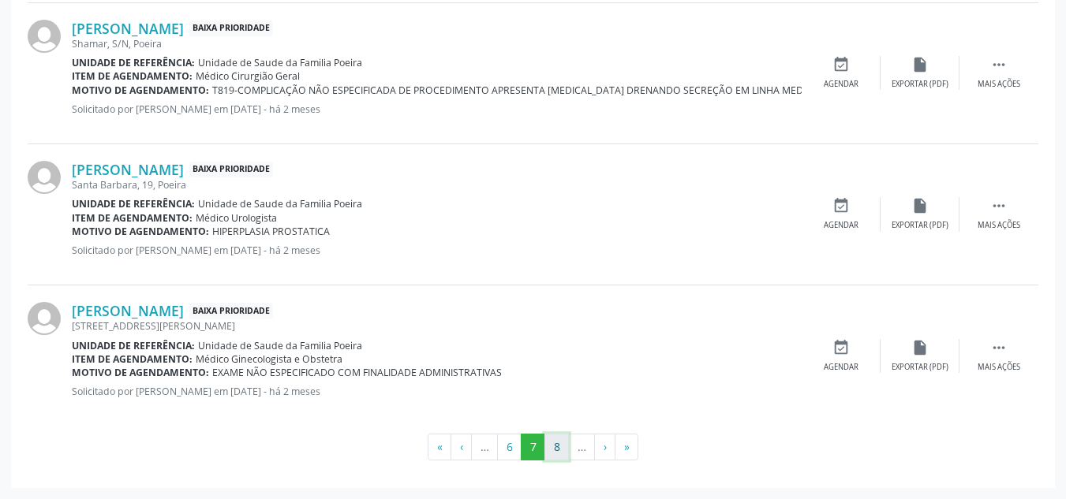
click at [559, 450] on button "8" at bounding box center [556, 447] width 24 height 27
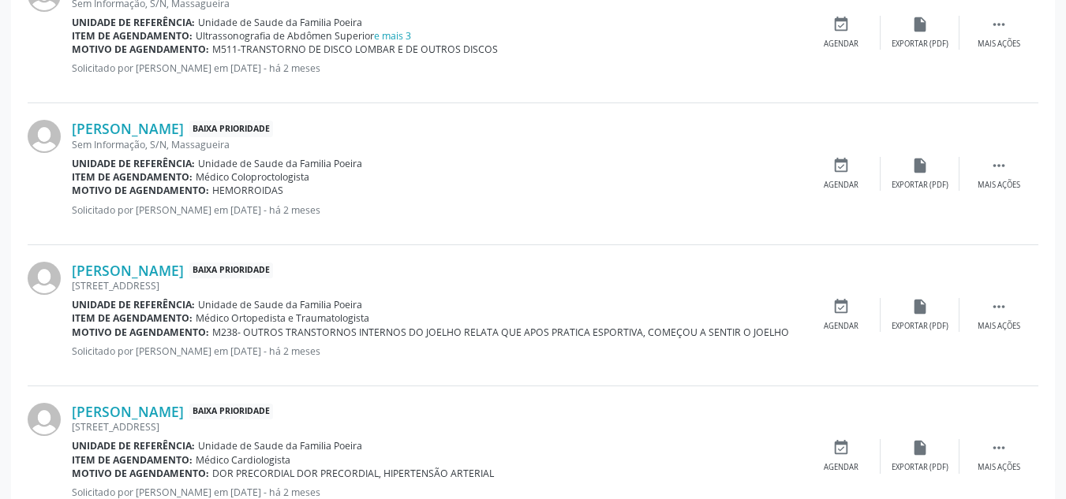
scroll to position [518, 0]
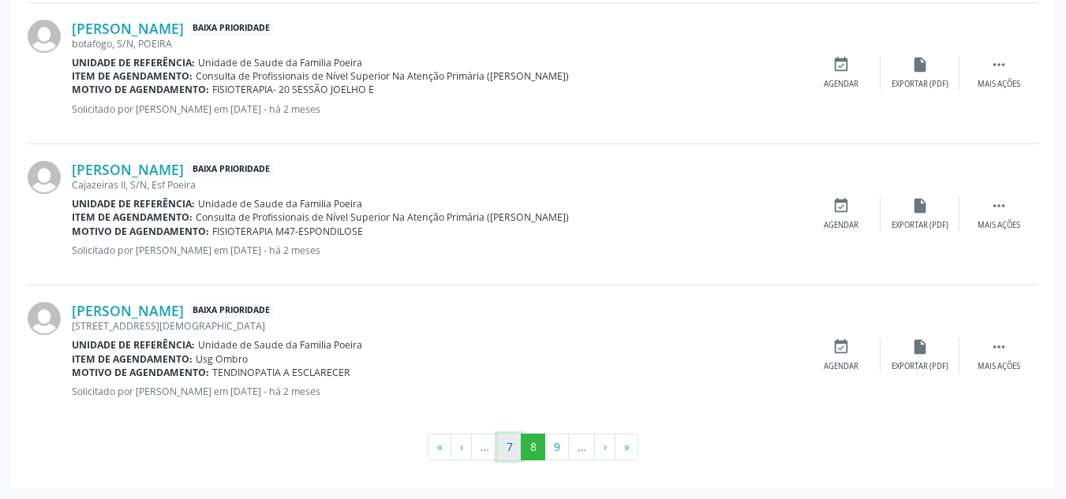
click at [511, 445] on button "7" at bounding box center [509, 447] width 24 height 27
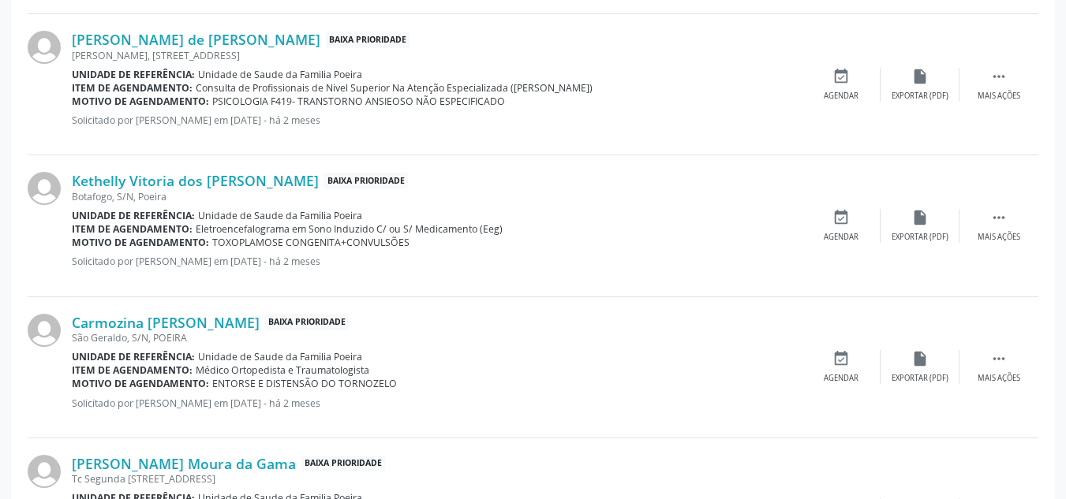
scroll to position [1162, 0]
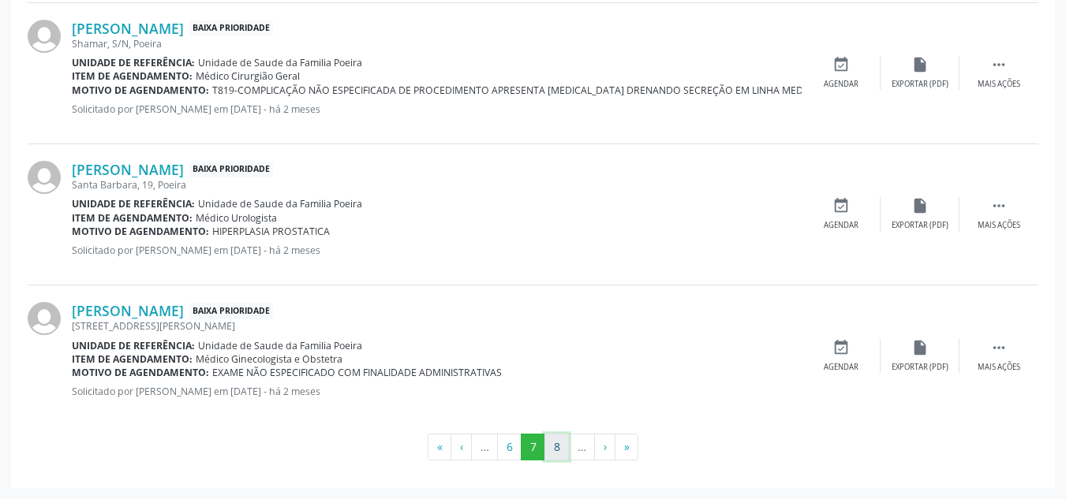
click at [550, 451] on button "8" at bounding box center [556, 447] width 24 height 27
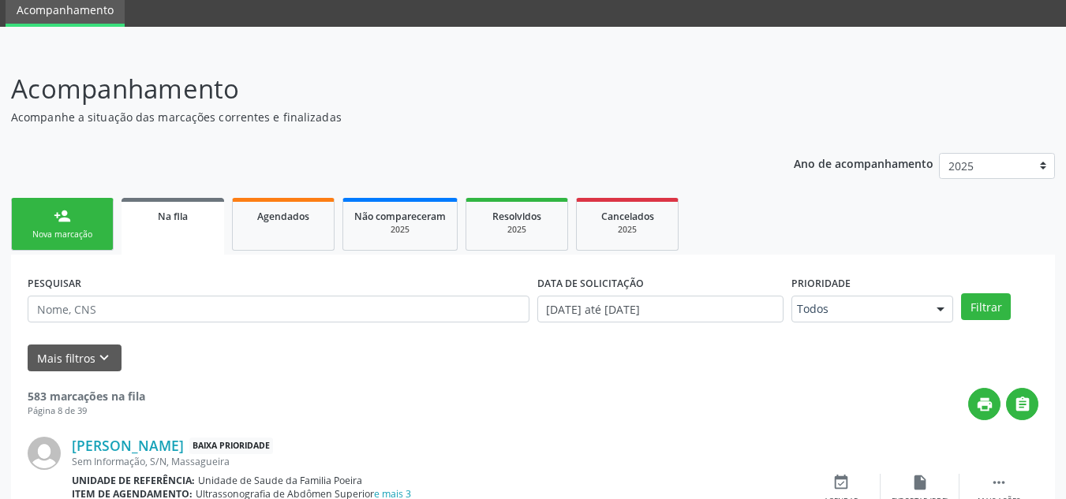
scroll to position [2175, 0]
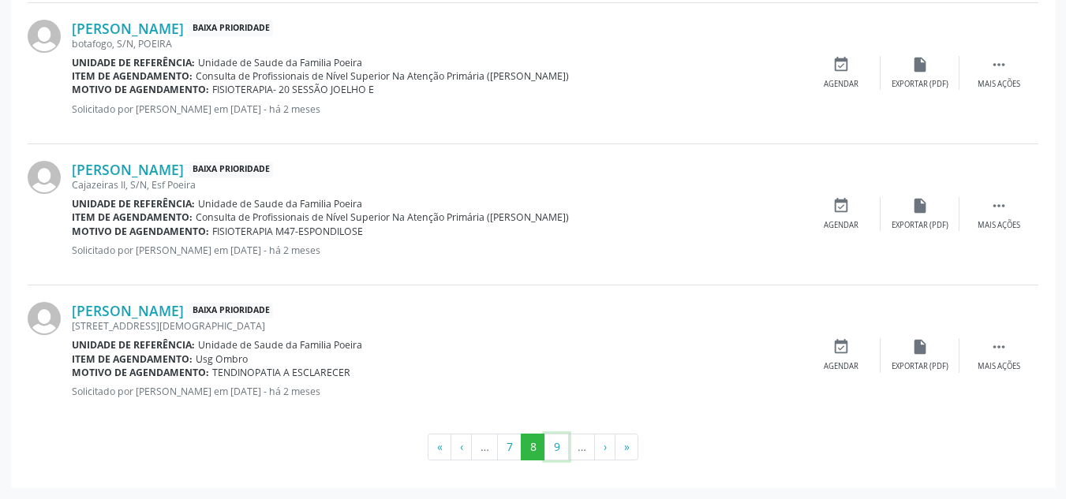
click at [550, 451] on button "9" at bounding box center [556, 447] width 24 height 27
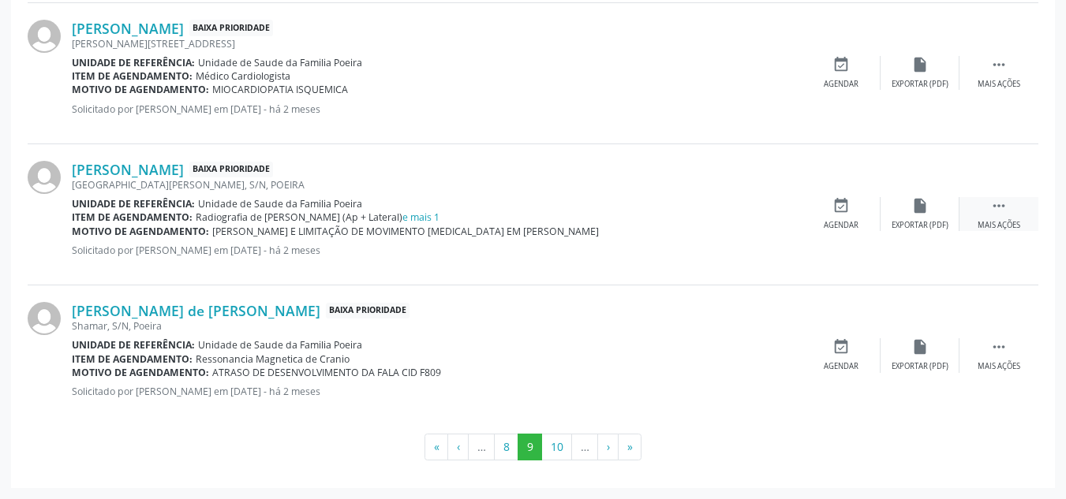
click at [1012, 224] on div "Mais ações" at bounding box center [999, 225] width 43 height 11
click at [933, 227] on div "edit Editar" at bounding box center [920, 214] width 79 height 34
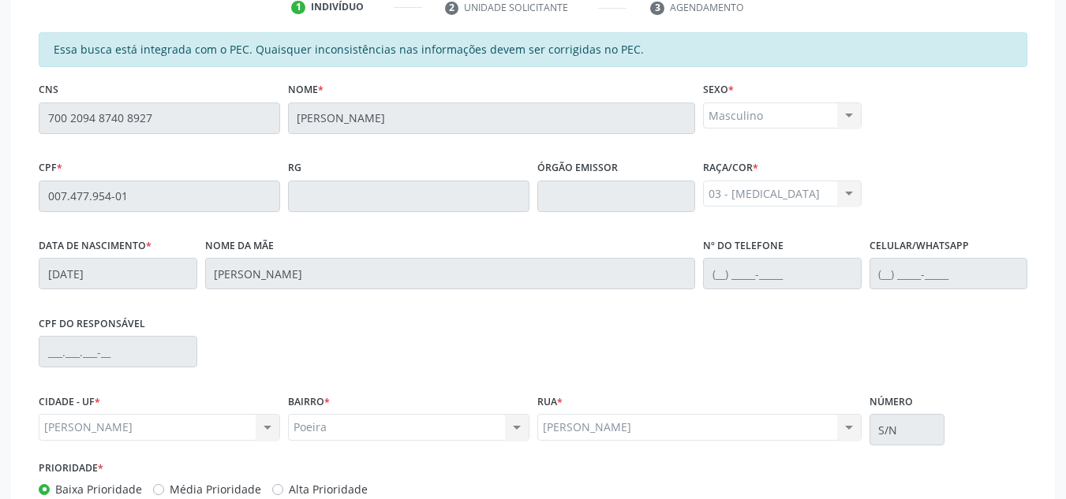
scroll to position [445, 0]
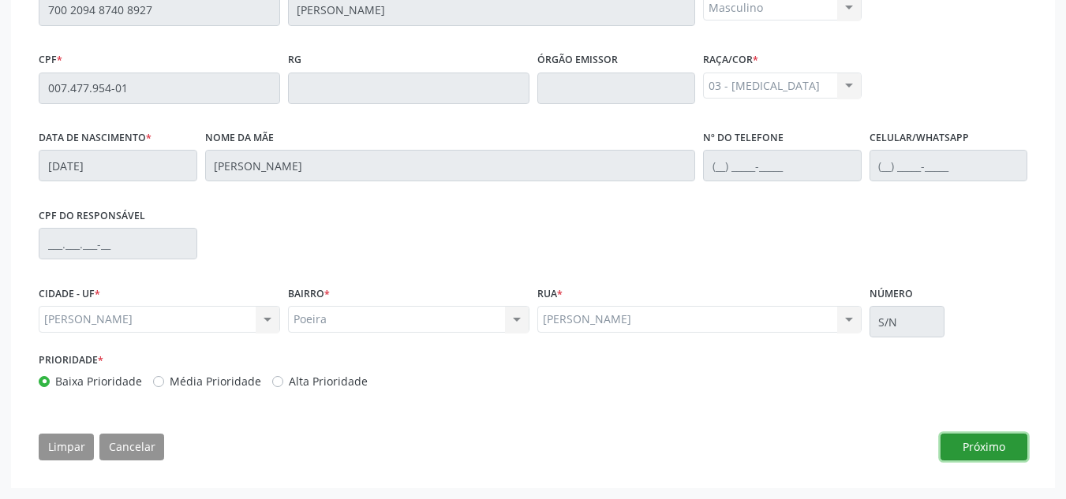
click at [978, 446] on button "Próximo" at bounding box center [984, 447] width 87 height 27
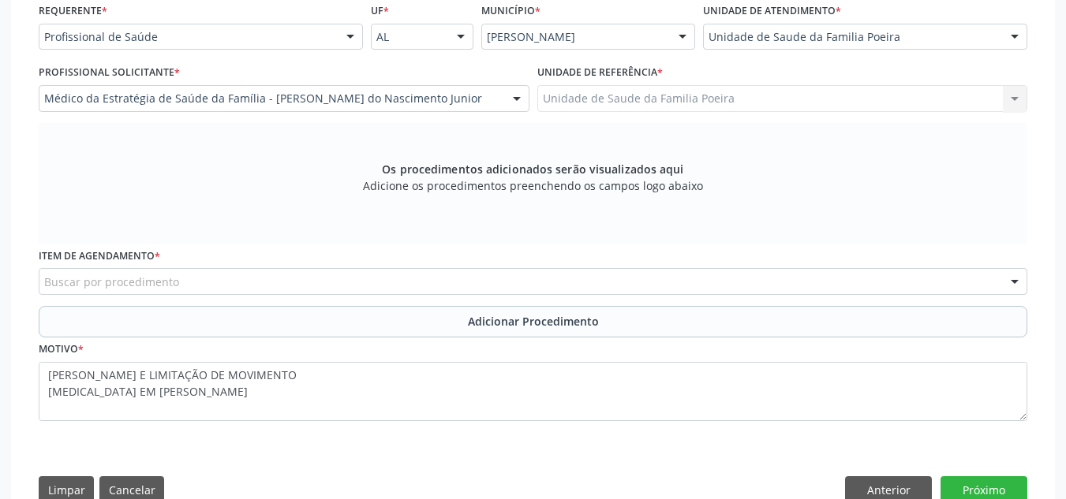
scroll to position [334, 0]
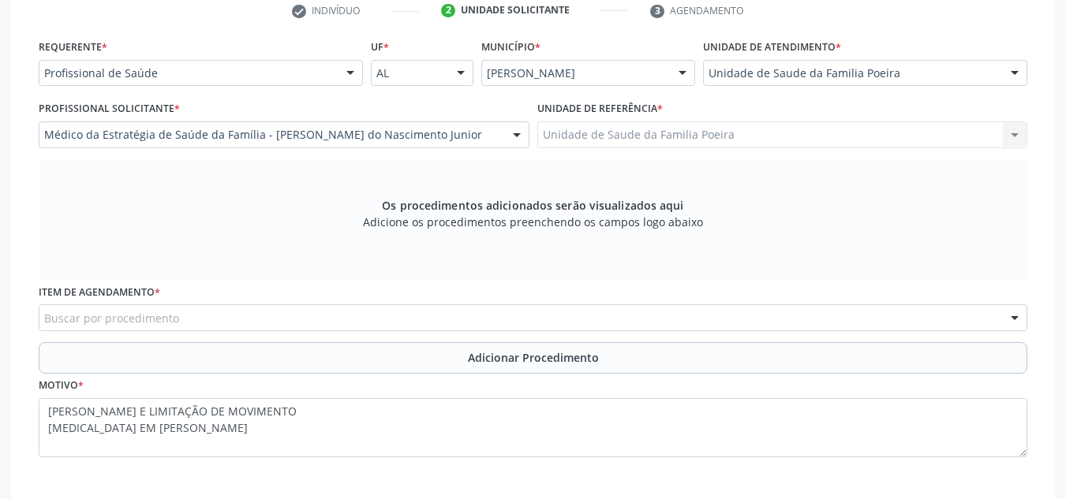
click at [241, 304] on div "Item de agendamento * Buscar por procedimento 0304070076 - .Quimioterapia de Le…" at bounding box center [533, 306] width 989 height 50
click at [244, 309] on div "Buscar por procedimento" at bounding box center [533, 318] width 989 height 27
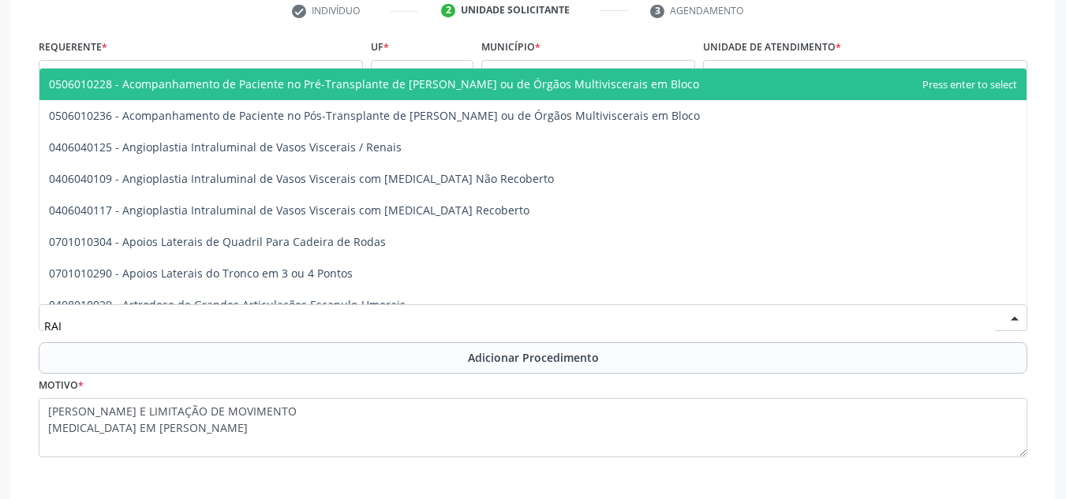
type input "RAIO"
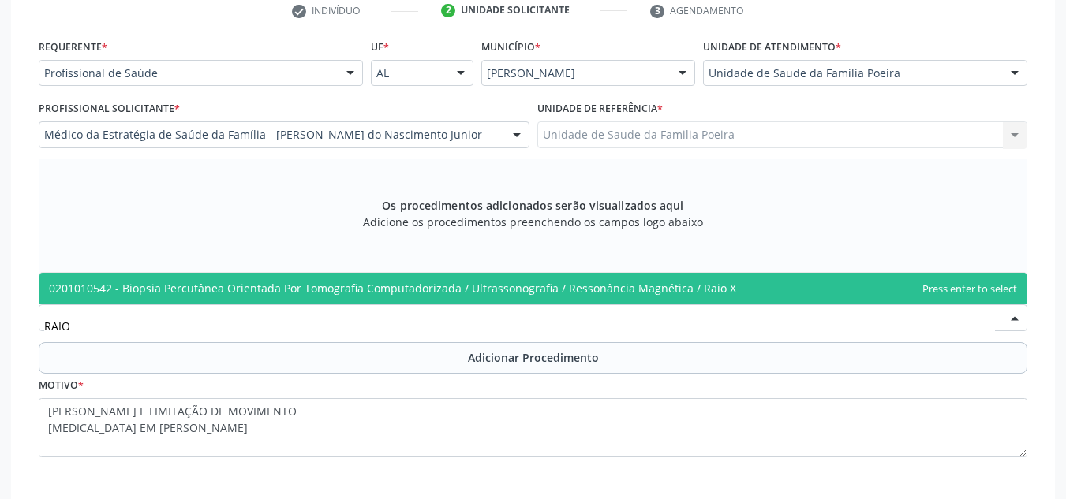
click at [279, 299] on span "0201010542 - Biopsia Percutânea Orientada Por Tomografia Computadorizada / Ultr…" at bounding box center [532, 289] width 987 height 32
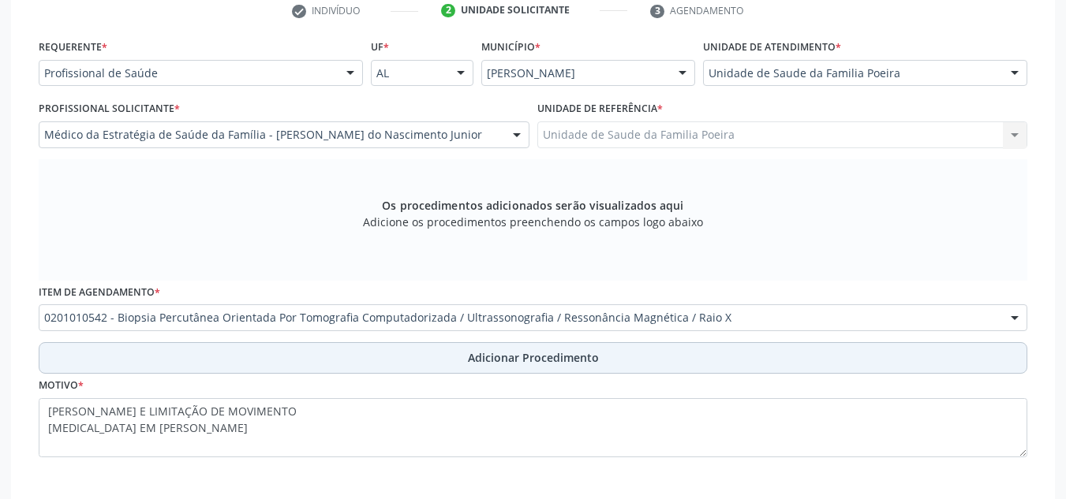
click at [431, 349] on button "Adicionar Procedimento" at bounding box center [533, 358] width 989 height 32
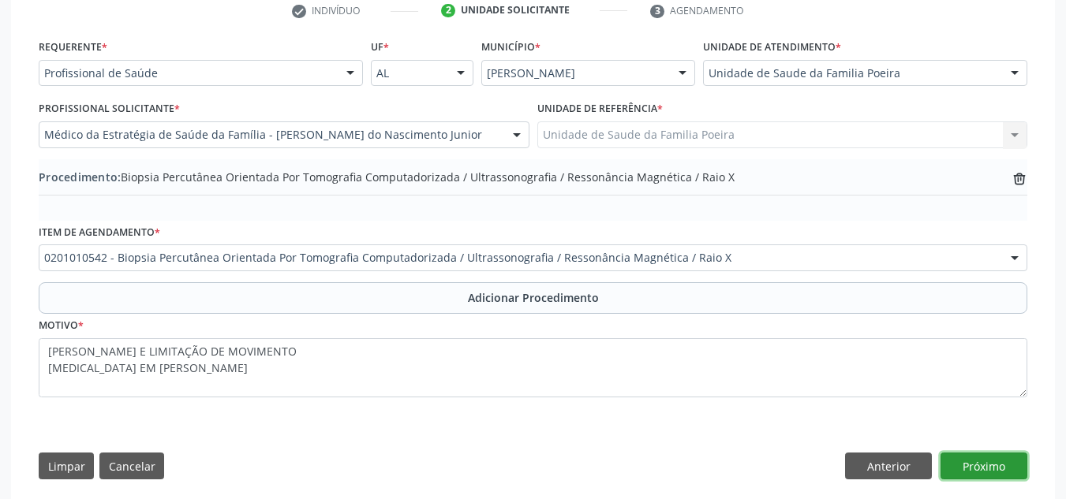
click at [1008, 469] on button "Próximo" at bounding box center [984, 466] width 87 height 27
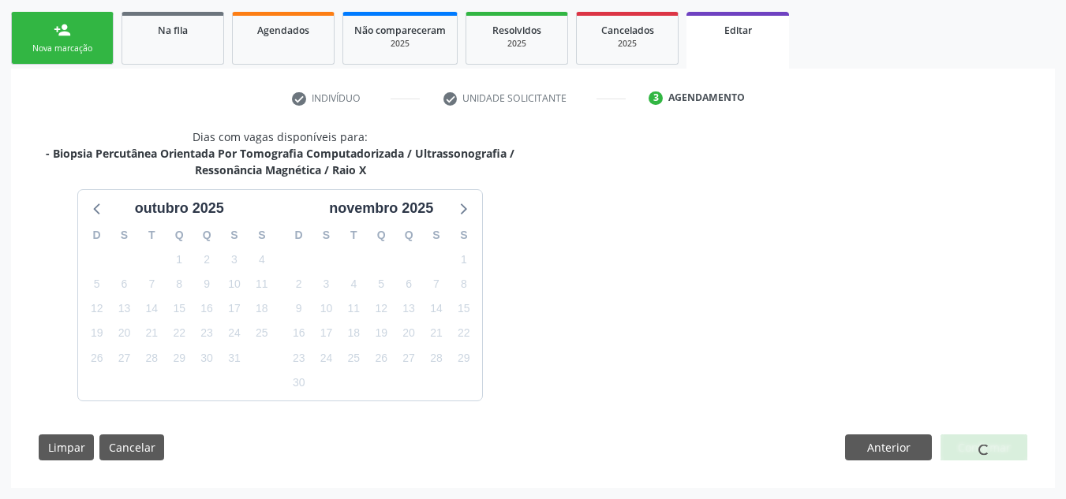
scroll to position [293, 0]
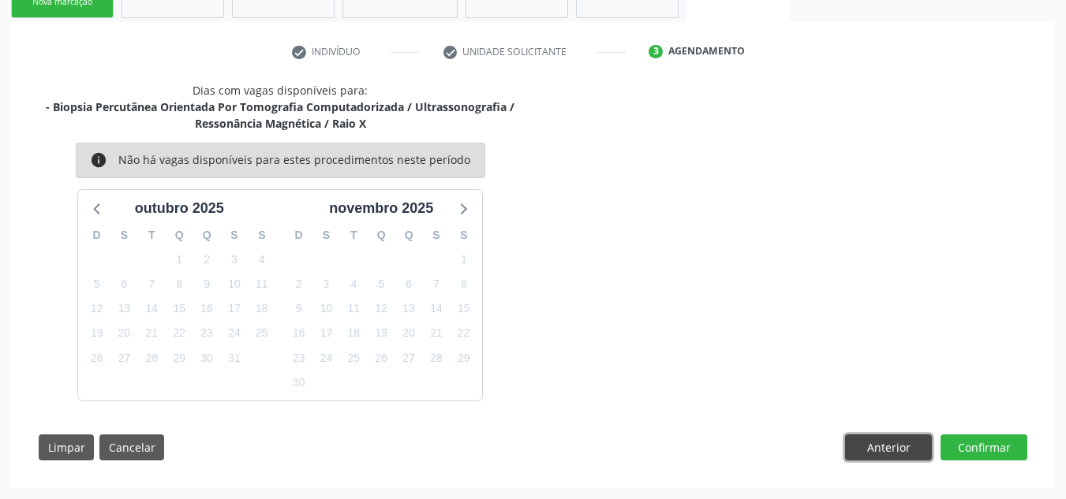
click at [896, 450] on button "Anterior" at bounding box center [888, 448] width 87 height 27
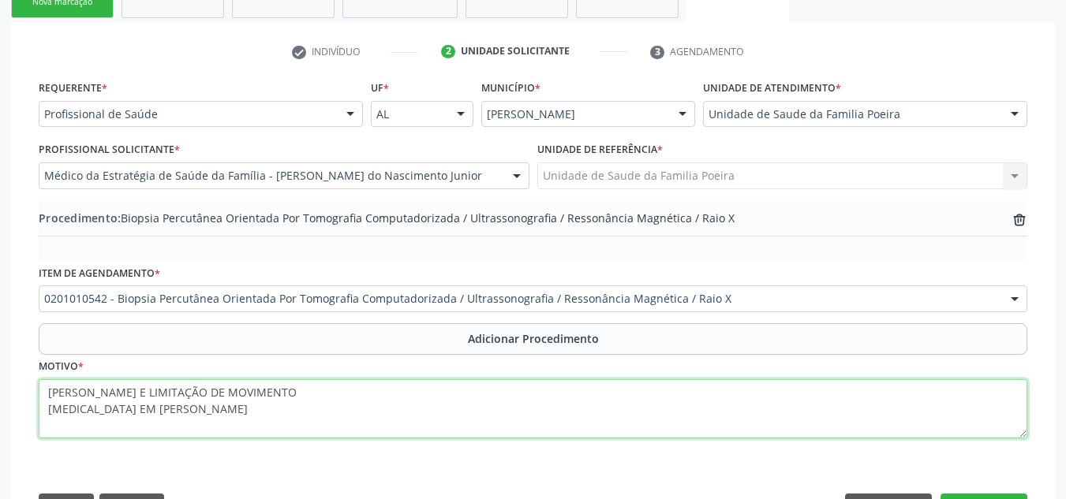
drag, startPoint x: 195, startPoint y: 427, endPoint x: 47, endPoint y: 389, distance: 152.3
click at [41, 389] on textarea "[PERSON_NAME] E LIMITAÇÃO DE MOVIMENTO [MEDICAL_DATA] EM [PERSON_NAME]" at bounding box center [533, 410] width 989 height 60
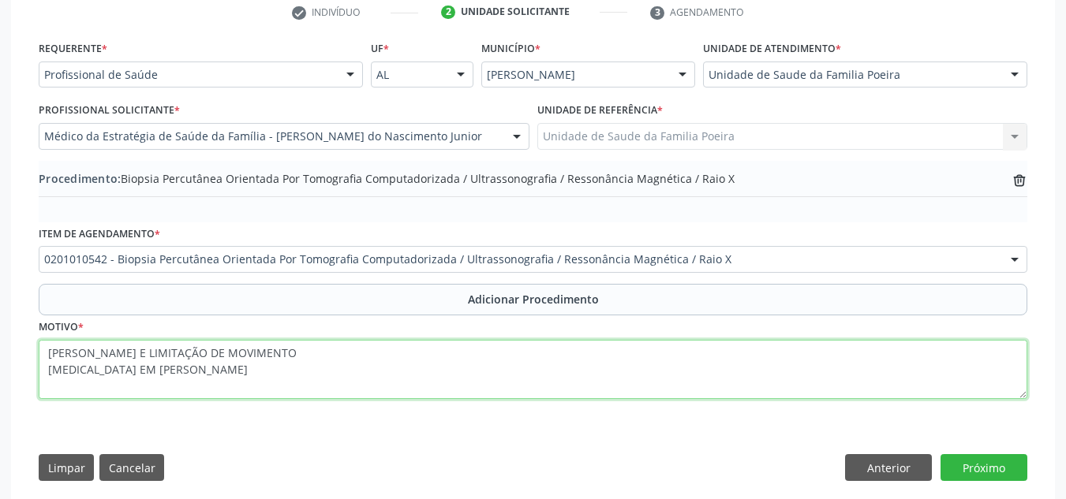
scroll to position [353, 0]
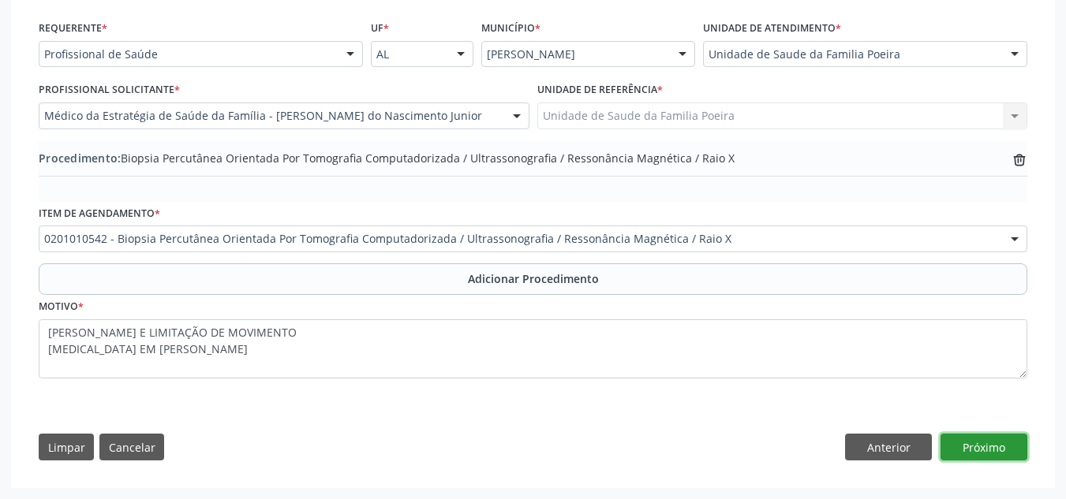
click at [990, 437] on button "Próximo" at bounding box center [984, 447] width 87 height 27
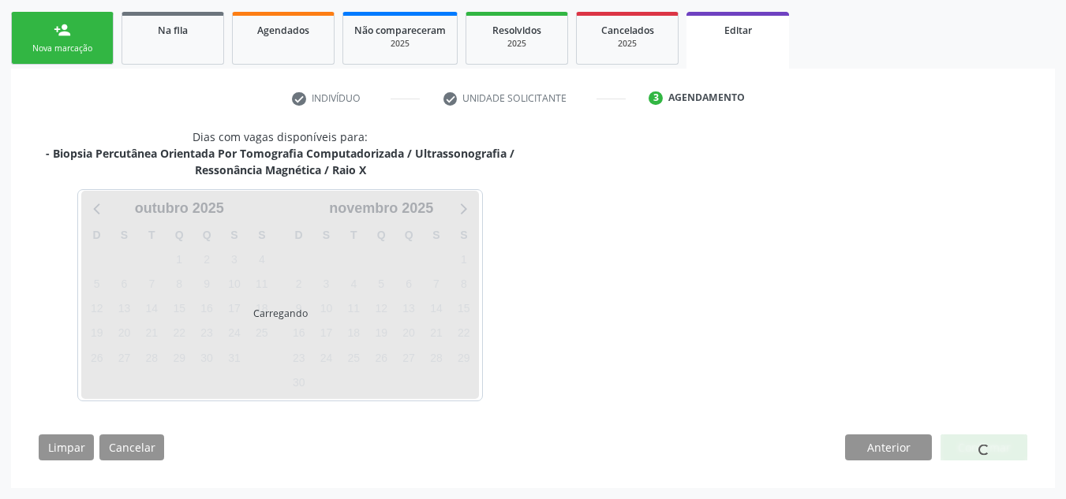
scroll to position [293, 0]
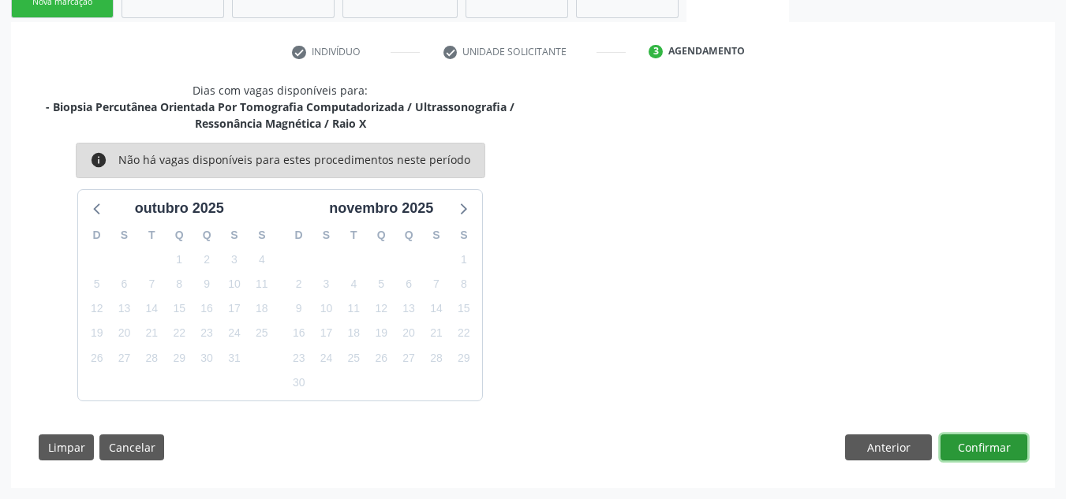
click at [992, 446] on button "Confirmar" at bounding box center [984, 448] width 87 height 27
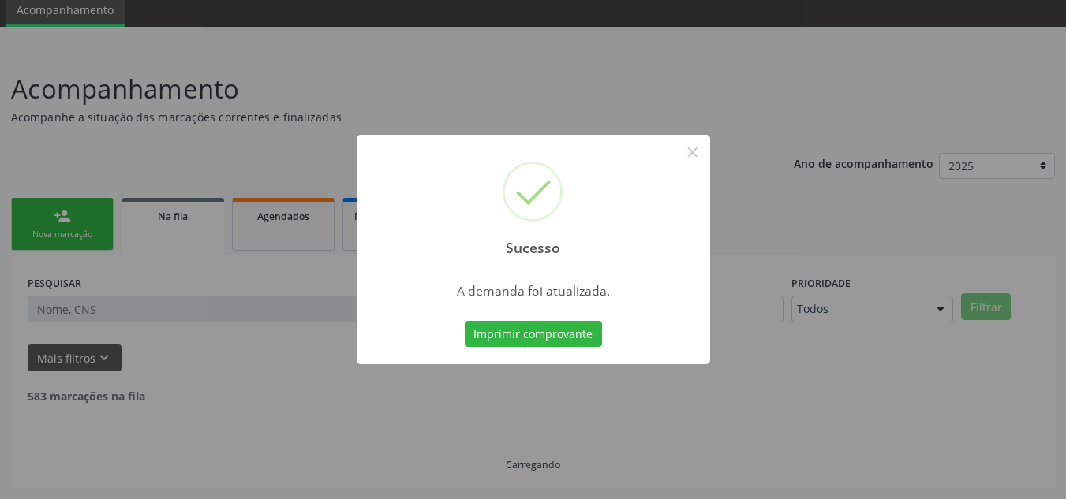
scroll to position [43, 0]
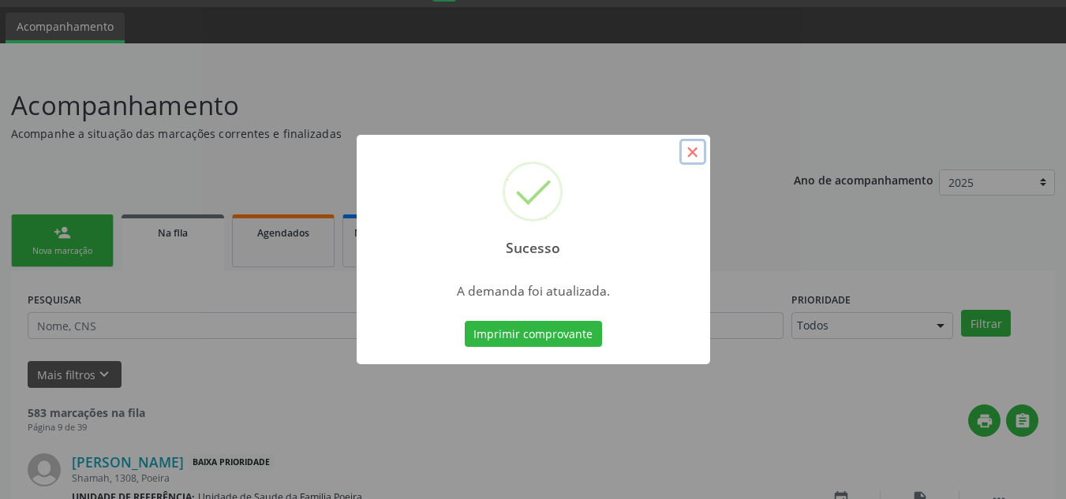
click at [693, 149] on button "×" at bounding box center [692, 152] width 27 height 27
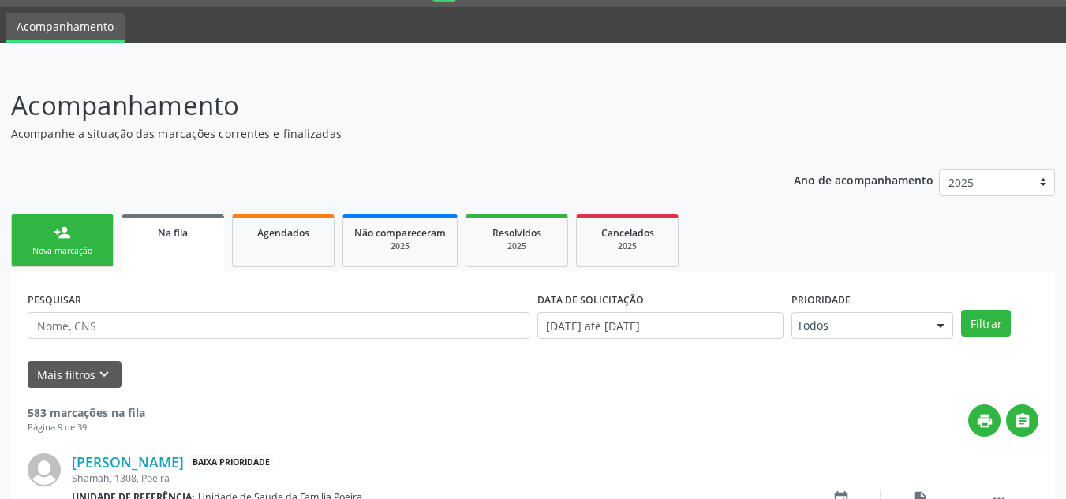
click at [71, 239] on link "person_add Nova marcação" at bounding box center [62, 241] width 103 height 53
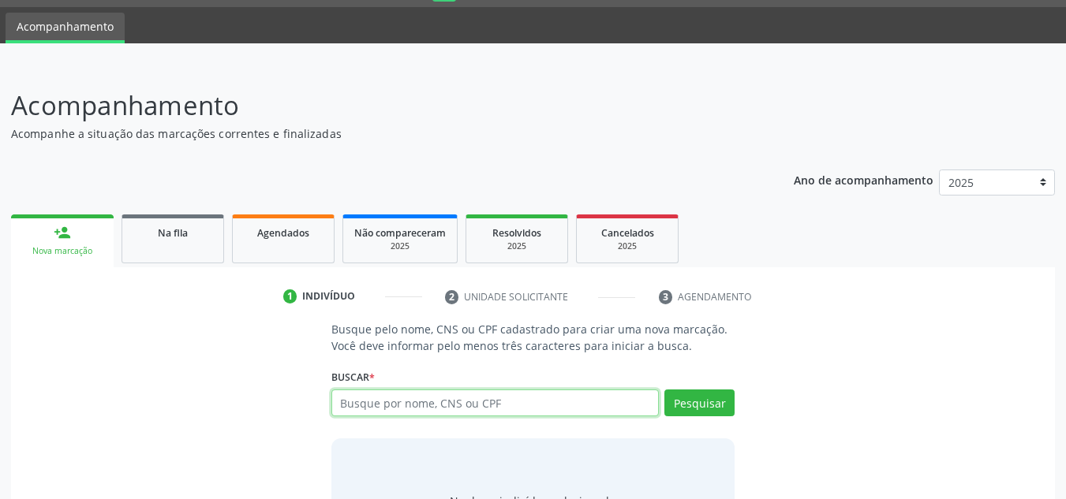
click at [369, 401] on input "text" at bounding box center [495, 403] width 328 height 27
type input "700209487408927"
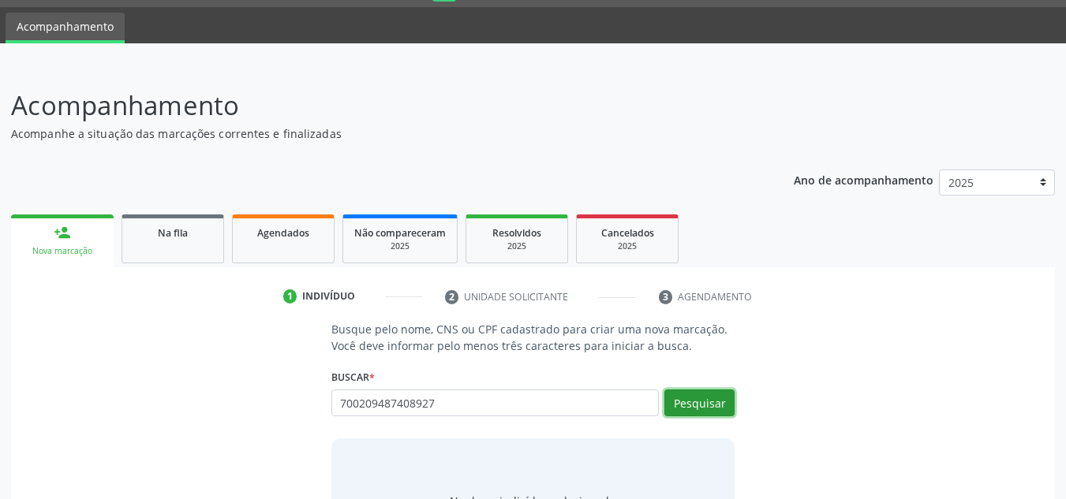
click at [693, 405] on button "Pesquisar" at bounding box center [699, 403] width 70 height 27
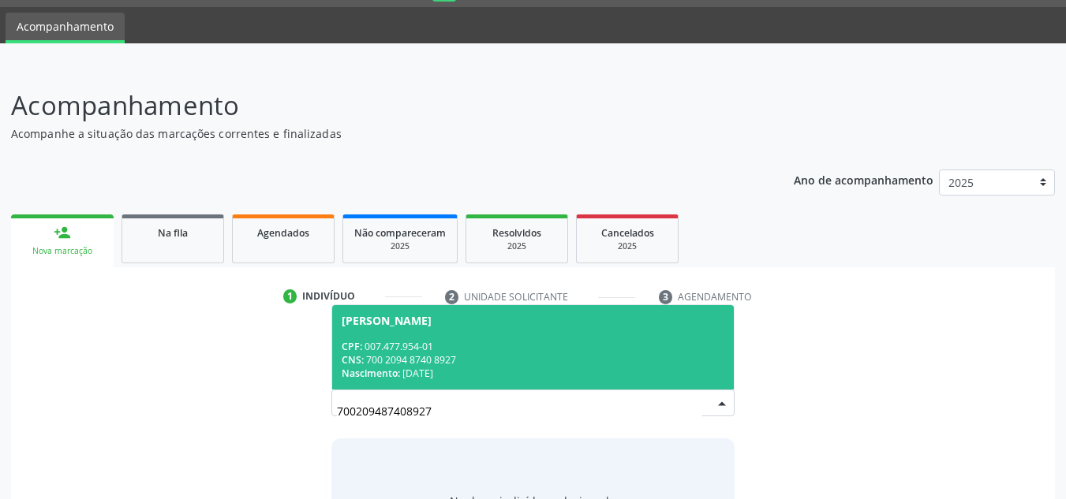
click at [492, 355] on div "CNS: 700 2094 8740 8927" at bounding box center [533, 359] width 383 height 13
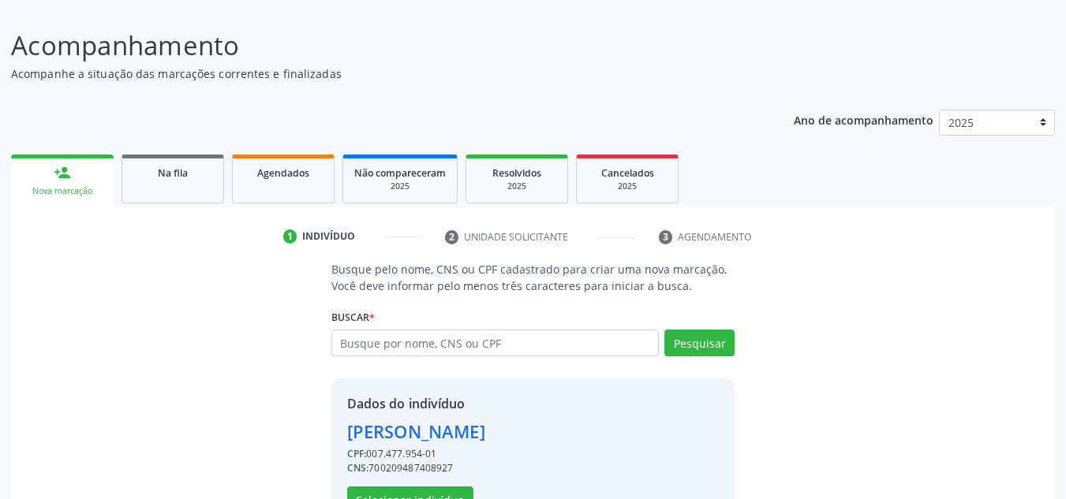
scroll to position [155, 0]
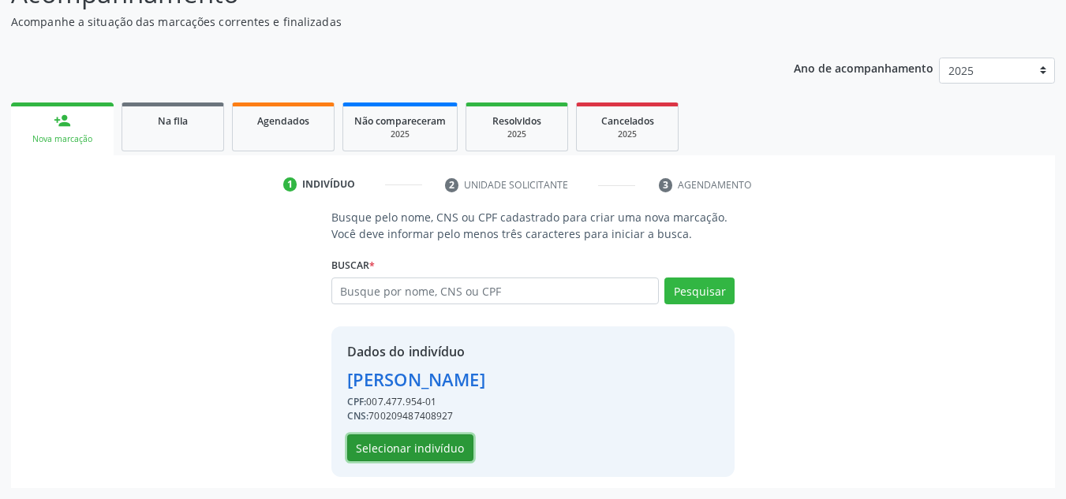
click at [394, 444] on button "Selecionar indivíduo" at bounding box center [410, 448] width 126 height 27
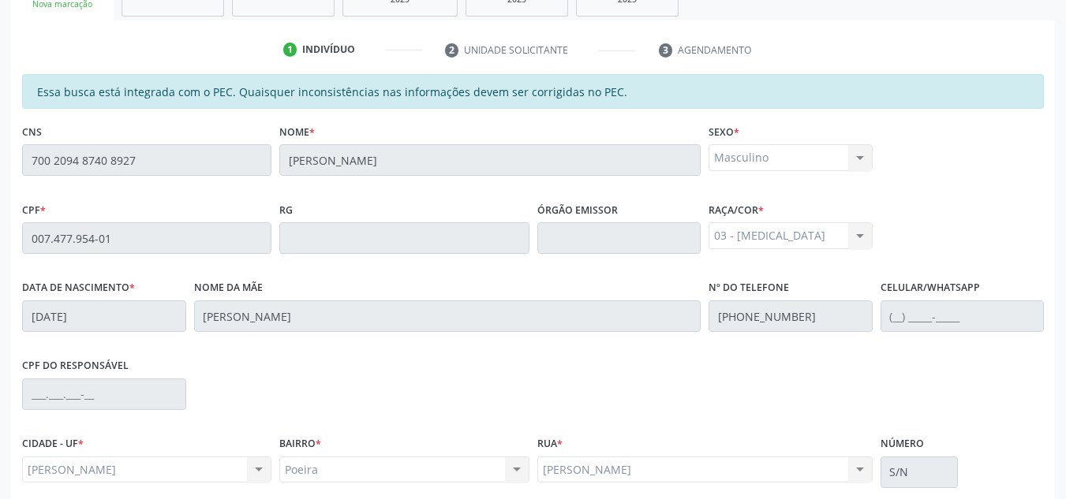
scroll to position [424, 0]
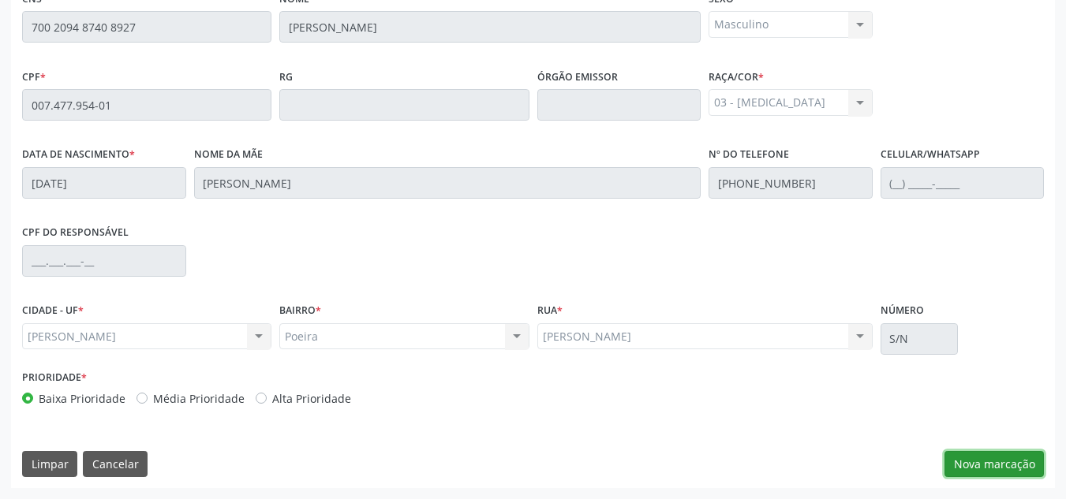
click at [984, 457] on button "Nova marcação" at bounding box center [993, 464] width 99 height 27
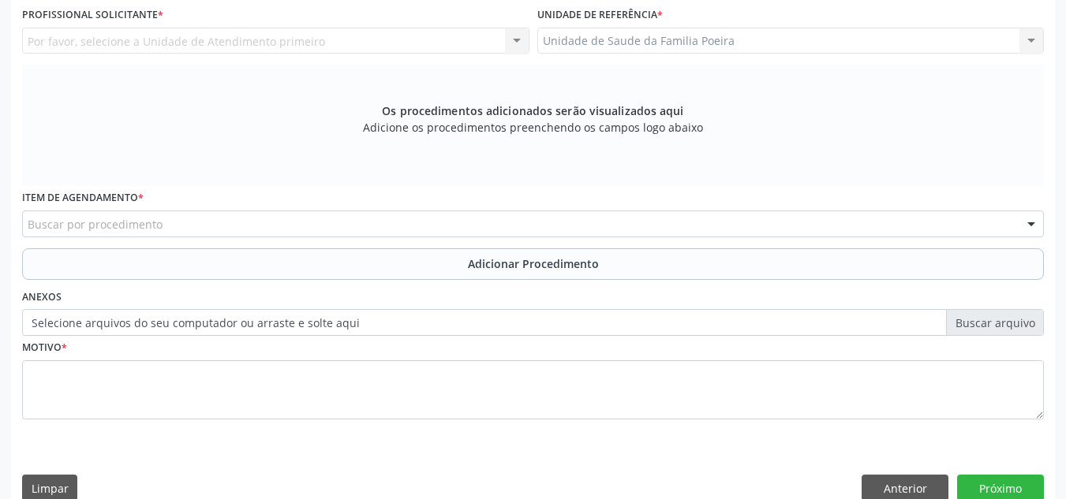
scroll to position [345, 0]
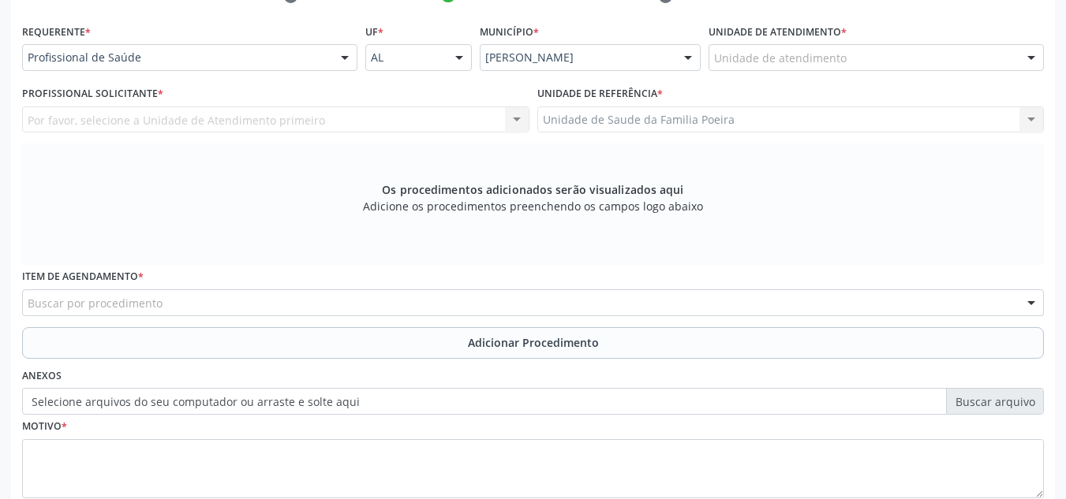
click at [855, 53] on div "Unidade de atendimento" at bounding box center [876, 57] width 335 height 27
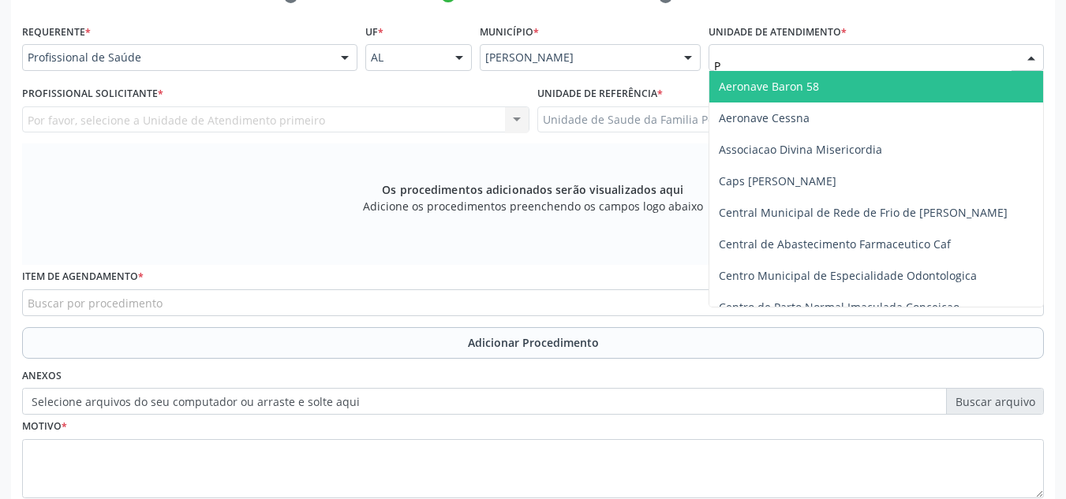
type input "PO"
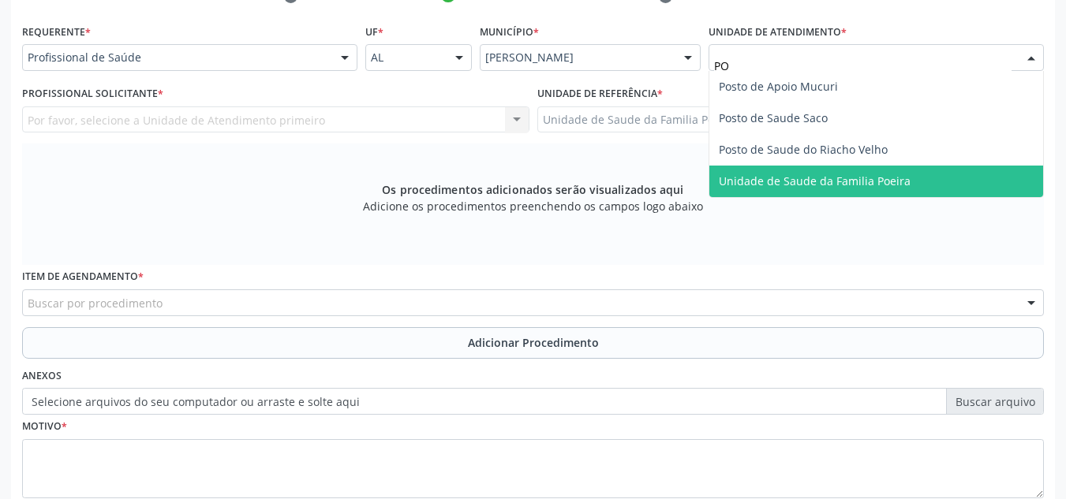
click at [877, 180] on span "Unidade de Saude da Familia Poeira" at bounding box center [815, 181] width 192 height 15
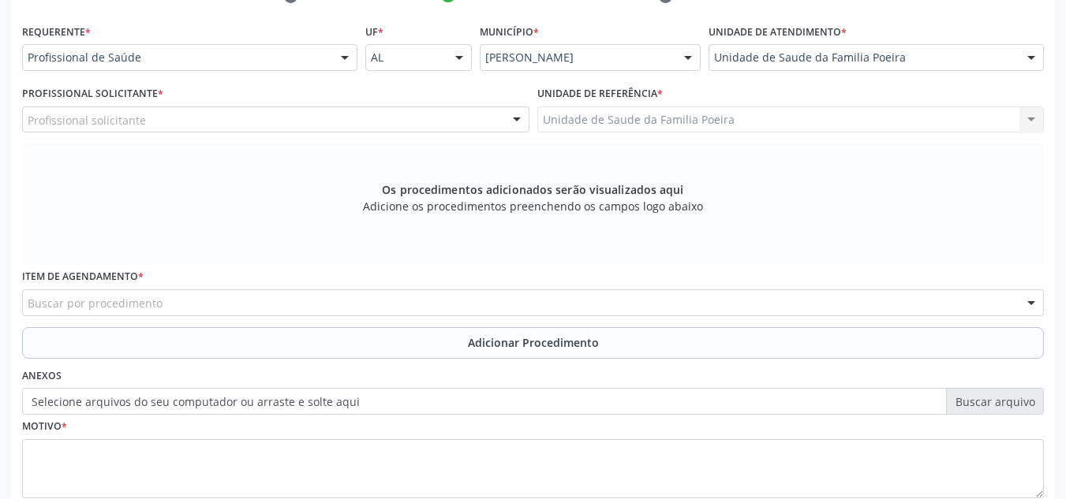
click at [180, 124] on div "Profissional solicitante" at bounding box center [275, 120] width 507 height 27
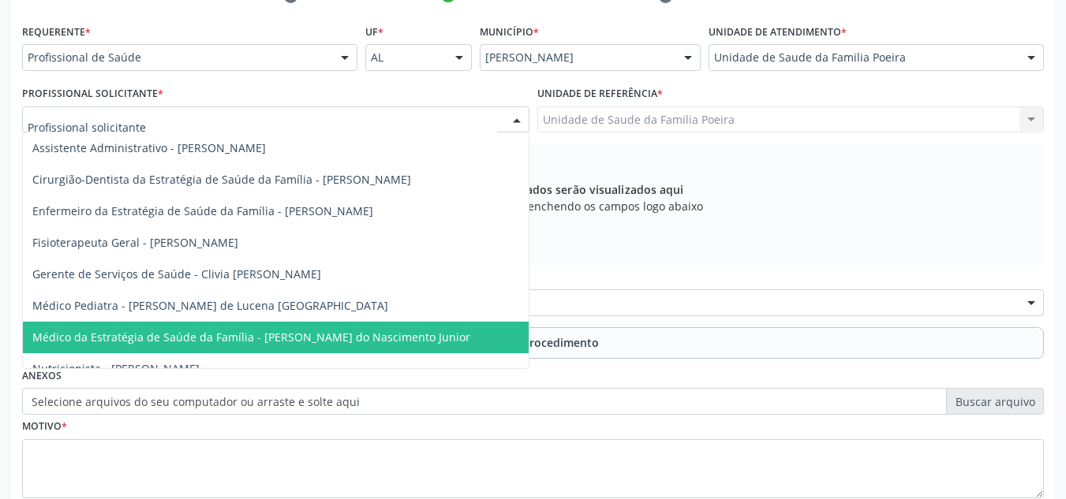
click at [230, 340] on span "Médico da Estratégia de Saúde da Família - [PERSON_NAME] do Nascimento Junior" at bounding box center [251, 337] width 438 height 15
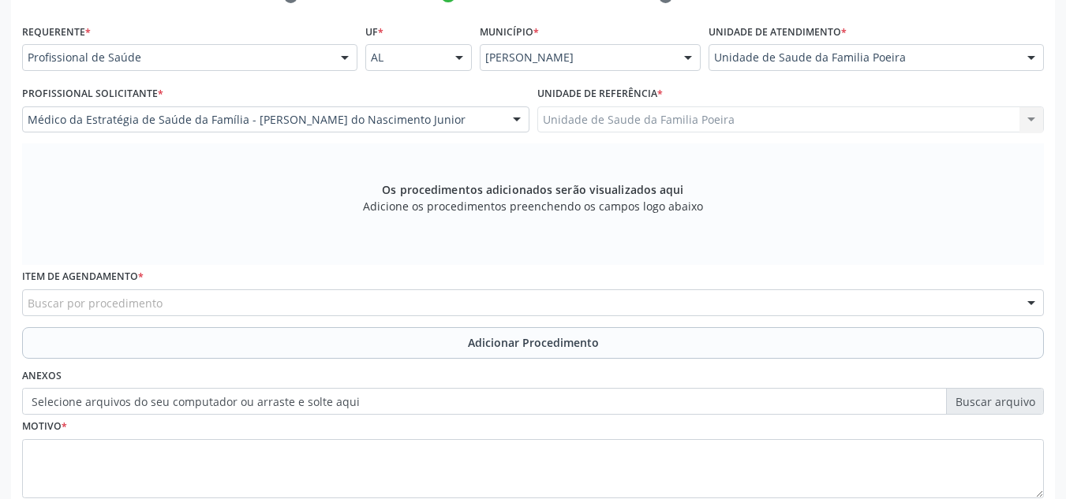
click at [203, 304] on div "Buscar por procedimento" at bounding box center [533, 303] width 1022 height 27
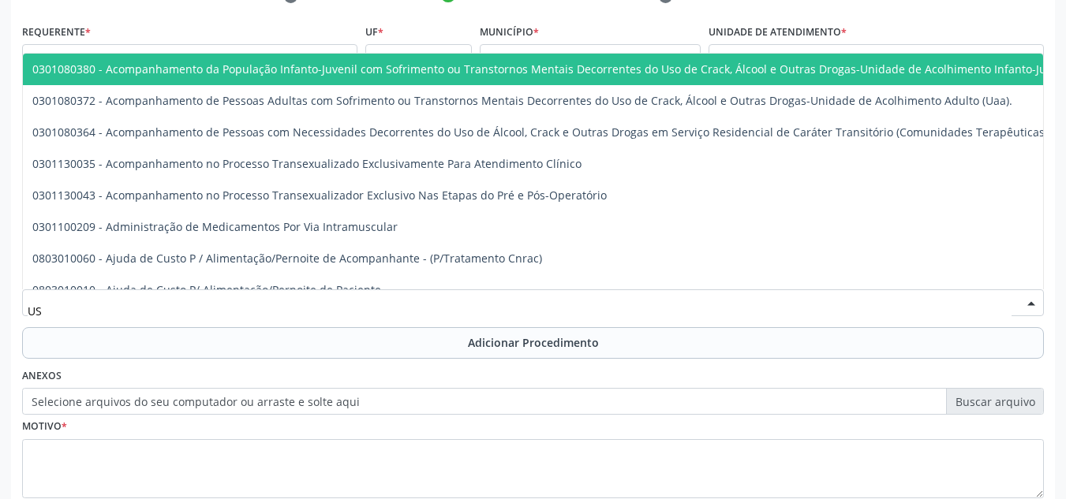
type input "USG"
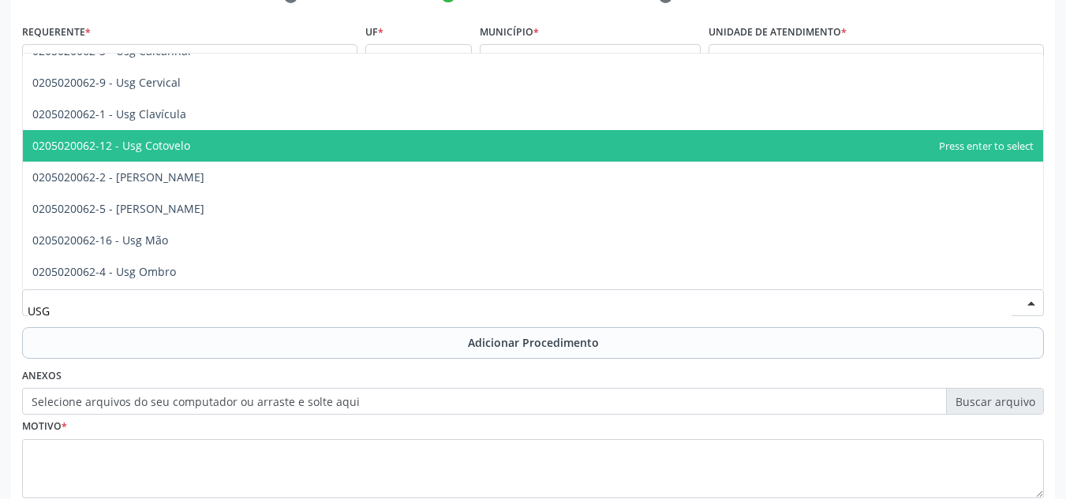
scroll to position [158, 0]
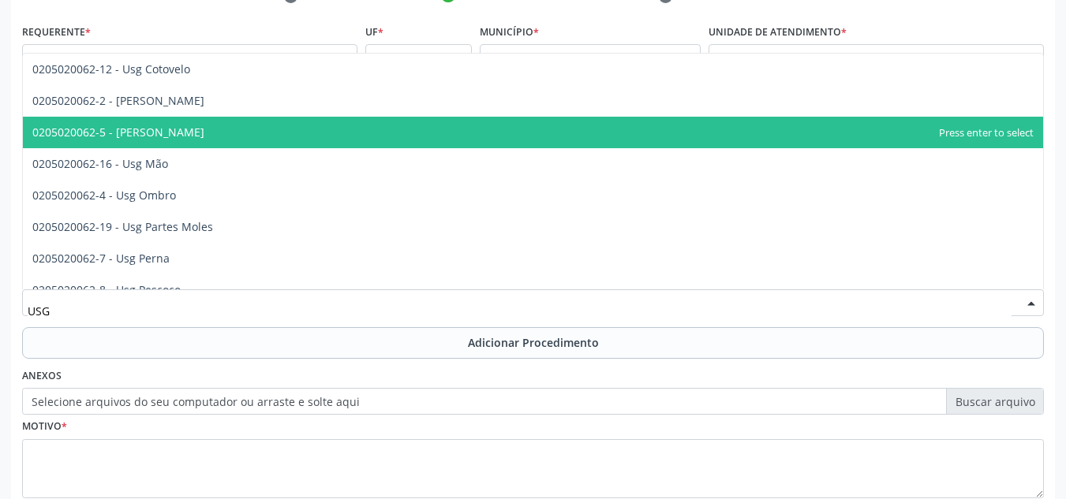
click at [179, 143] on span "0205020062-5 - [PERSON_NAME]" at bounding box center [533, 133] width 1020 height 32
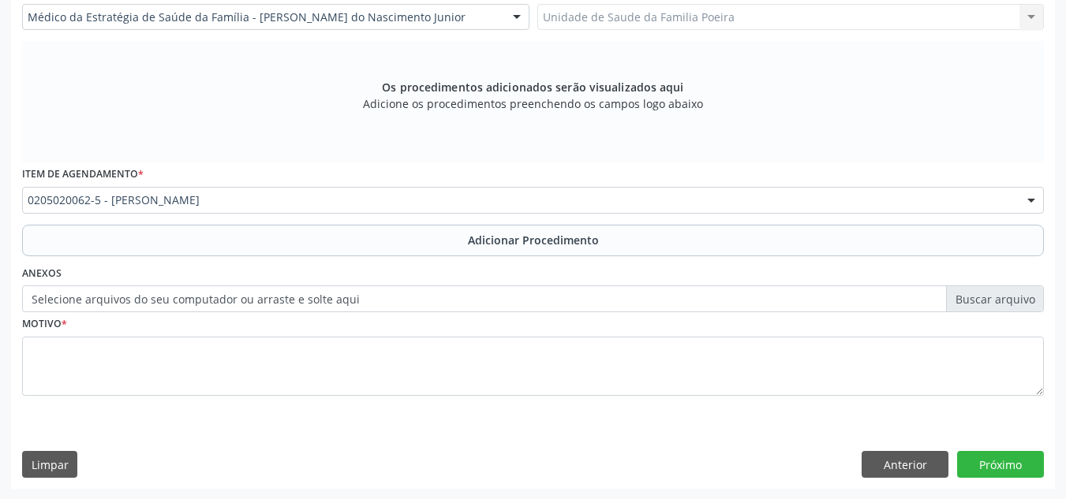
scroll to position [448, 0]
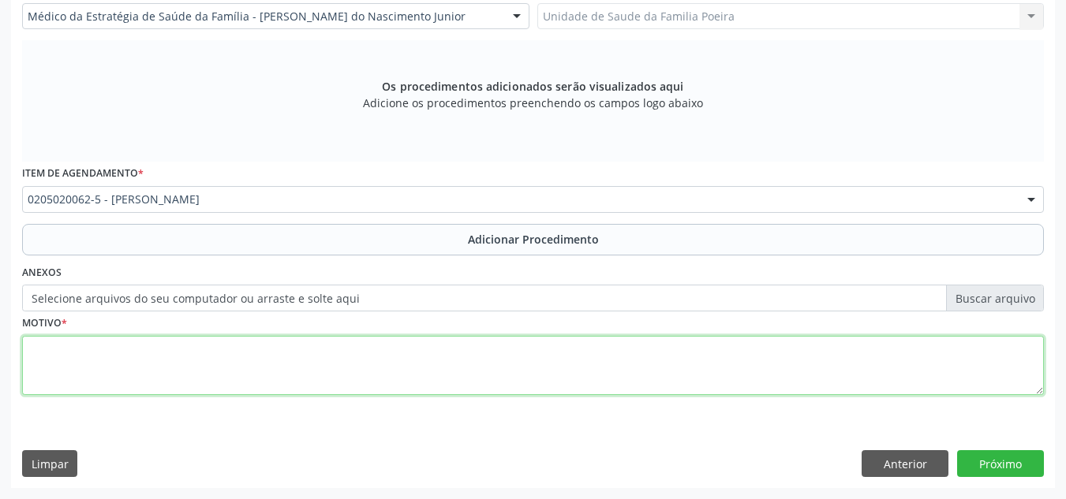
paste textarea "[PERSON_NAME] E LIMITAÇÃO DE MOVIMENTO [MEDICAL_DATA] EM [PERSON_NAME]"
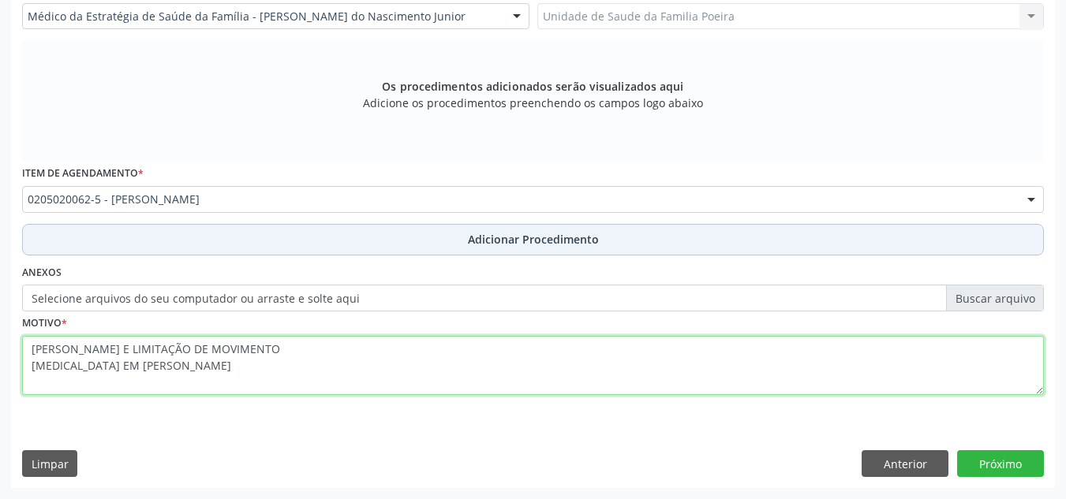
type textarea "[PERSON_NAME] E LIMITAÇÃO DE MOVIMENTO [MEDICAL_DATA] EM [PERSON_NAME]"
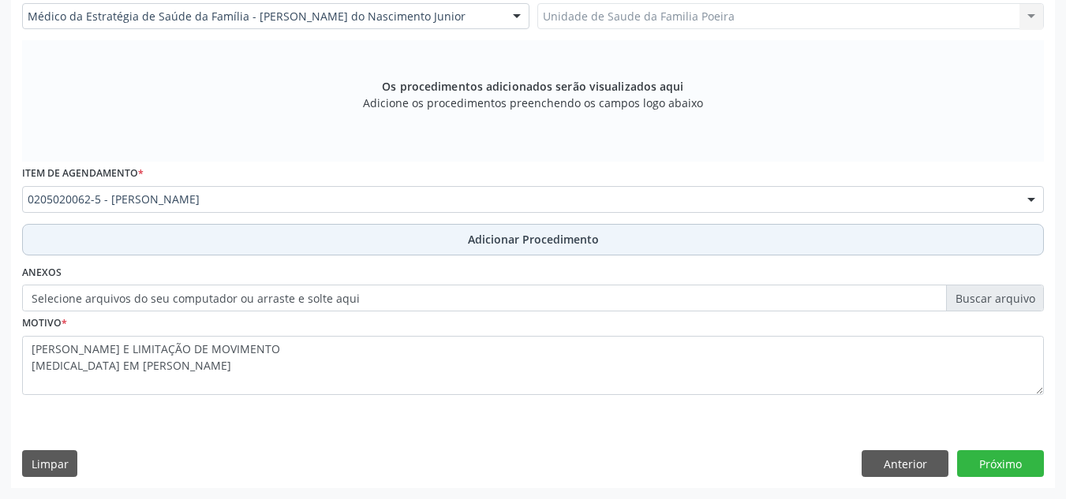
click at [413, 234] on button "Adicionar Procedimento" at bounding box center [533, 240] width 1022 height 32
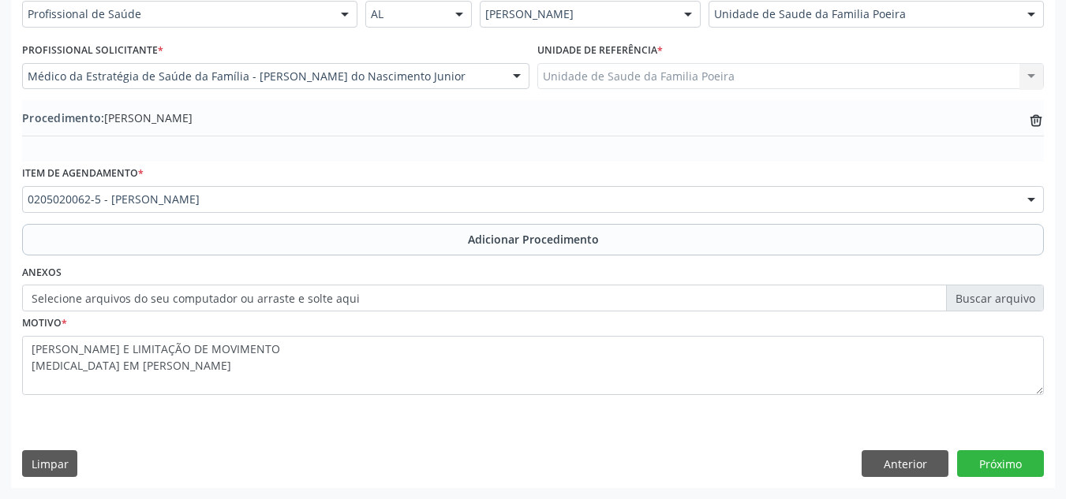
scroll to position [388, 0]
click at [1004, 466] on button "Próximo" at bounding box center [1000, 464] width 87 height 27
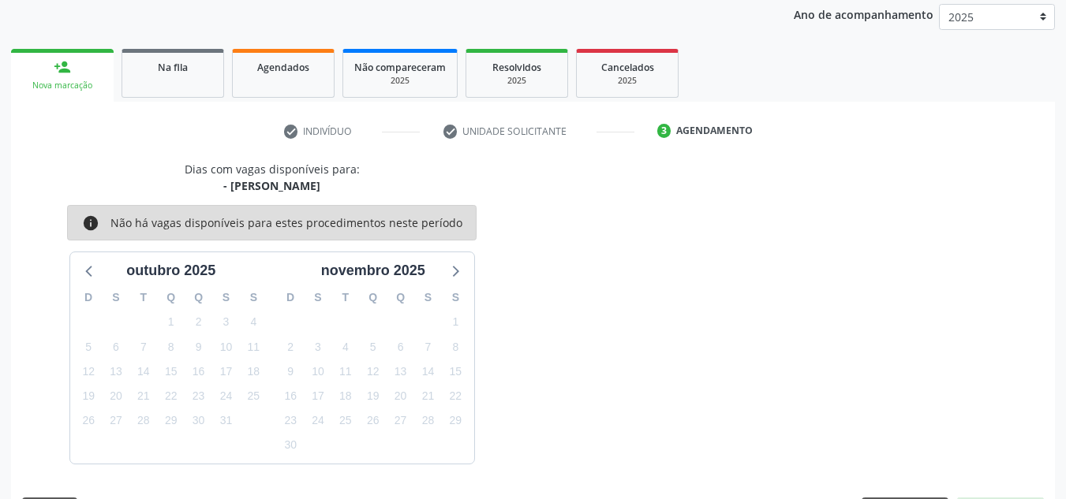
scroll to position [256, 0]
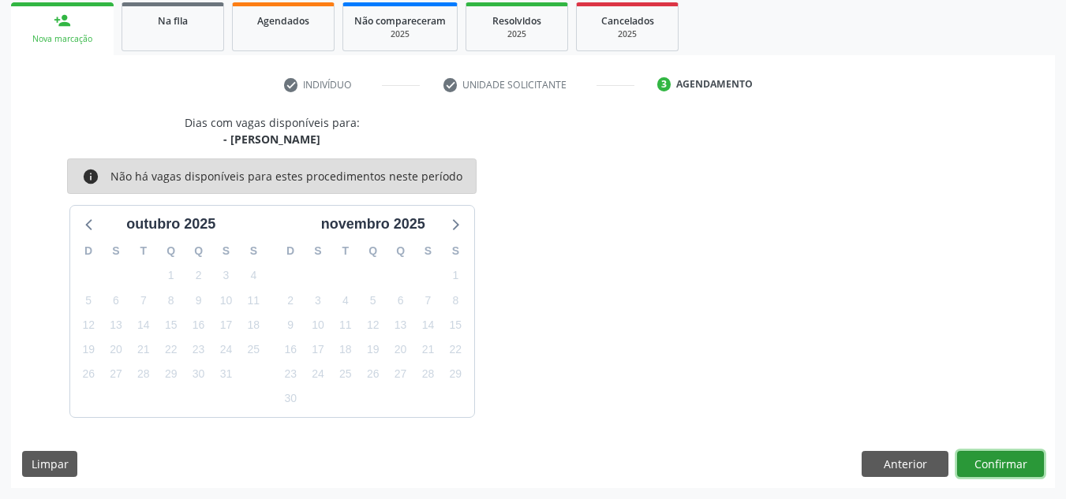
click at [1004, 465] on button "Confirmar" at bounding box center [1000, 464] width 87 height 27
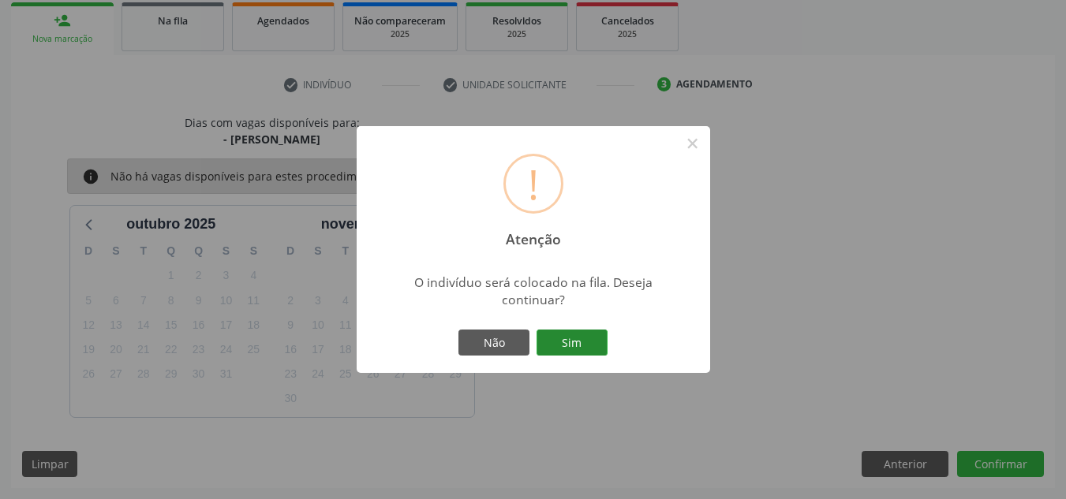
click at [566, 342] on button "Sim" at bounding box center [572, 343] width 71 height 27
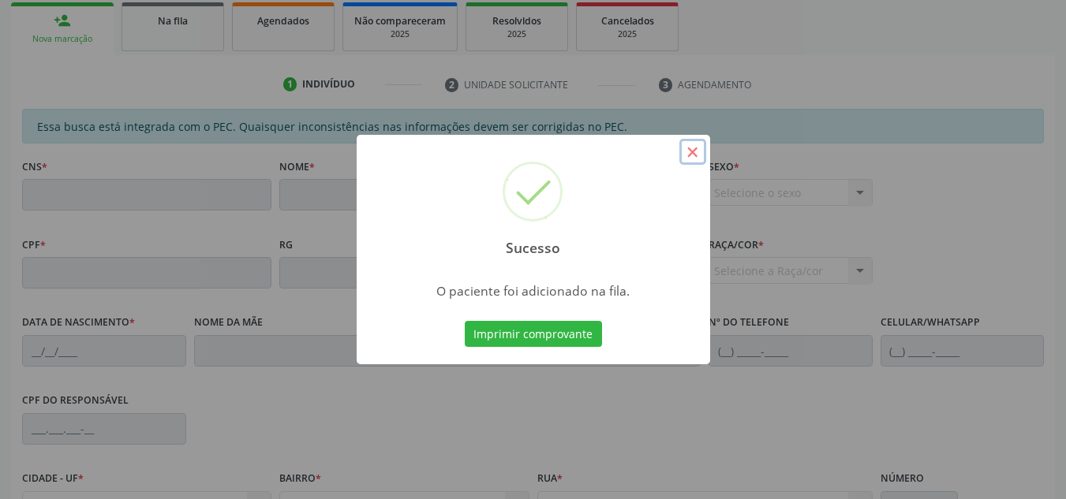
click at [683, 142] on button "×" at bounding box center [692, 152] width 27 height 27
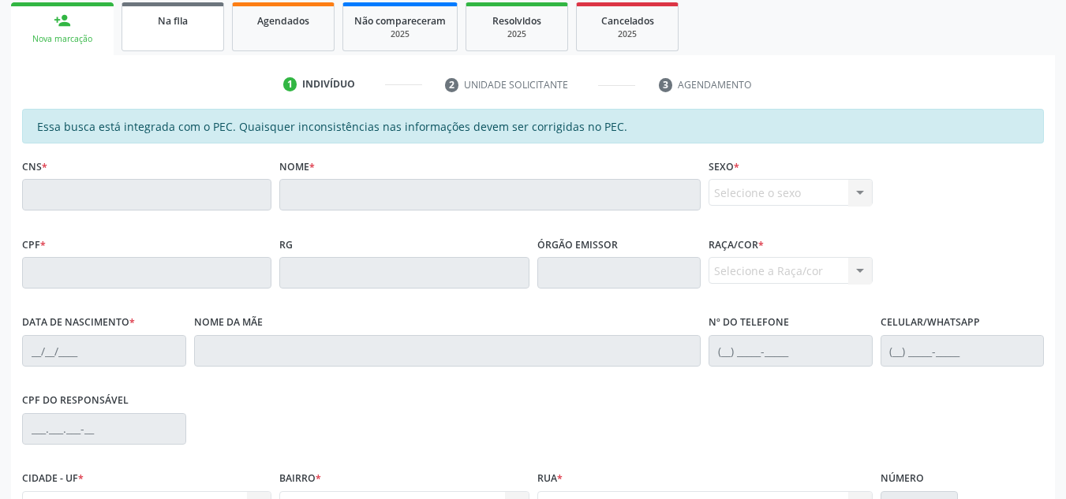
click at [171, 30] on link "Na fila" at bounding box center [173, 26] width 103 height 49
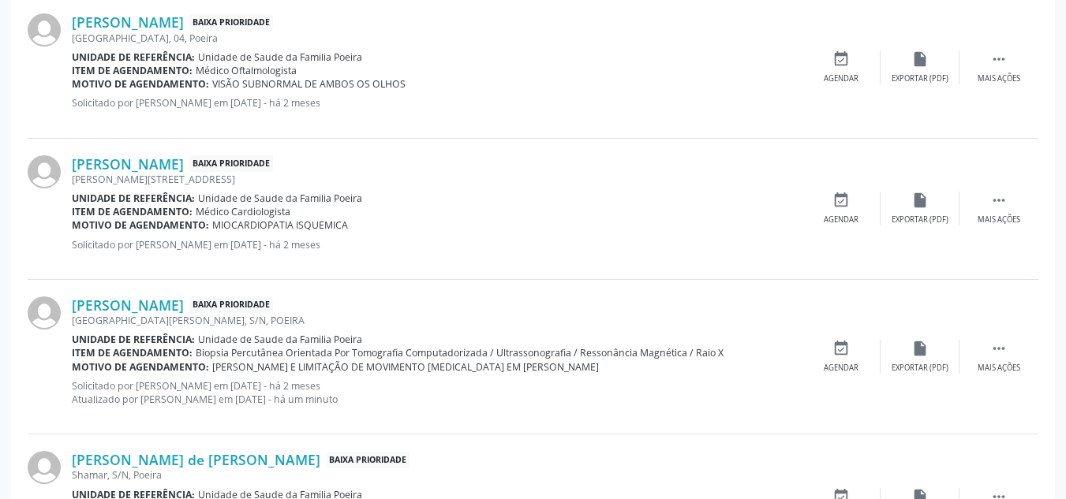
scroll to position [2188, 0]
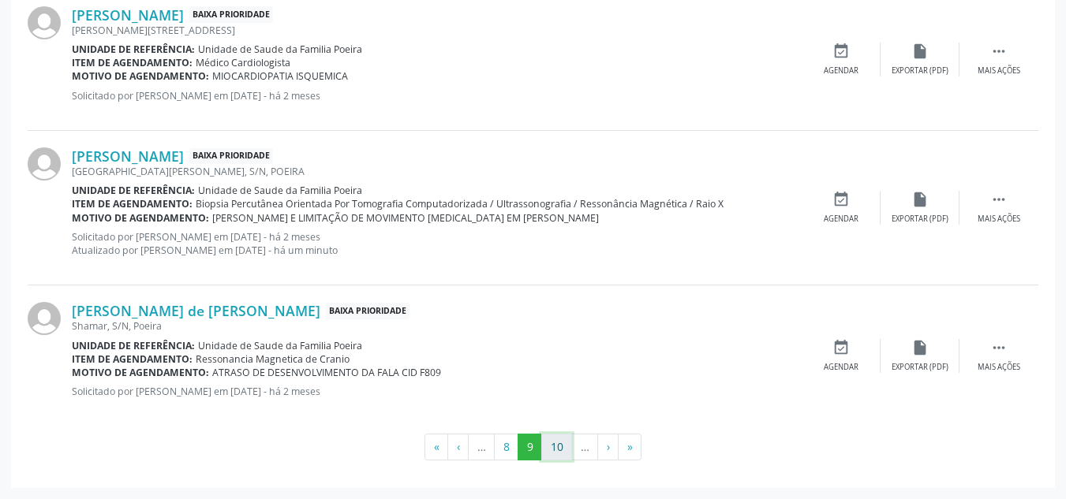
click at [560, 453] on button "10" at bounding box center [556, 447] width 31 height 27
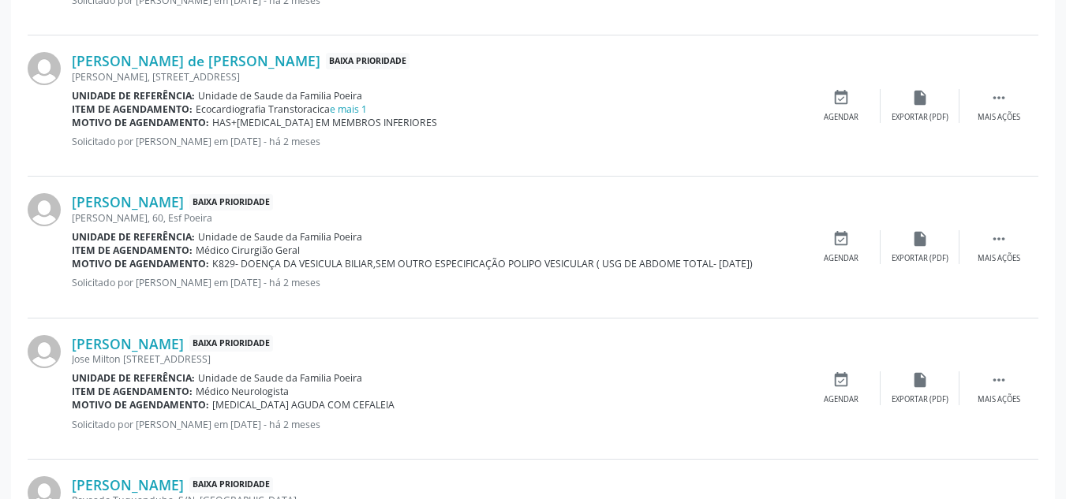
scroll to position [1780, 0]
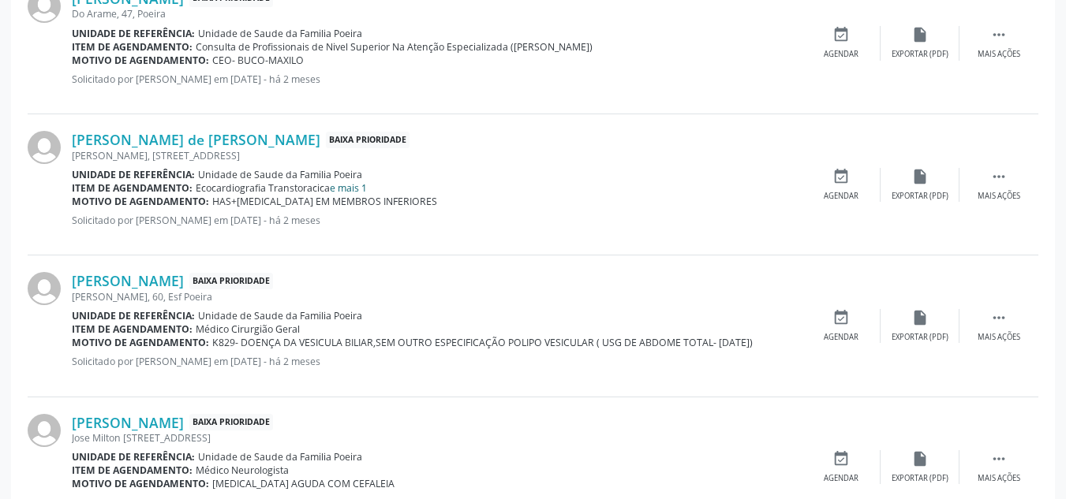
click at [352, 181] on link "e mais 1" at bounding box center [348, 187] width 37 height 13
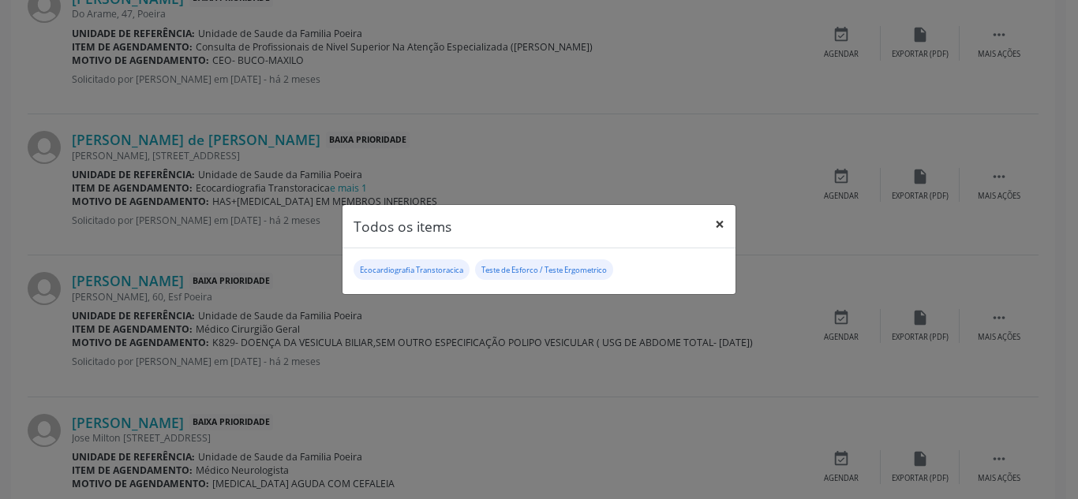
click at [716, 219] on button "×" at bounding box center [720, 224] width 32 height 39
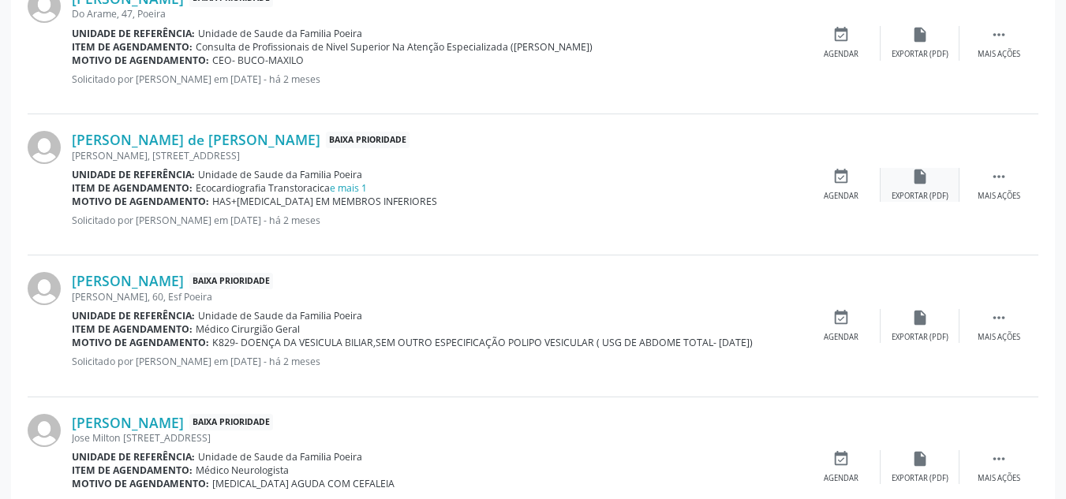
click at [922, 181] on icon "insert_drive_file" at bounding box center [919, 176] width 17 height 17
click at [977, 178] on div " Mais ações" at bounding box center [998, 185] width 79 height 34
click at [913, 189] on div "edit Editar" at bounding box center [920, 185] width 79 height 34
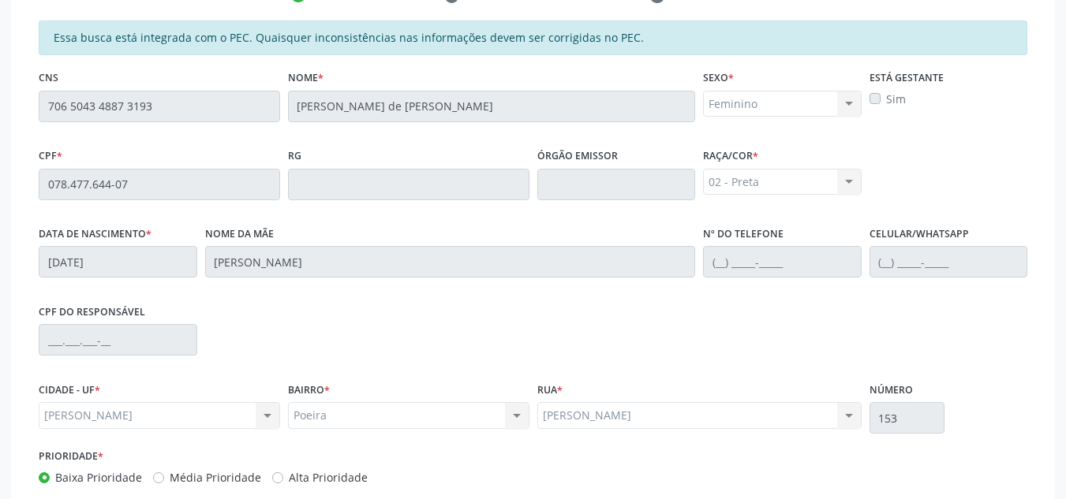
scroll to position [445, 0]
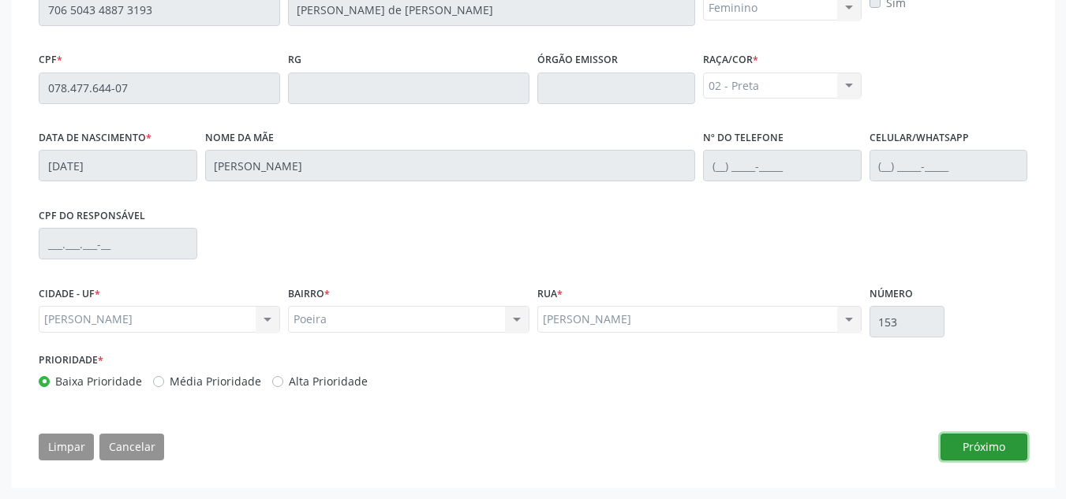
click at [966, 451] on button "Próximo" at bounding box center [984, 447] width 87 height 27
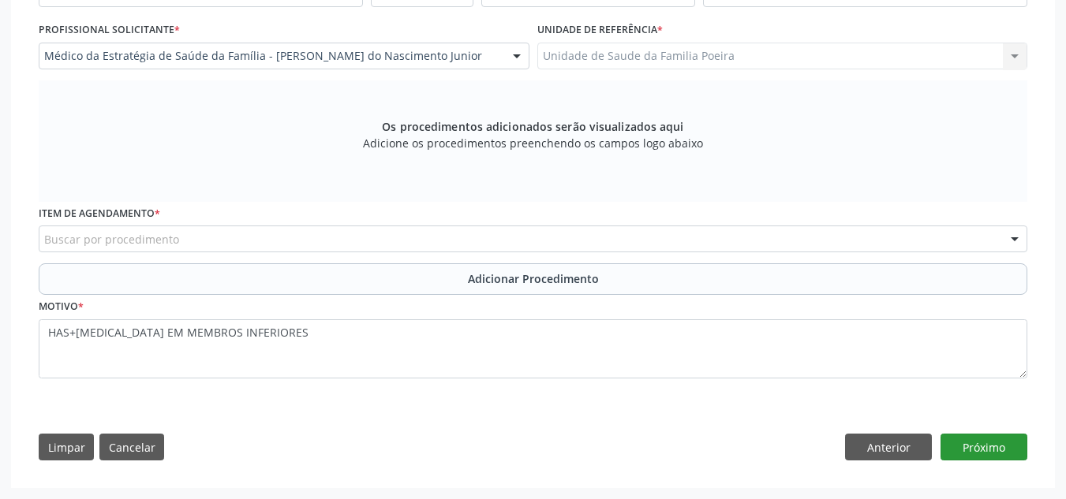
scroll to position [334, 0]
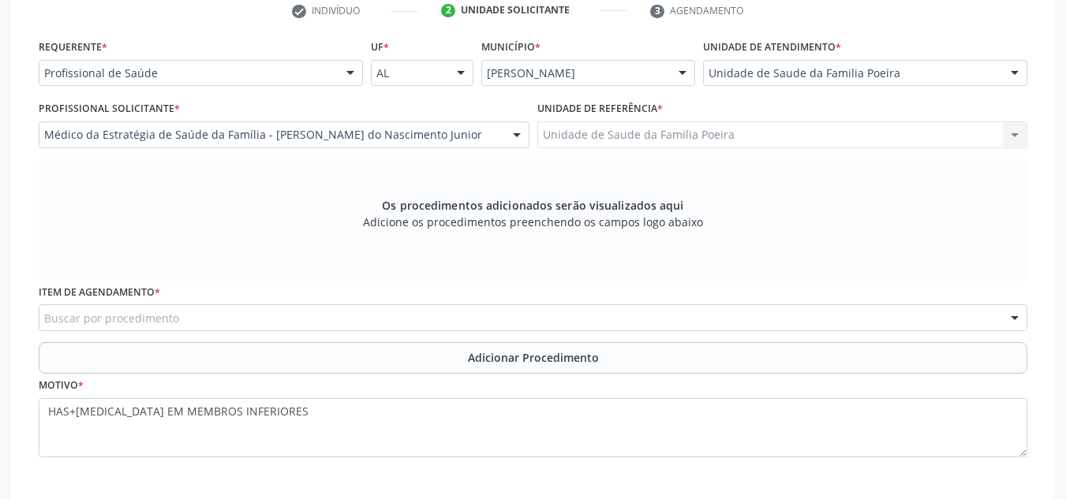
click at [258, 318] on div "Buscar por procedimento" at bounding box center [533, 318] width 989 height 27
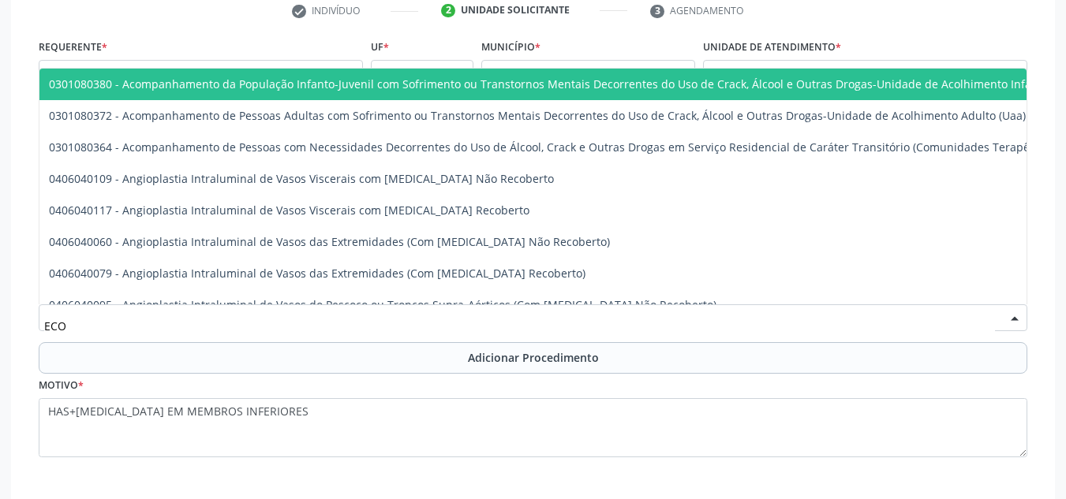
type input "ECOC"
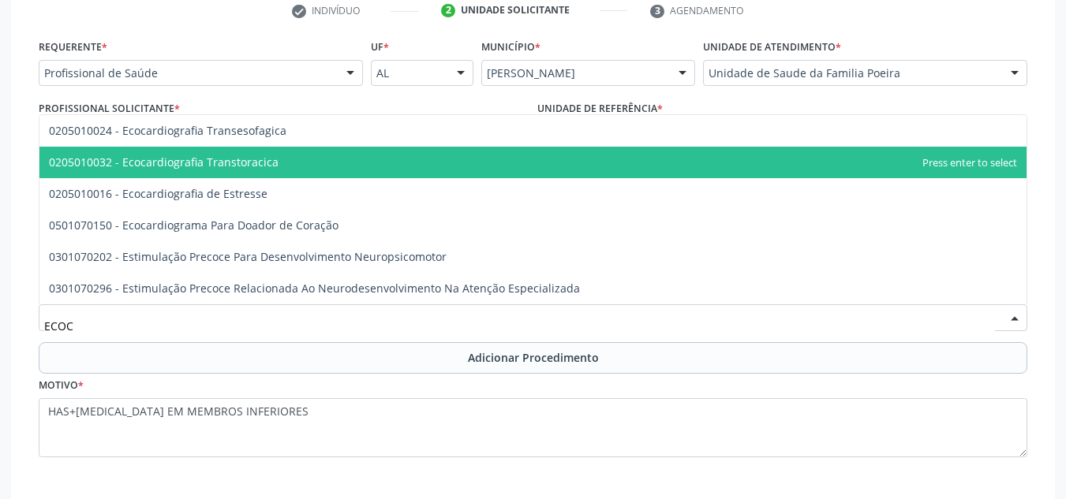
click at [181, 156] on span "0205010032 - Ecocardiografia Transtoracica" at bounding box center [164, 162] width 230 height 15
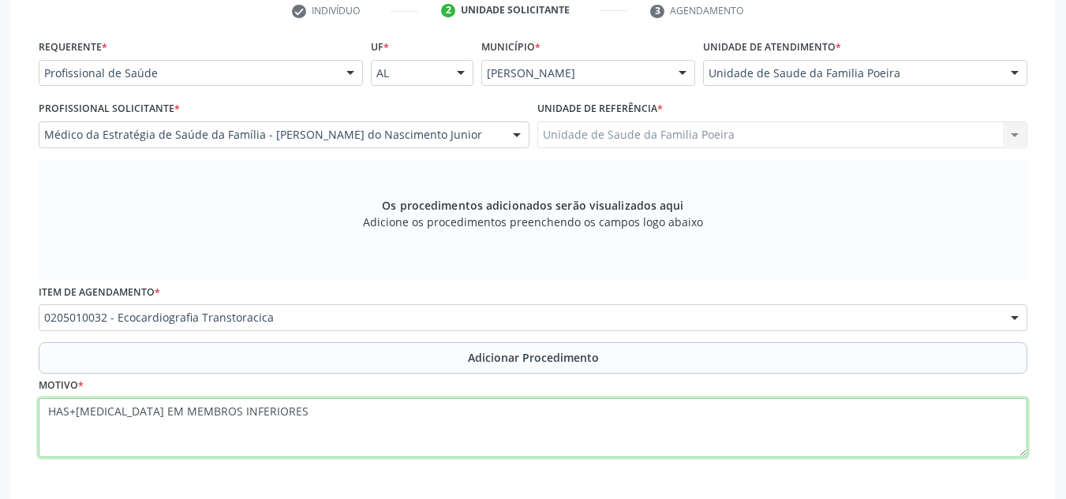
drag, startPoint x: 270, startPoint y: 411, endPoint x: 48, endPoint y: 413, distance: 221.7
click at [46, 411] on textarea "HAS+[MEDICAL_DATA] EM MEMBROS INFERIORES" at bounding box center [533, 428] width 989 height 60
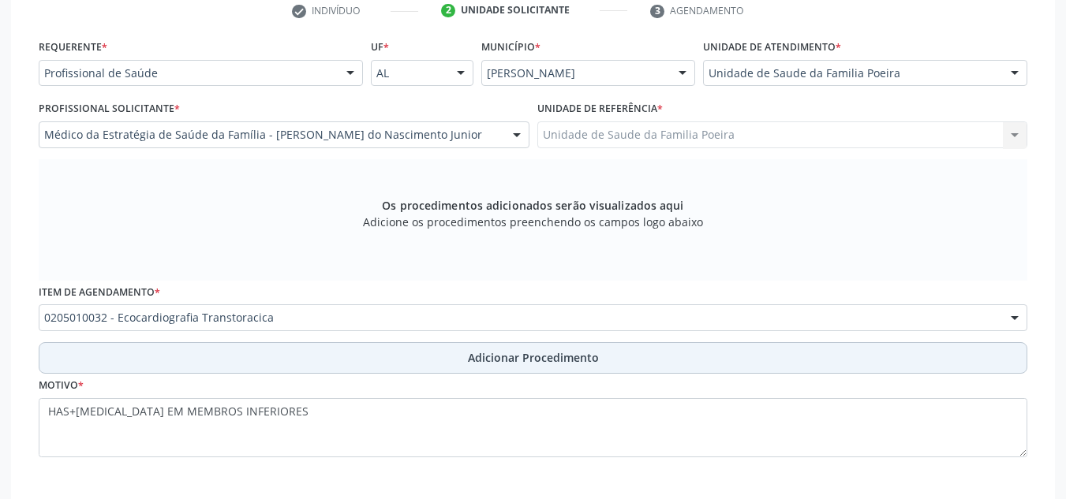
click at [387, 353] on button "Adicionar Procedimento" at bounding box center [533, 358] width 989 height 32
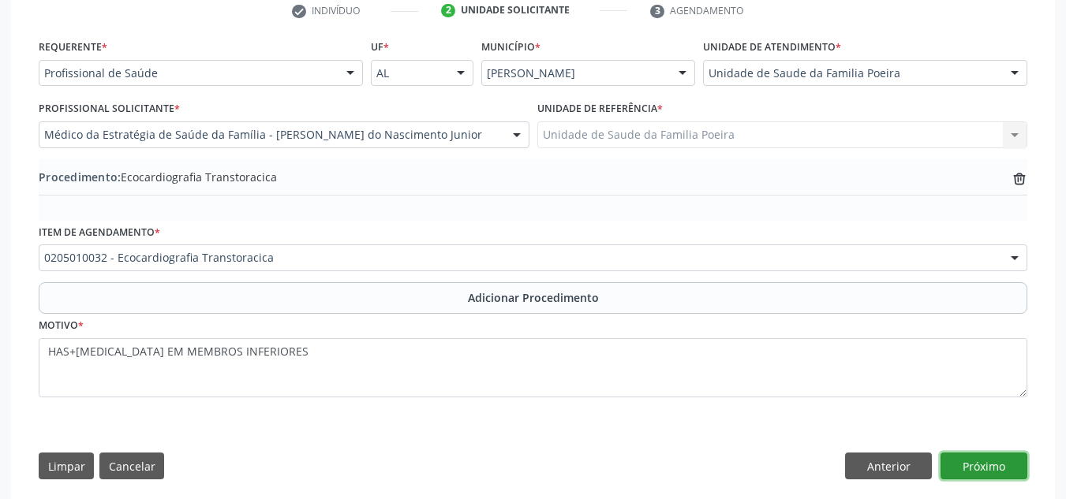
click at [978, 466] on button "Próximo" at bounding box center [984, 466] width 87 height 27
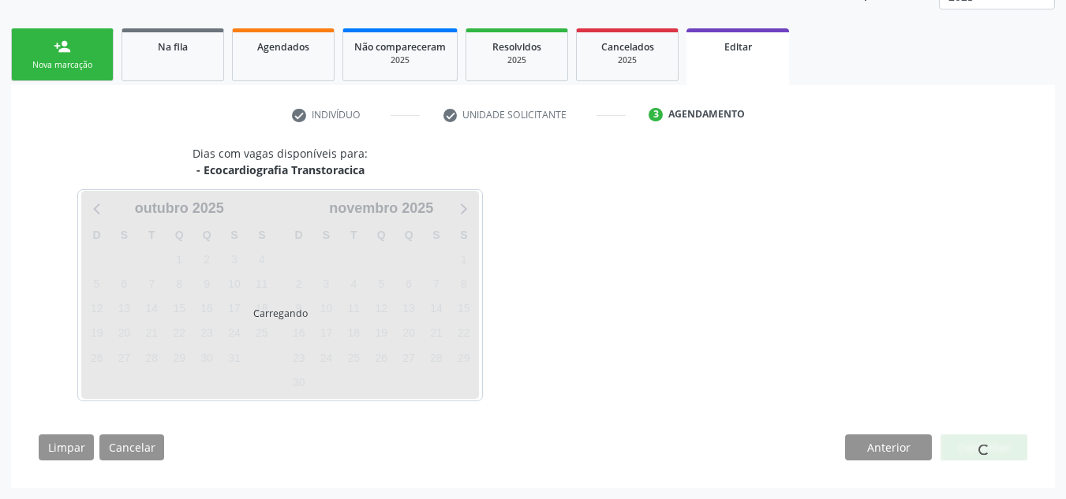
scroll to position [276, 0]
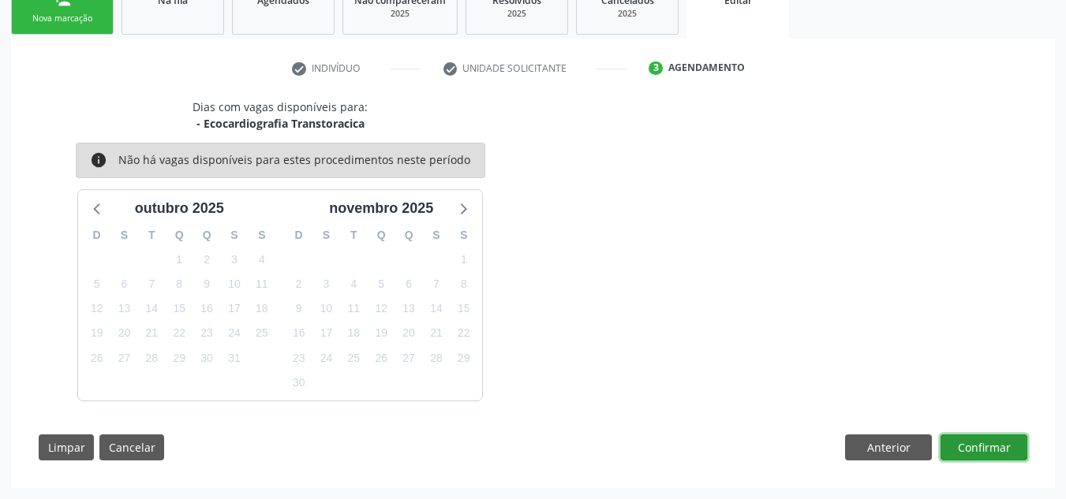
click at [978, 443] on button "Confirmar" at bounding box center [984, 448] width 87 height 27
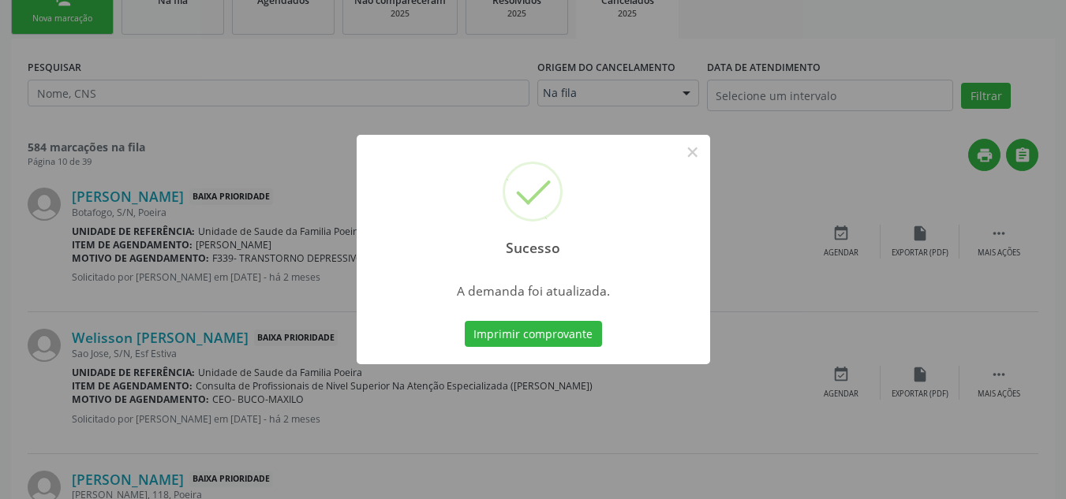
scroll to position [0, 0]
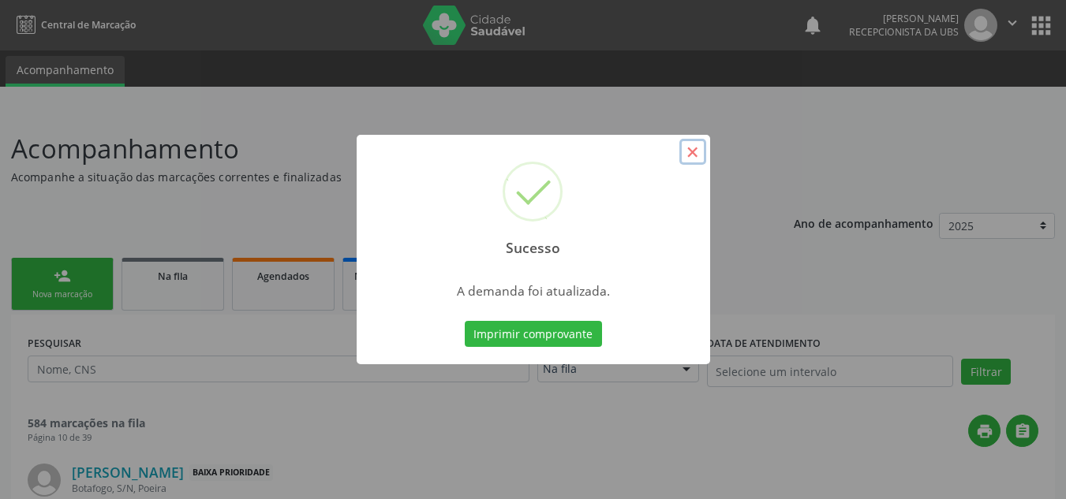
click at [700, 159] on button "×" at bounding box center [692, 152] width 27 height 27
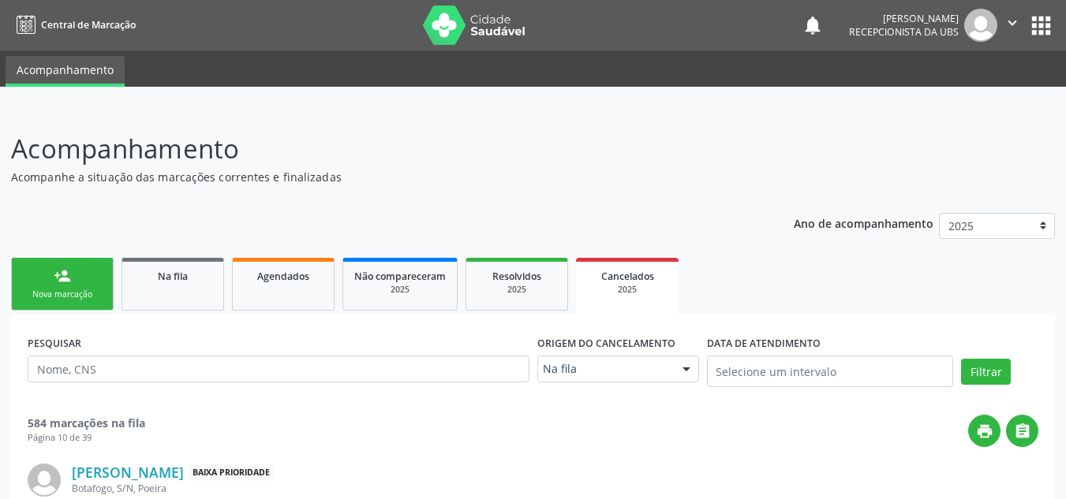
click at [44, 283] on link "person_add Nova marcação" at bounding box center [62, 284] width 103 height 53
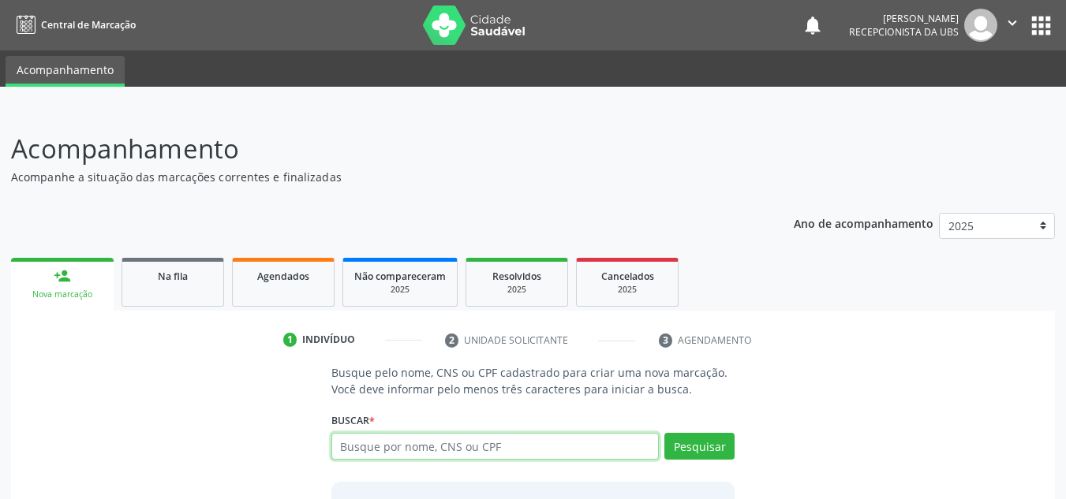
click at [412, 438] on input "text" at bounding box center [495, 446] width 328 height 27
type input "706504348873193"
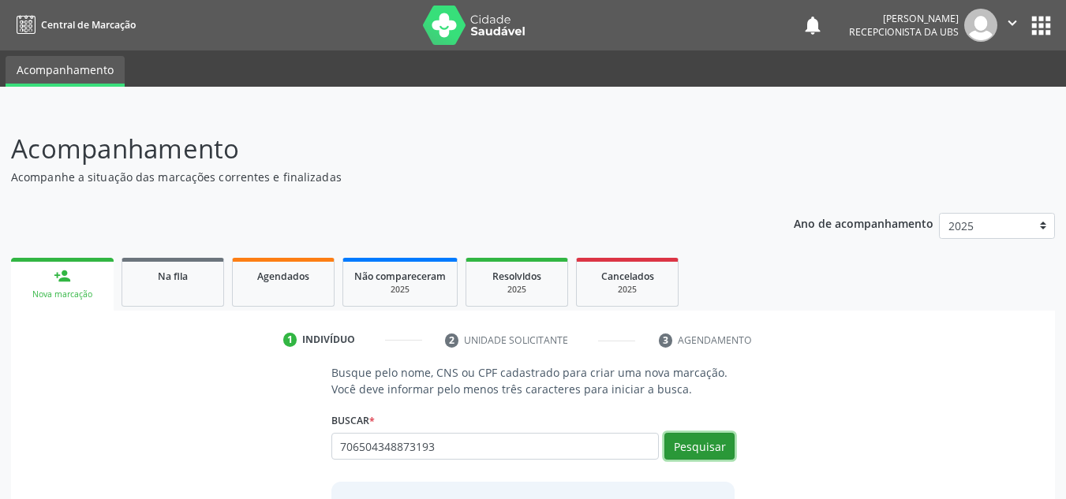
click at [701, 454] on button "Pesquisar" at bounding box center [699, 446] width 70 height 27
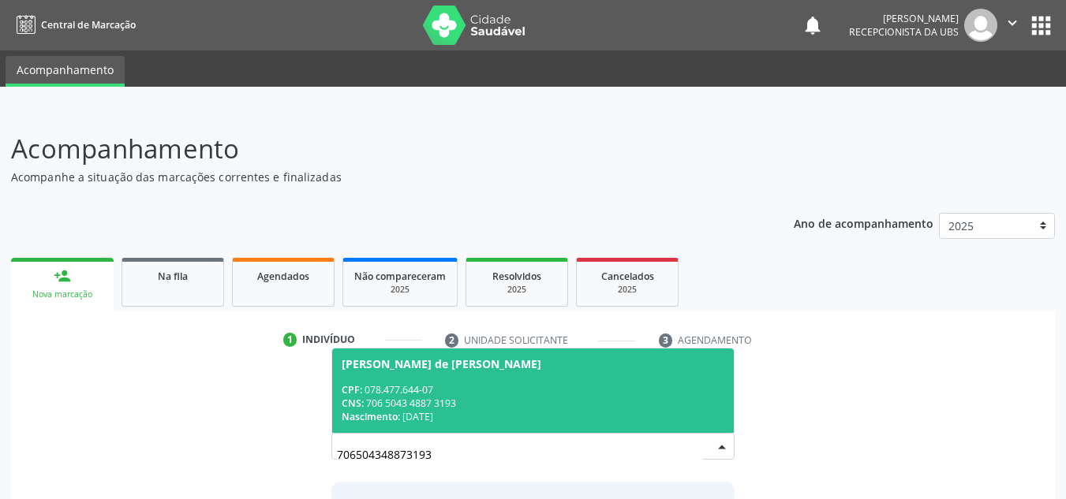
click at [550, 387] on div "CPF: 078.477.644-07" at bounding box center [533, 389] width 383 height 13
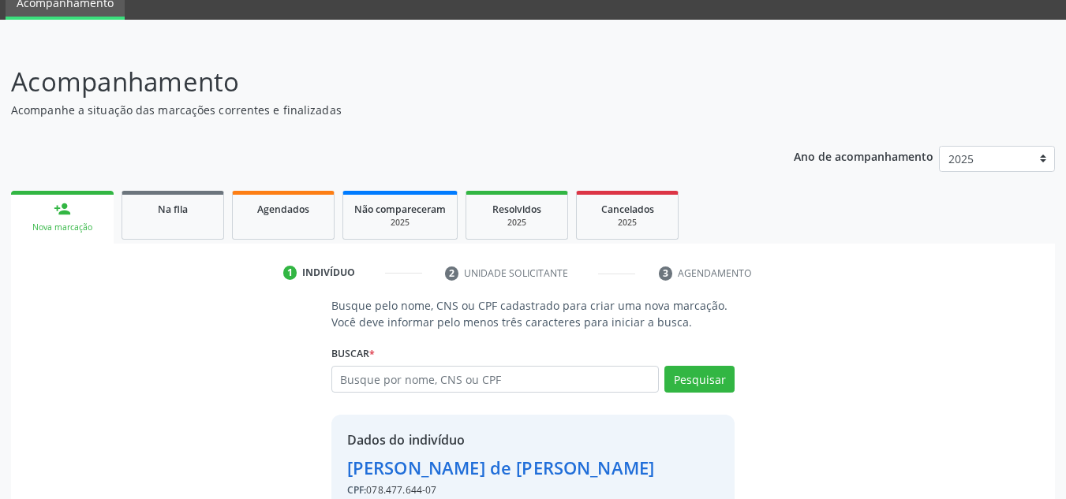
scroll to position [155, 0]
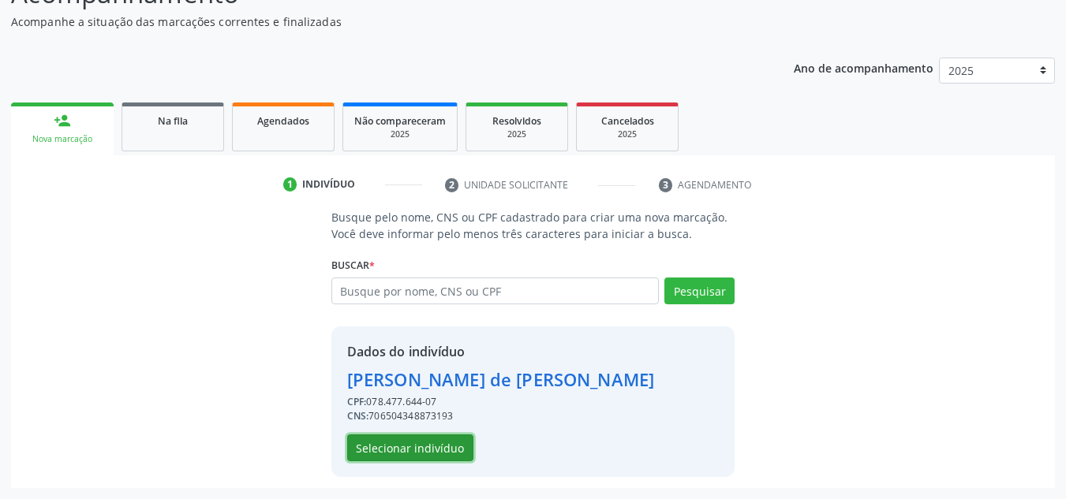
click at [396, 452] on button "Selecionar indivíduo" at bounding box center [410, 448] width 126 height 27
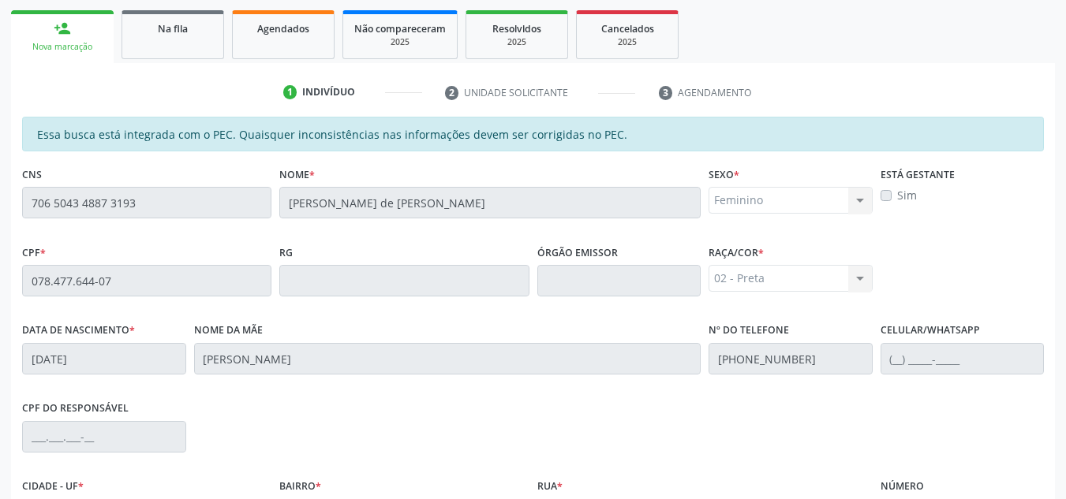
scroll to position [424, 0]
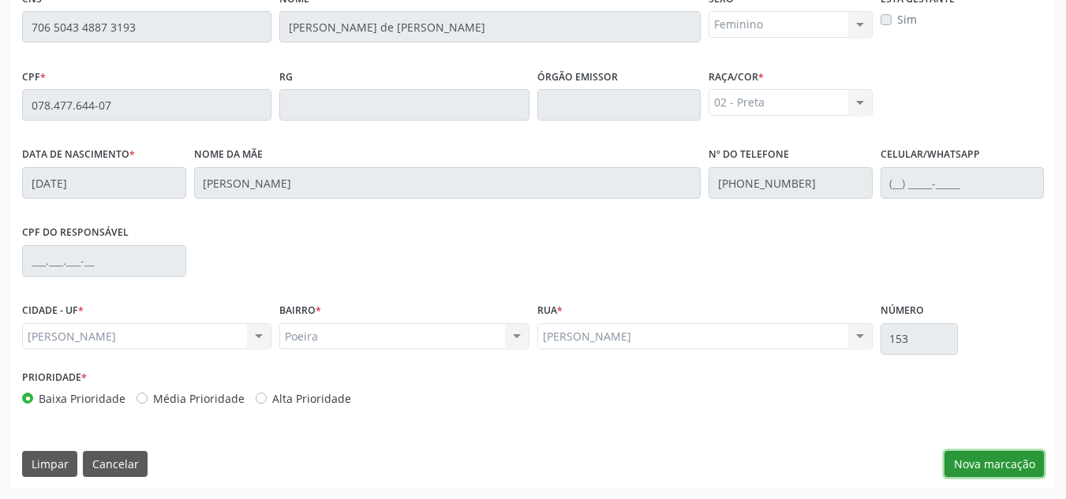
click at [959, 453] on button "Nova marcação" at bounding box center [993, 464] width 99 height 27
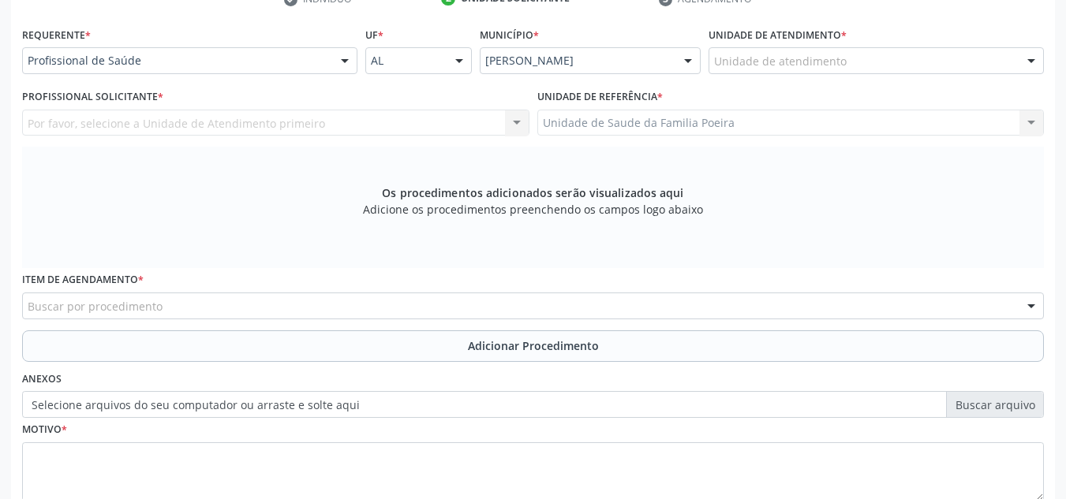
scroll to position [266, 0]
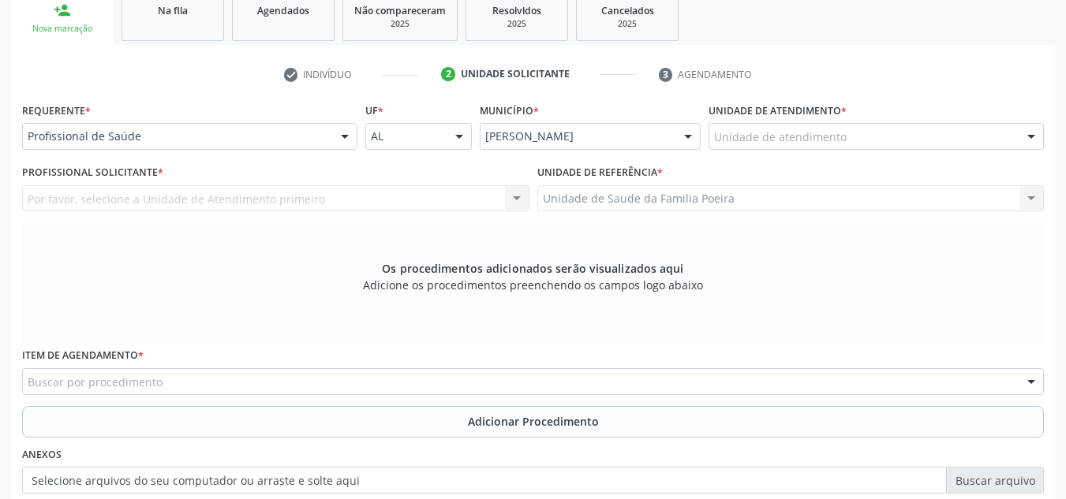
click at [876, 150] on div "Unidade de atendimento * Unidade de atendimento Aeronave Baron 58 Aeronave Cess…" at bounding box center [876, 130] width 343 height 62
click at [864, 145] on div "Unidade de atendimento" at bounding box center [876, 136] width 335 height 27
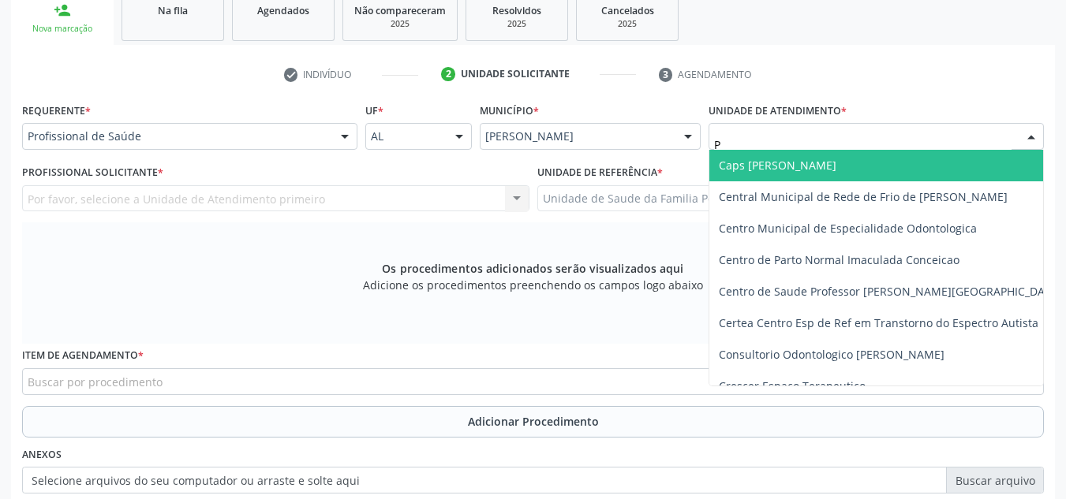
type input "PO"
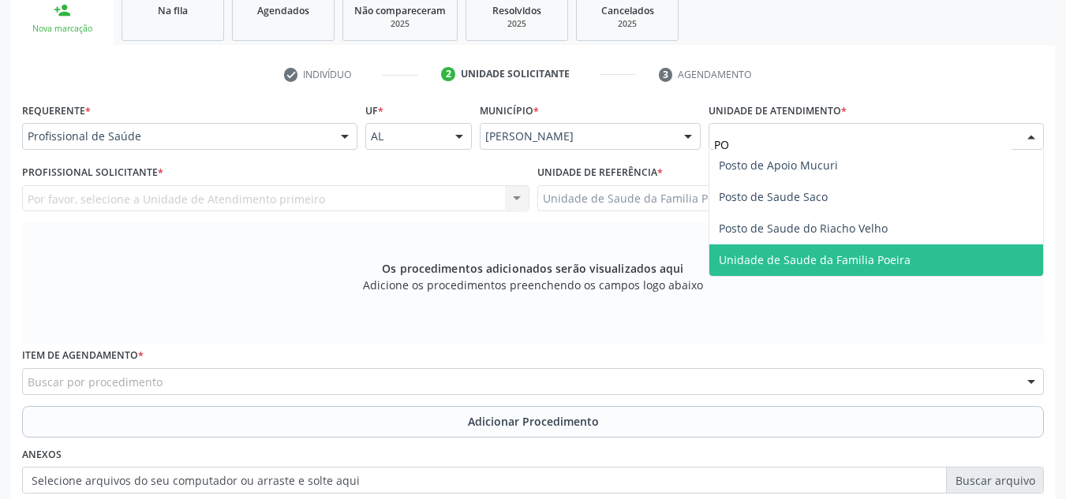
click at [844, 250] on span "Unidade de Saude da Familia Poeira" at bounding box center [876, 261] width 334 height 32
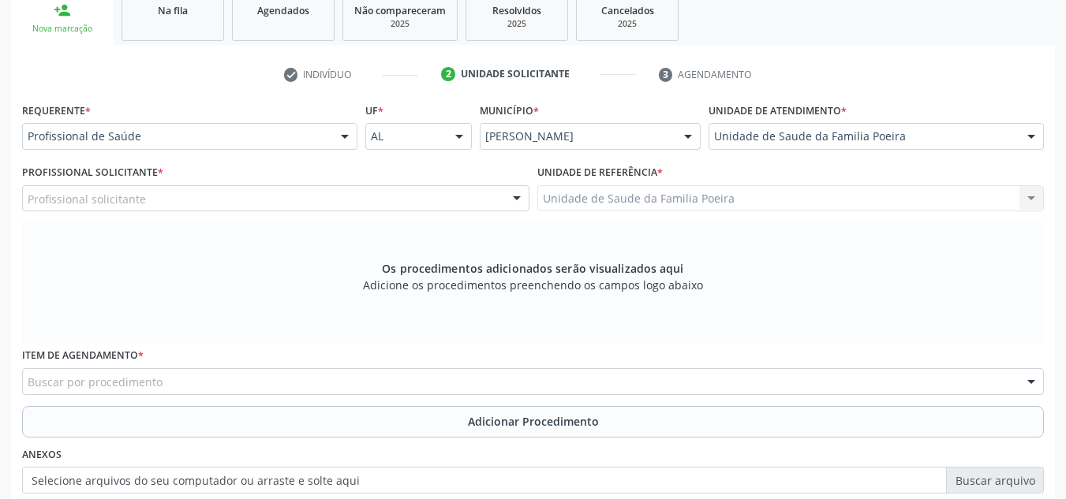
click at [189, 199] on div "Profissional solicitante" at bounding box center [275, 198] width 507 height 27
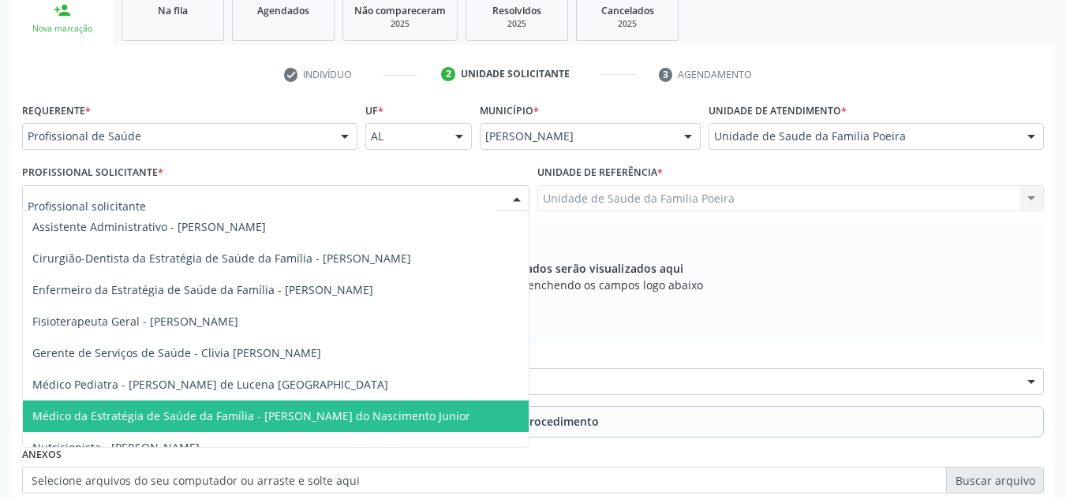
click at [239, 411] on span "Médico da Estratégia de Saúde da Família - [PERSON_NAME] do Nascimento Junior" at bounding box center [251, 416] width 438 height 15
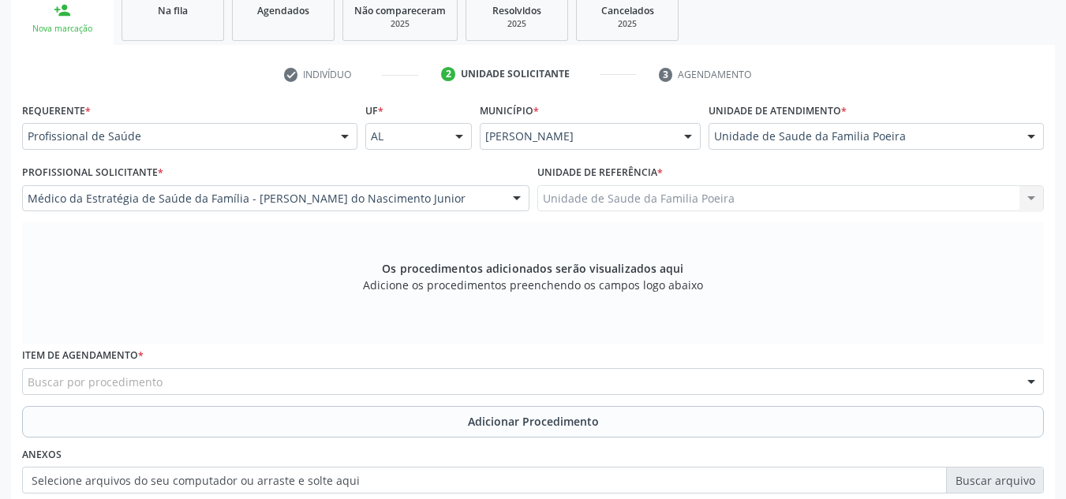
click at [223, 381] on div "Buscar por procedimento" at bounding box center [533, 381] width 1022 height 27
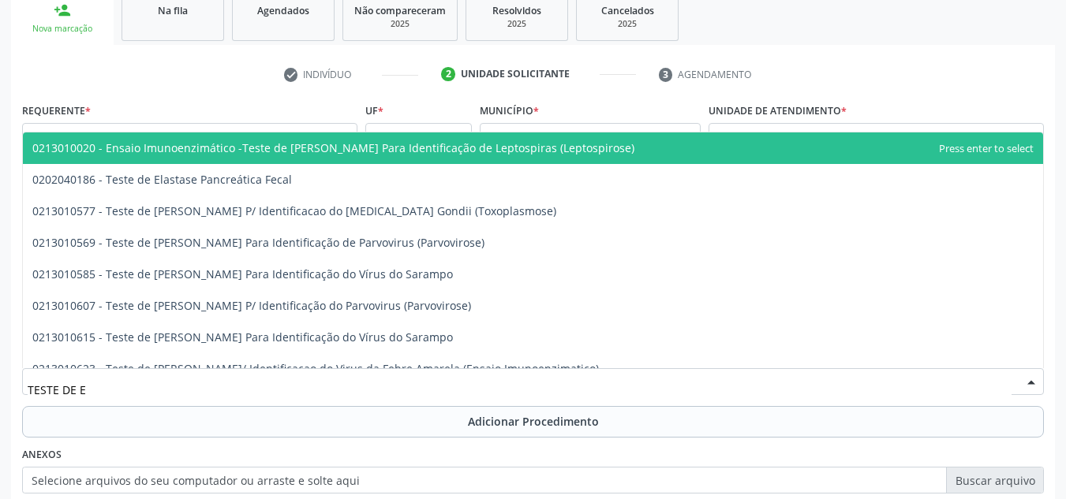
type input "TESTE DE ES"
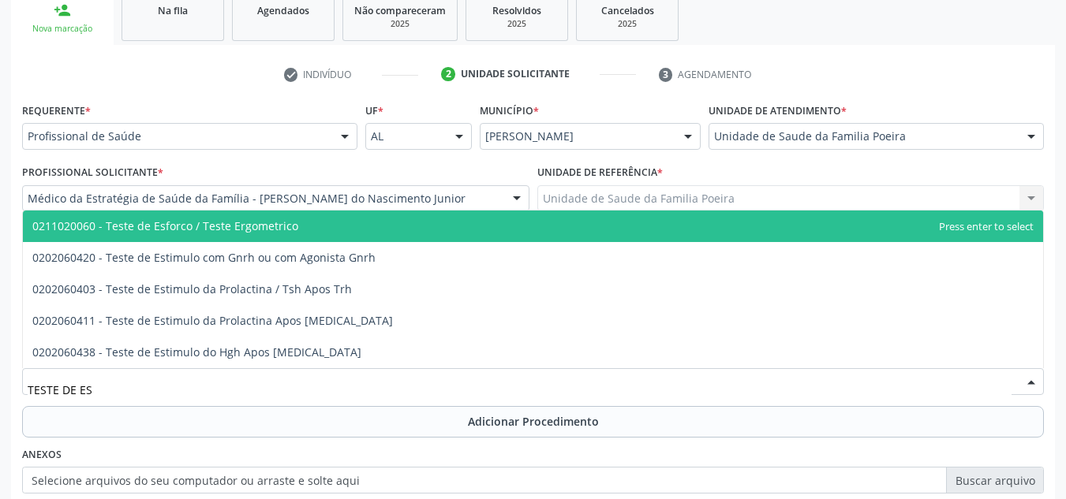
click at [230, 222] on span "0211020060 - Teste de Esforco / Teste Ergometrico" at bounding box center [165, 226] width 266 height 15
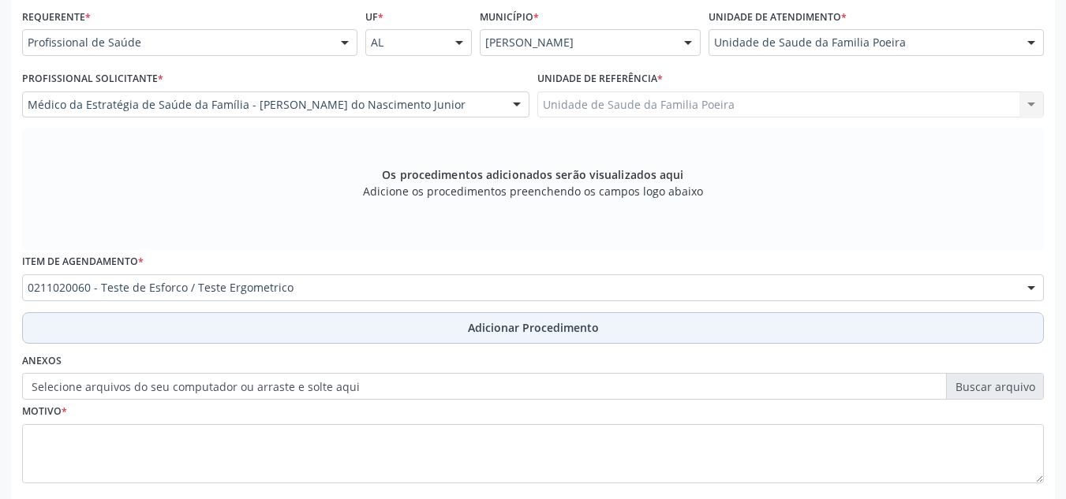
scroll to position [448, 0]
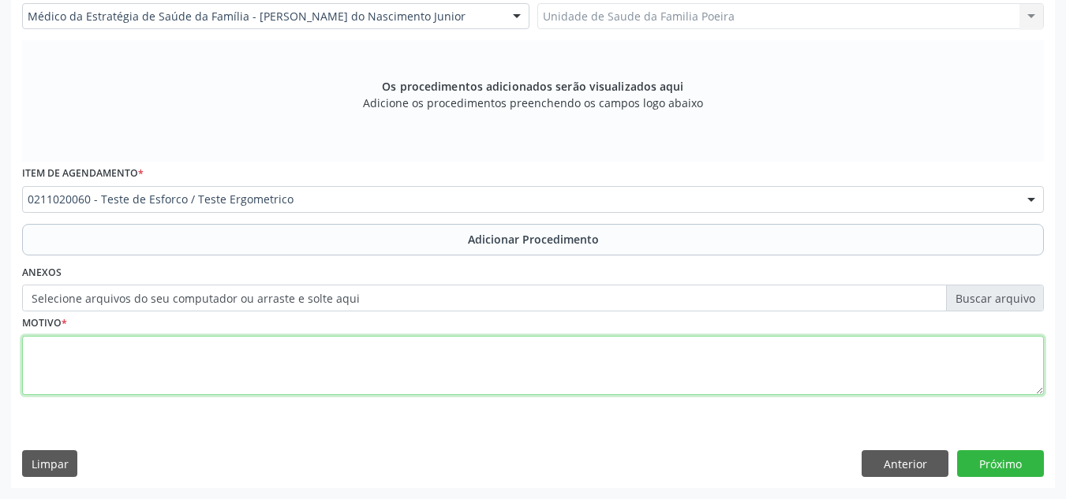
paste textarea "HAS+[MEDICAL_DATA] EM MEMBROS INFERIORES"
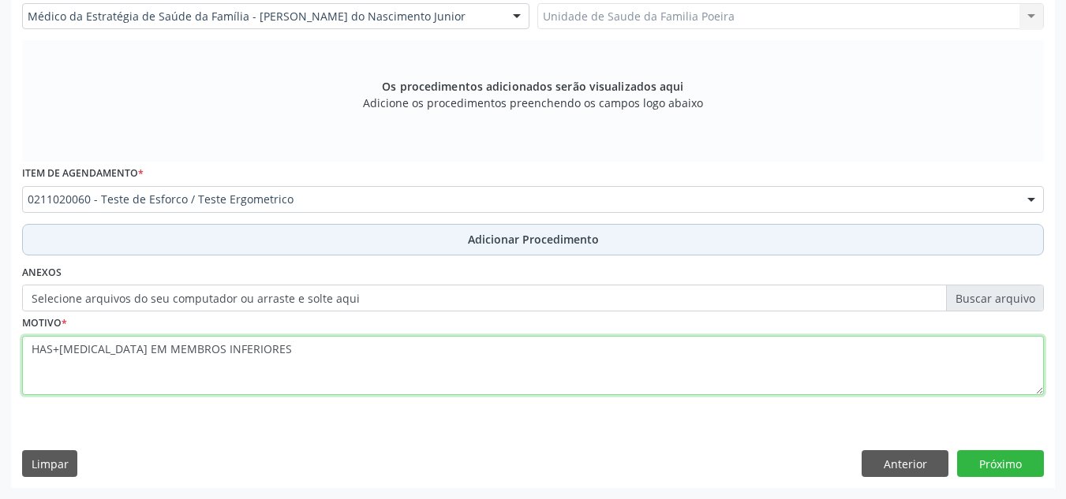
type textarea "HAS+[MEDICAL_DATA] EM MEMBROS INFERIORES"
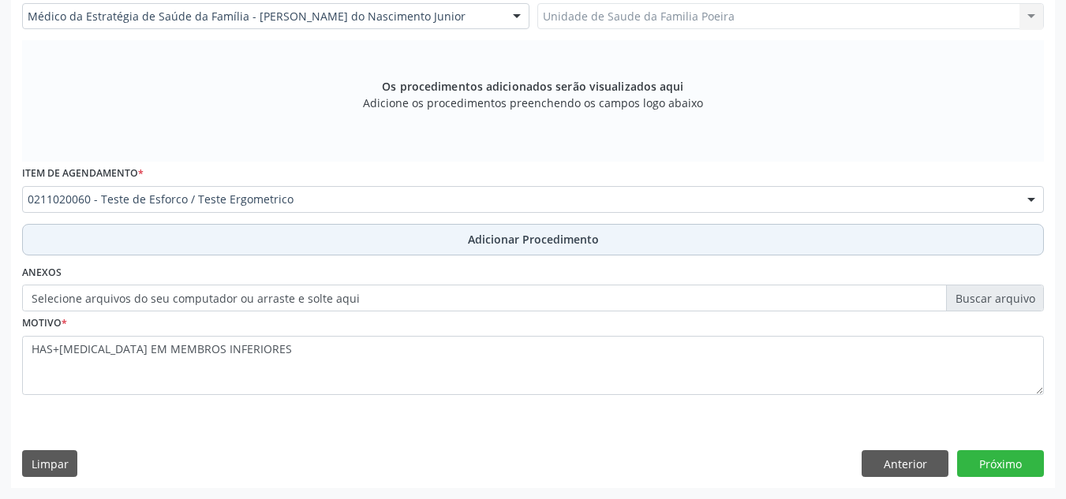
click at [407, 245] on button "Adicionar Procedimento" at bounding box center [533, 240] width 1022 height 32
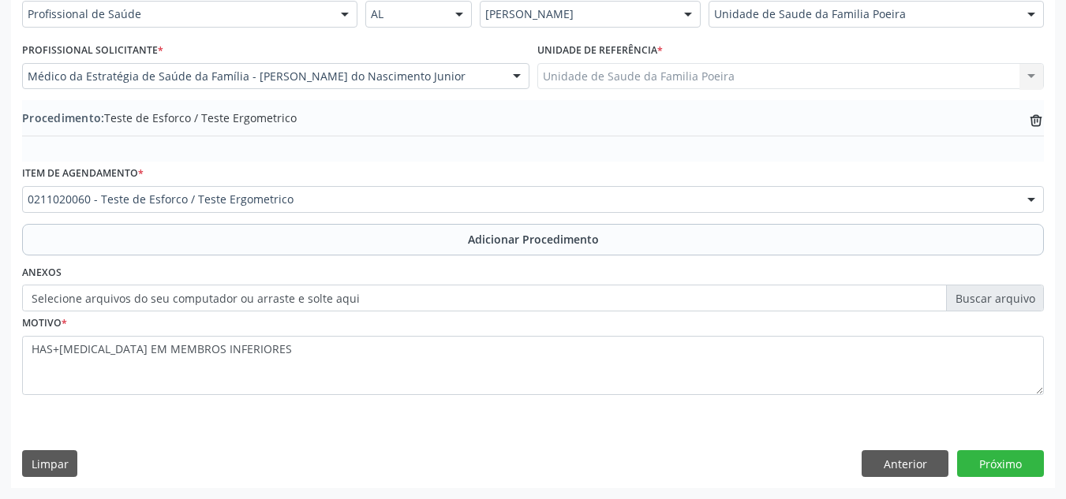
scroll to position [388, 0]
drag, startPoint x: 1008, startPoint y: 488, endPoint x: 1007, endPoint y: 473, distance: 15.1
click at [1008, 488] on div "Requerente * Profissional de Saúde Profissional de Saúde Paciente Nenhum result…" at bounding box center [533, 231] width 1044 height 511
click at [1006, 462] on button "Próximo" at bounding box center [1000, 464] width 87 height 27
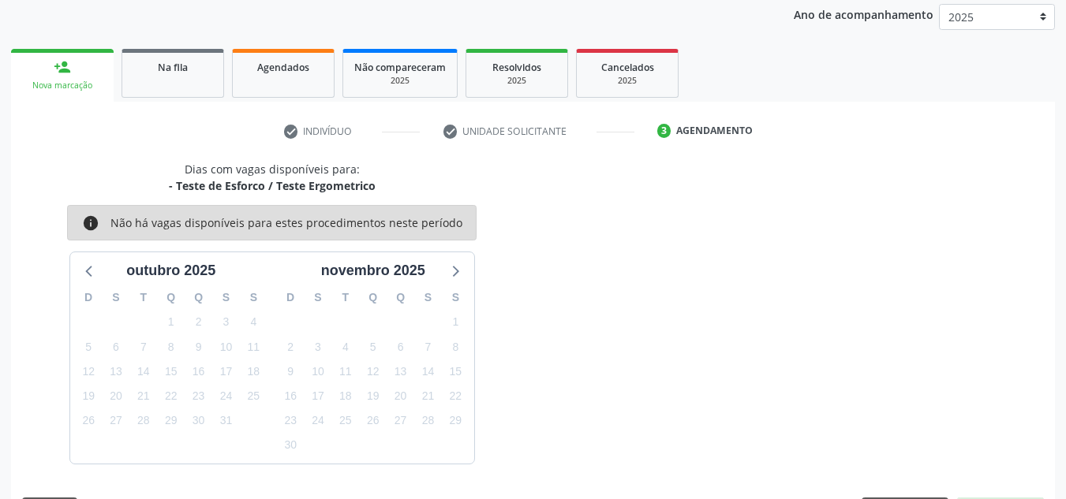
scroll to position [256, 0]
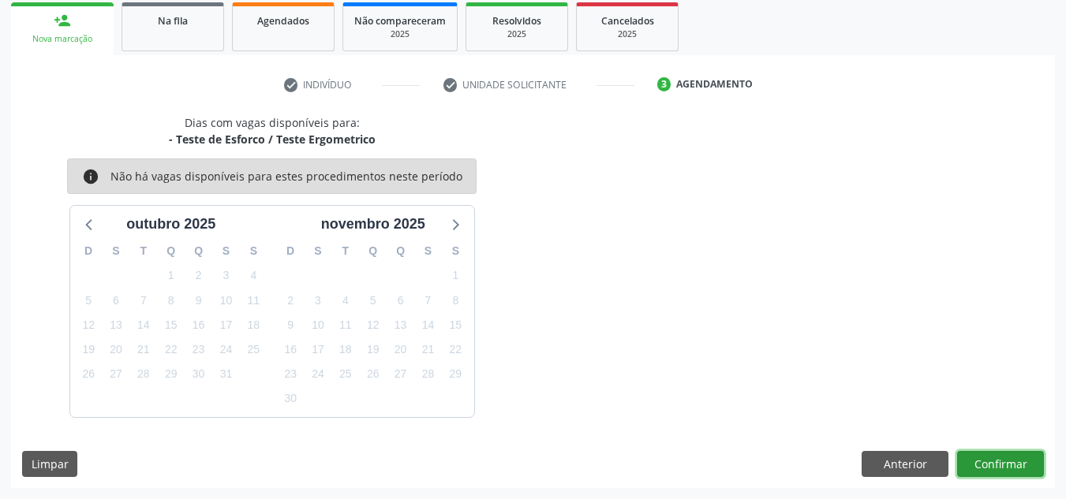
click at [977, 470] on button "Confirmar" at bounding box center [1000, 464] width 87 height 27
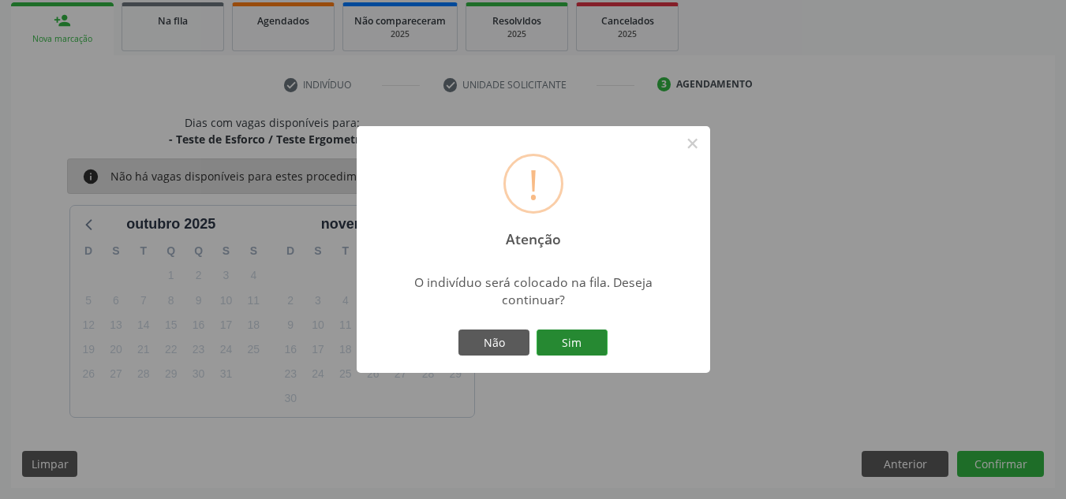
click at [588, 344] on button "Sim" at bounding box center [572, 343] width 71 height 27
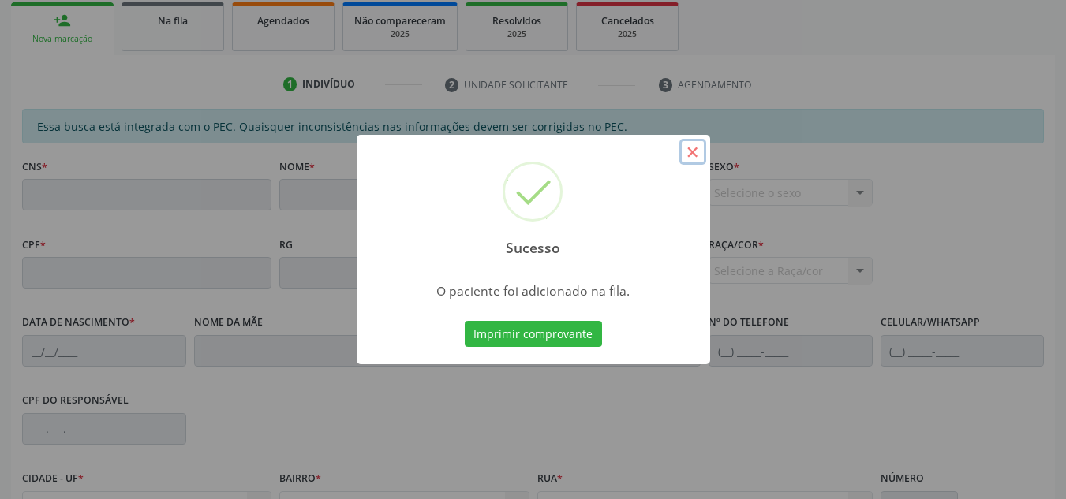
click at [687, 153] on button "×" at bounding box center [692, 152] width 27 height 27
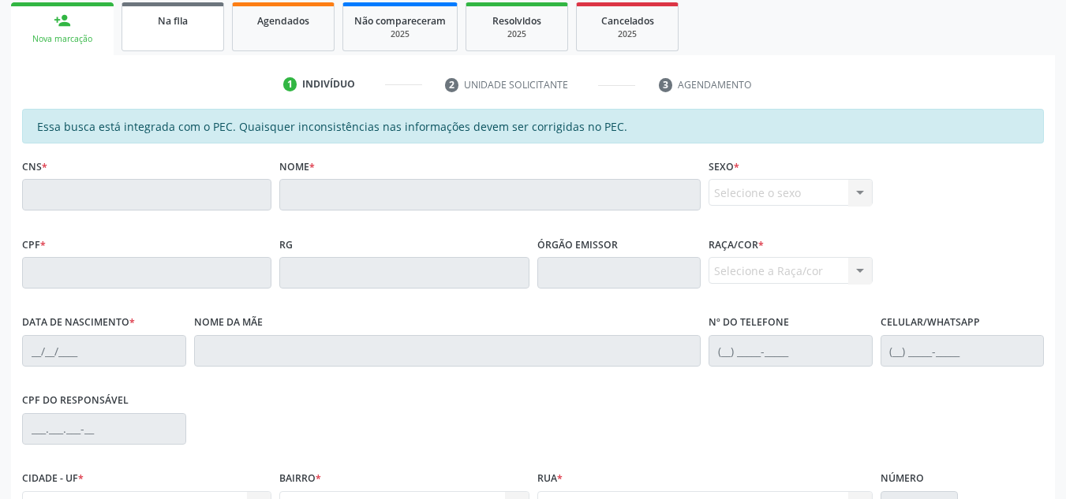
click at [140, 38] on link "Na fila" at bounding box center [173, 26] width 103 height 49
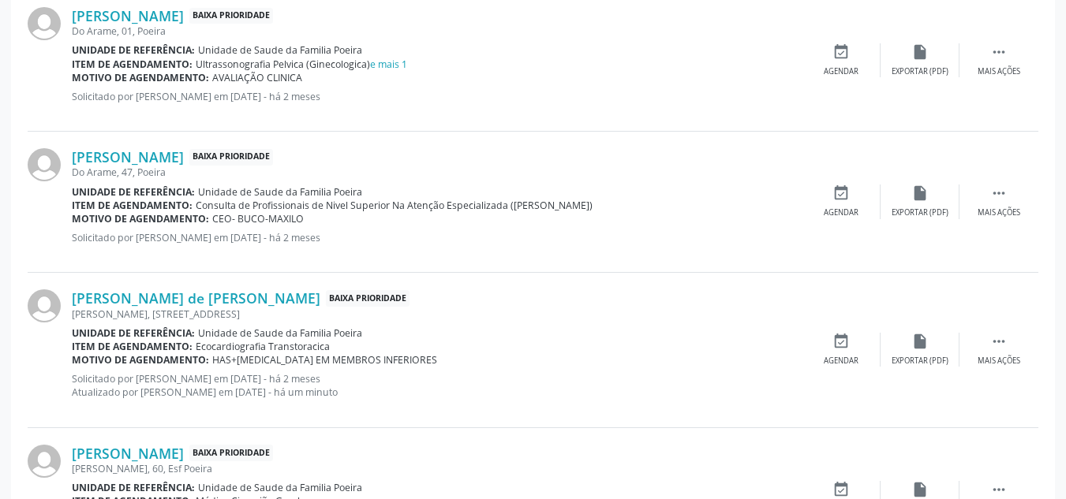
scroll to position [1543, 0]
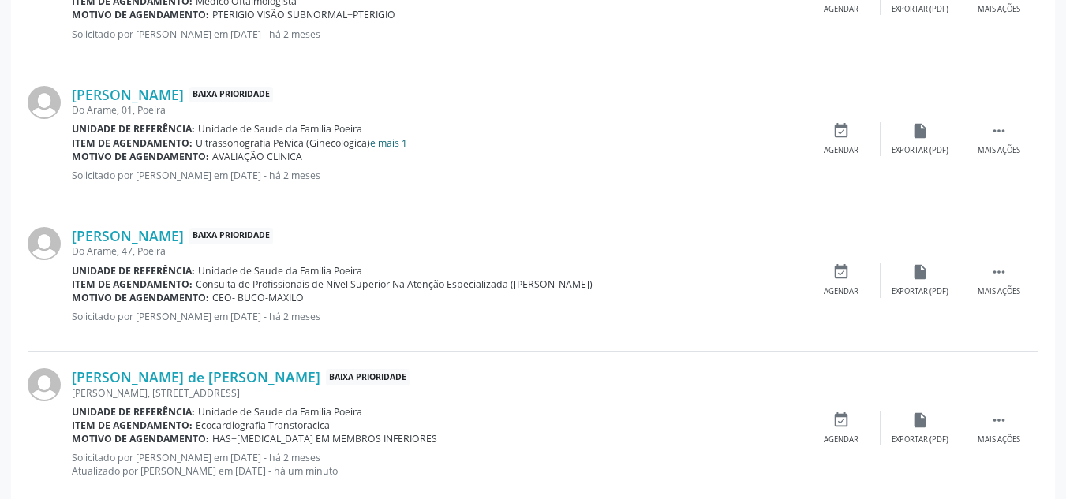
click at [399, 140] on link "e mais 1" at bounding box center [388, 143] width 37 height 13
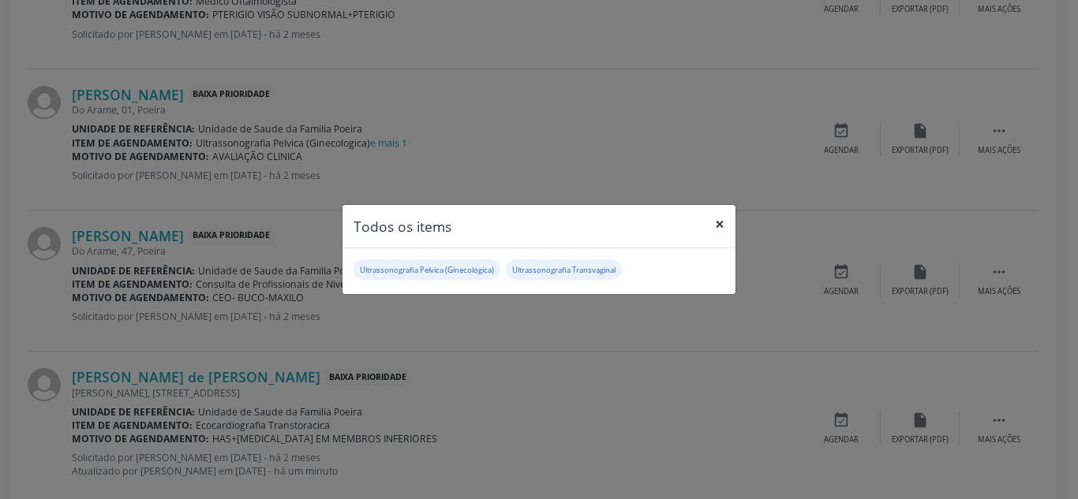
click at [714, 218] on button "×" at bounding box center [720, 224] width 32 height 39
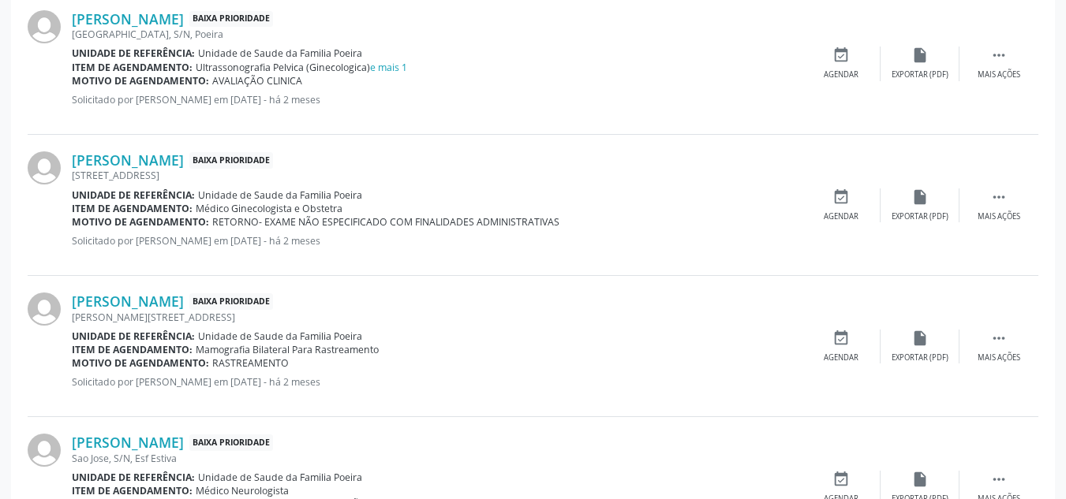
scroll to position [832, 0]
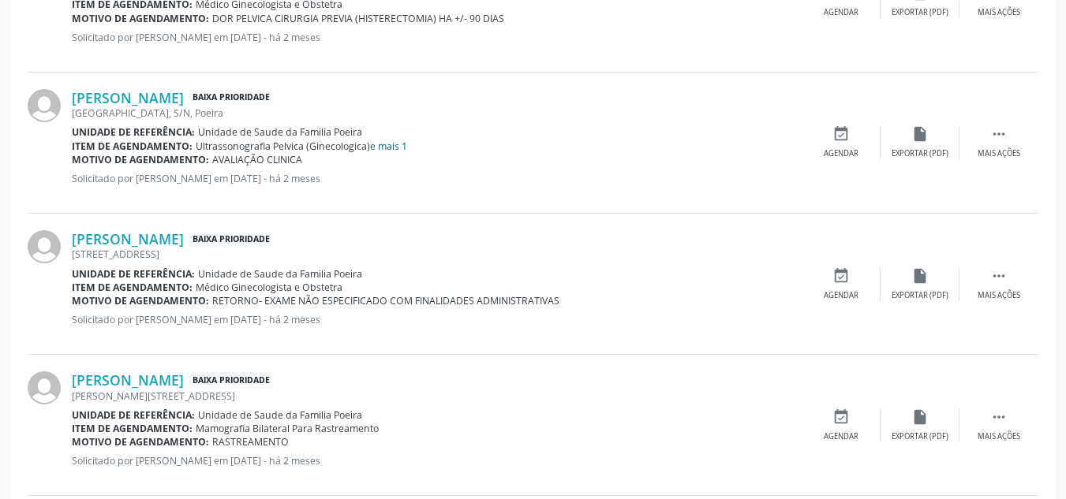
click at [404, 150] on link "e mais 1" at bounding box center [388, 146] width 37 height 13
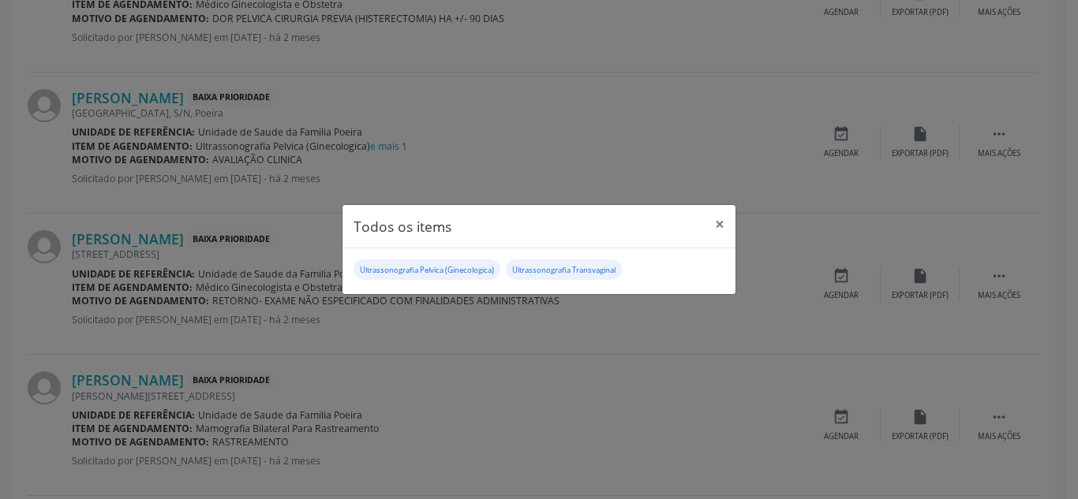
click at [430, 150] on div "Todos os items × Ultrassonografia Pelvica (Ginecologica) Ultrassonografia Trans…" at bounding box center [539, 249] width 1078 height 499
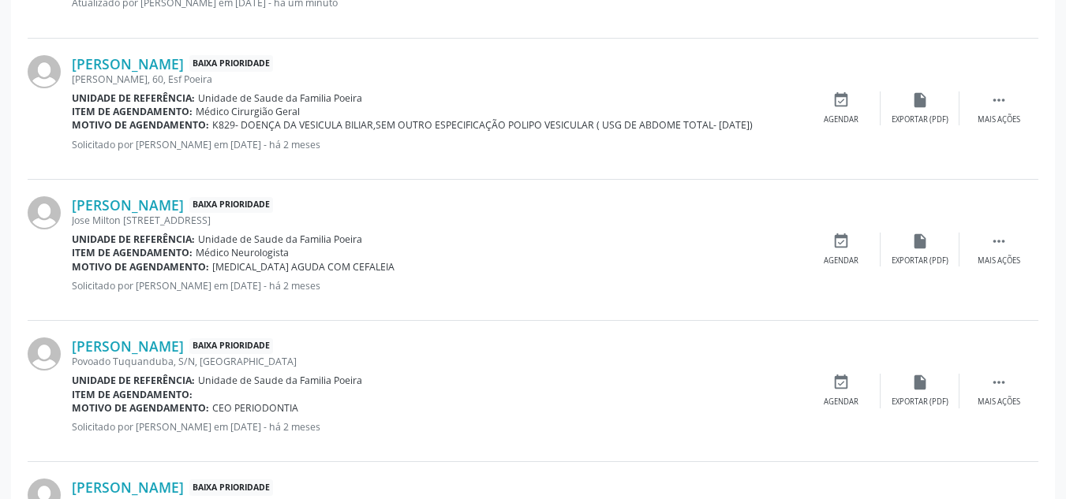
scroll to position [2188, 0]
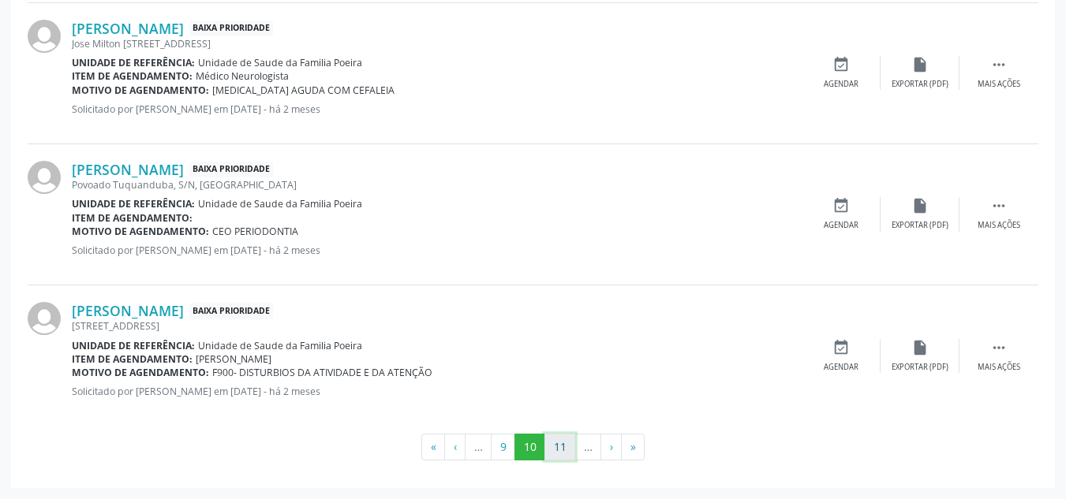
click at [557, 444] on button "11" at bounding box center [559, 447] width 31 height 27
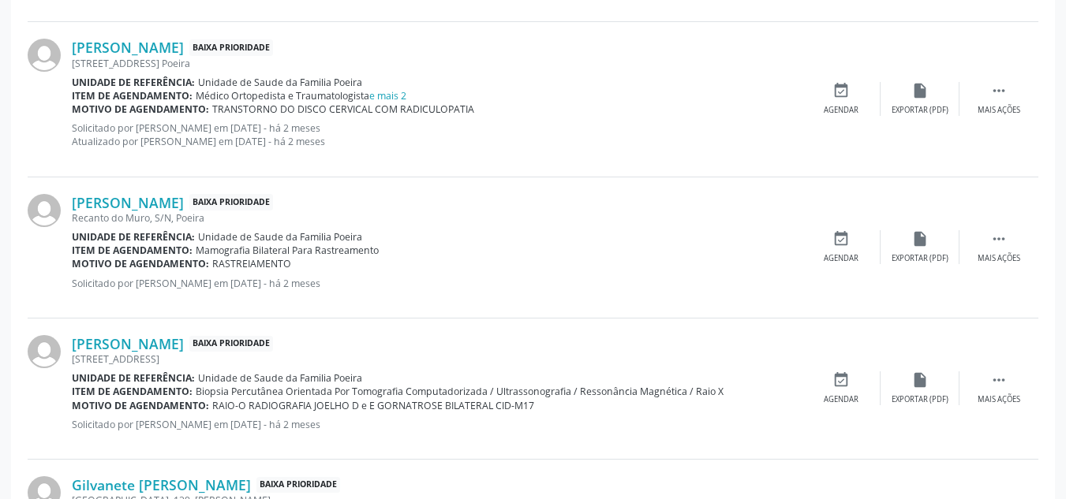
scroll to position [1794, 0]
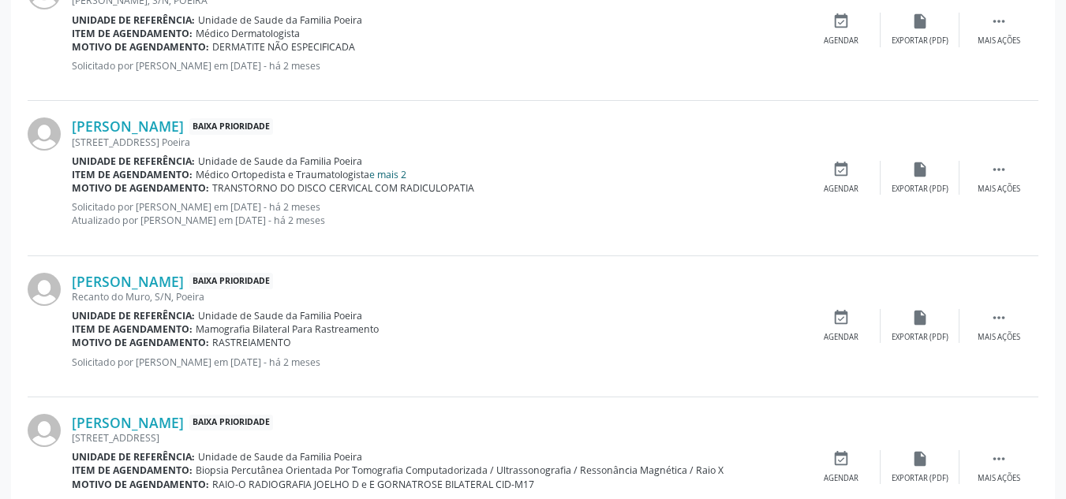
click at [397, 176] on link "e mais 2" at bounding box center [387, 174] width 37 height 13
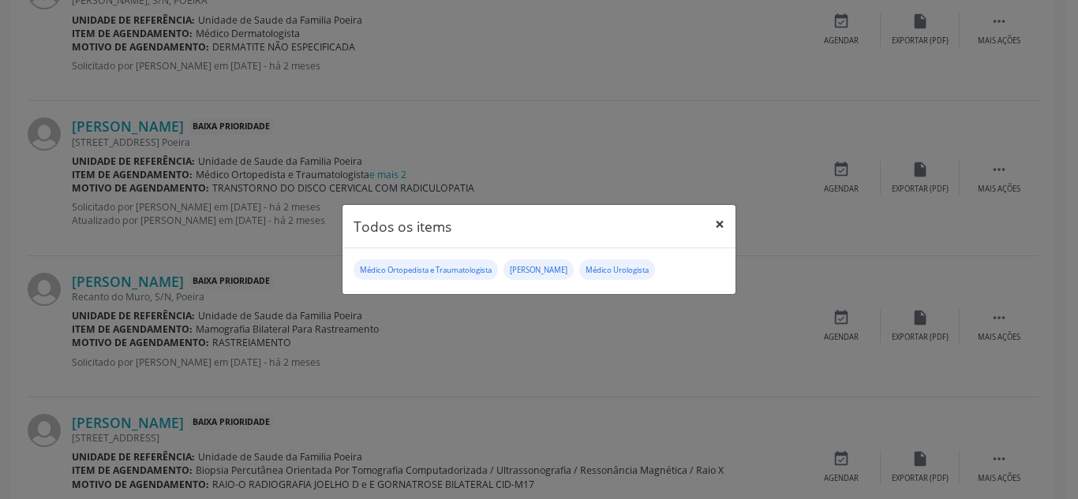
click at [722, 221] on button "×" at bounding box center [720, 224] width 32 height 39
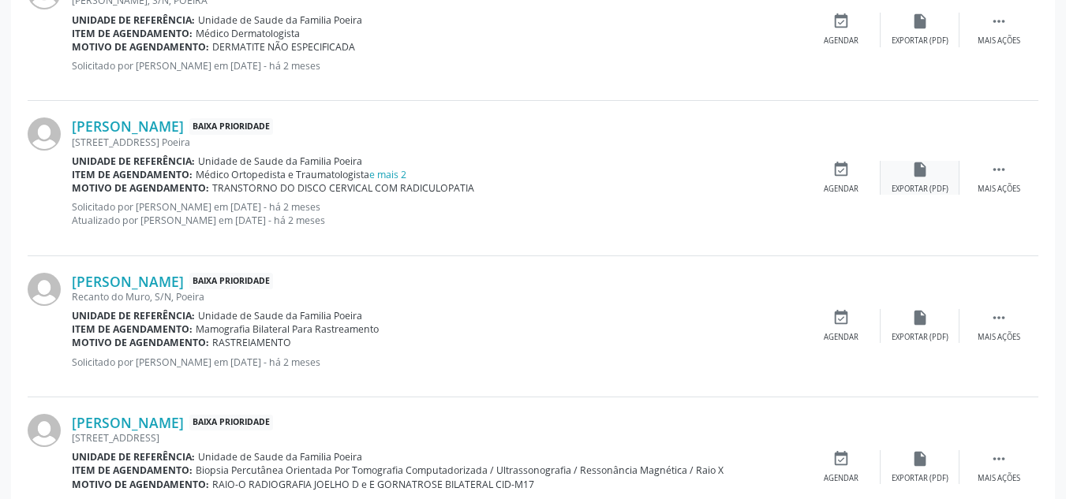
click at [928, 178] on icon "insert_drive_file" at bounding box center [919, 169] width 17 height 17
